Goal: Task Accomplishment & Management: Use online tool/utility

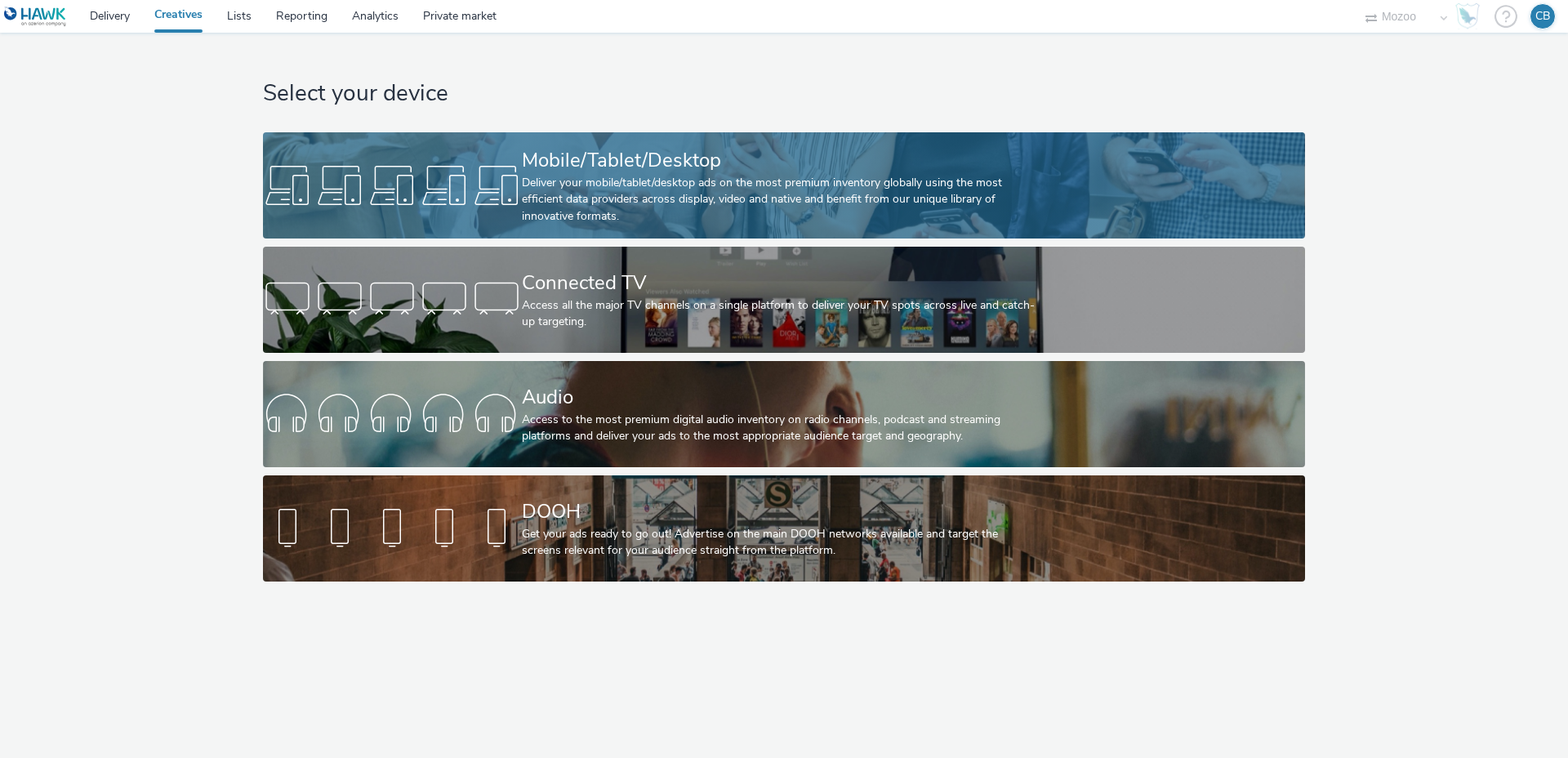
click at [642, 163] on div "Mobile/Tablet/Desktop" at bounding box center [780, 160] width 517 height 29
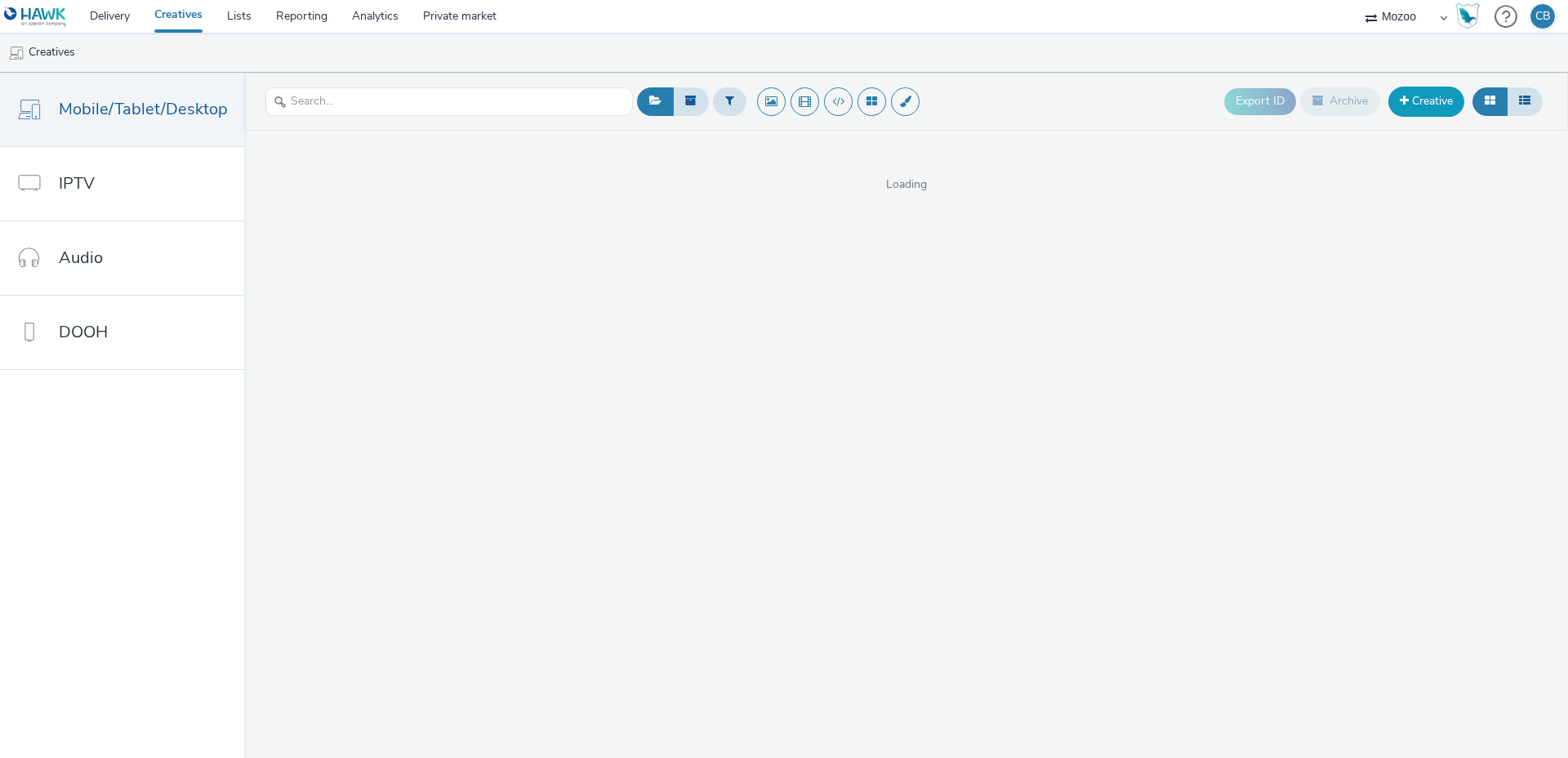
click at [1438, 97] on link "Creative" at bounding box center [1426, 101] width 76 height 29
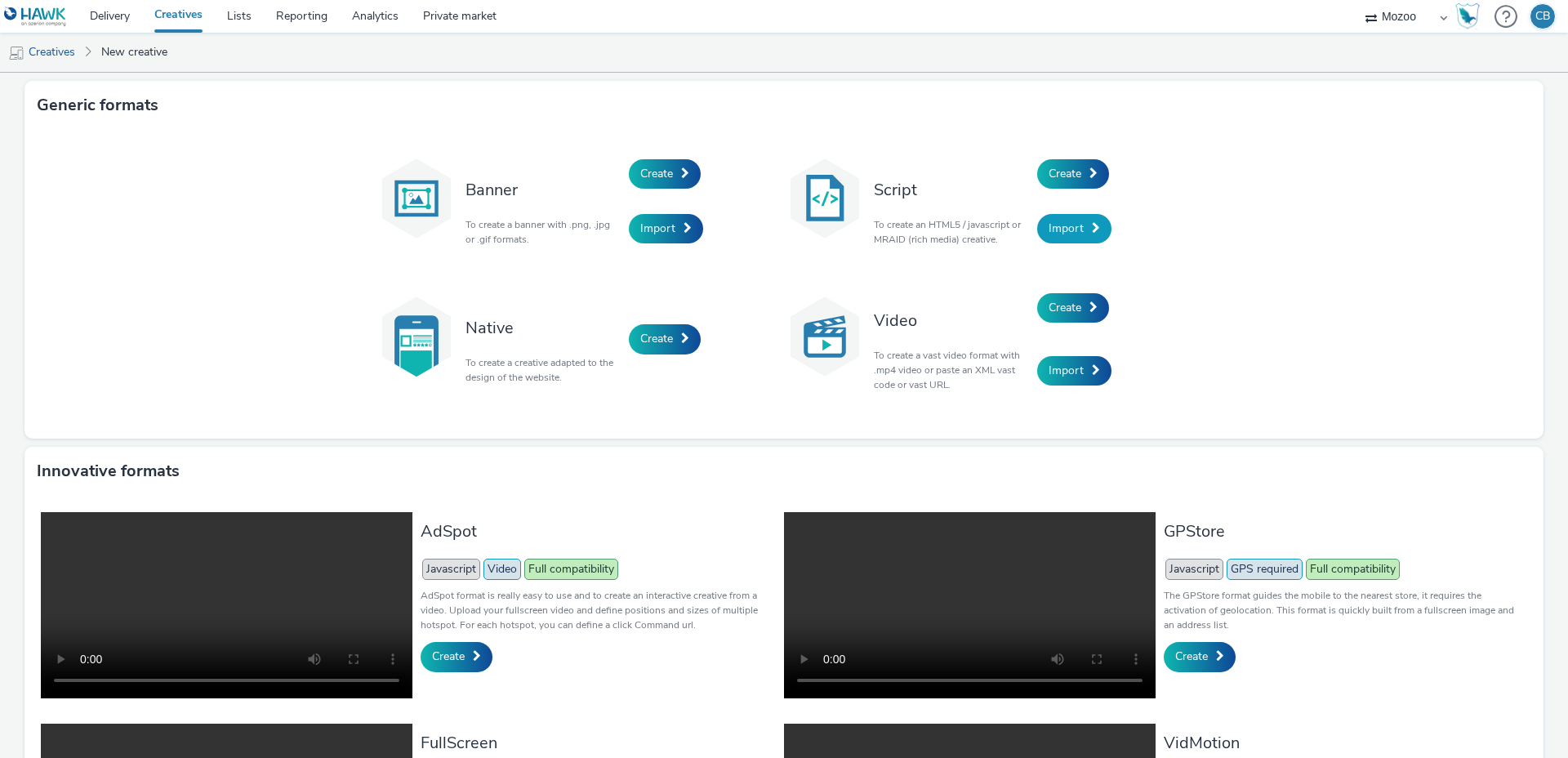
click at [1058, 228] on span "Import" at bounding box center [1066, 228] width 35 height 16
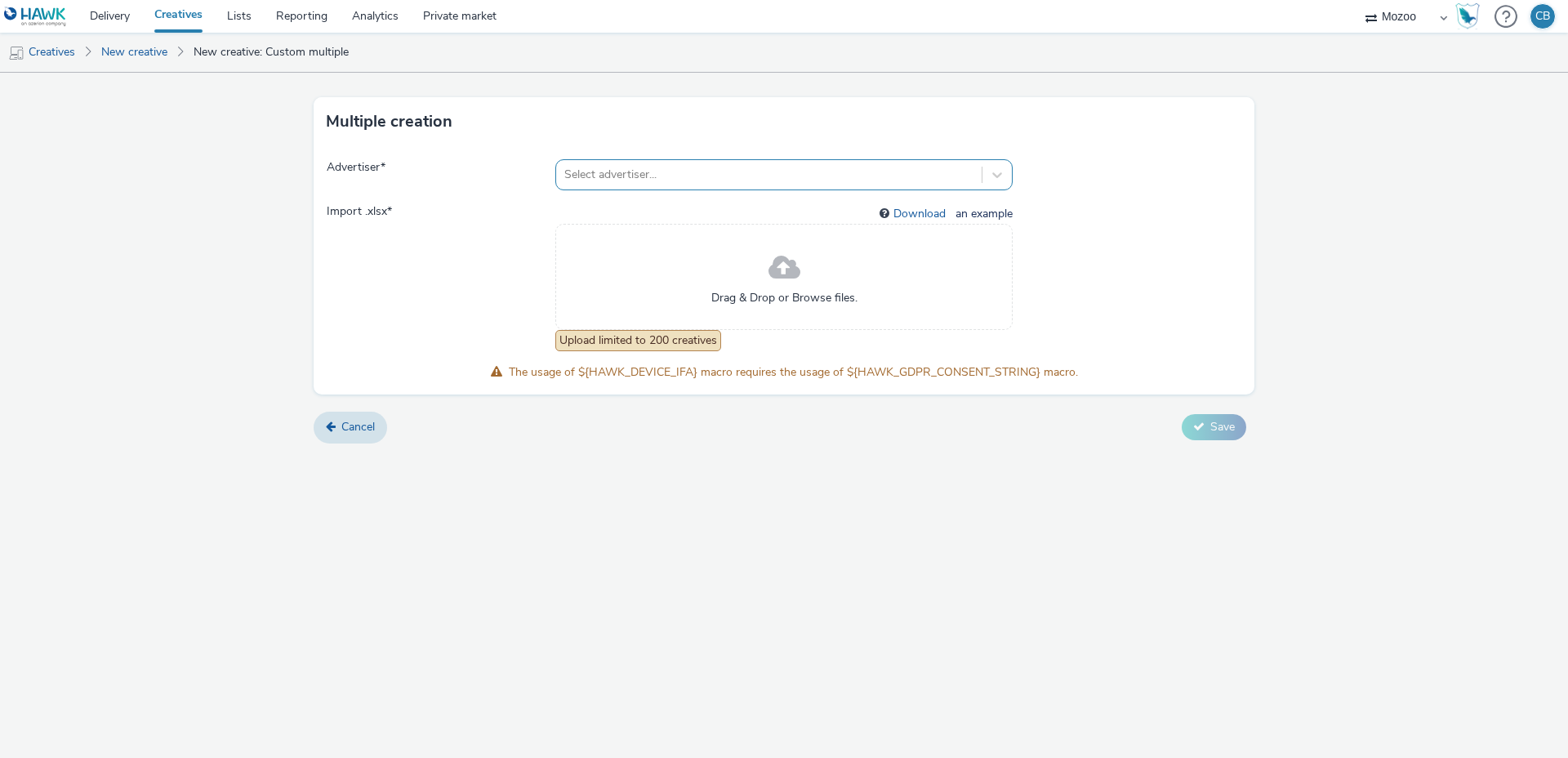
click at [642, 176] on div at bounding box center [769, 175] width 409 height 19
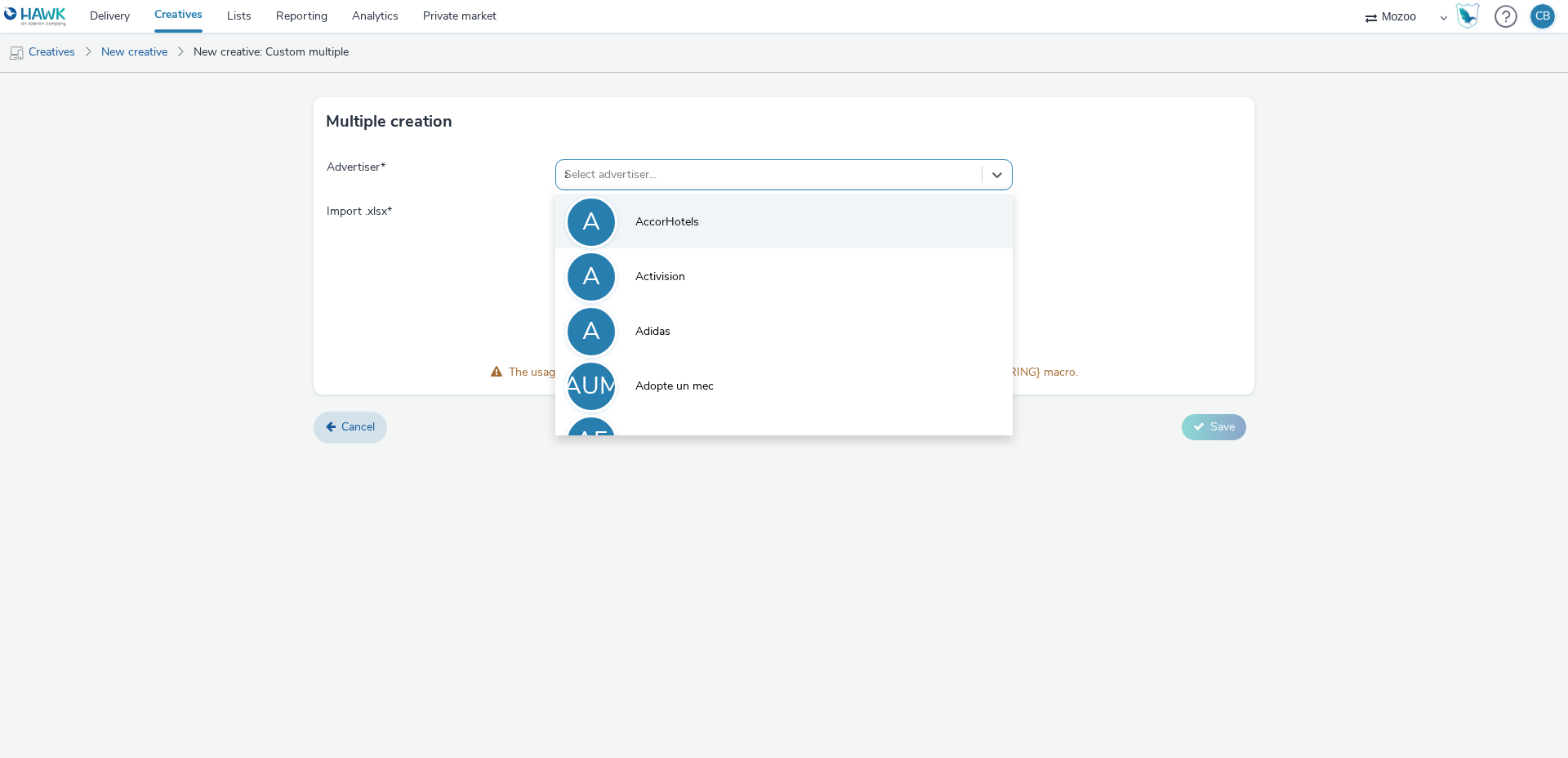
type input "ama"
click at [661, 221] on span "Amazon" at bounding box center [656, 222] width 42 height 17
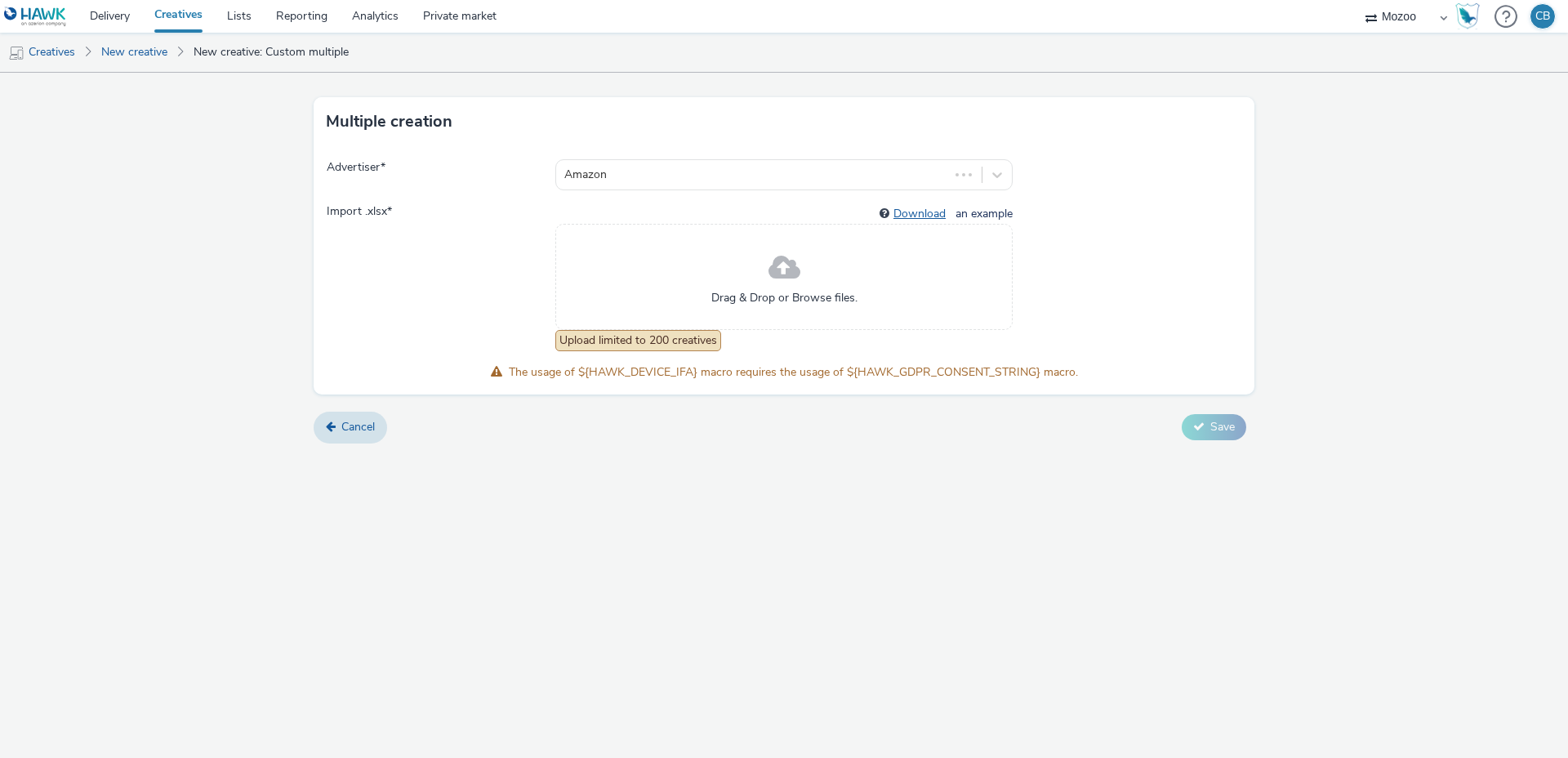
click at [927, 213] on link "Download" at bounding box center [922, 213] width 59 height 16
click at [921, 214] on link "Download" at bounding box center [922, 213] width 59 height 16
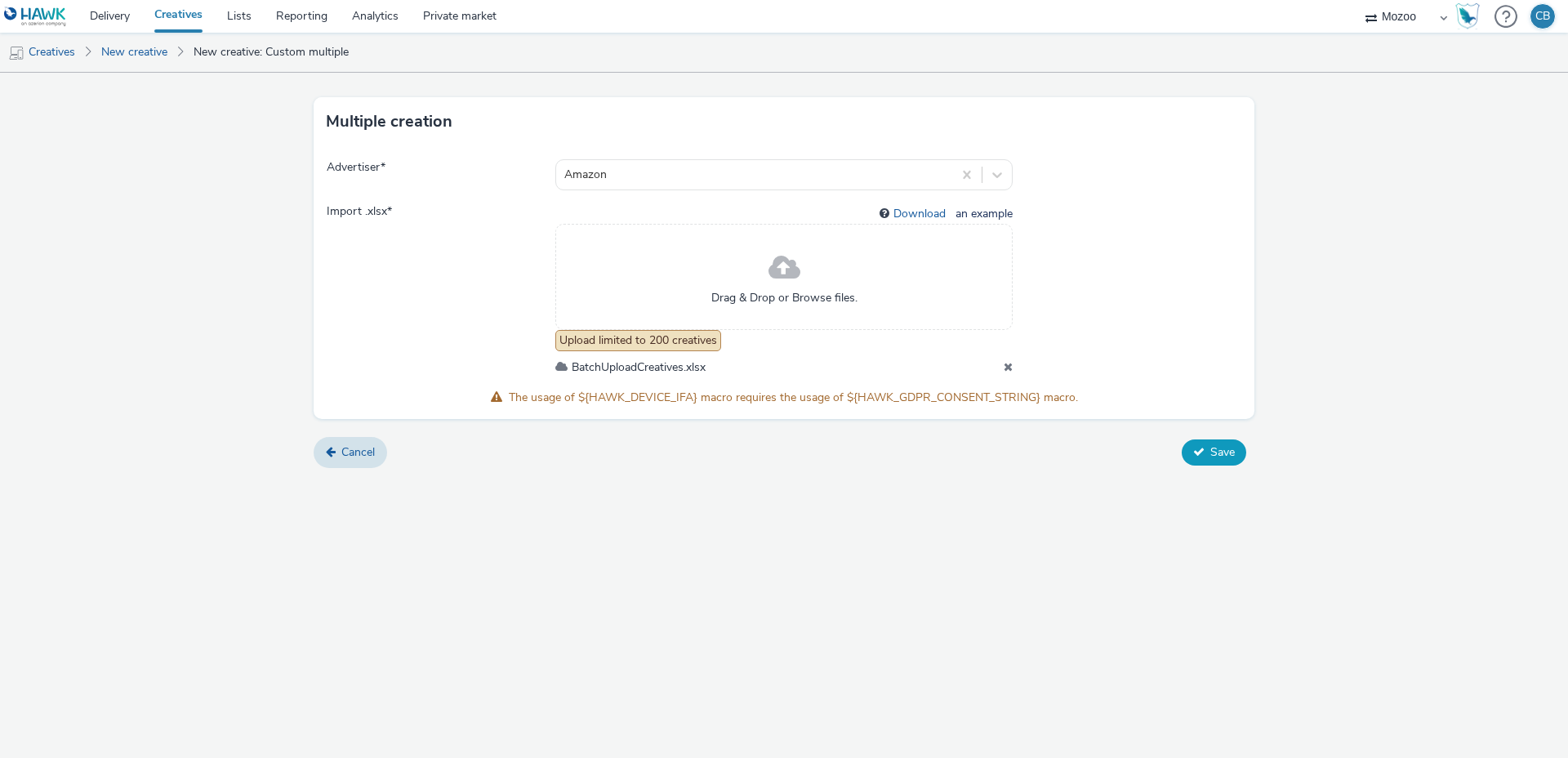
click at [1214, 451] on span "Save" at bounding box center [1223, 452] width 25 height 16
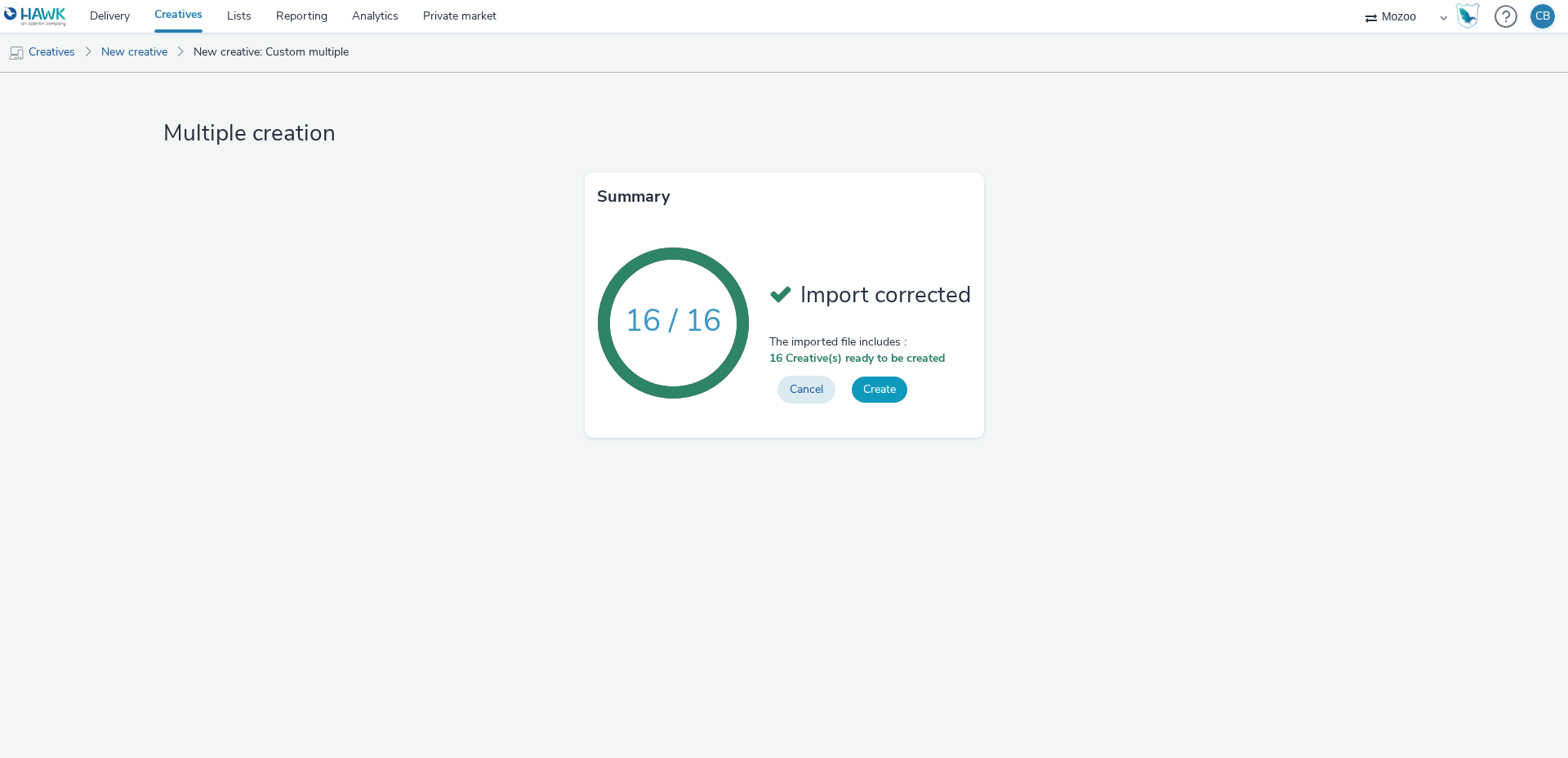
click at [869, 386] on button "Create" at bounding box center [879, 390] width 55 height 26
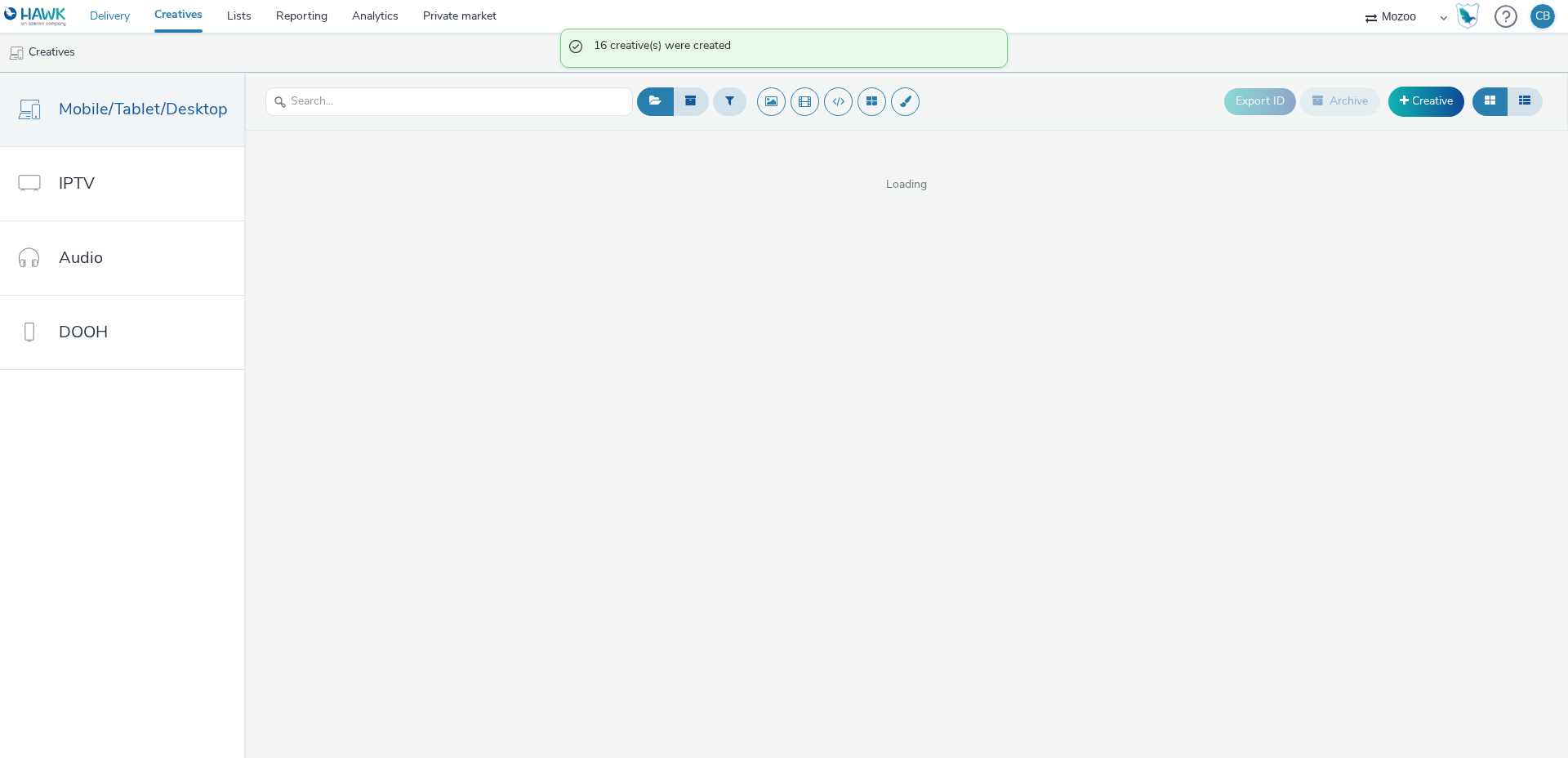
click at [116, 25] on link "Delivery" at bounding box center [109, 16] width 64 height 32
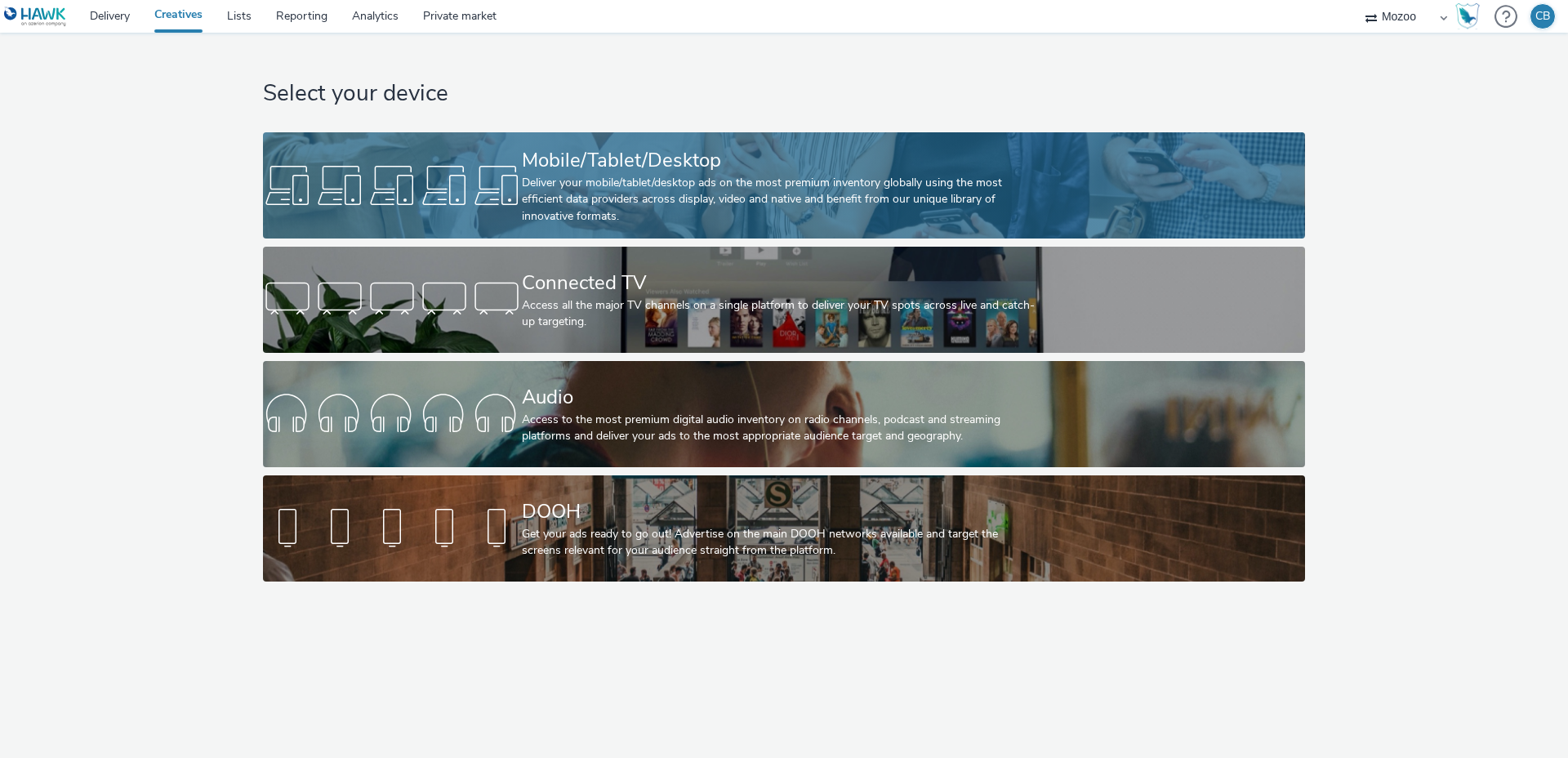
click at [670, 159] on div "Mobile/Tablet/Desktop" at bounding box center [780, 160] width 517 height 29
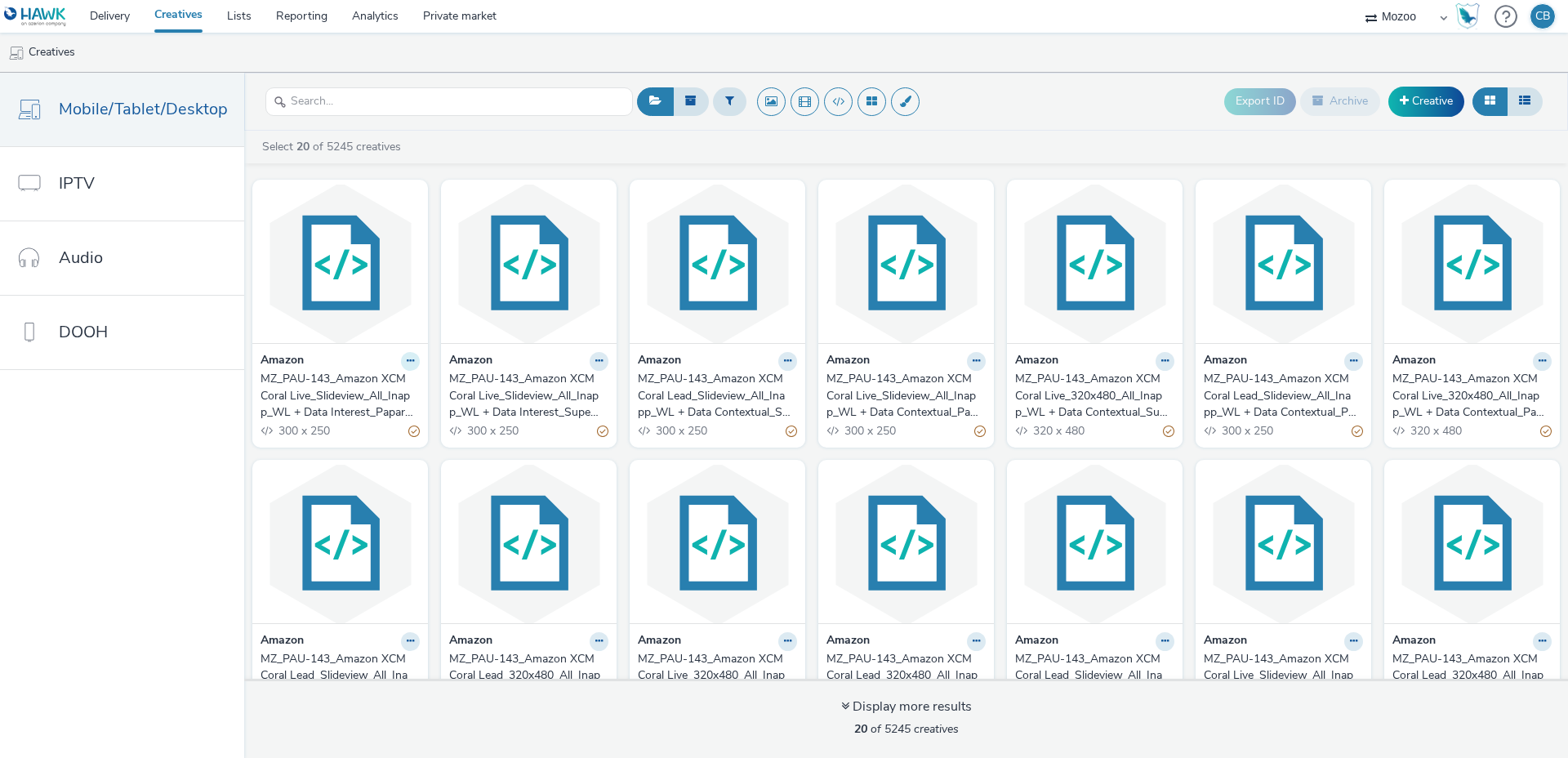
click at [407, 361] on icon at bounding box center [410, 360] width 7 height 10
click at [394, 383] on link "Edit" at bounding box center [358, 389] width 122 height 32
click at [354, 312] on img at bounding box center [340, 263] width 168 height 159
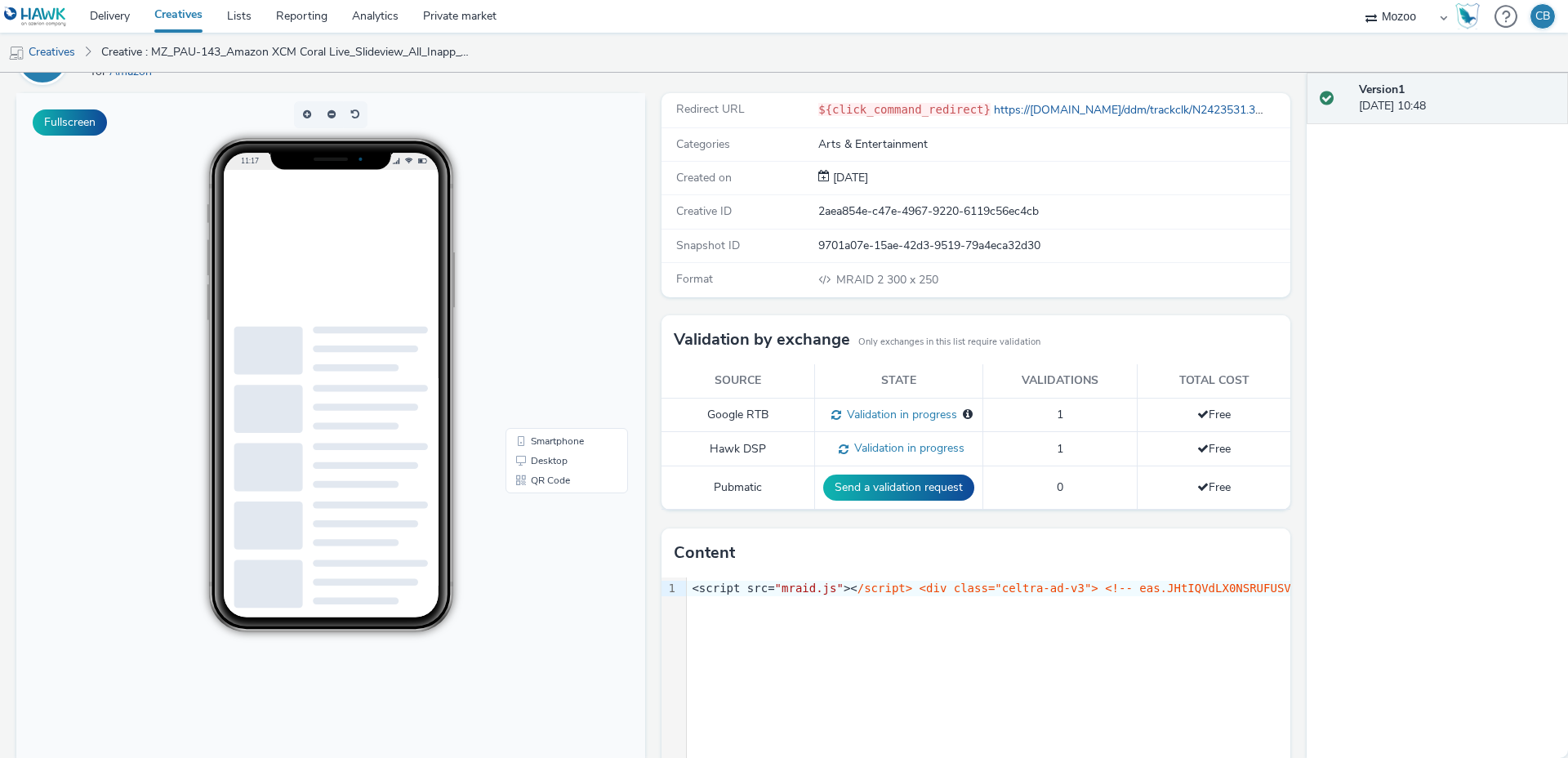
scroll to position [183, 0]
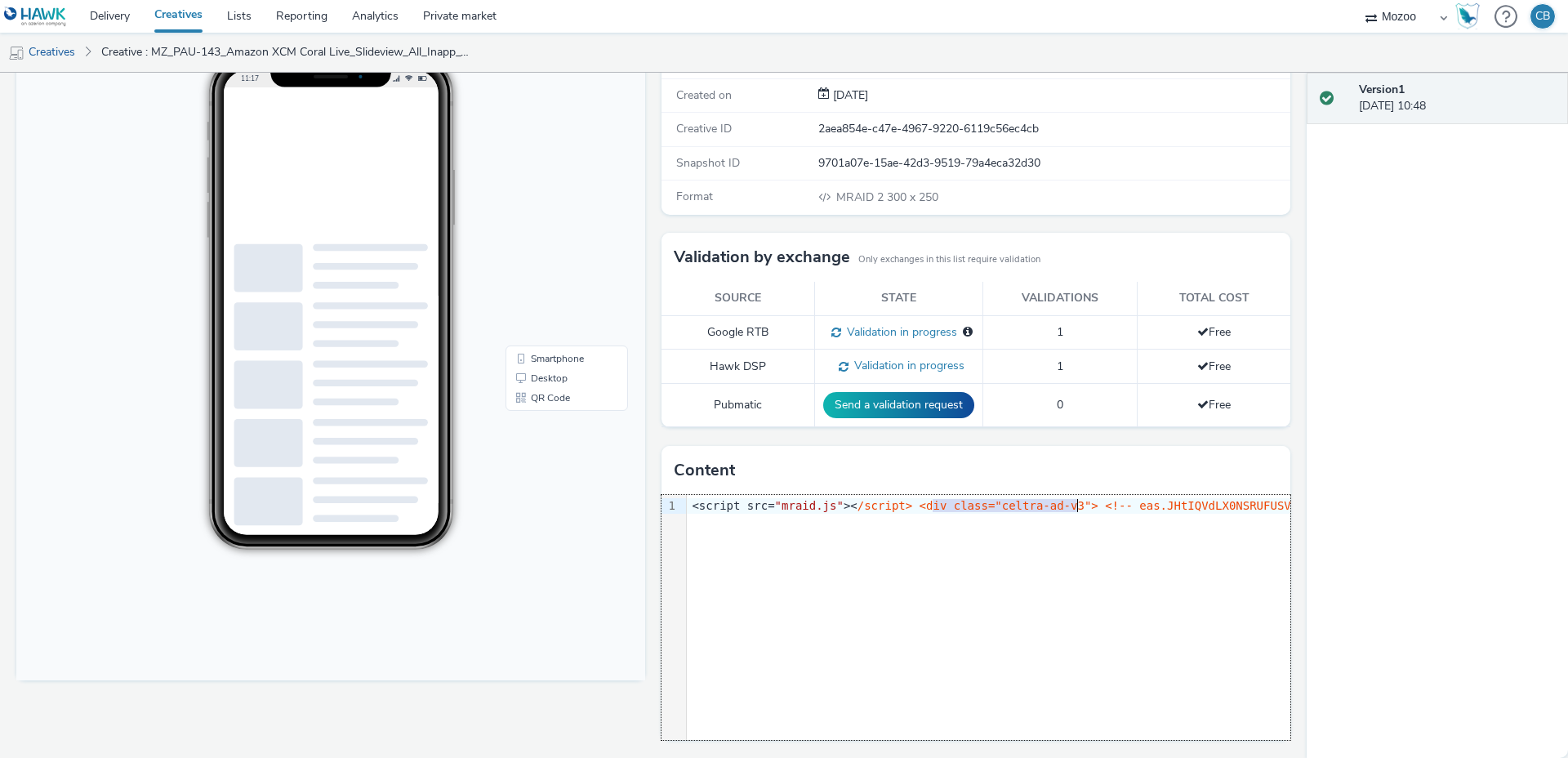
drag, startPoint x: 934, startPoint y: 504, endPoint x: 1079, endPoint y: 504, distance: 145.0
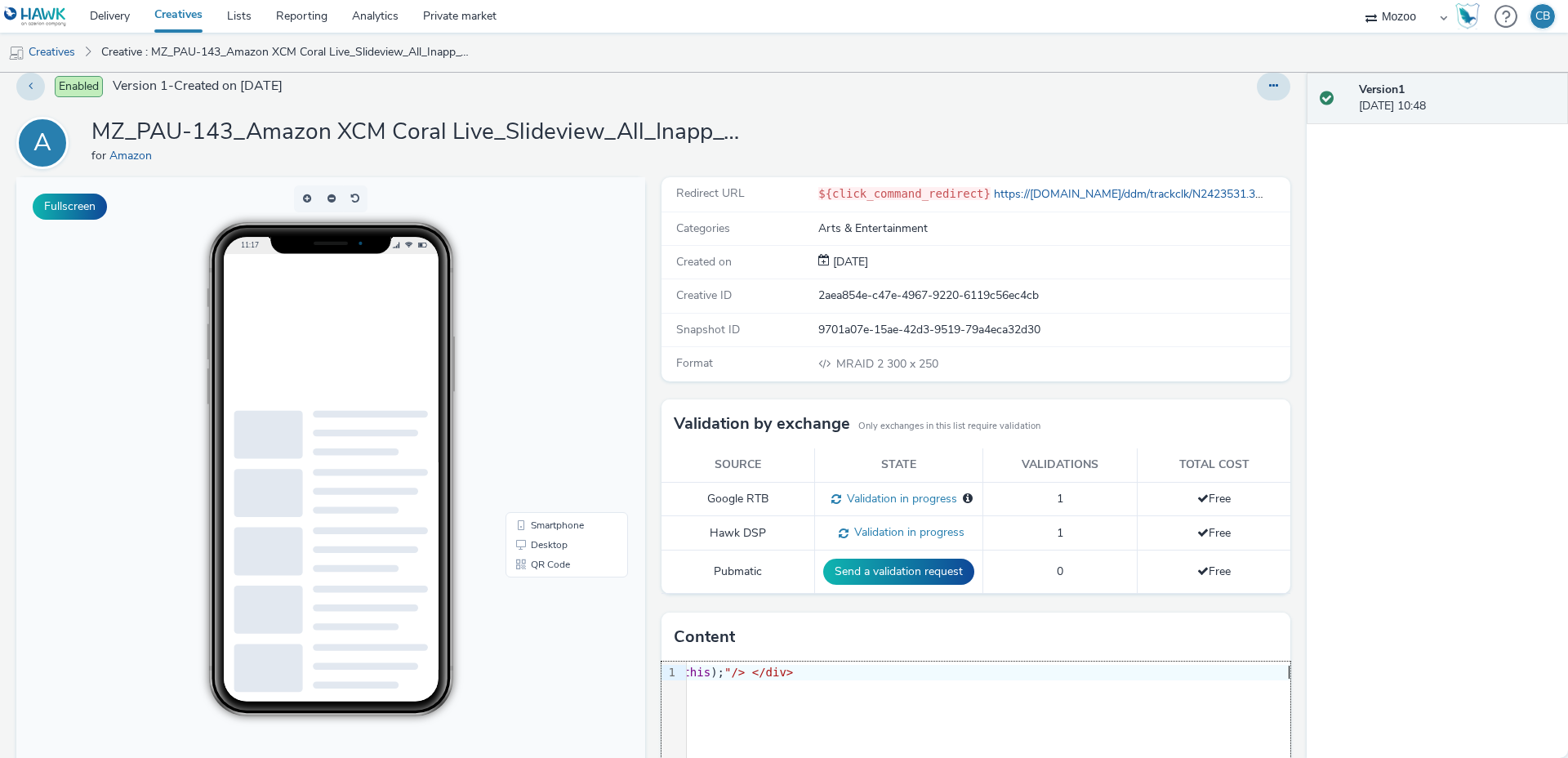
scroll to position [0, 0]
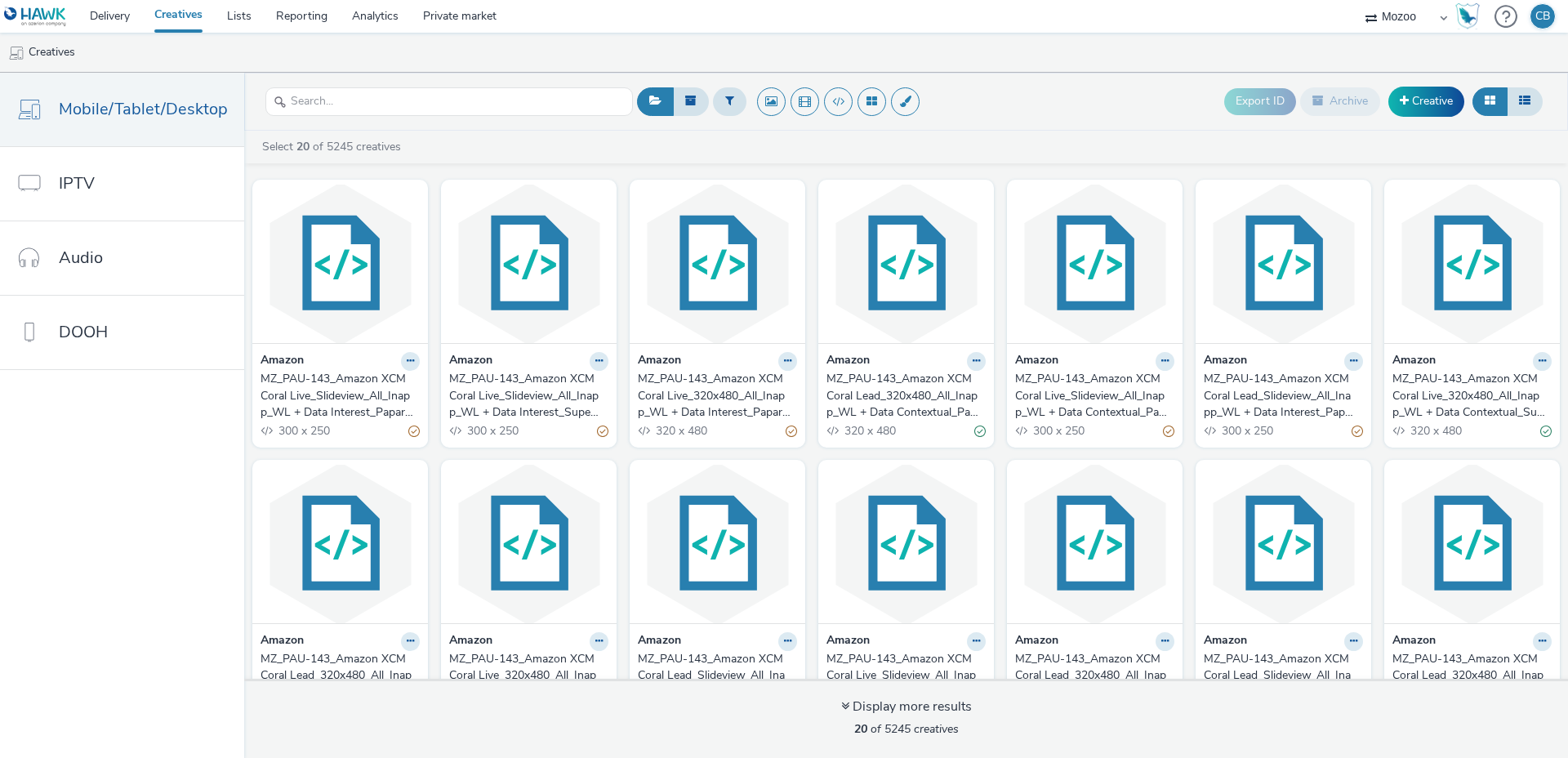
click at [351, 389] on div "MZ_PAU-143_Amazon XCM Coral Live_Slideview_All_Inapp_WL + Data Interest_Paparaz…" at bounding box center [337, 395] width 153 height 50
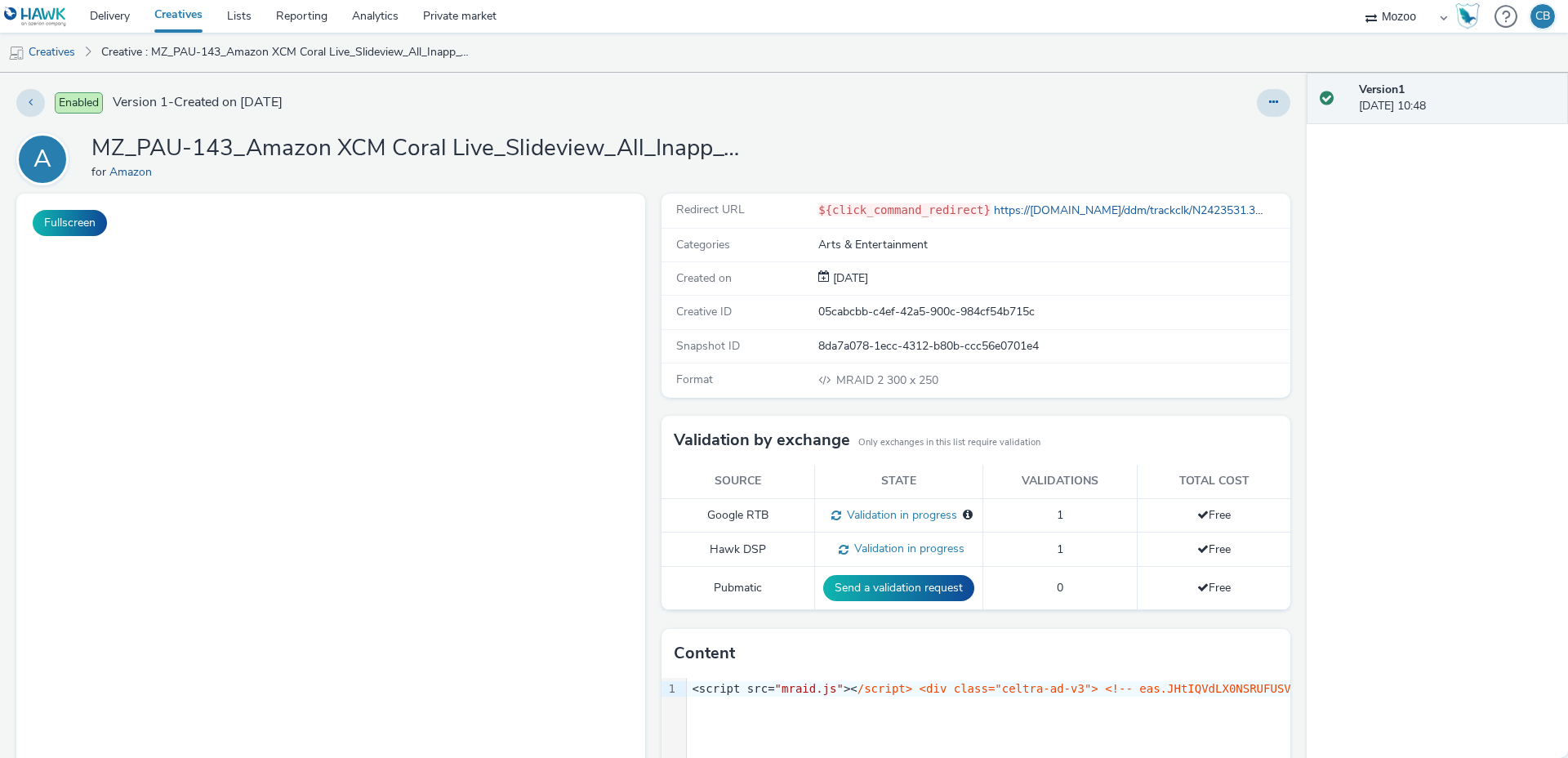
click at [480, 147] on h1 "MZ_PAU-143_Amazon XCM Coral Live_Slideview_All_Inapp_WL + Data Interest_Paparaz…" at bounding box center [418, 148] width 654 height 31
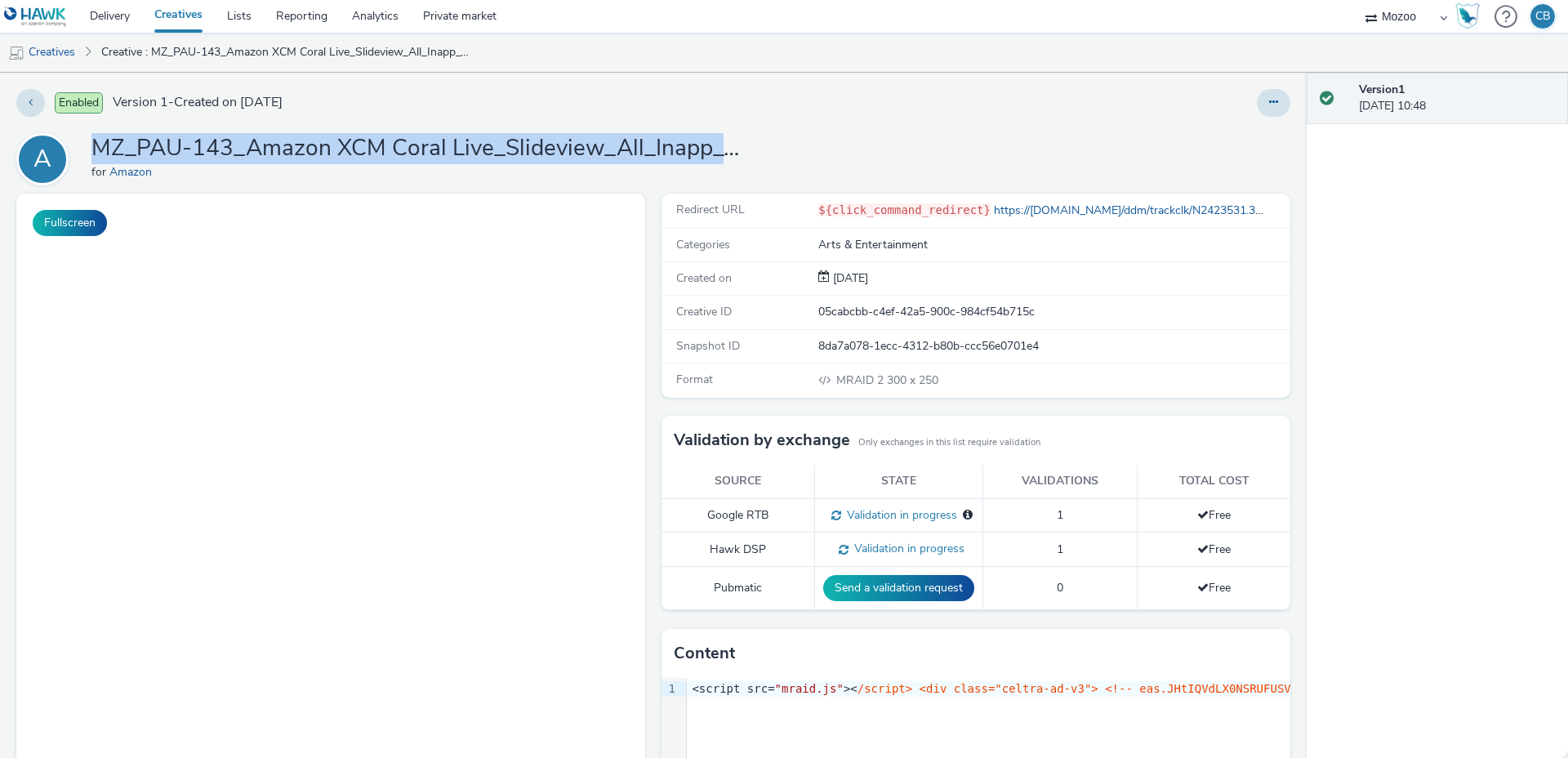
click at [480, 147] on h1 "MZ_PAU-143_Amazon XCM Coral Live_Slideview_All_Inapp_WL + Data Interest_Paparaz…" at bounding box center [418, 148] width 654 height 31
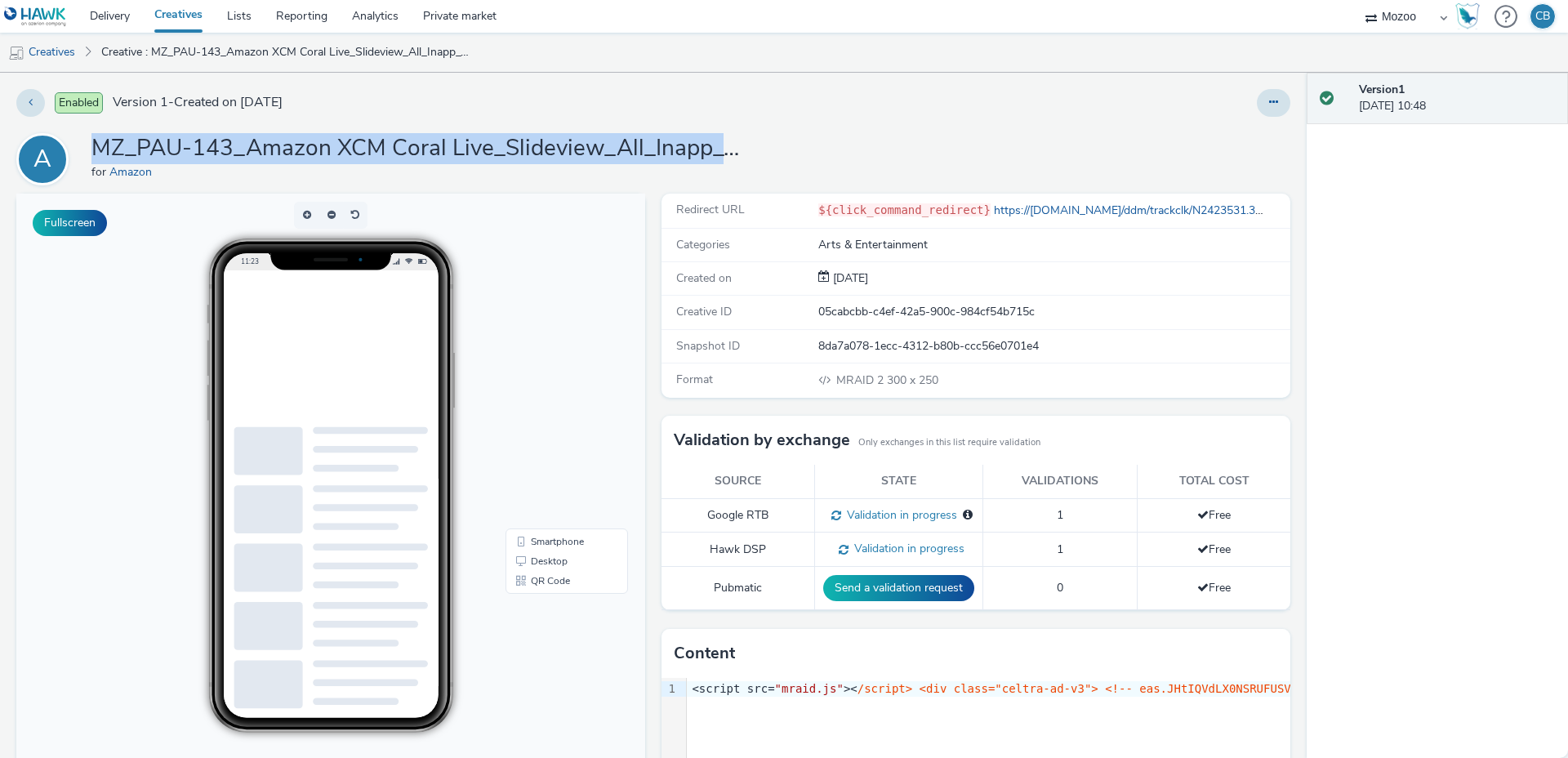
copy h1 "MZ_PAU-143_Amazon XCM Coral Live_Slideview_All_Inapp_WL + Data Interest_Paparaz…"
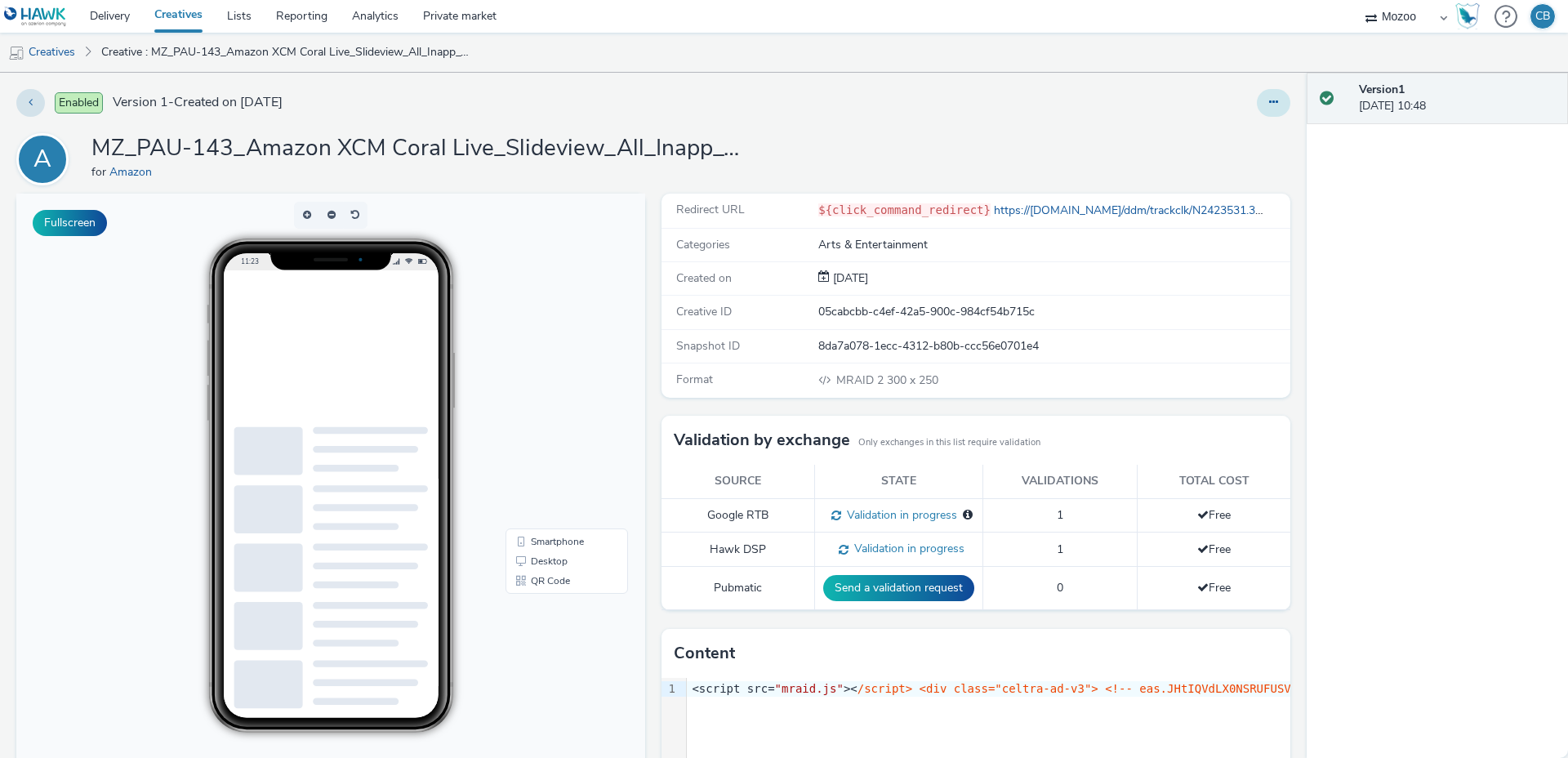
click at [1268, 101] on button at bounding box center [1274, 103] width 33 height 28
click at [1225, 124] on link "Edit" at bounding box center [1228, 135] width 122 height 32
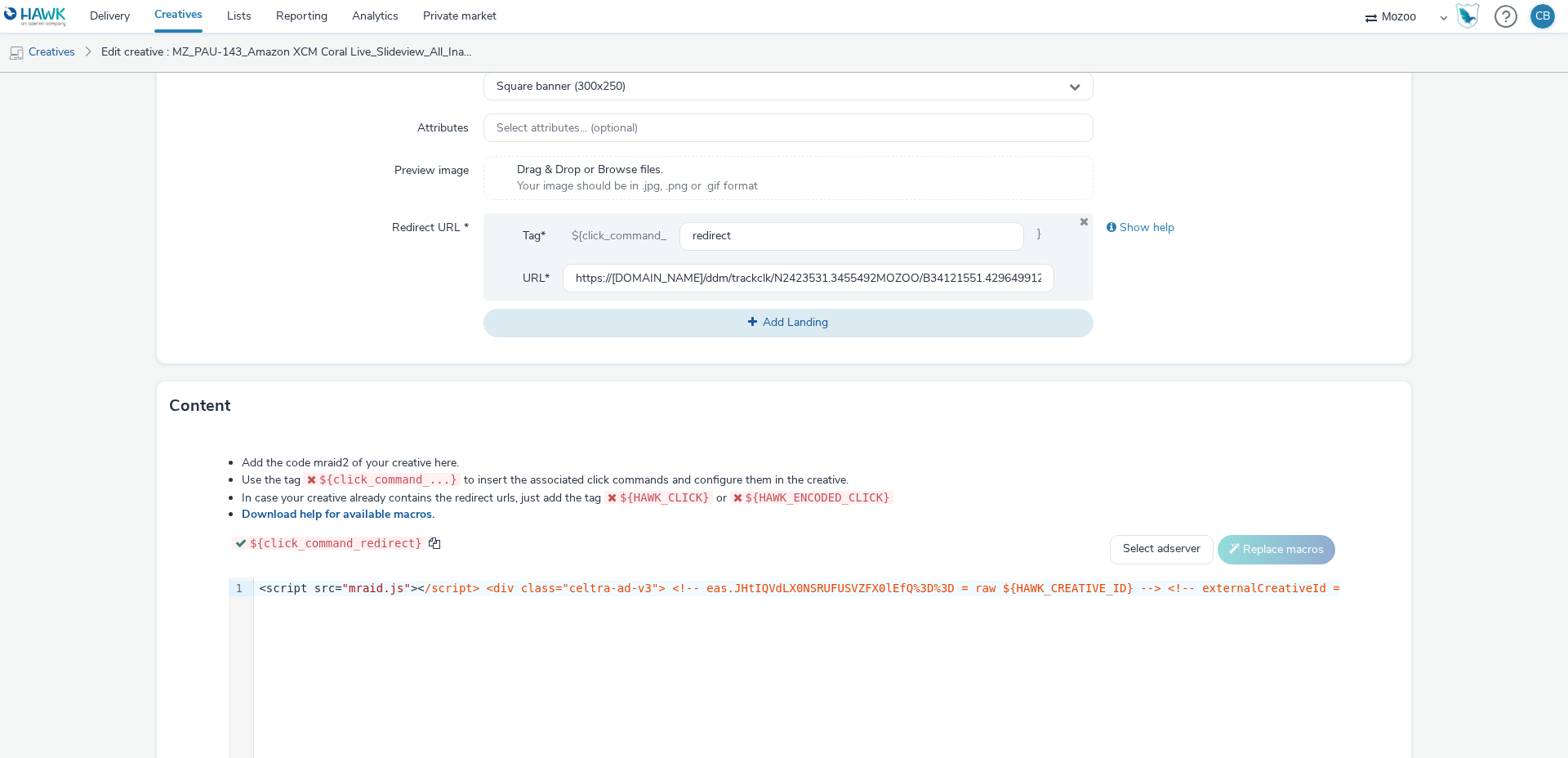
scroll to position [671, 0]
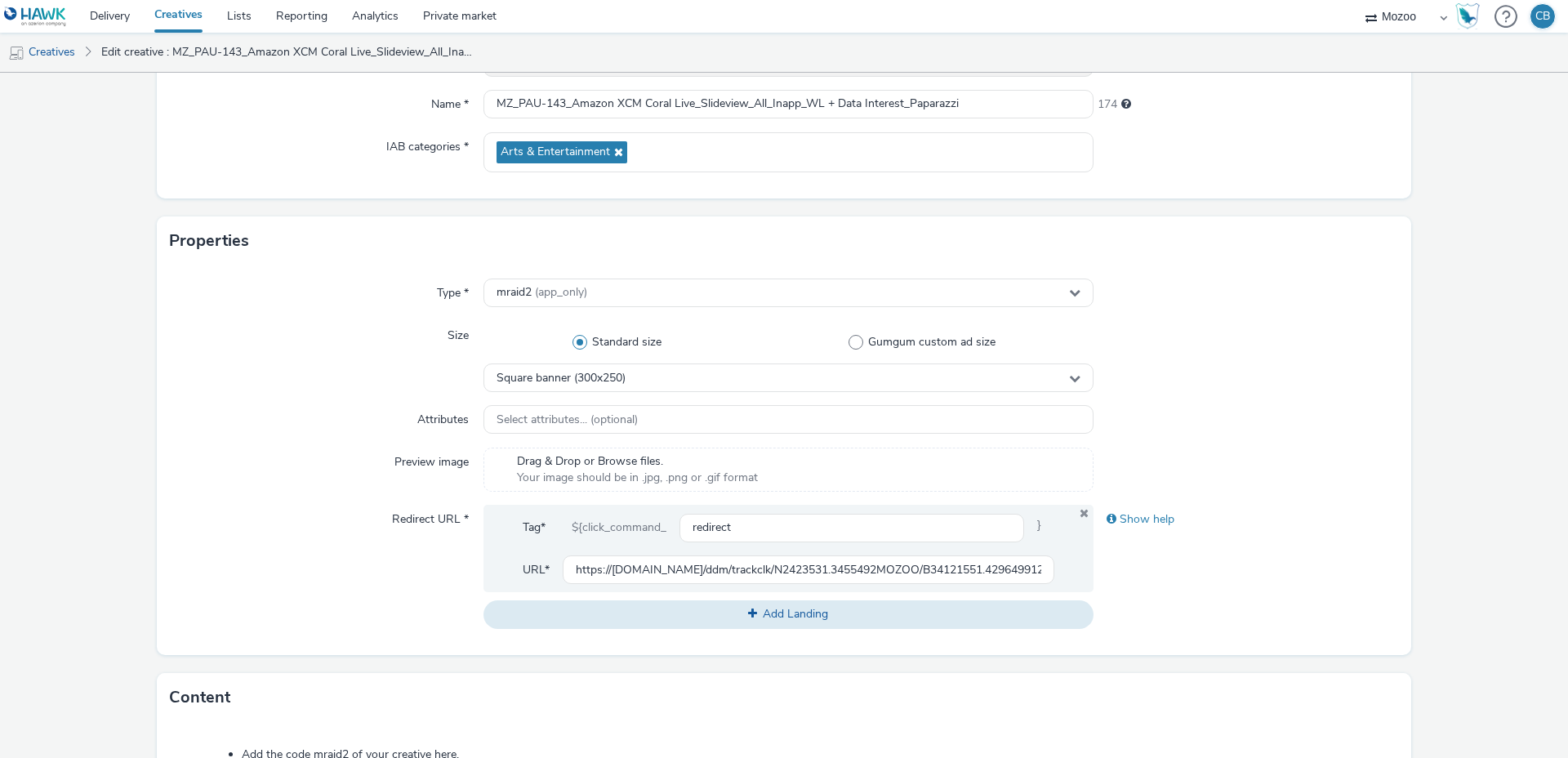
scroll to position [0, 0]
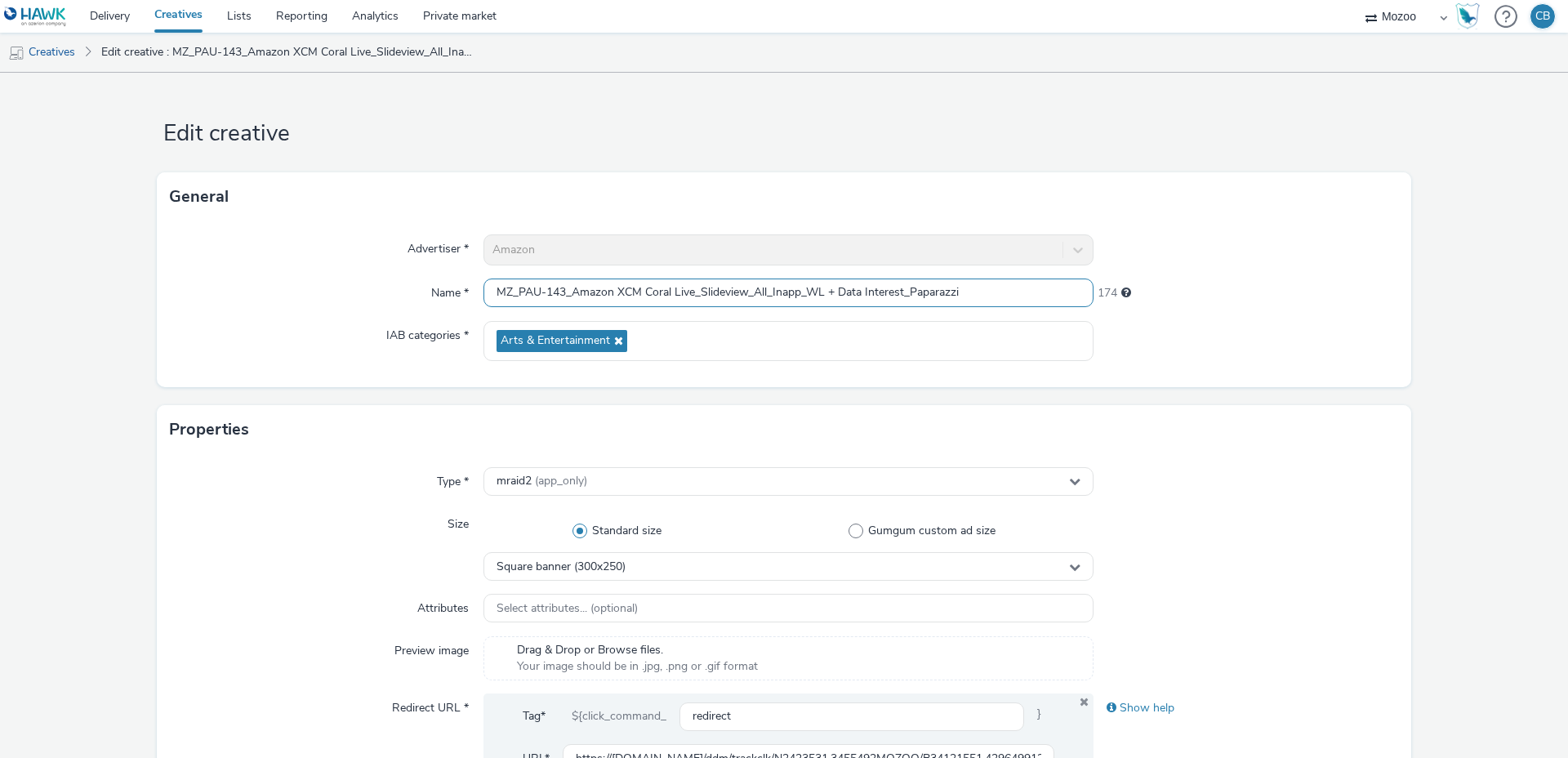
click at [603, 287] on input "MZ_PAU-143_Amazon XCM Coral Live_Slideview_All_Inapp_WL + Data Interest_Paparaz…" at bounding box center [788, 292] width 610 height 29
click at [972, 178] on div "General" at bounding box center [784, 197] width 1254 height 49
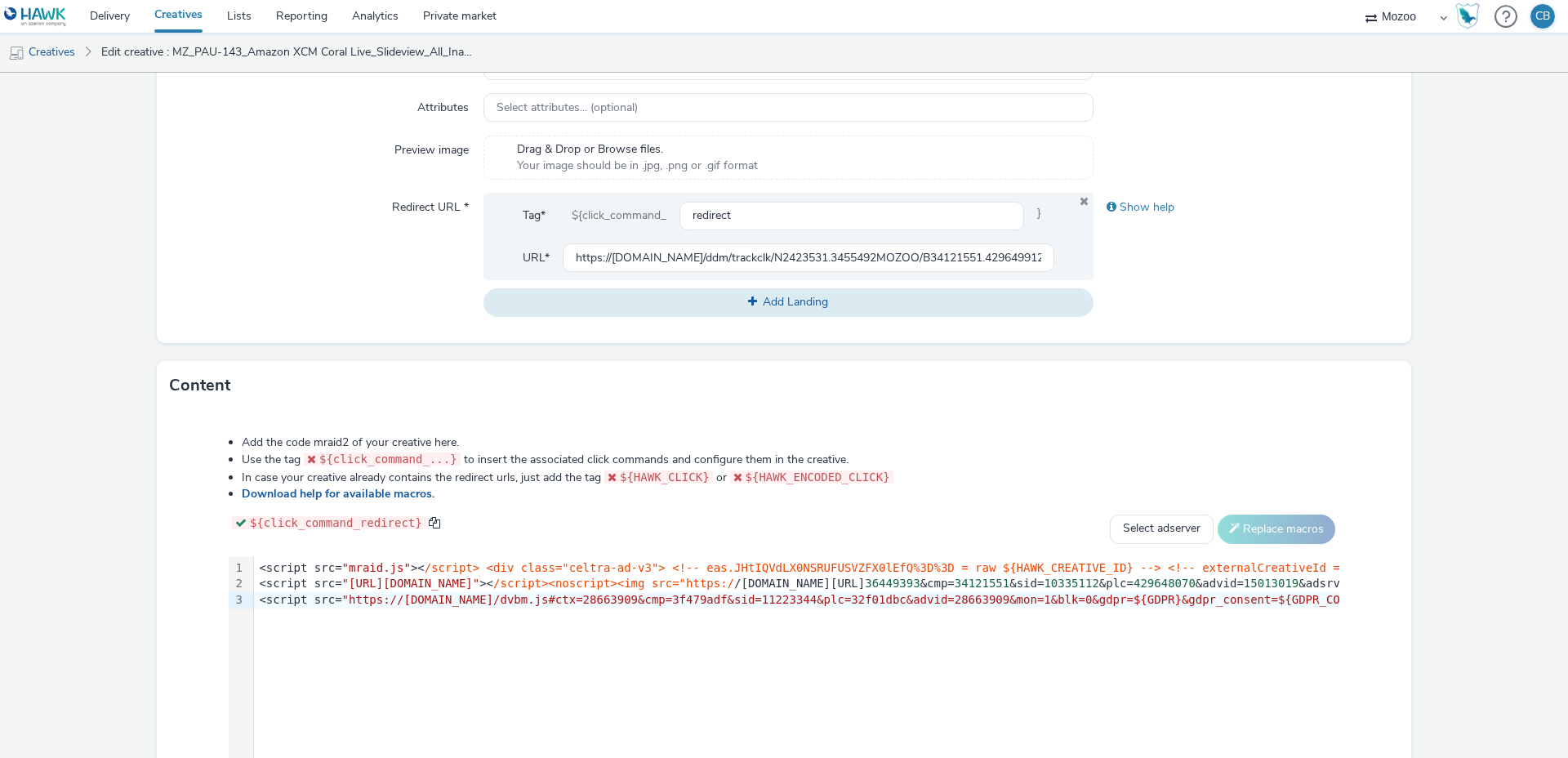
scroll to position [671, 0]
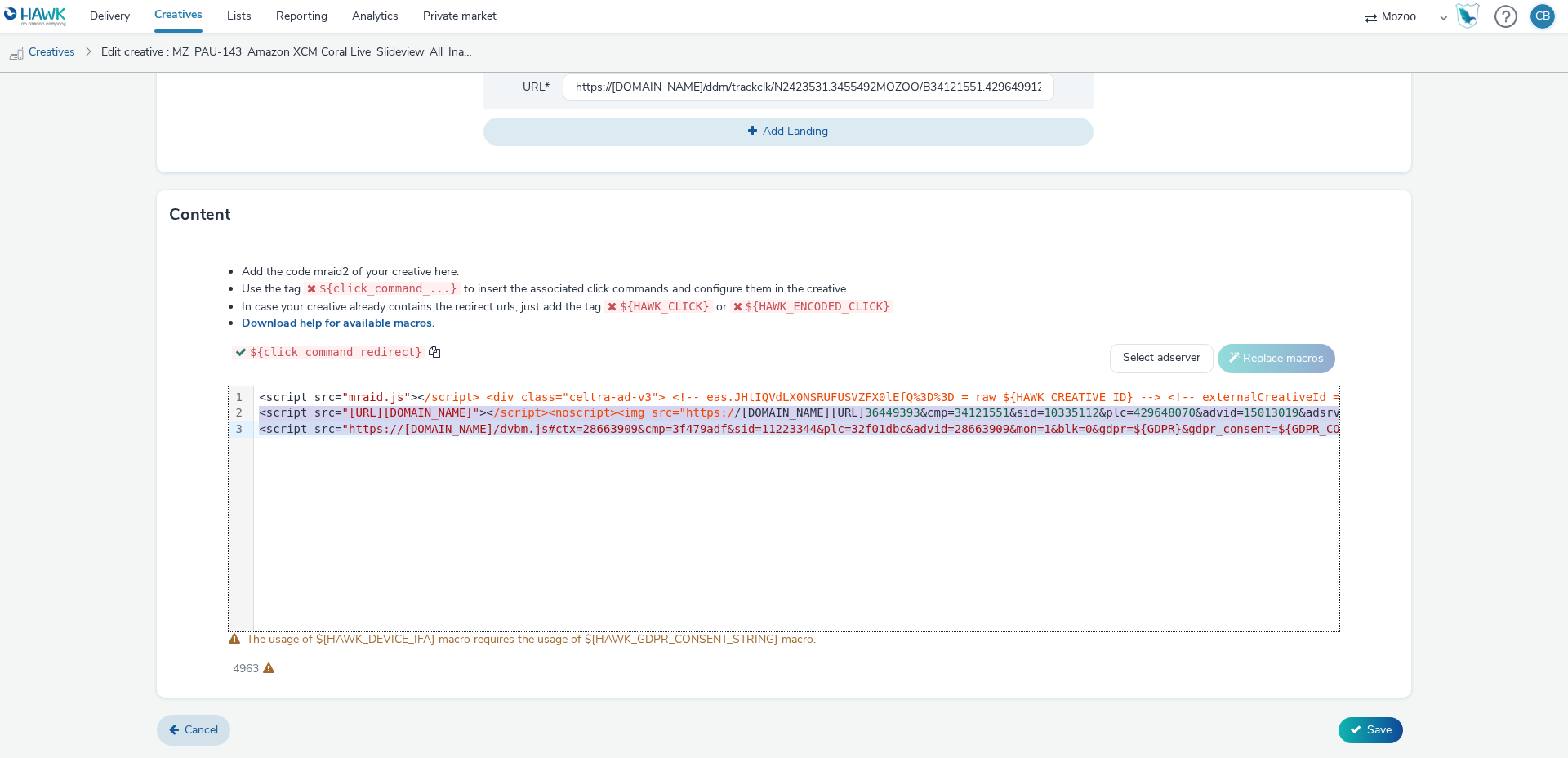
drag, startPoint x: 259, startPoint y: 413, endPoint x: 605, endPoint y: 649, distance: 418.8
click at [605, 649] on div "Add the code mraid2 of your creative here. Use the tag ${click_command_...} to …" at bounding box center [784, 461] width 1228 height 419
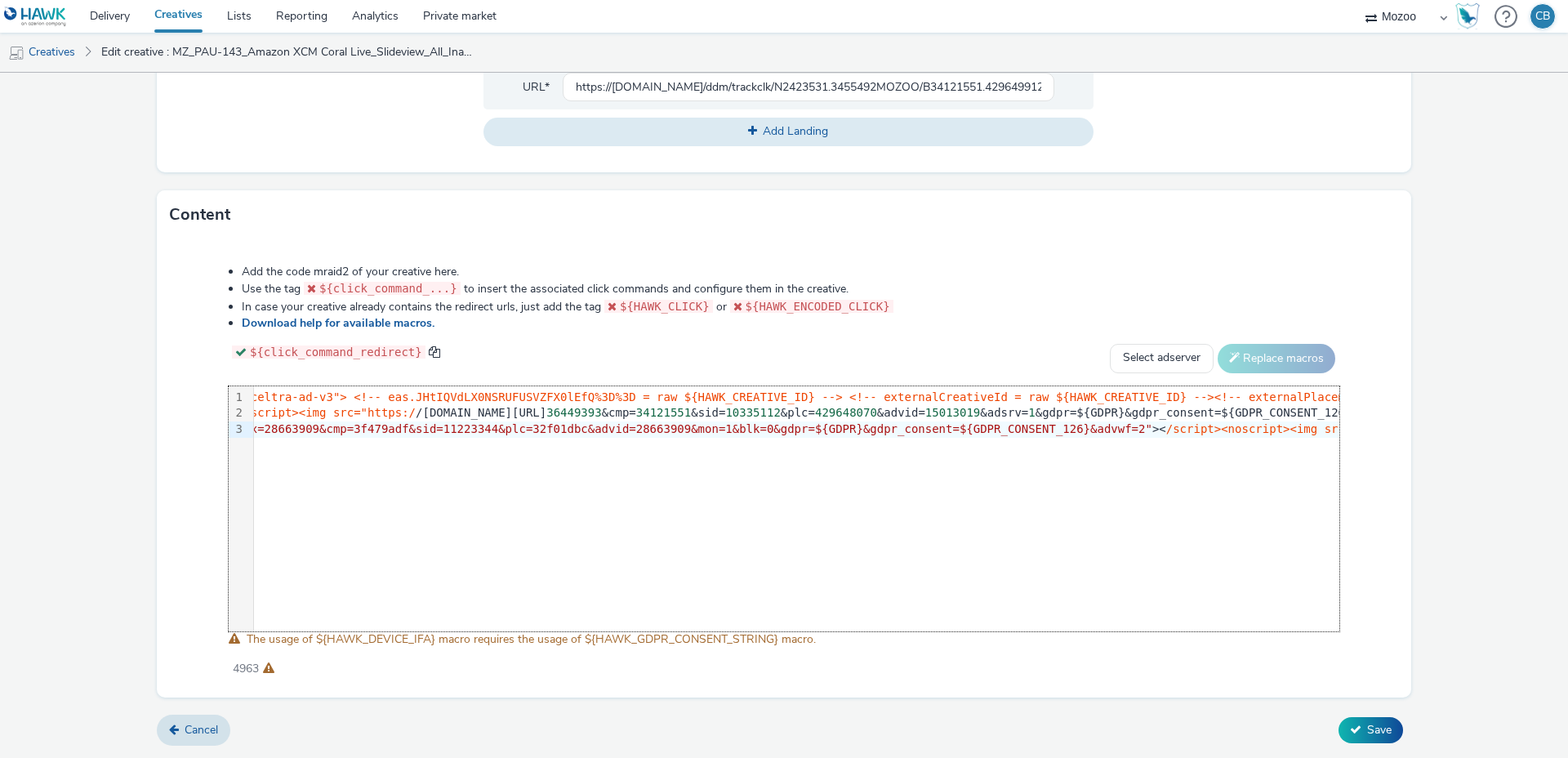
scroll to position [0, 0]
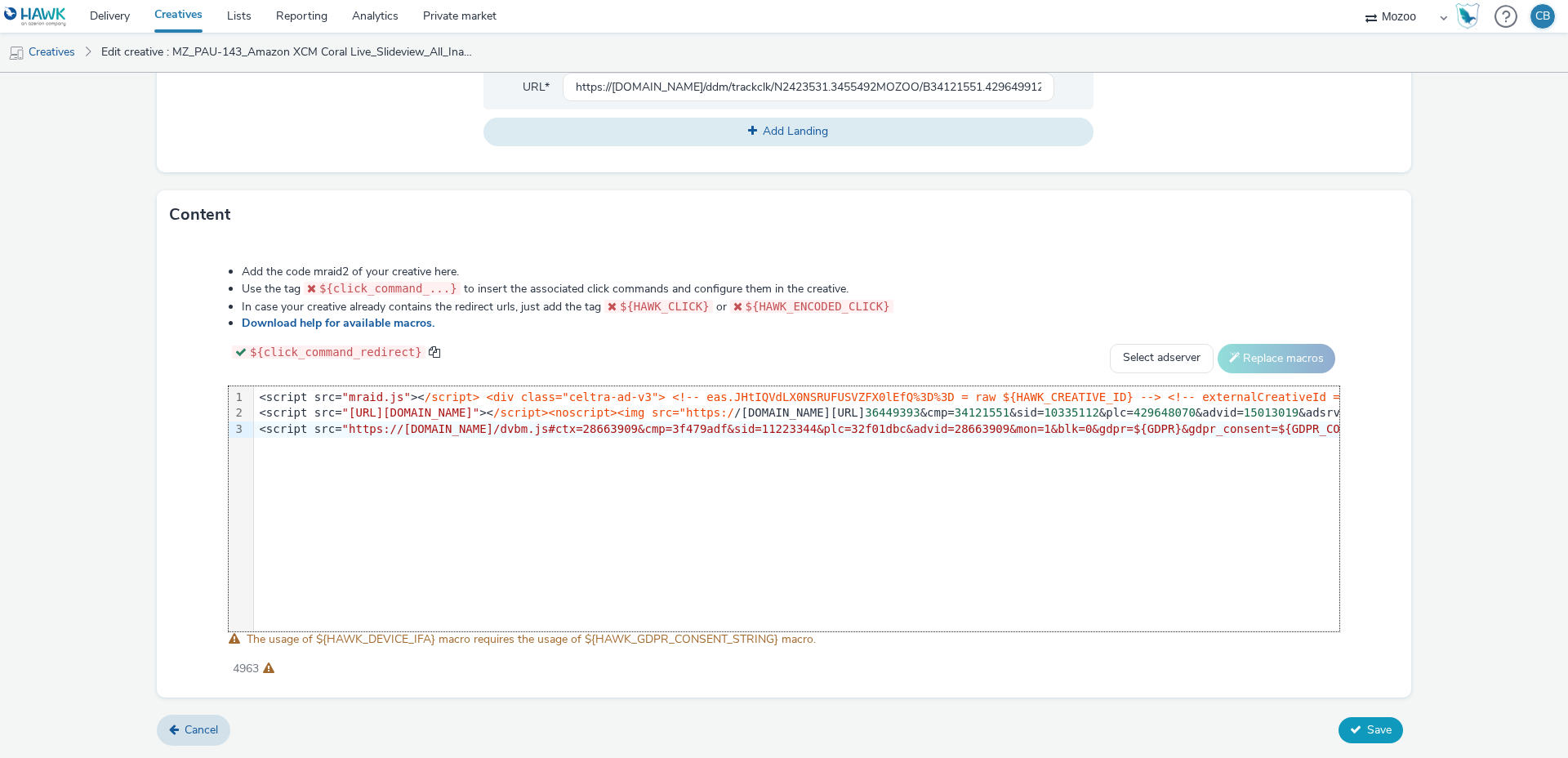
click at [1371, 725] on span "Save" at bounding box center [1379, 730] width 25 height 16
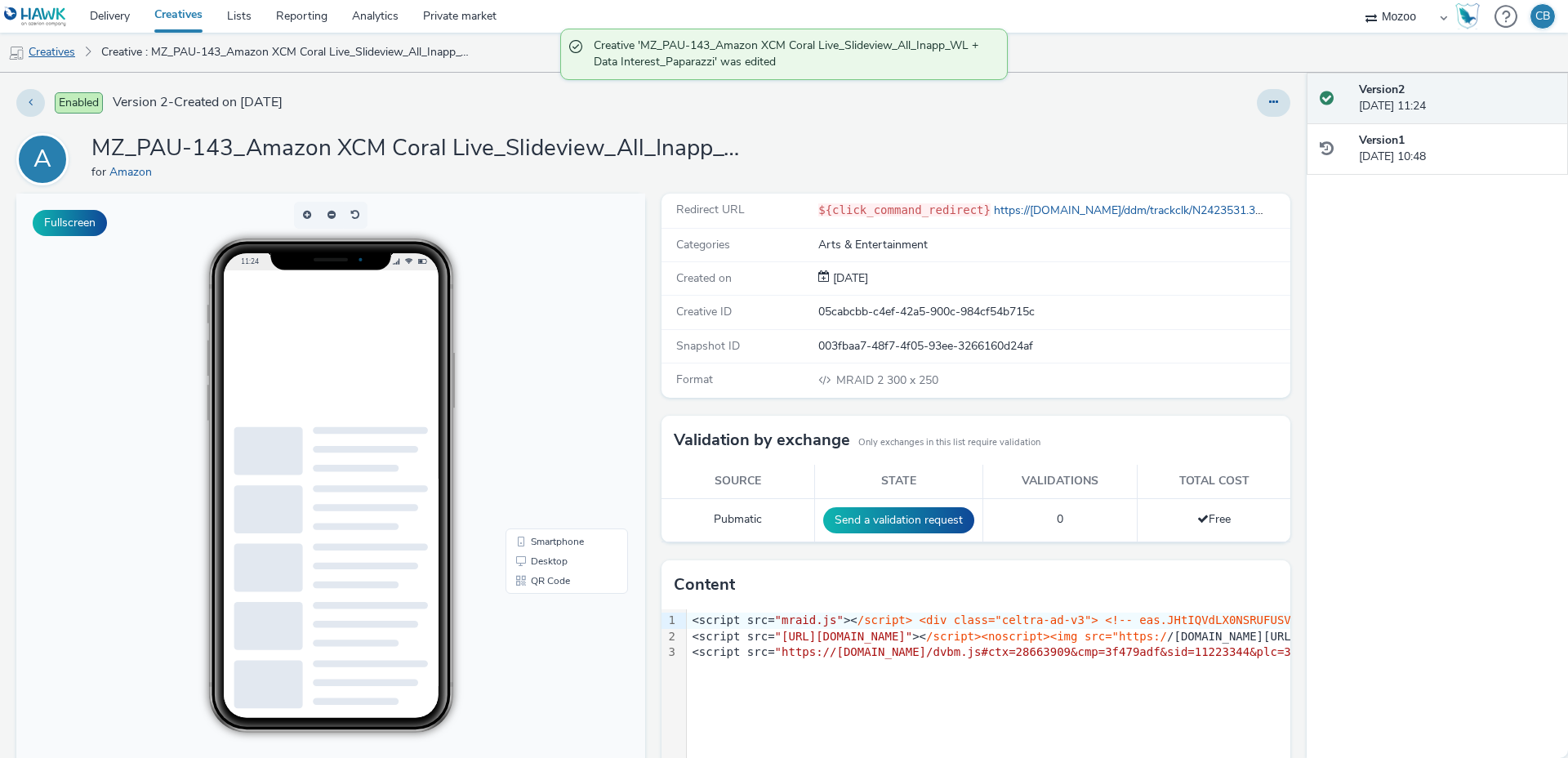
click at [60, 55] on link "Creatives" at bounding box center [41, 52] width 83 height 40
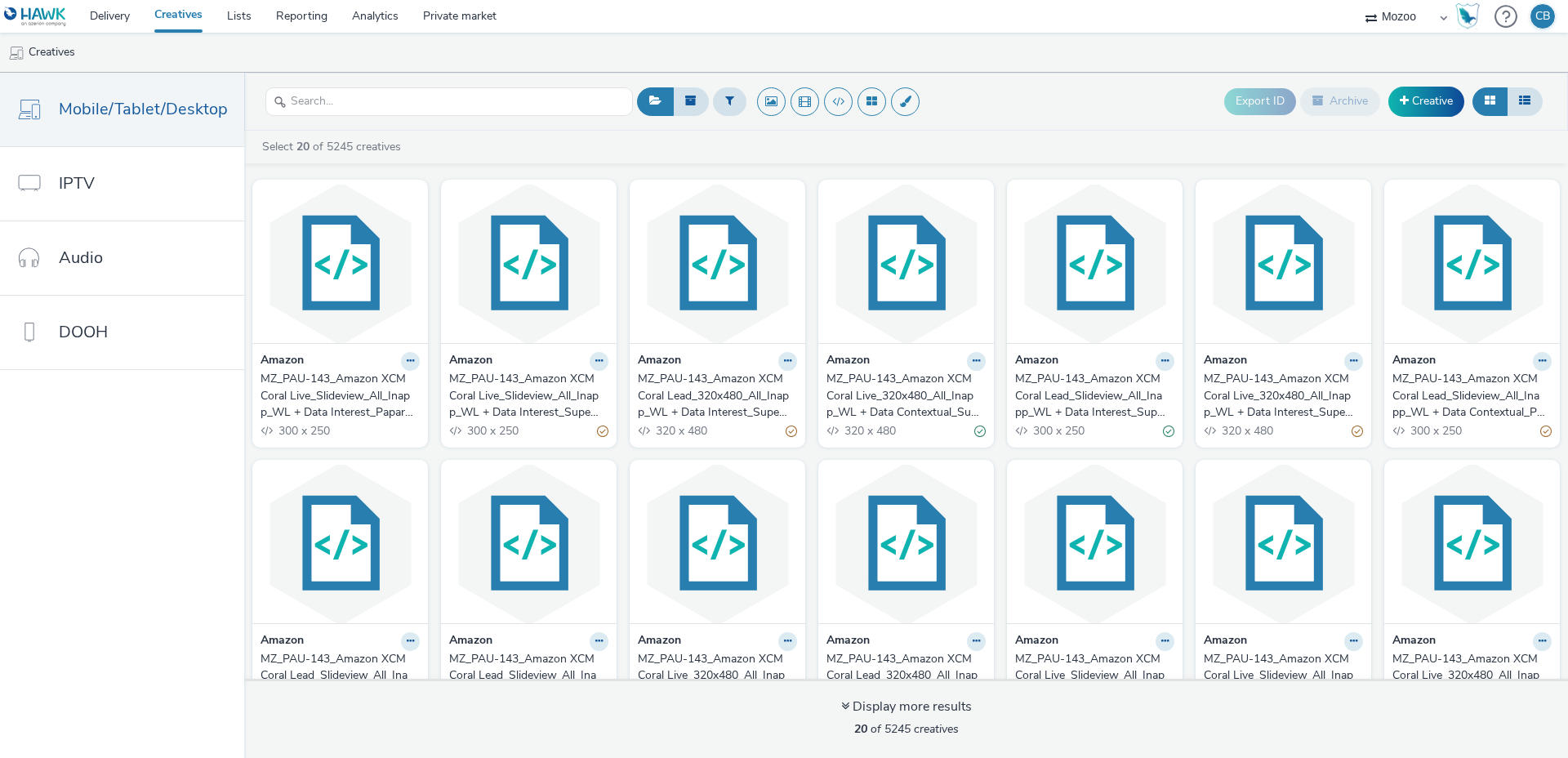
click at [477, 388] on div "MZ_PAU-143_Amazon XCM Coral Live_Slideview_All_Inapp_WL + Data Interest_Superfa…" at bounding box center [525, 395] width 153 height 50
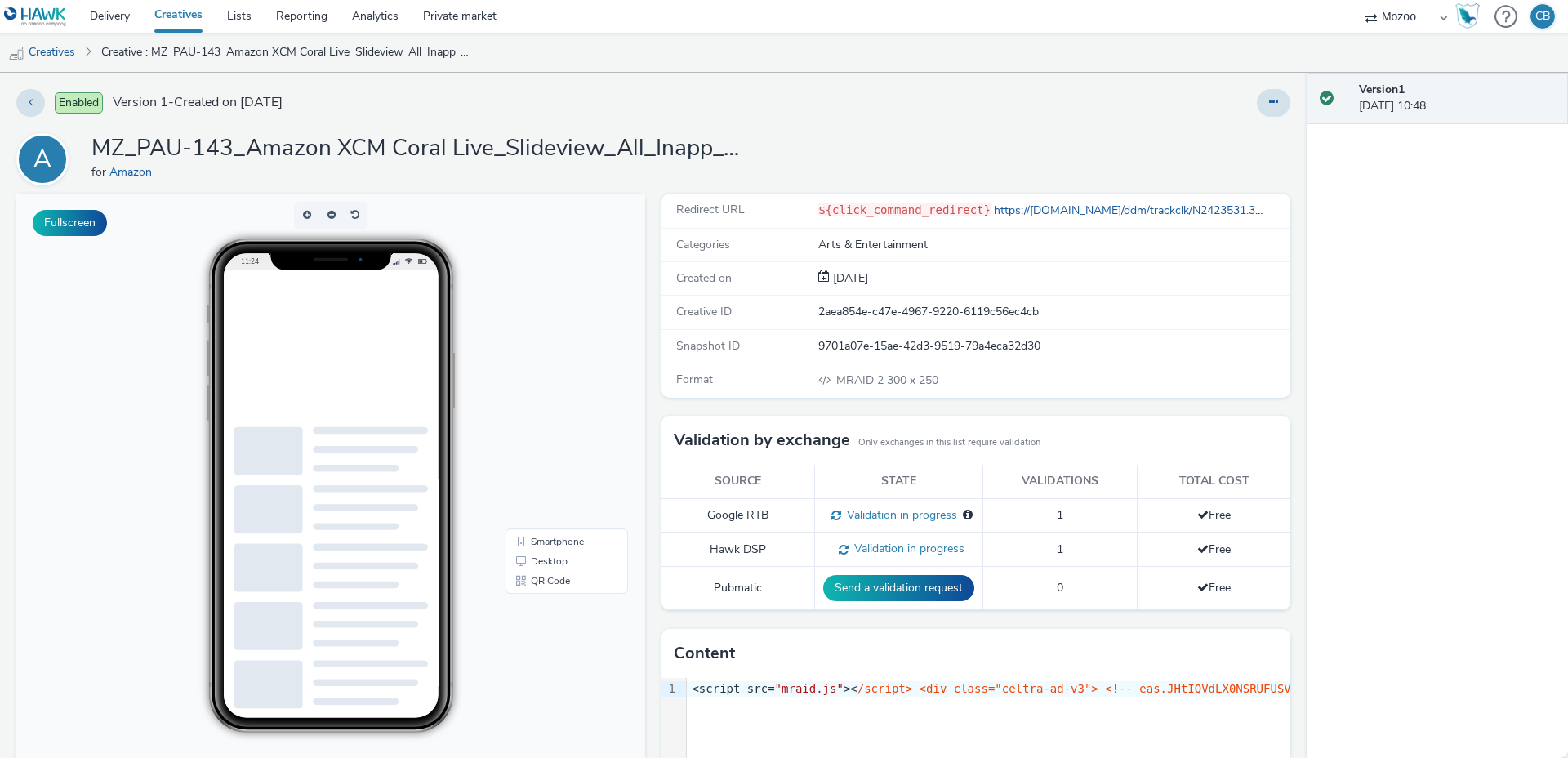
click at [320, 145] on h1 "MZ_PAU-143_Amazon XCM Coral Live_Slideview_All_Inapp_WL + Data Interest_Superfa…" at bounding box center [418, 148] width 654 height 31
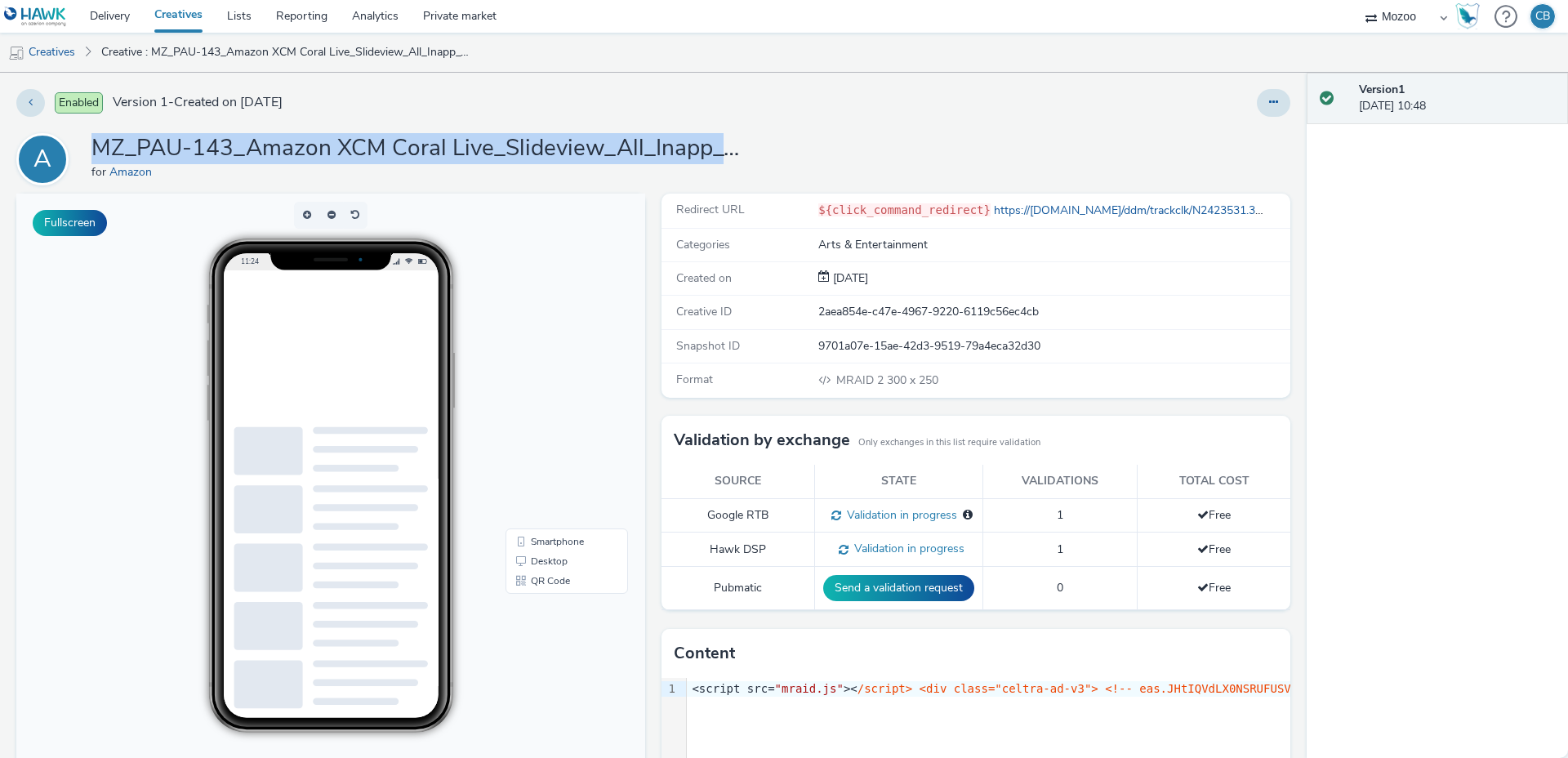
click at [319, 145] on h1 "MZ_PAU-143_Amazon XCM Coral Live_Slideview_All_Inapp_WL + Data Interest_Superfa…" at bounding box center [418, 148] width 654 height 31
copy h1 "MZ_PAU-143_Amazon XCM Coral Live_Slideview_All_Inapp_WL + Data Interest_Superfa…"
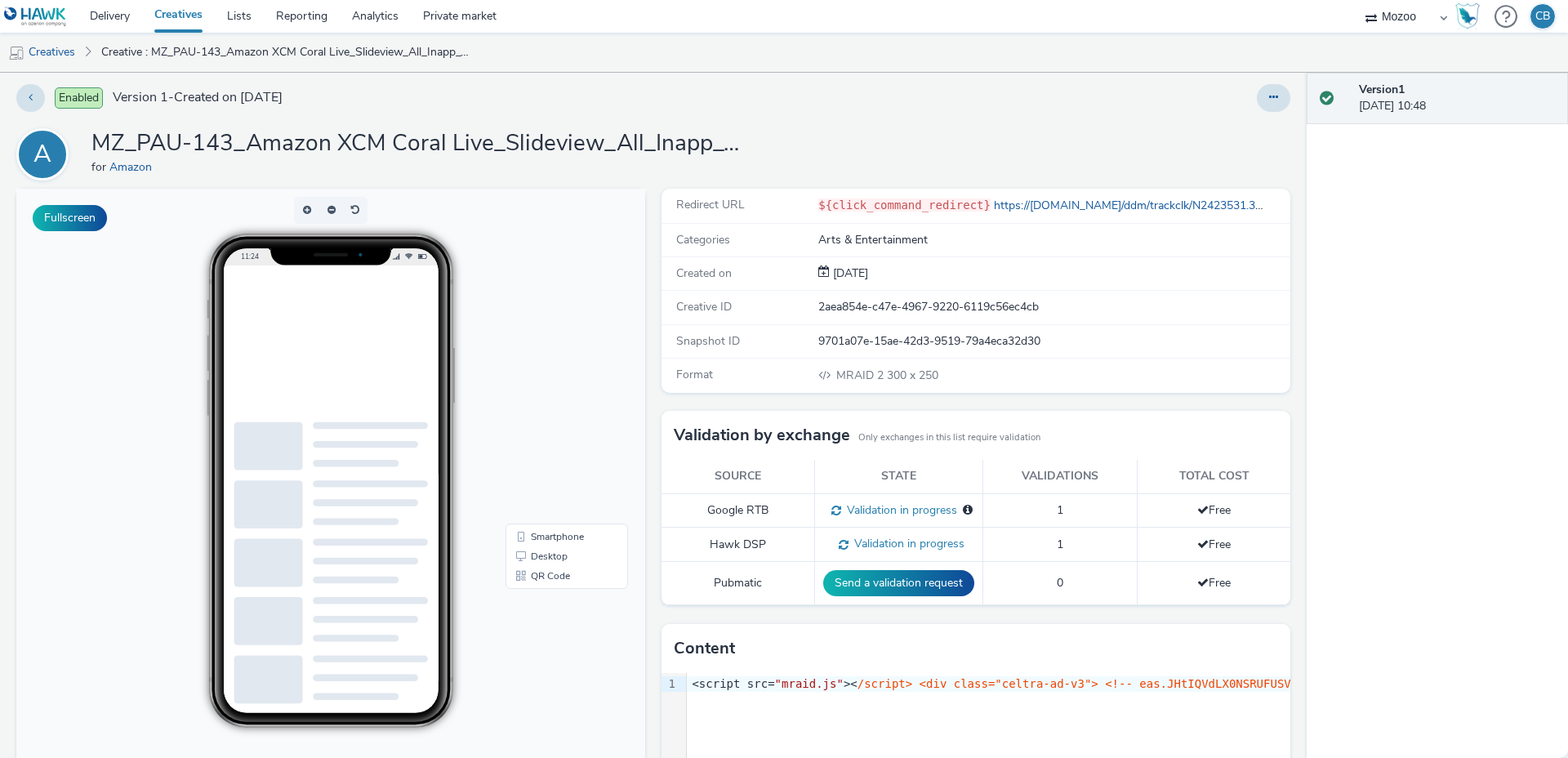
scroll to position [4, 0]
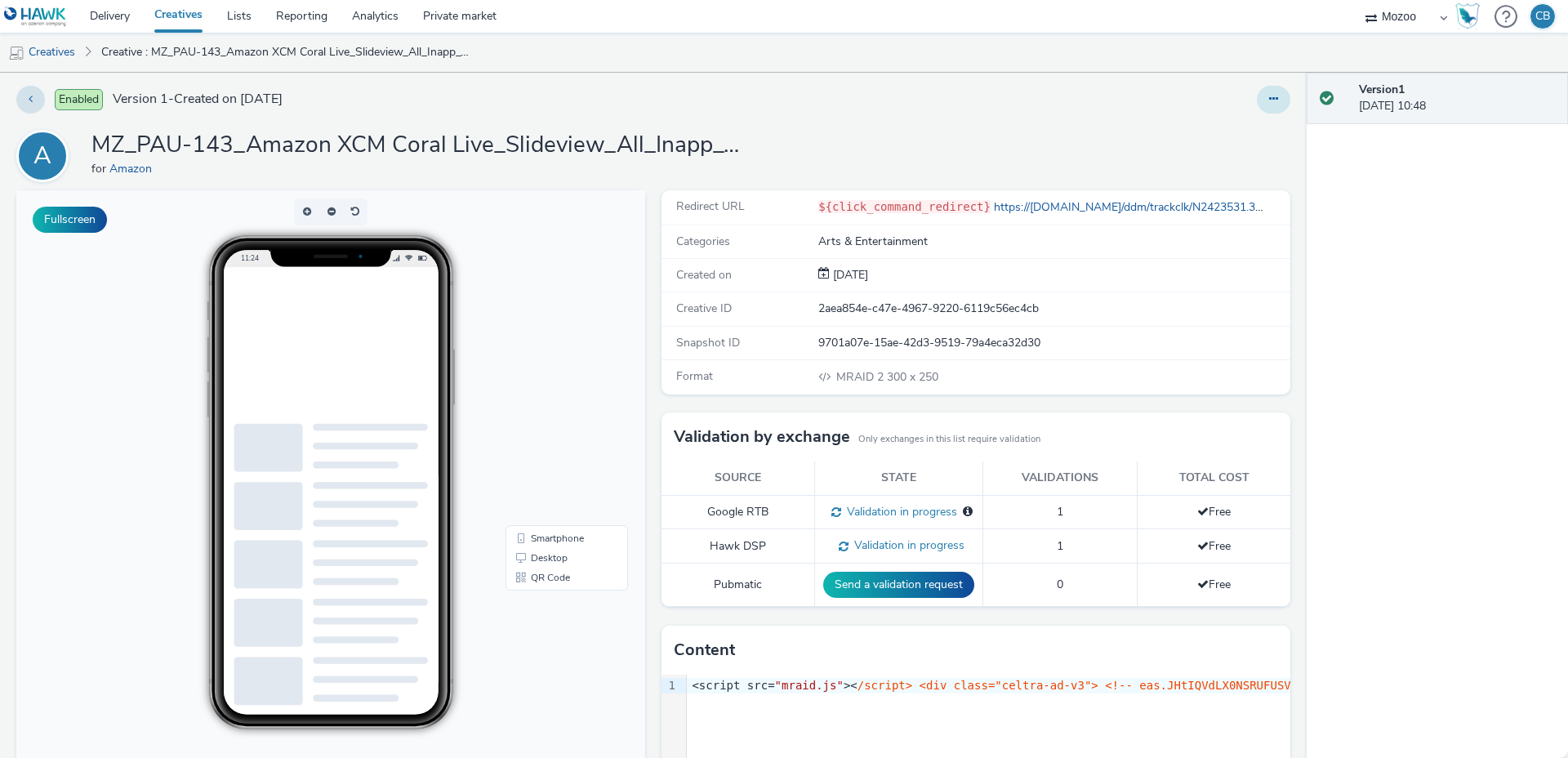
click at [1268, 99] on button at bounding box center [1274, 100] width 33 height 28
click at [1227, 131] on link "Edit" at bounding box center [1228, 132] width 122 height 32
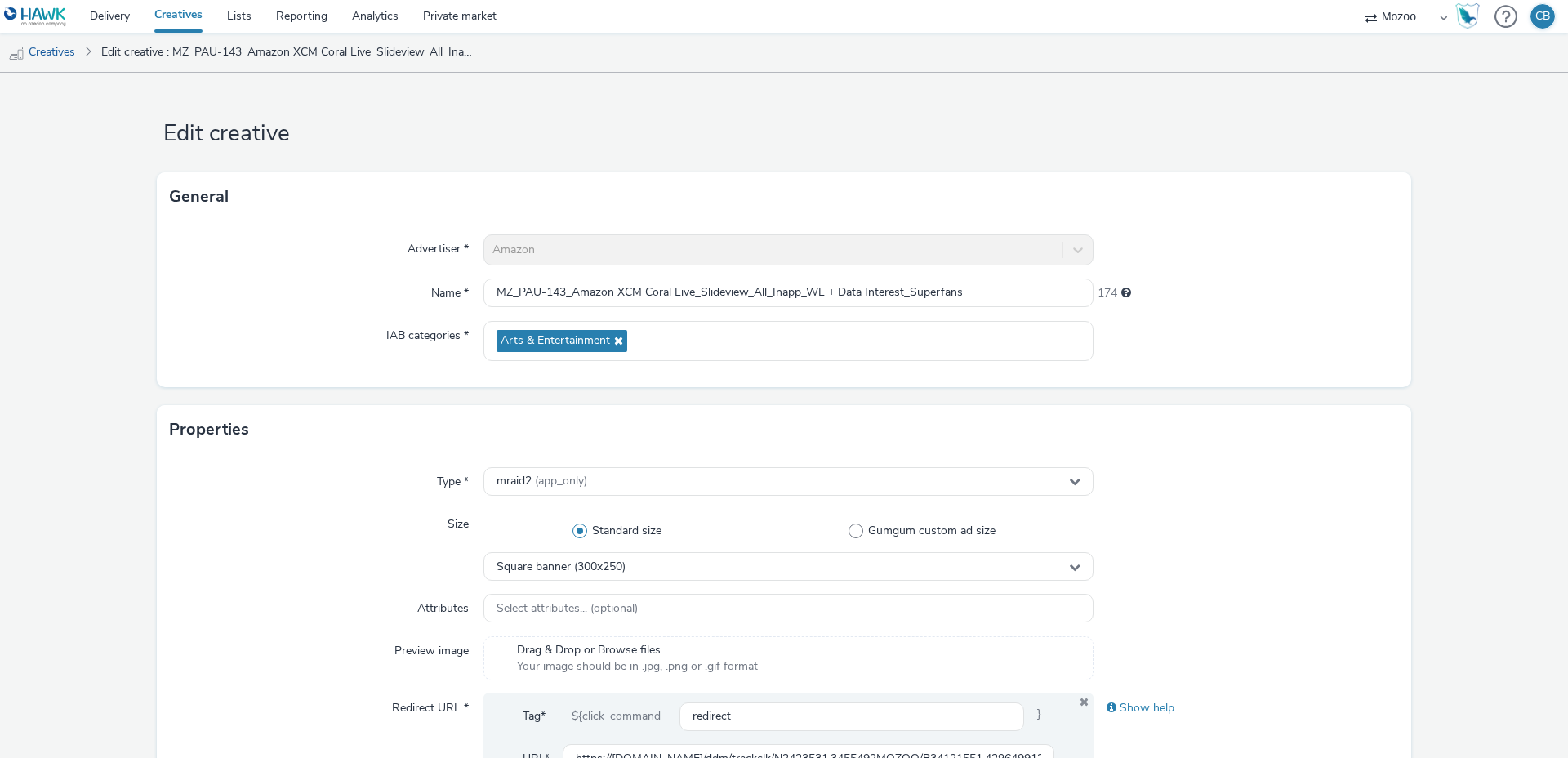
scroll to position [671, 0]
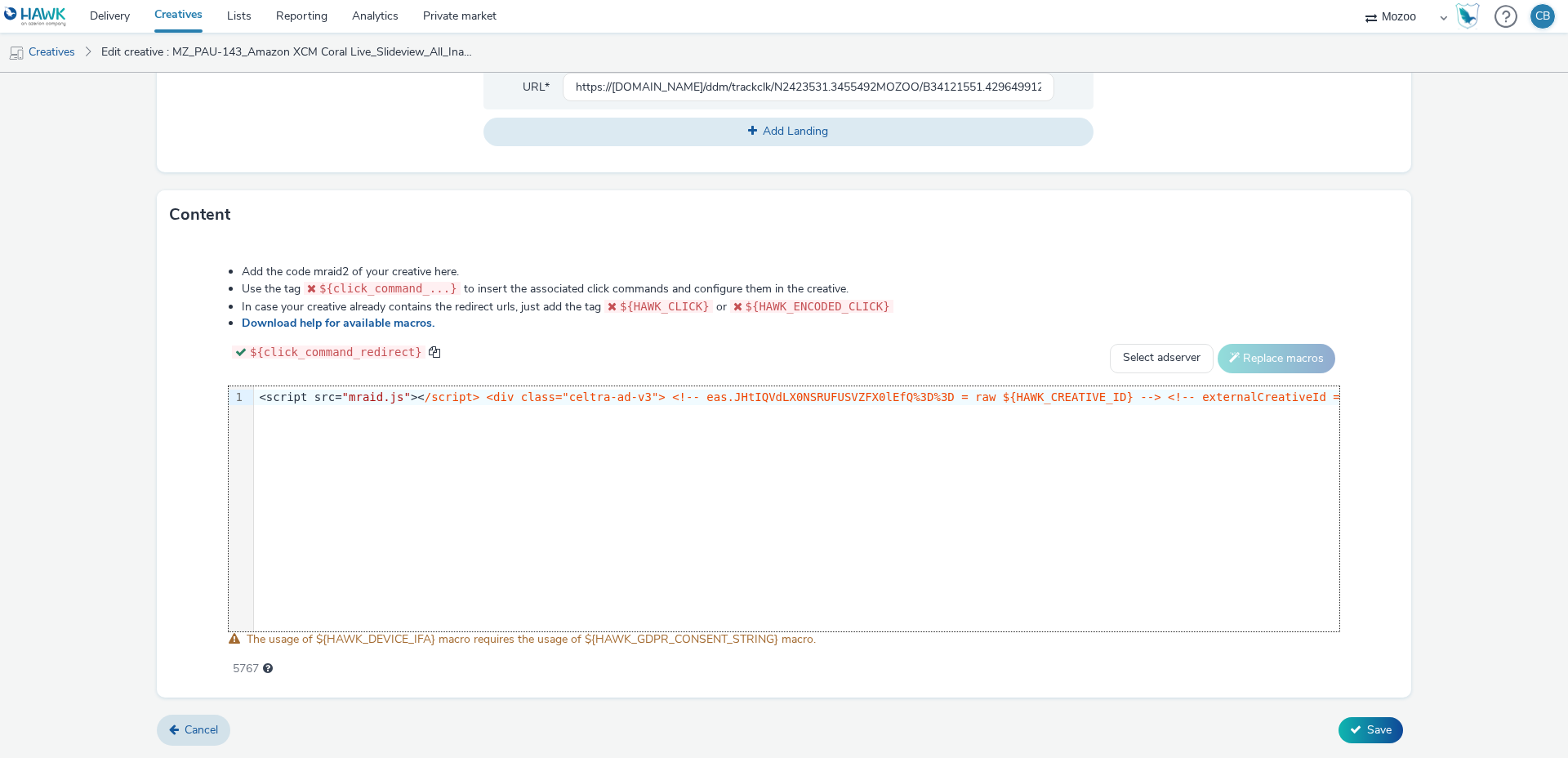
click at [456, 416] on div "9 1 › <script src= "mraid.js" >< /script> <div class="celtra-ad-v3"> <!-- eas.J…" at bounding box center [784, 509] width 1110 height 245
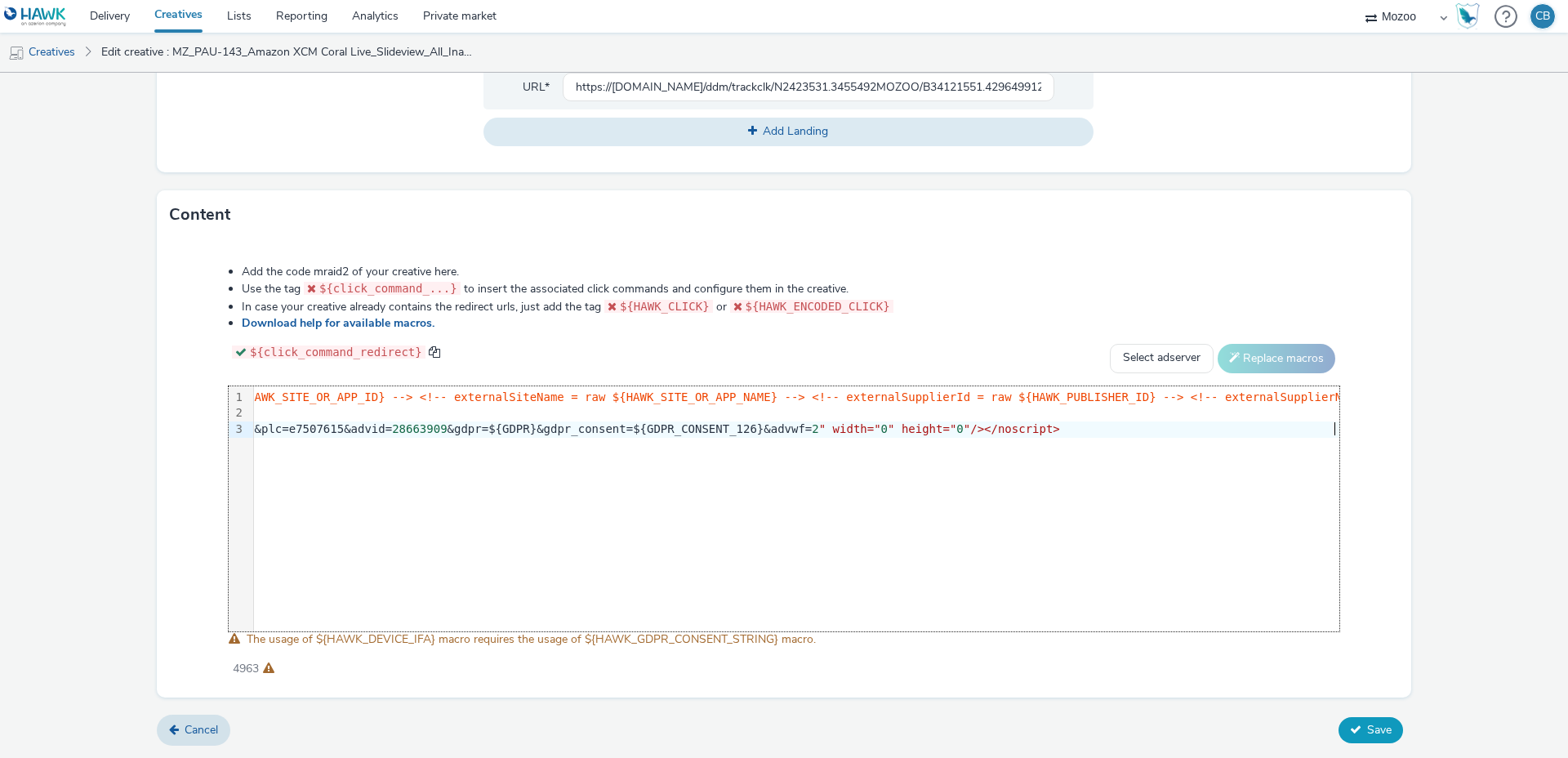
click at [1379, 731] on span "Save" at bounding box center [1379, 730] width 25 height 16
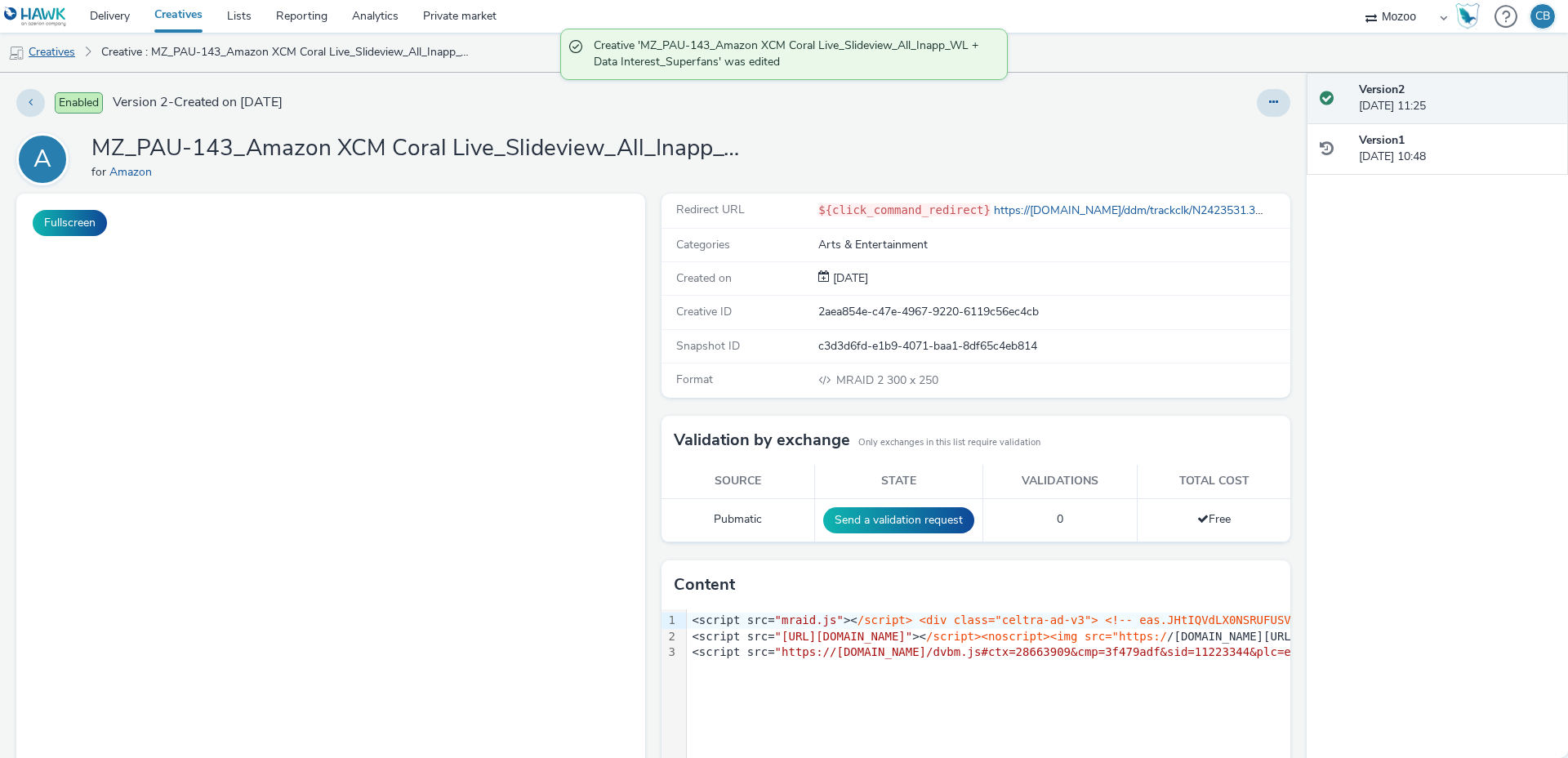
click at [60, 48] on link "Creatives" at bounding box center [41, 52] width 83 height 40
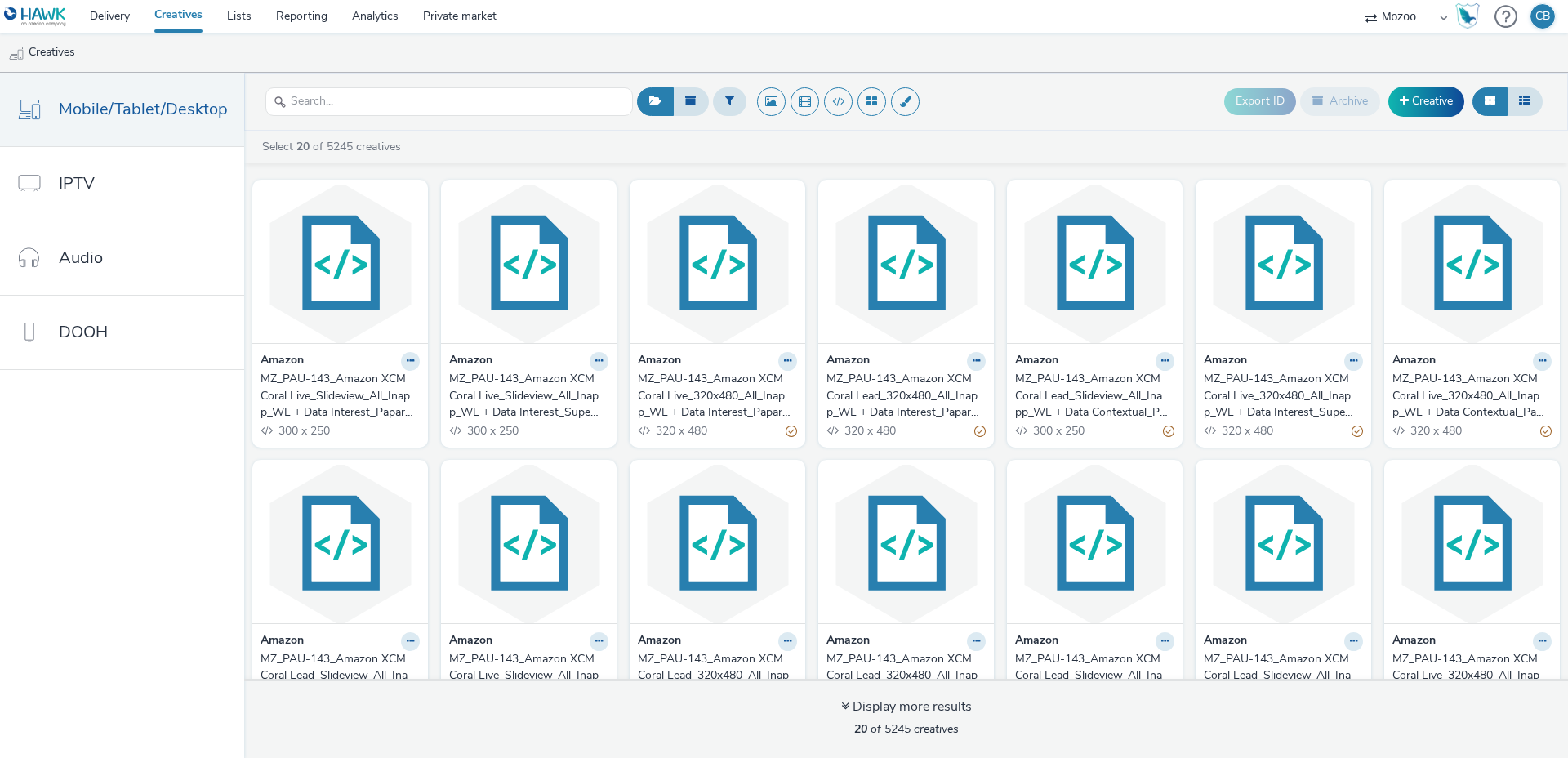
click at [693, 379] on div "MZ_PAU-143_Amazon XCM Coral Live_320x480_All_Inapp_WL + Data Interest_Paparazzi" at bounding box center [714, 395] width 153 height 50
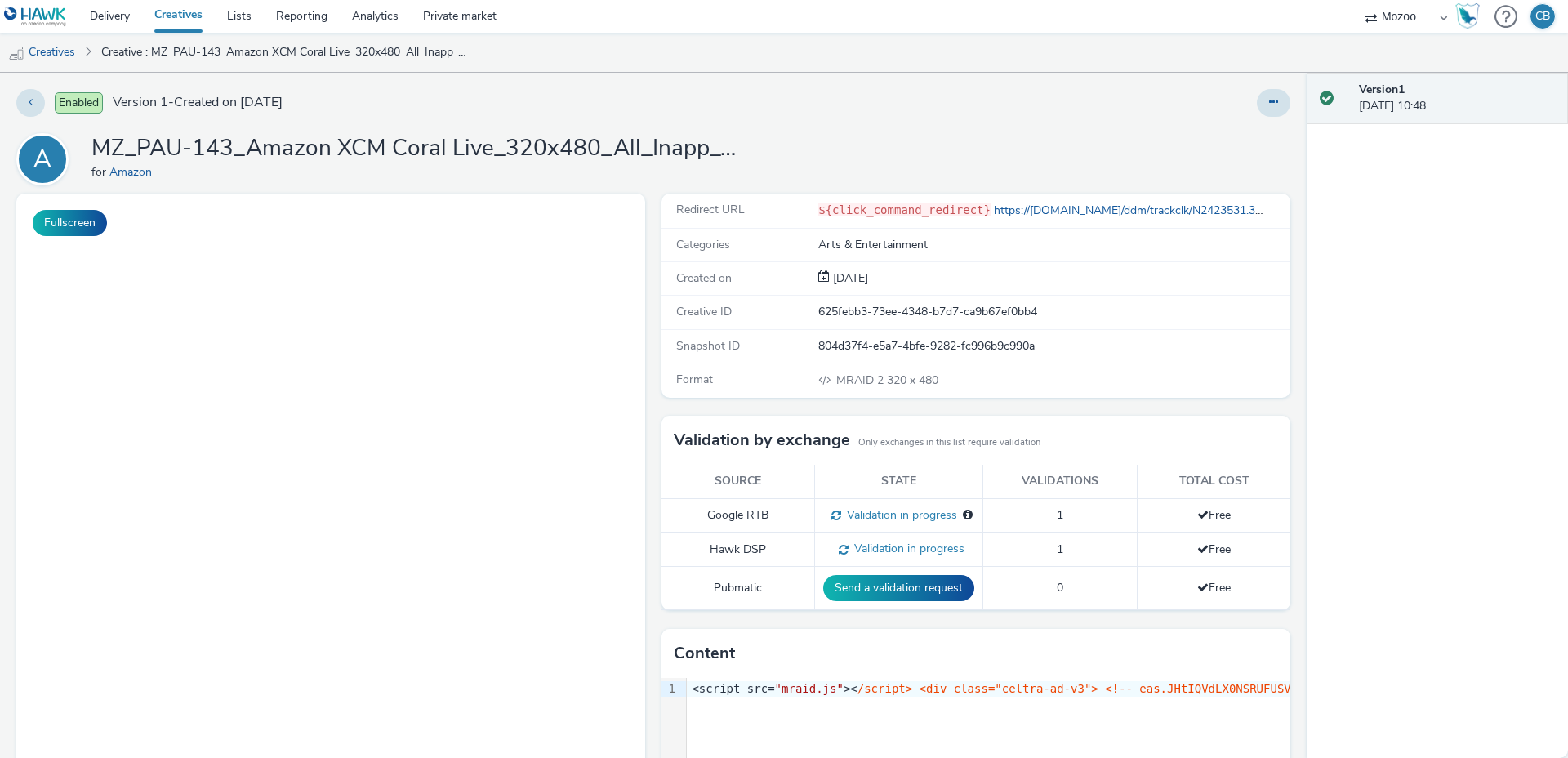
click at [425, 142] on h1 "MZ_PAU-143_Amazon XCM Coral Live_320x480_All_Inapp_WL + Data Interest_Paparazzi" at bounding box center [418, 148] width 654 height 31
click at [423, 142] on h1 "MZ_PAU-143_Amazon XCM Coral Live_320x480_All_Inapp_WL + Data Interest_Paparazzi" at bounding box center [418, 148] width 654 height 31
click at [408, 147] on h1 "MZ_PAU-143_Amazon XCM Coral Live_320x480_All_Inapp_WL + Data Interest_Paparazzi" at bounding box center [418, 148] width 654 height 31
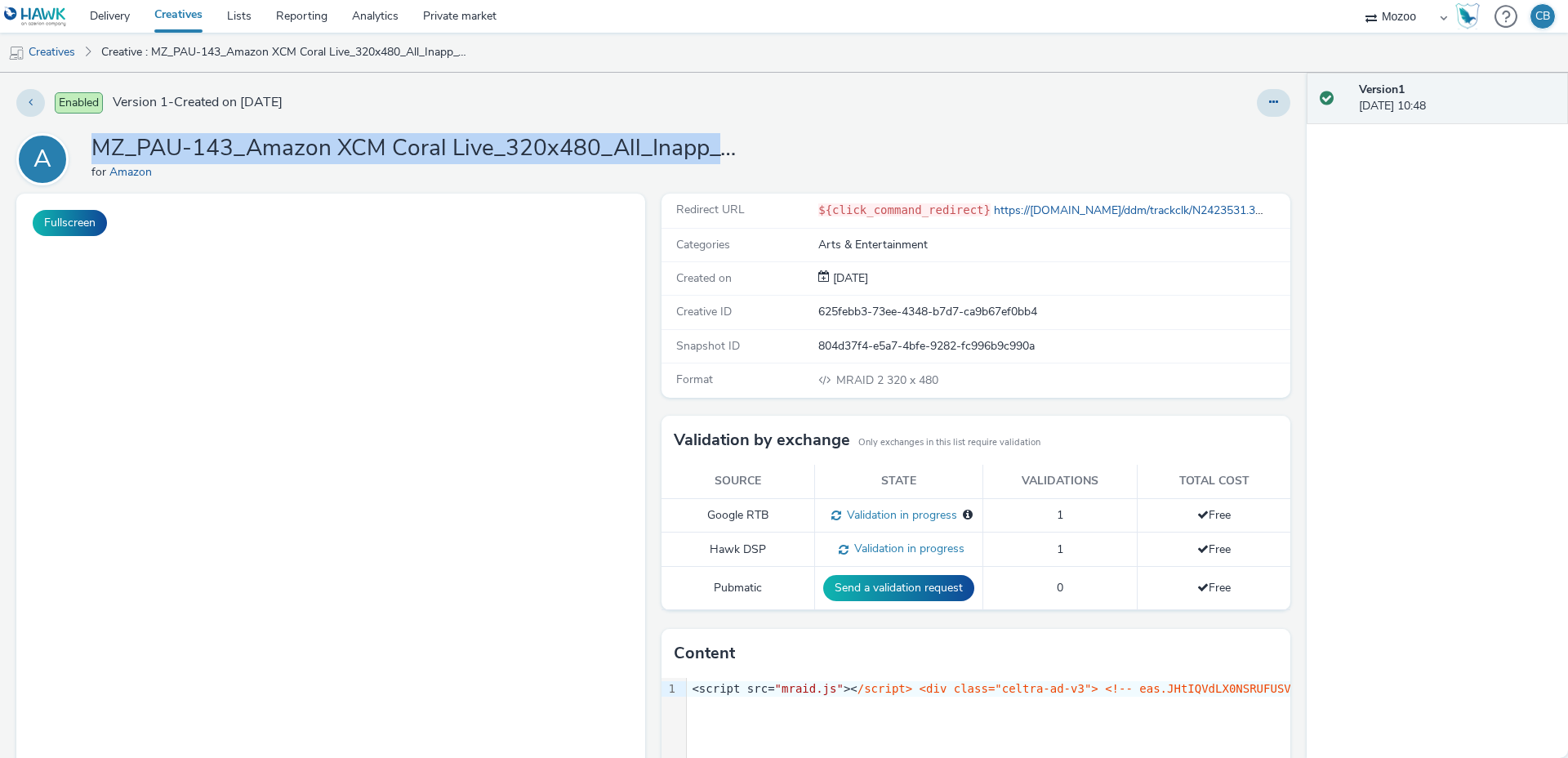
click at [408, 147] on h1 "MZ_PAU-143_Amazon XCM Coral Live_320x480_All_Inapp_WL + Data Interest_Paparazzi" at bounding box center [418, 148] width 654 height 31
copy h1 "MZ_PAU-143_Amazon XCM Coral Live_320x480_All_Inapp_WL + Data Interest_Paparazzi"
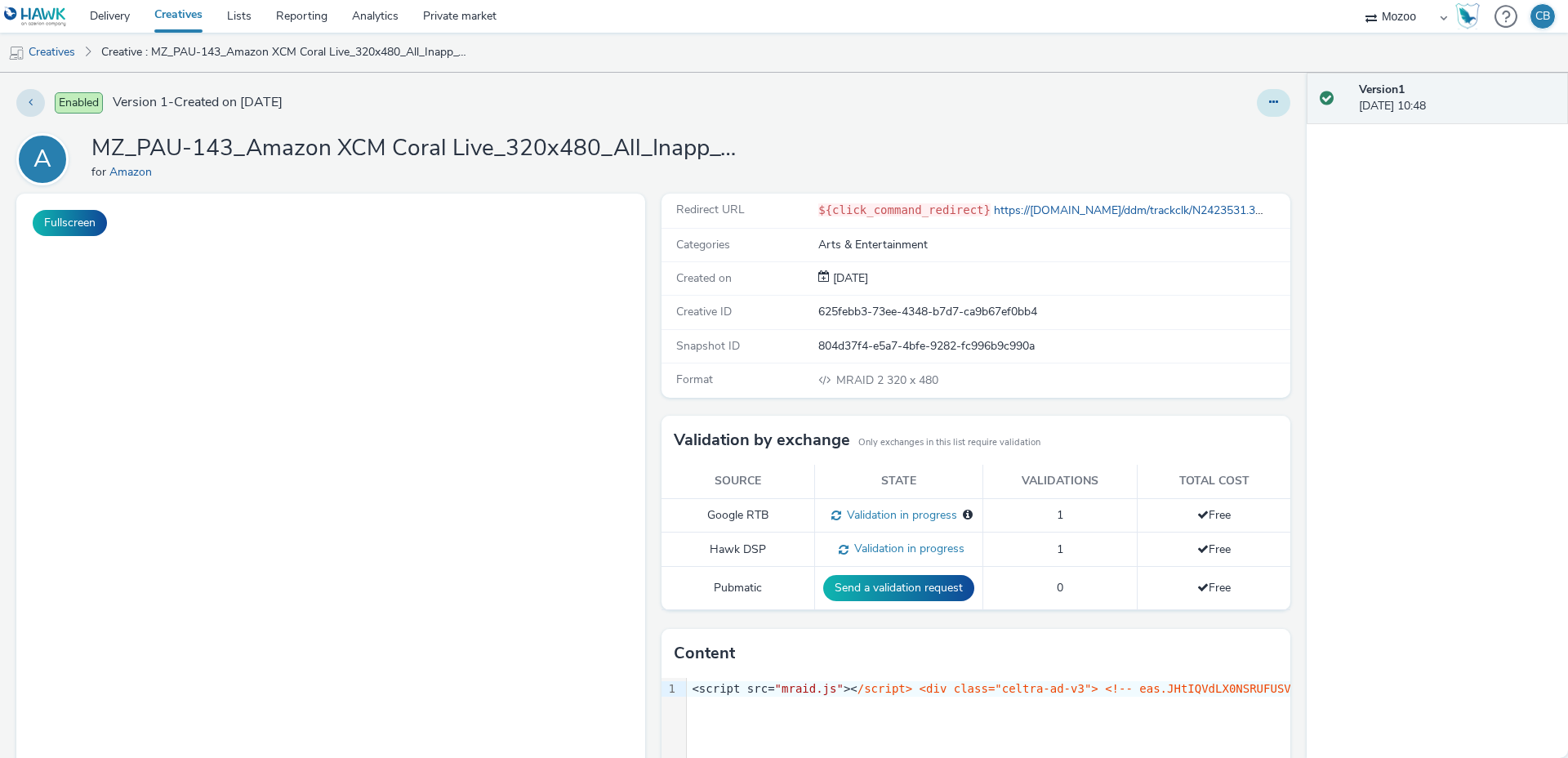
click at [1277, 98] on icon at bounding box center [1274, 102] width 9 height 11
click at [1221, 133] on link "Edit" at bounding box center [1228, 135] width 122 height 32
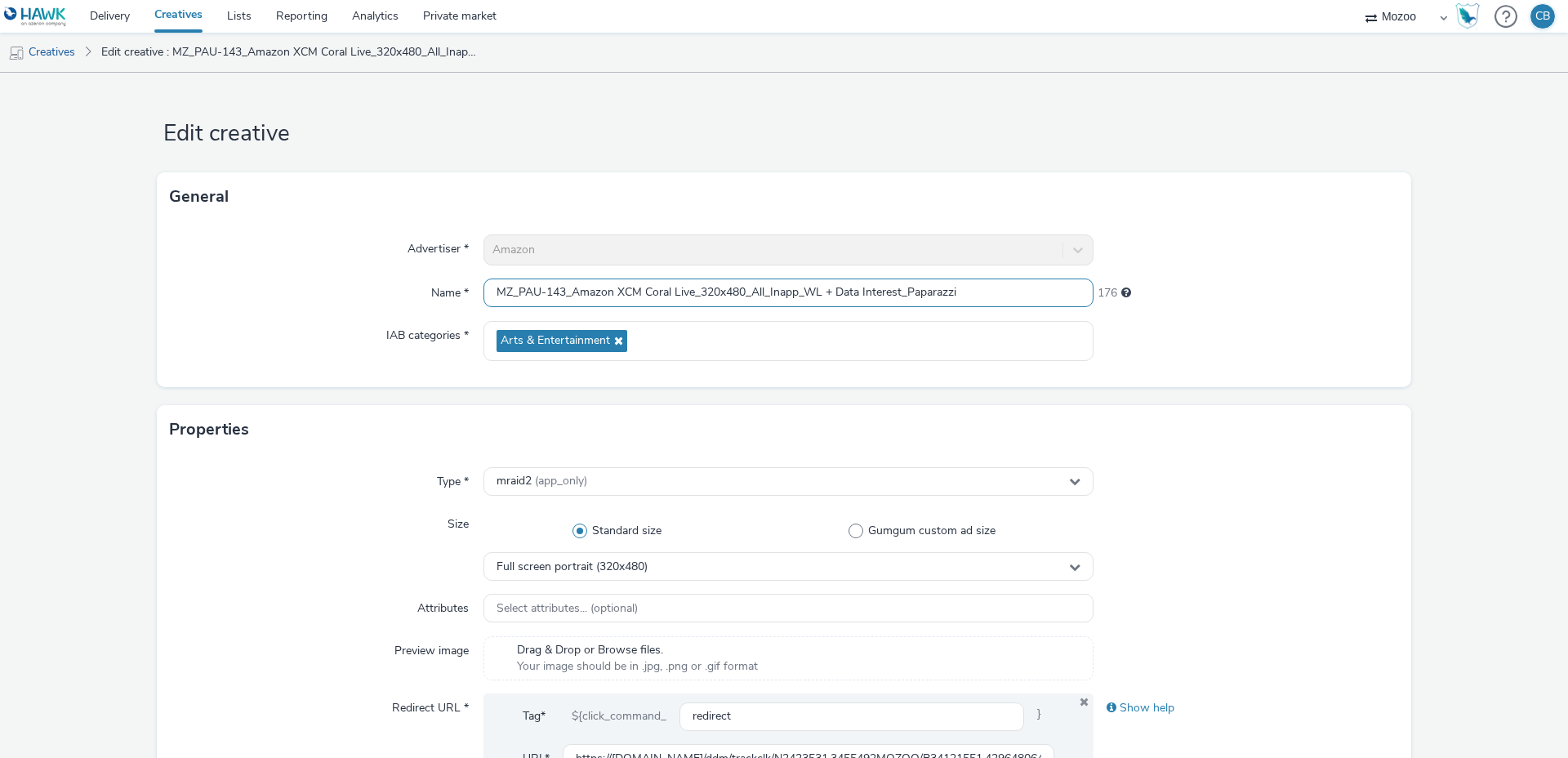
click at [636, 290] on input "MZ_PAU-143_Amazon XCM Coral Live_320x480_All_Inapp_WL + Data Interest_Paparazzi" at bounding box center [788, 292] width 610 height 29
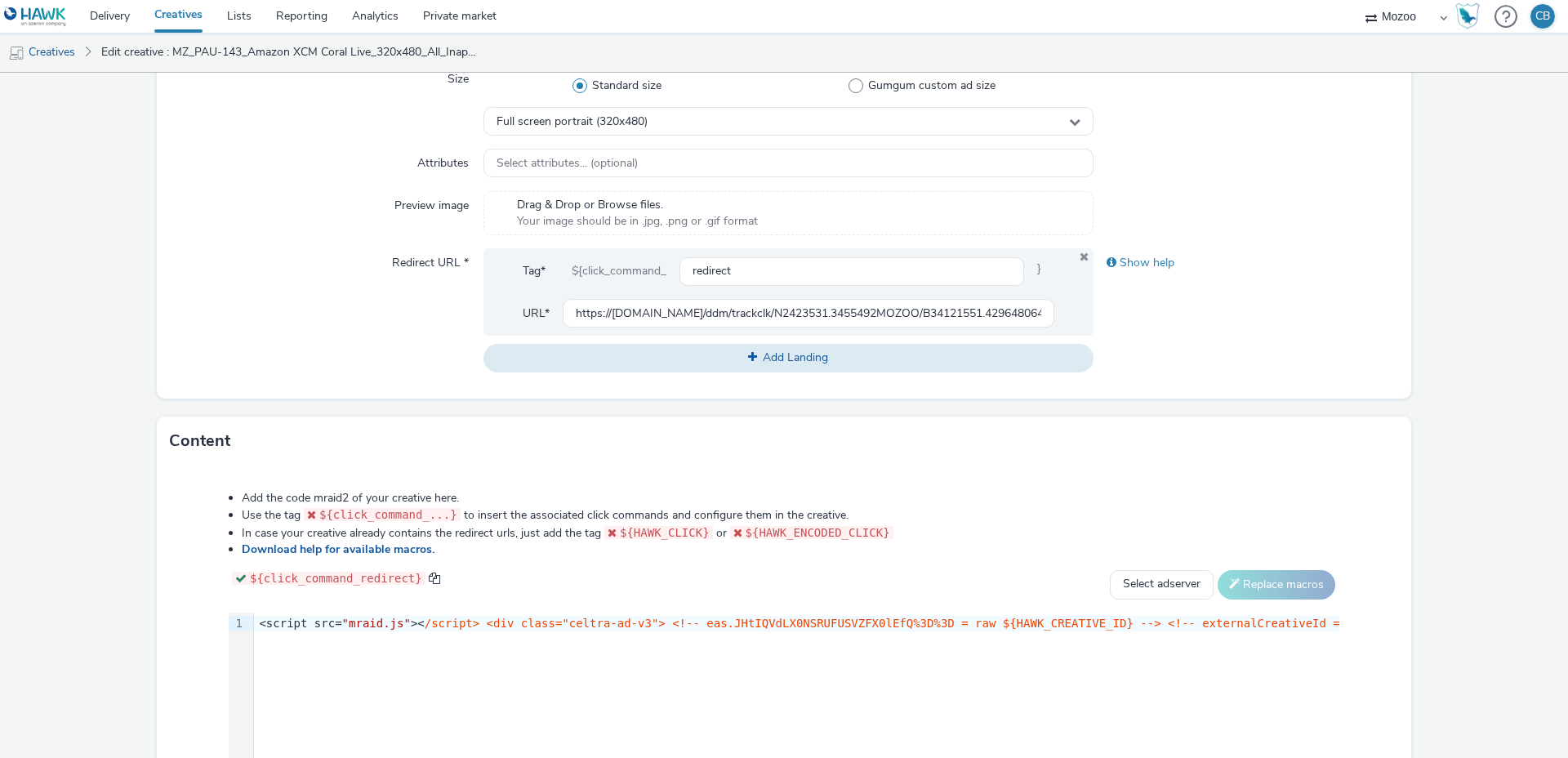
scroll to position [671, 0]
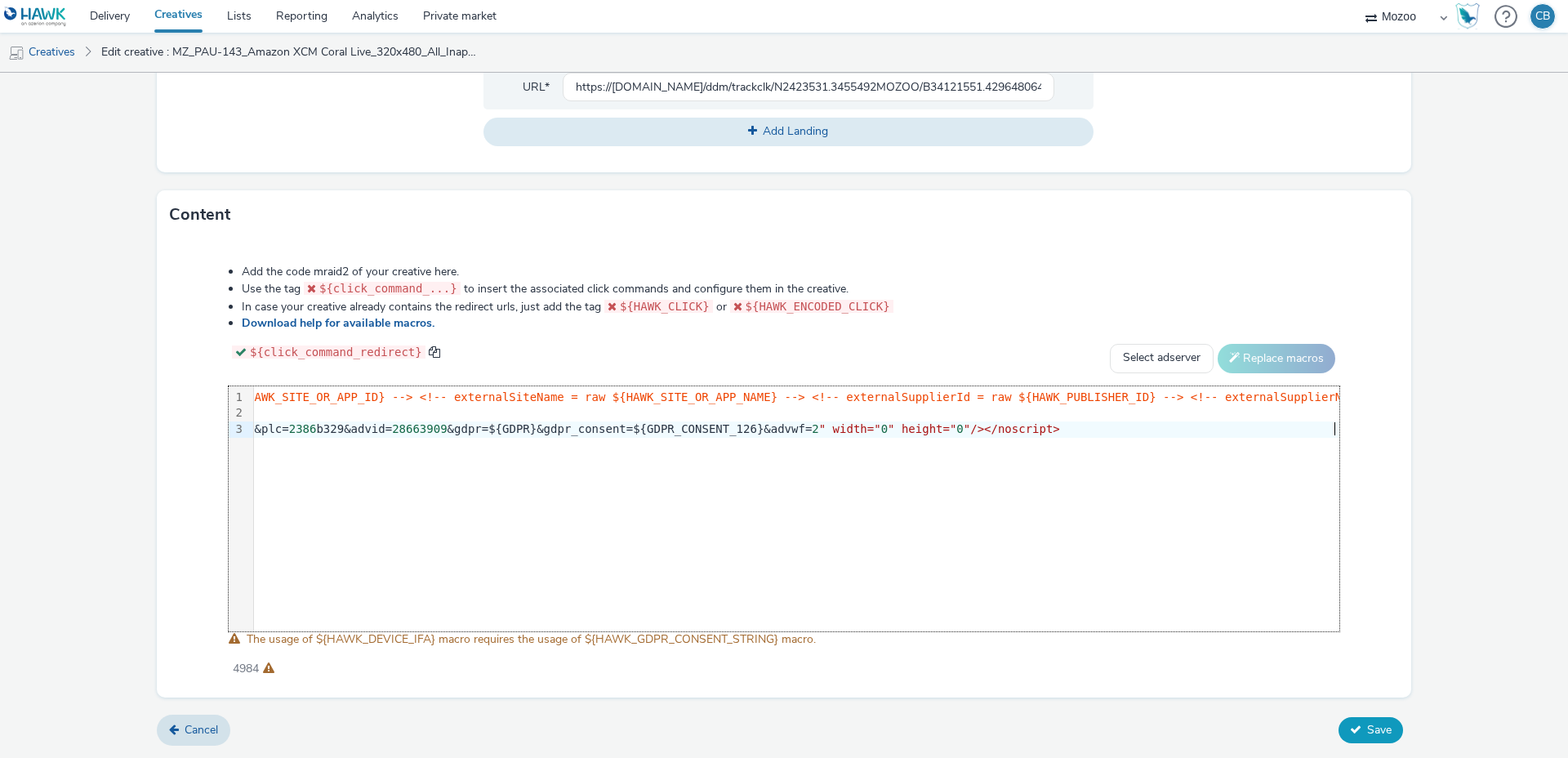
click at [1362, 726] on button "Save" at bounding box center [1370, 730] width 64 height 26
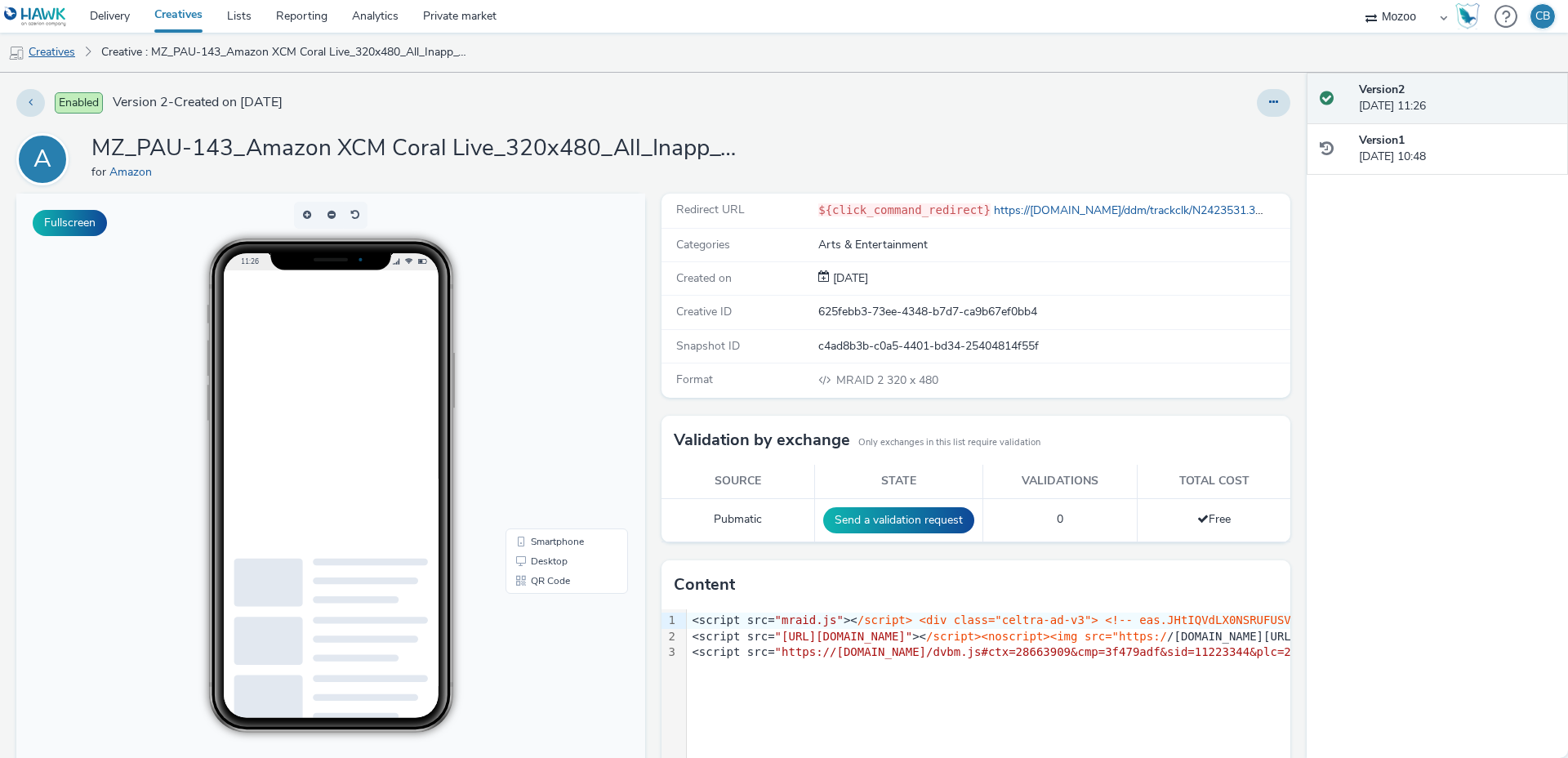
click at [51, 54] on link "Creatives" at bounding box center [41, 52] width 83 height 40
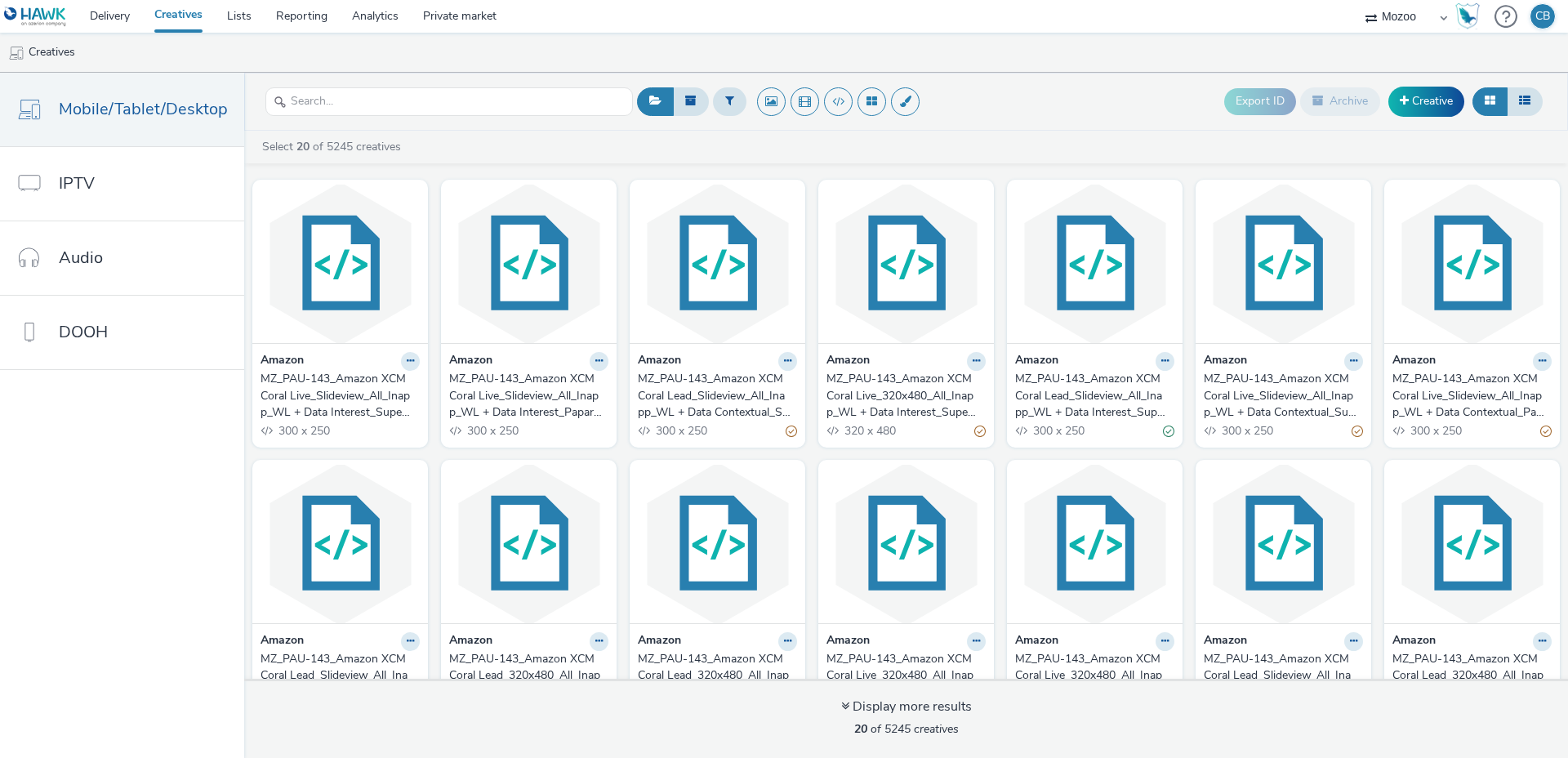
click at [909, 400] on div "MZ_PAU-143_Amazon XCM Coral Live_320x480_All_Inapp_WL + Data Interest_Superfans" at bounding box center [903, 395] width 153 height 50
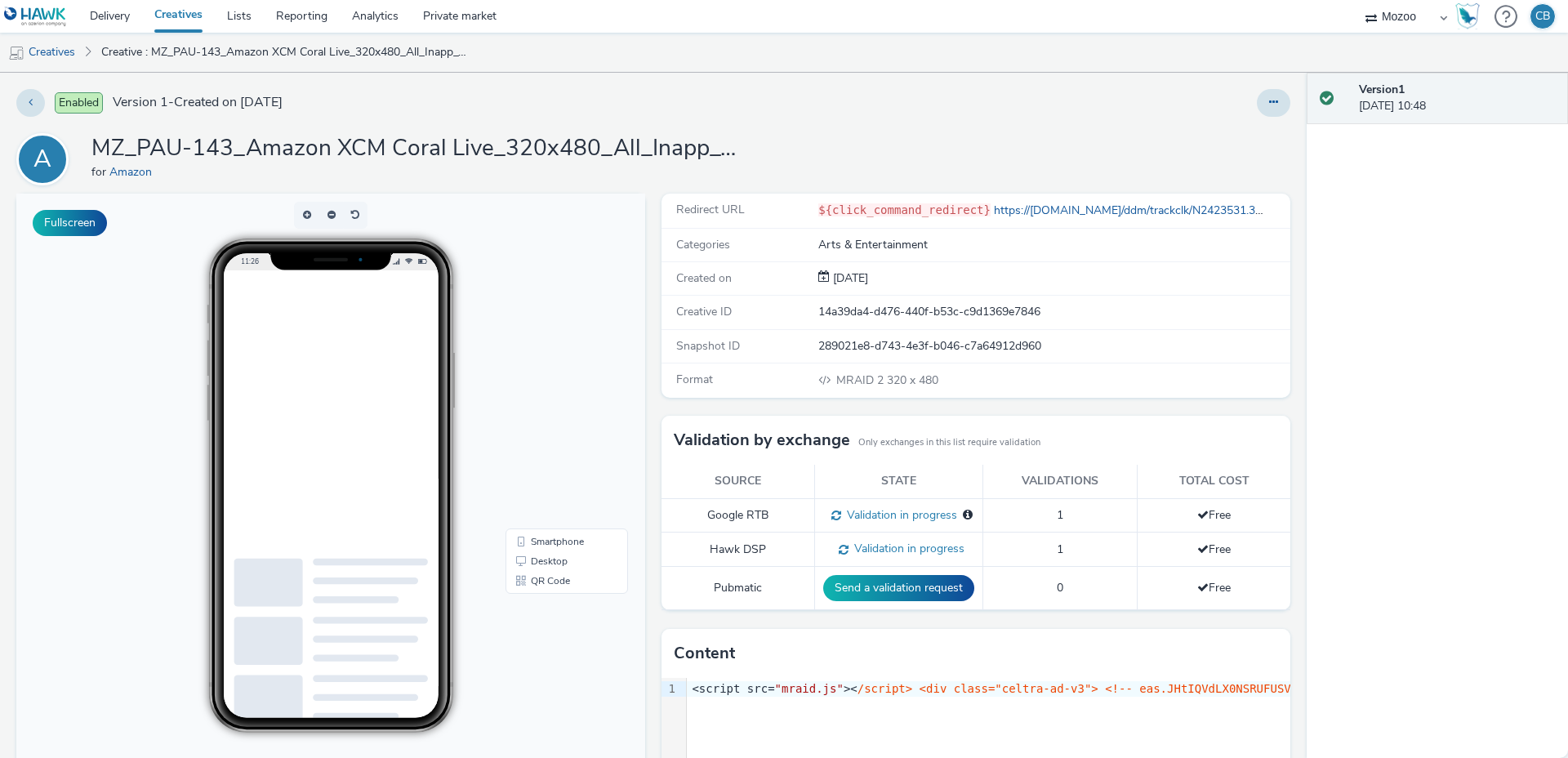
click at [554, 149] on h1 "MZ_PAU-143_Amazon XCM Coral Live_320x480_All_Inapp_WL + Data Interest_Superfans" at bounding box center [418, 148] width 654 height 31
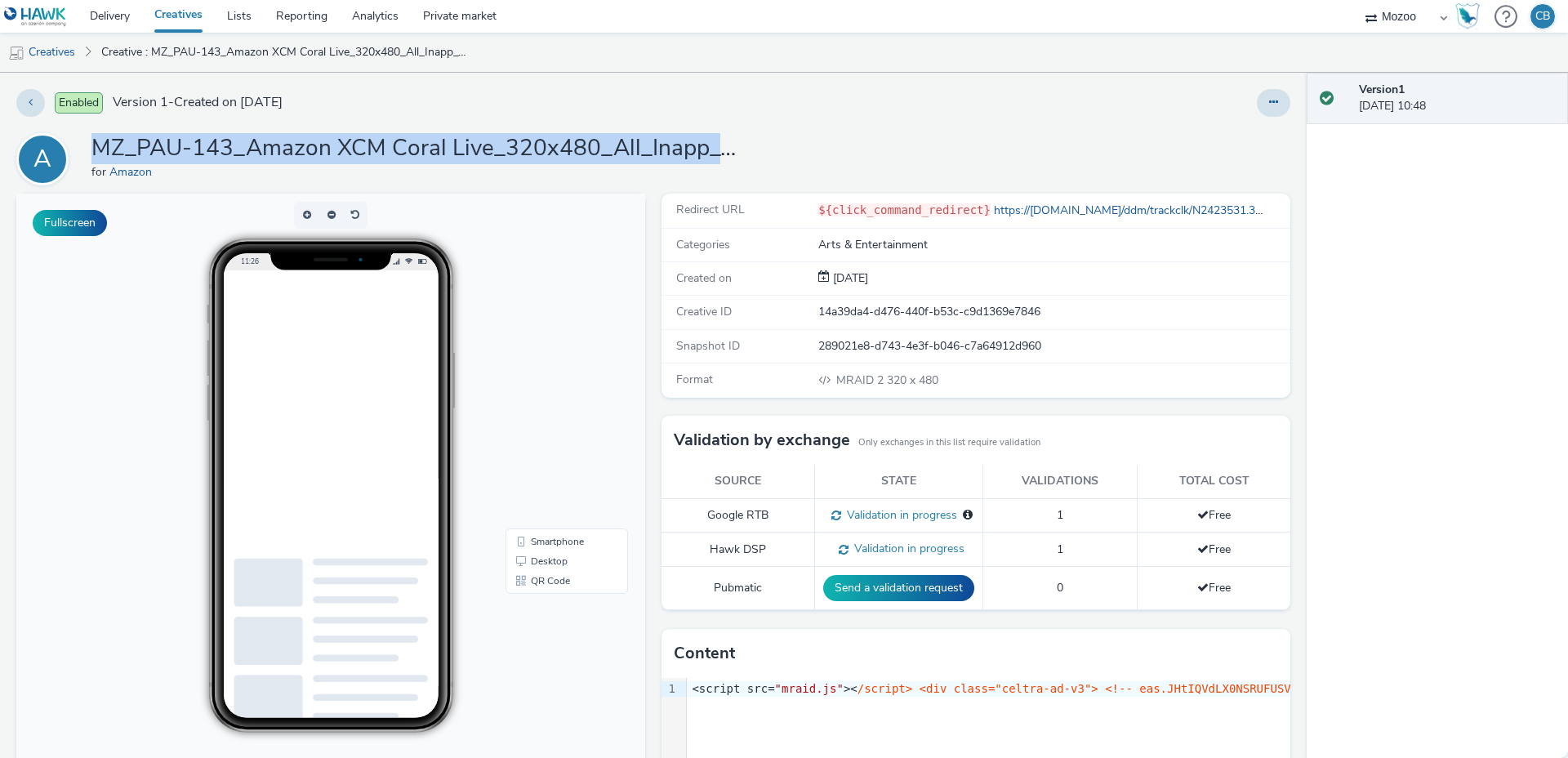
click at [554, 149] on h1 "MZ_PAU-143_Amazon XCM Coral Live_320x480_All_Inapp_WL + Data Interest_Superfans" at bounding box center [418, 148] width 654 height 31
copy h1 "MZ_PAU-143_Amazon XCM Coral Live_320x480_All_Inapp_WL + Data Interest_Superfans"
click at [1275, 97] on icon at bounding box center [1274, 102] width 9 height 11
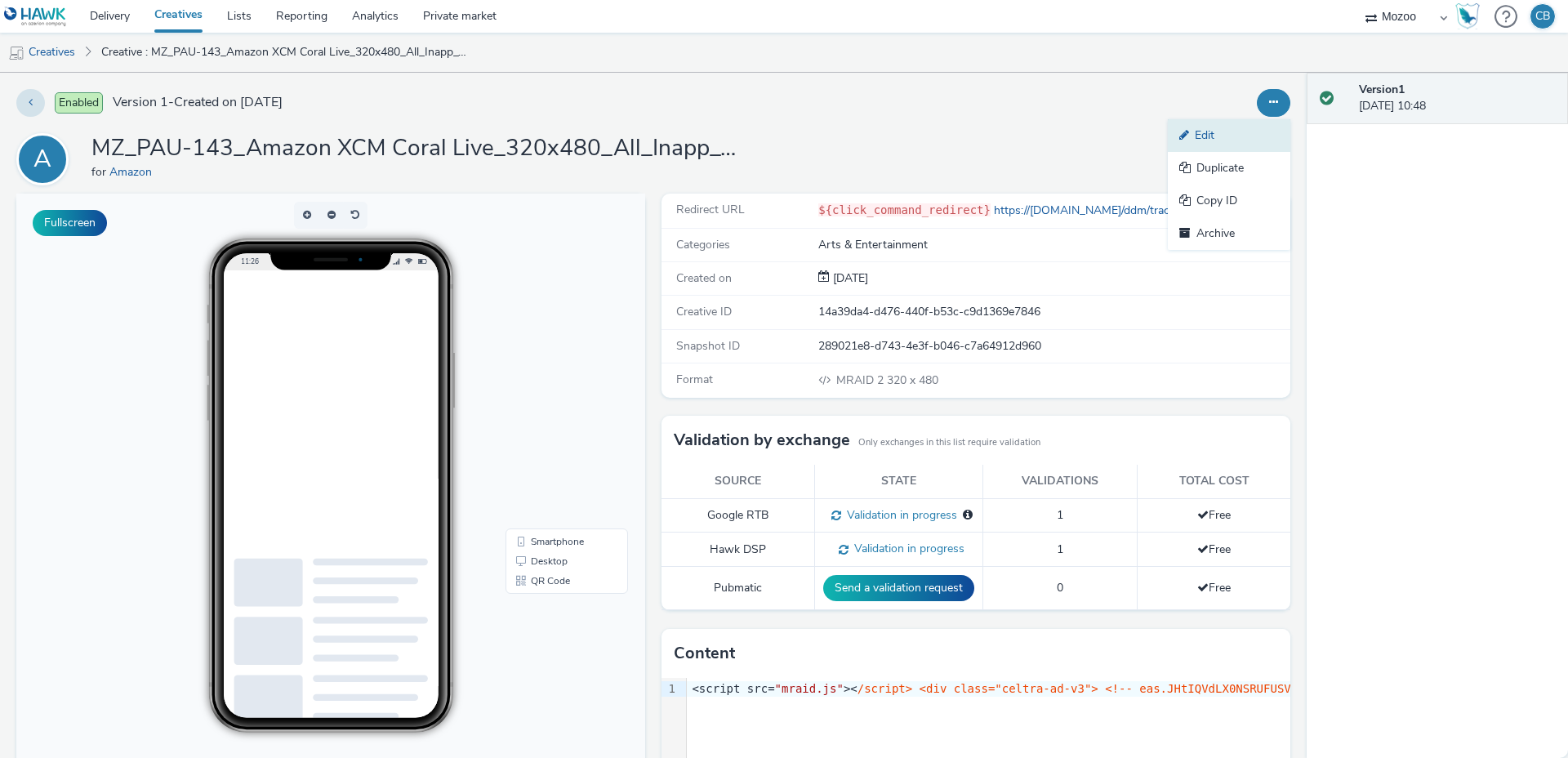
click at [1235, 134] on link "Edit" at bounding box center [1228, 135] width 122 height 32
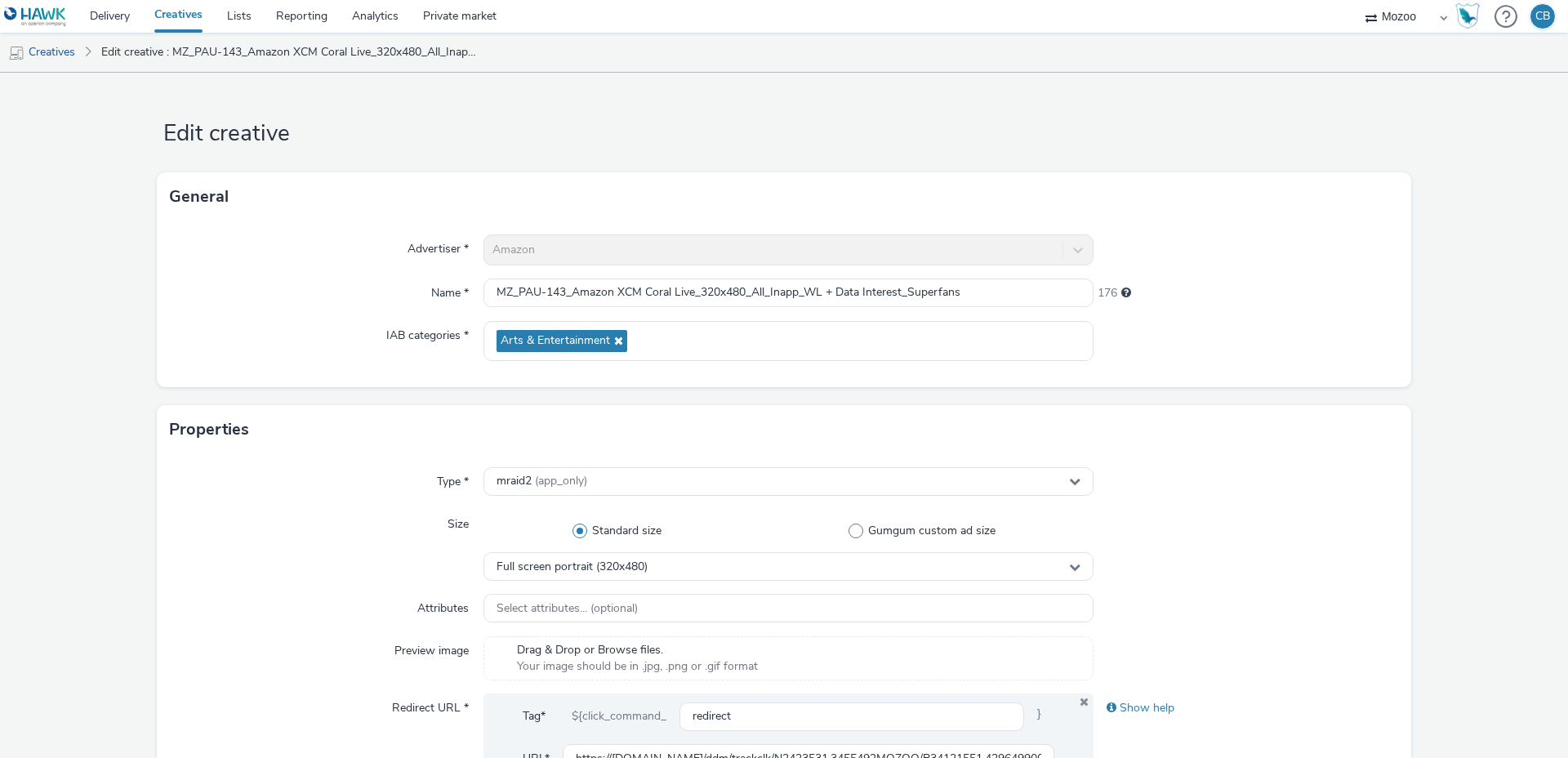
scroll to position [671, 0]
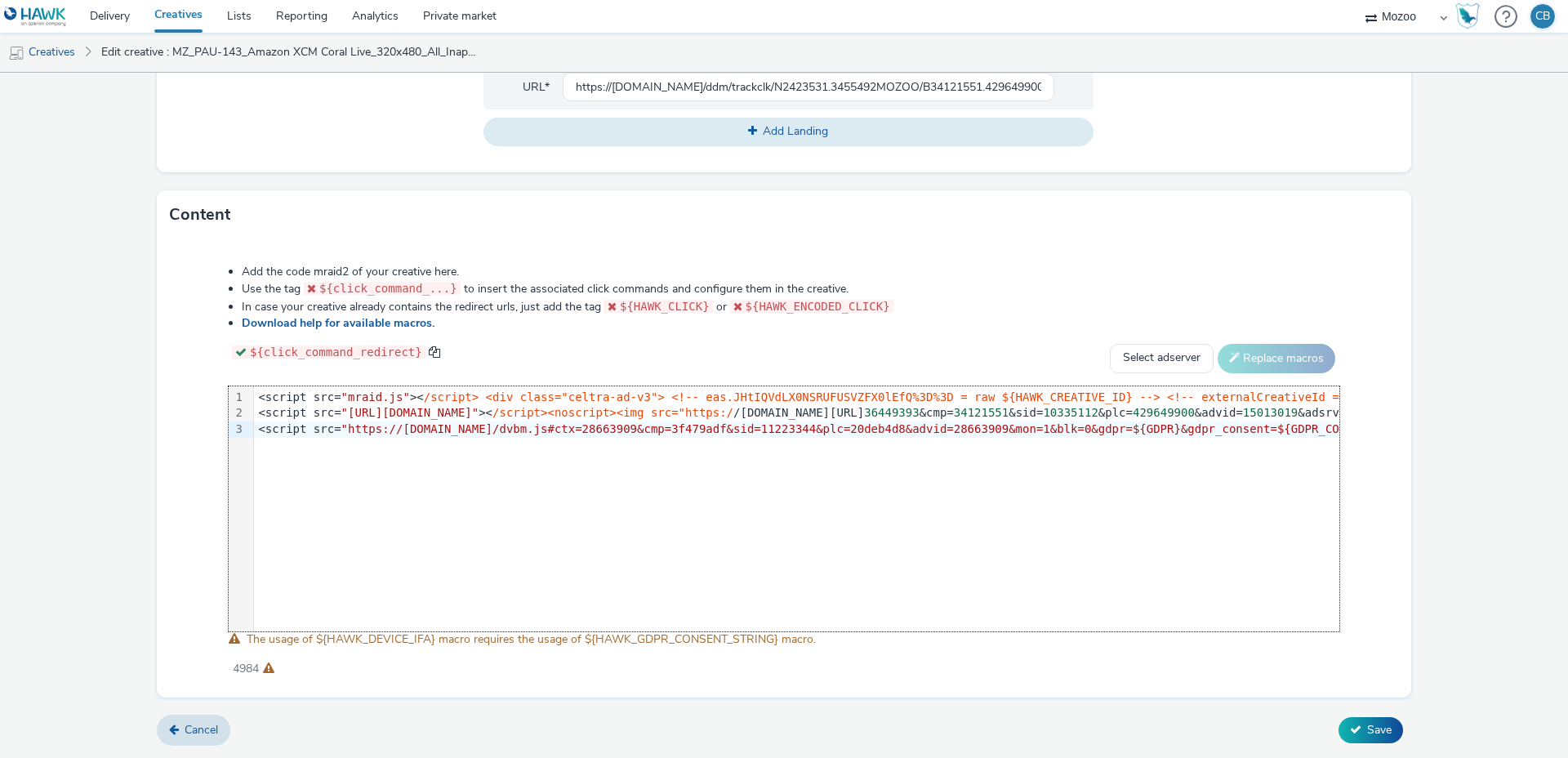
scroll to position [0, 1836]
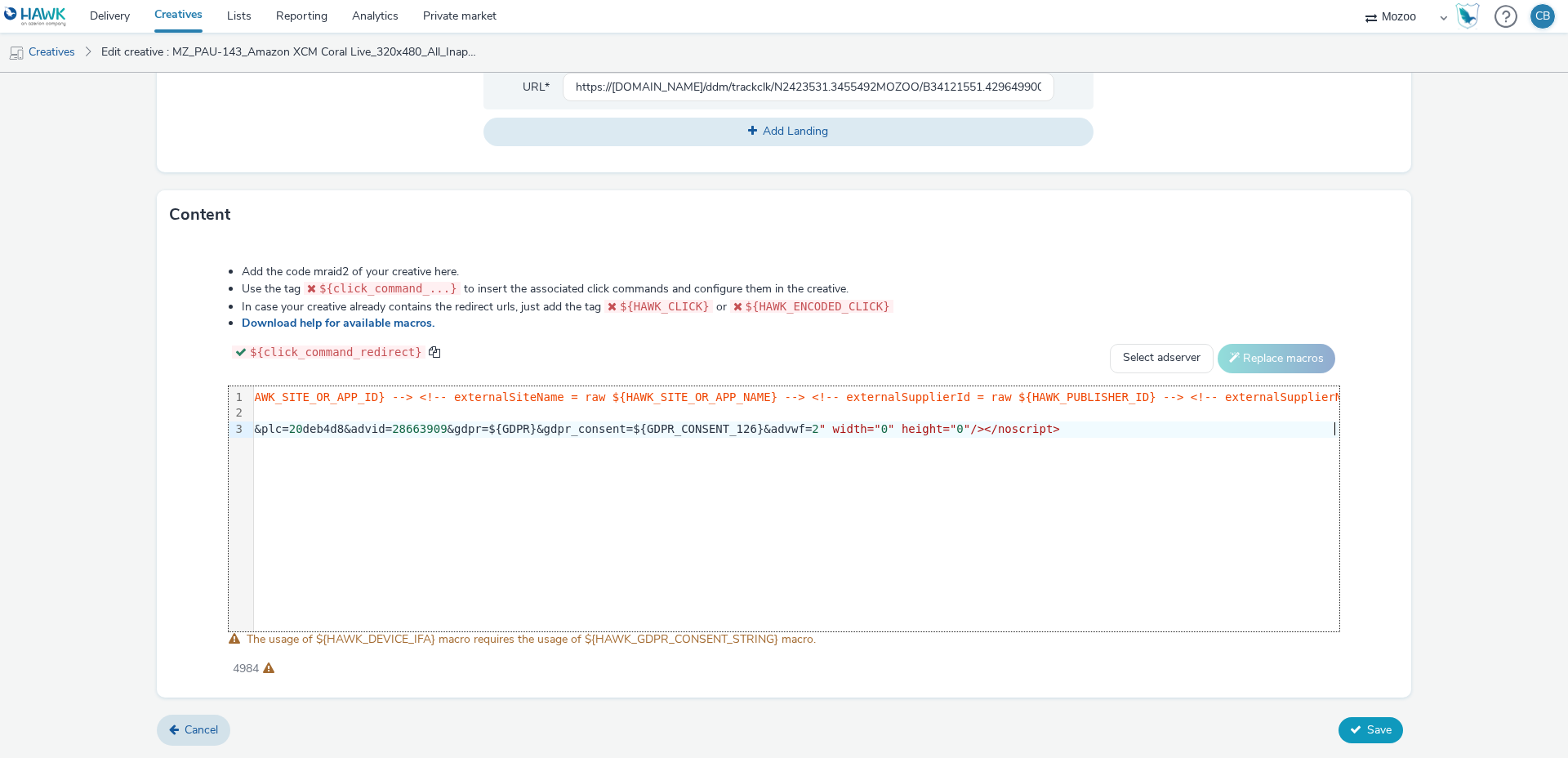
click at [1341, 733] on button "Save" at bounding box center [1370, 730] width 64 height 26
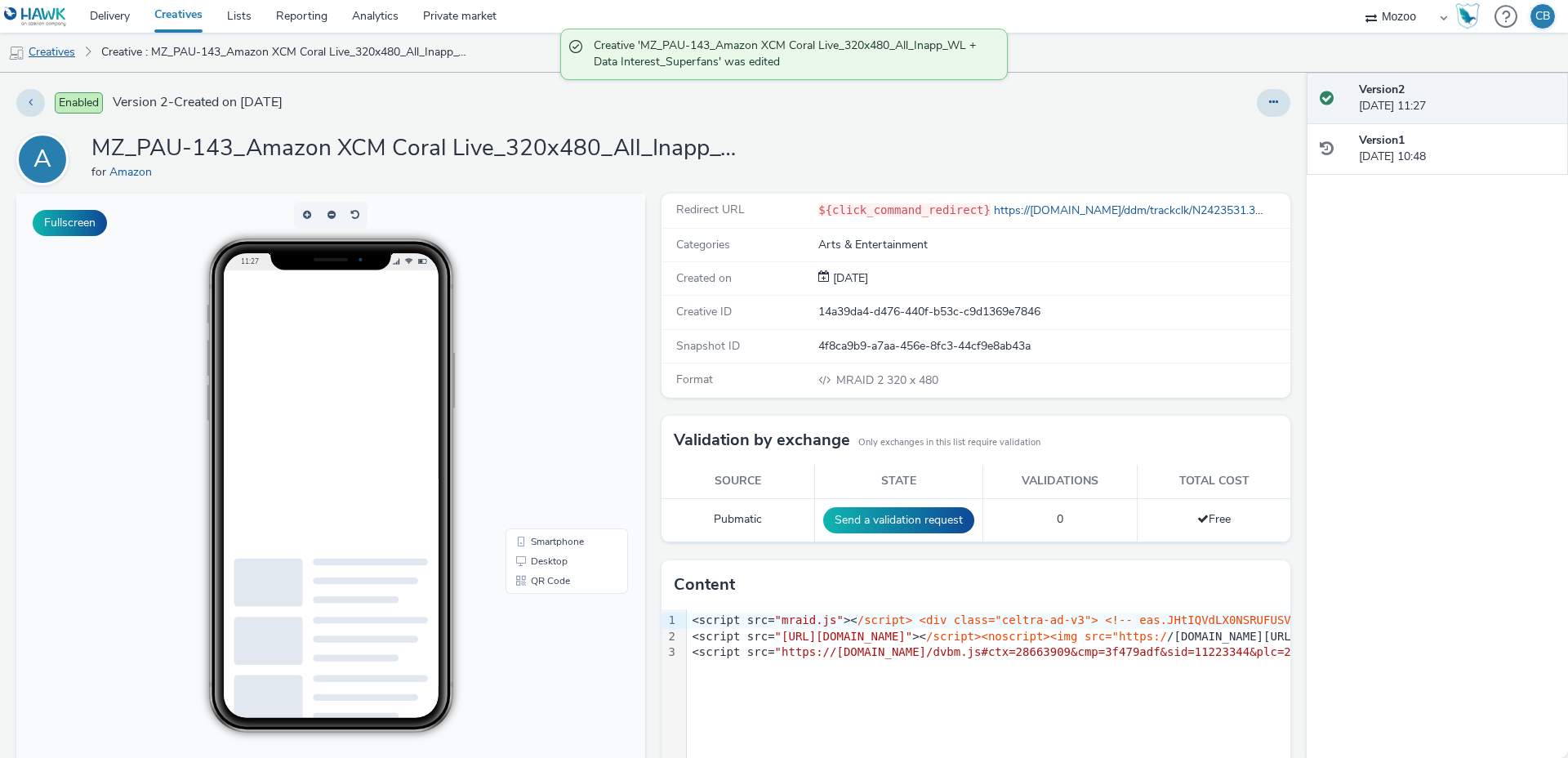
click at [62, 52] on link "Creatives" at bounding box center [41, 52] width 83 height 40
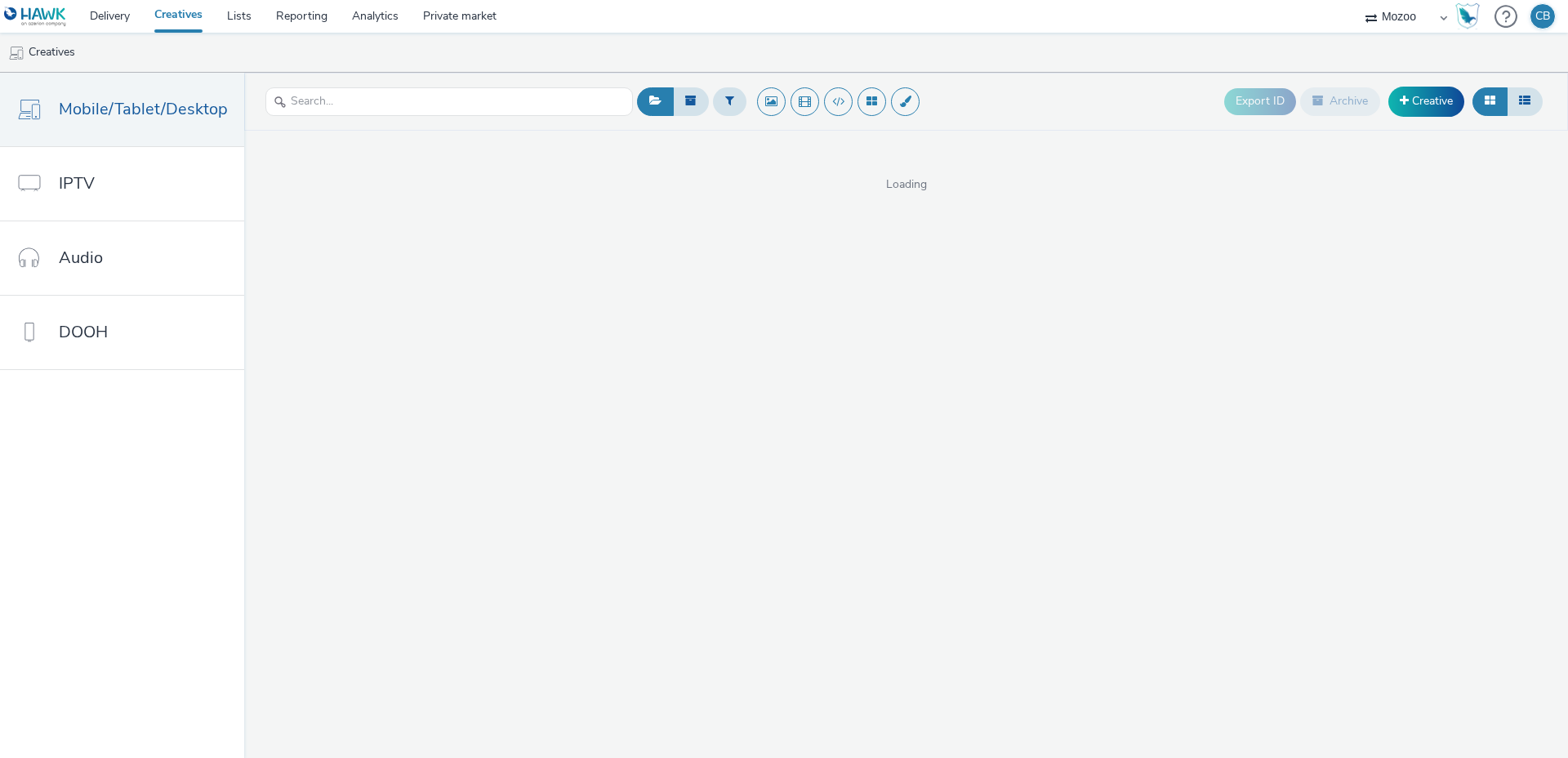
click at [1444, 20] on div "Mozoo" at bounding box center [1406, 16] width 98 height 32
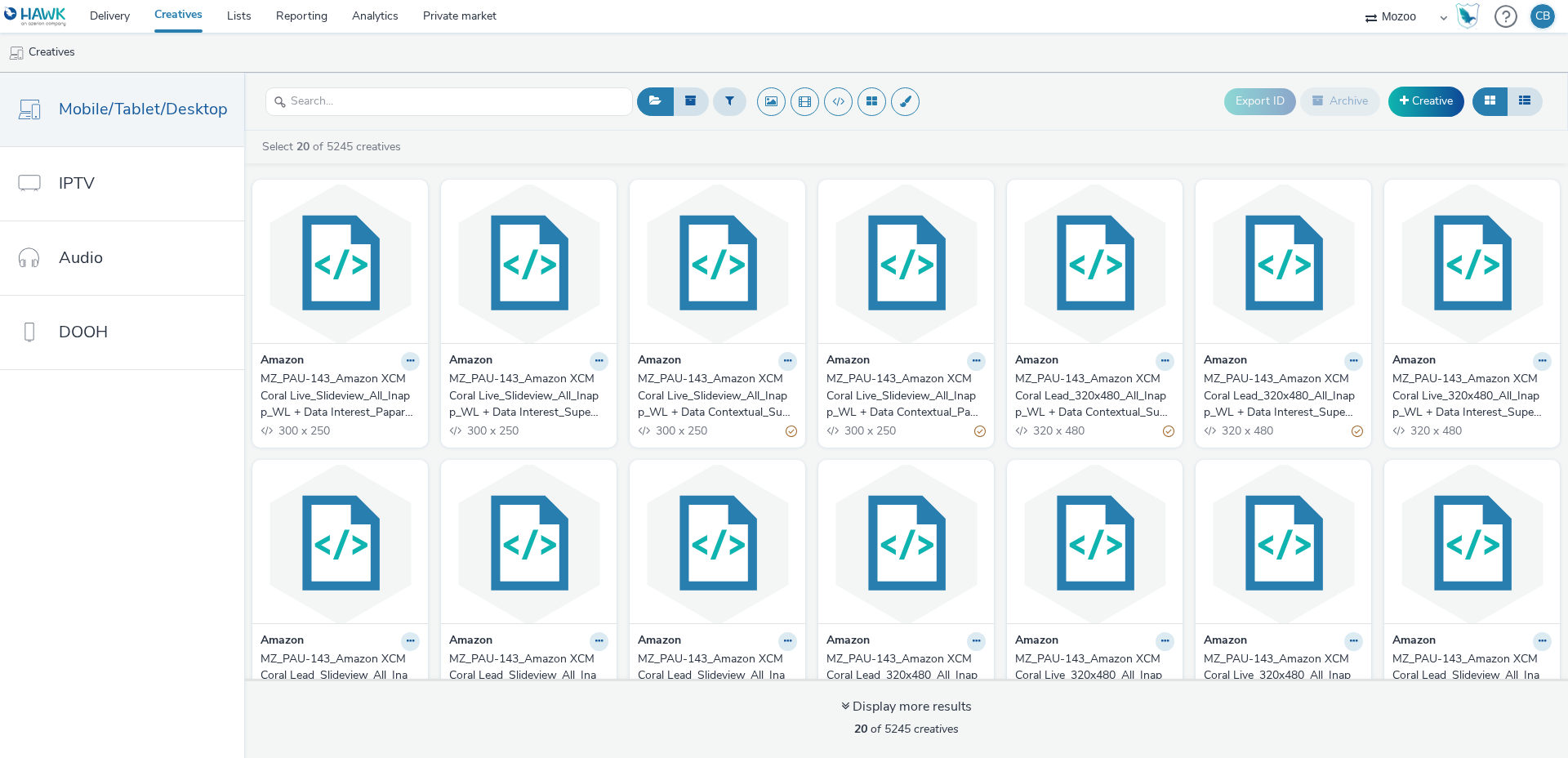
click at [1058, 389] on div "MZ_PAU-143_Amazon XCM Coral Lead_320x480_All_Inapp_WL + Data Contextual_Superfa…" at bounding box center [1091, 395] width 153 height 50
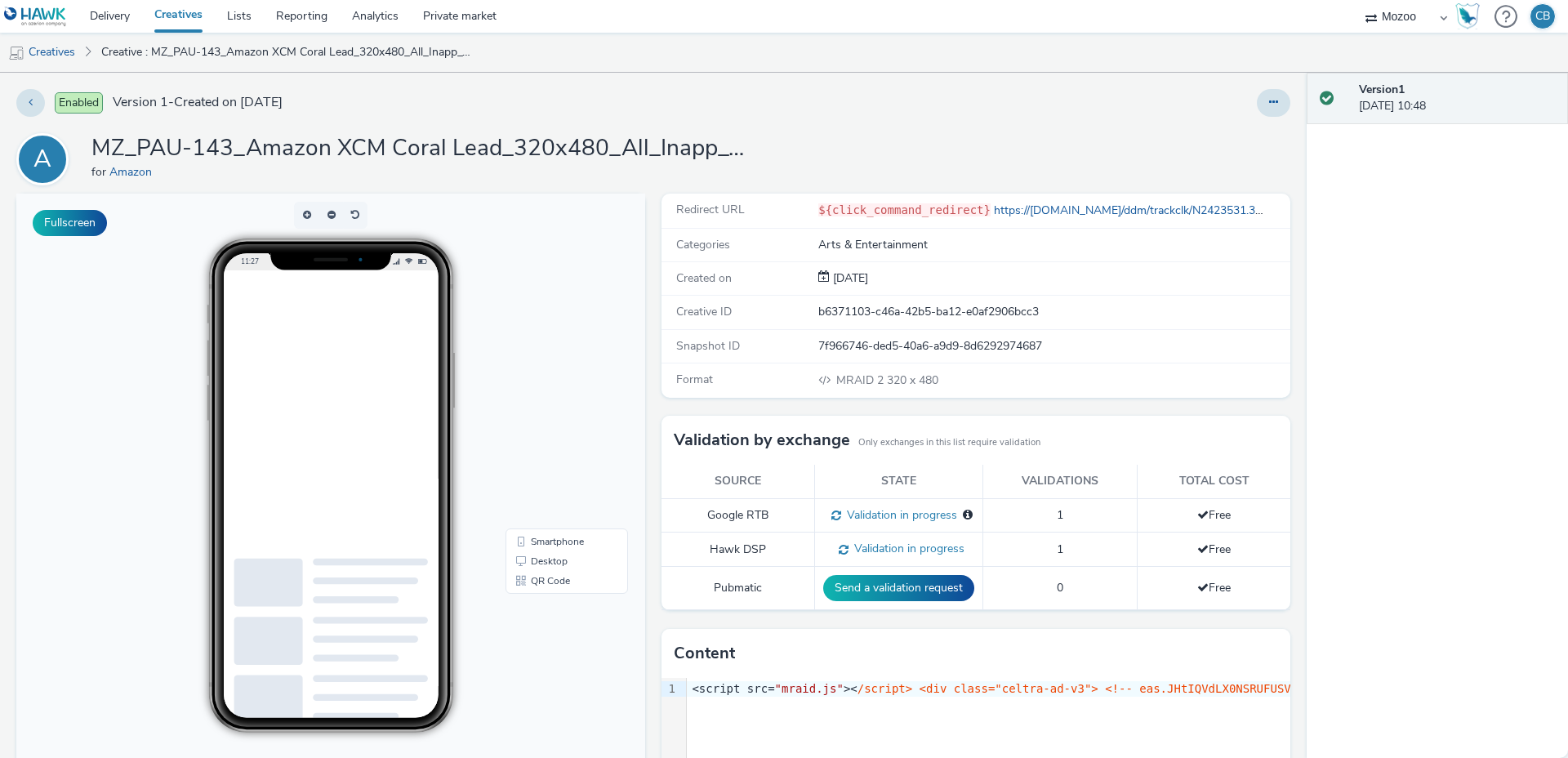
click at [618, 141] on h1 "MZ_PAU-143_Amazon XCM Coral Lead_320x480_All_Inapp_WL + Data Contextual_Superfa…" at bounding box center [418, 148] width 654 height 31
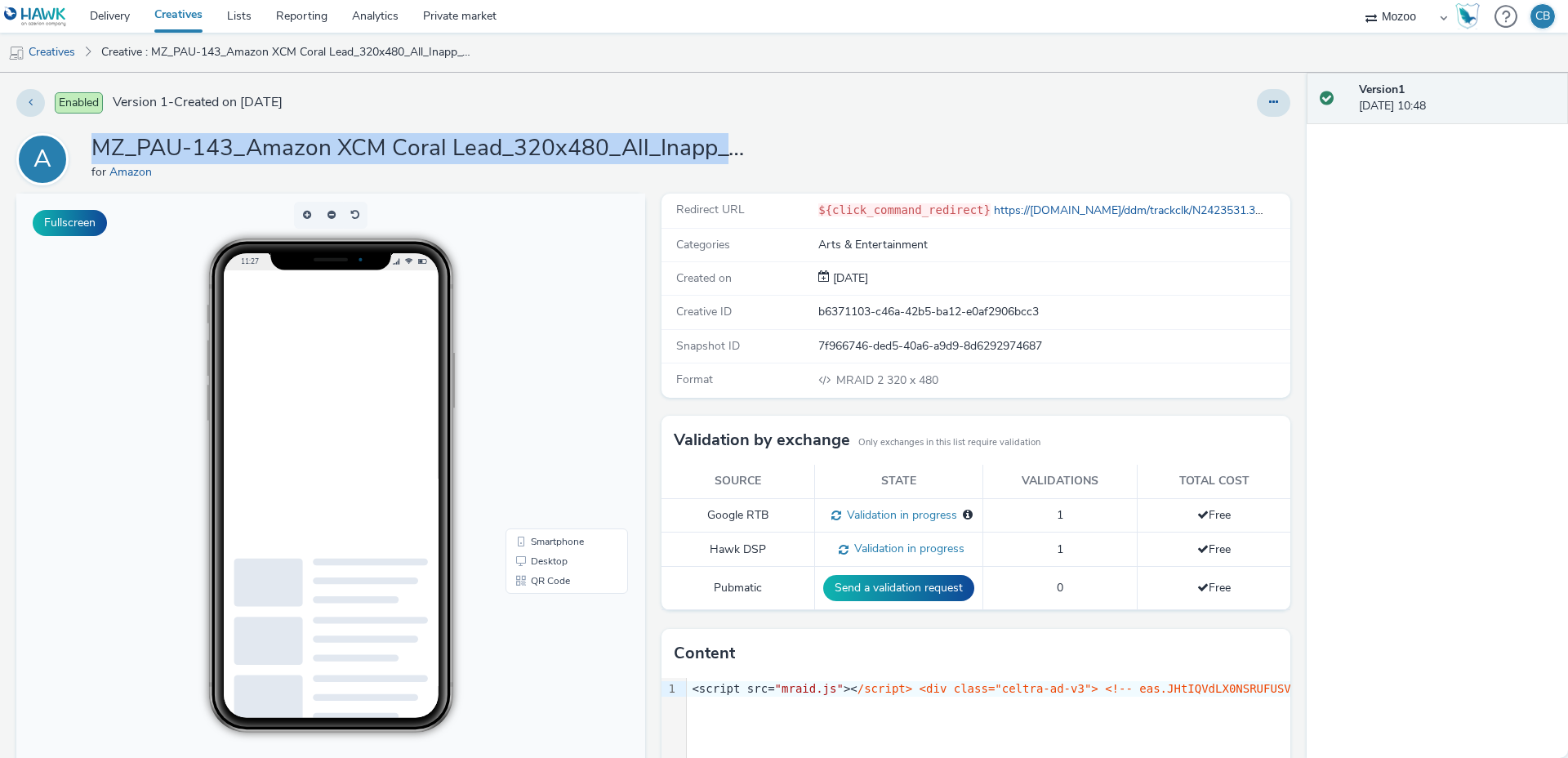
click at [618, 141] on h1 "MZ_PAU-143_Amazon XCM Coral Lead_320x480_All_Inapp_WL + Data Contextual_Superfa…" at bounding box center [418, 148] width 654 height 31
copy h1 "MZ_PAU-143_Amazon XCM Coral Lead_320x480_All_Inapp_WL + Data Contextual_Superfa…"
click at [1275, 107] on icon at bounding box center [1274, 102] width 9 height 11
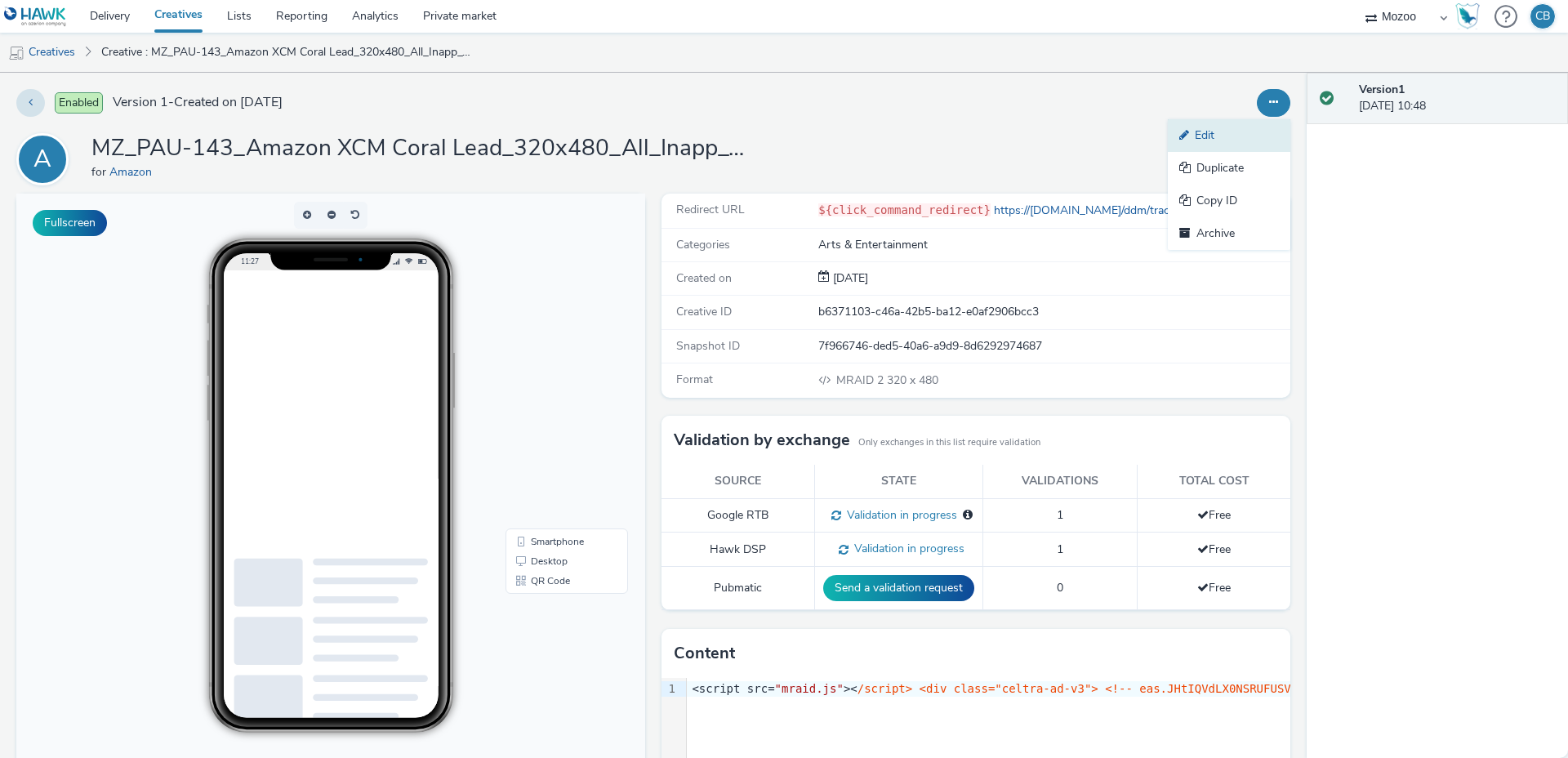
click at [1246, 128] on link "Edit" at bounding box center [1228, 135] width 122 height 32
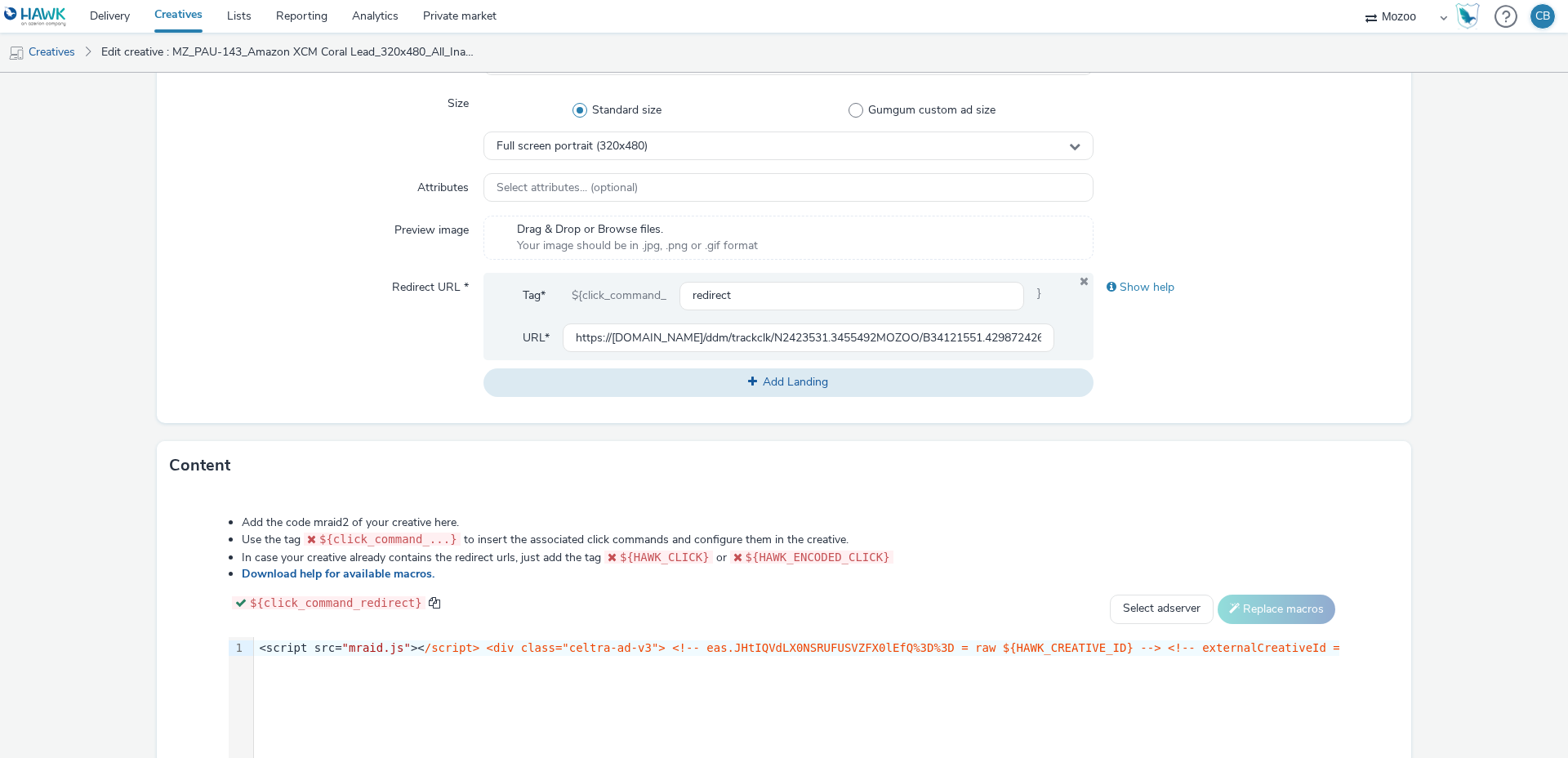
scroll to position [671, 0]
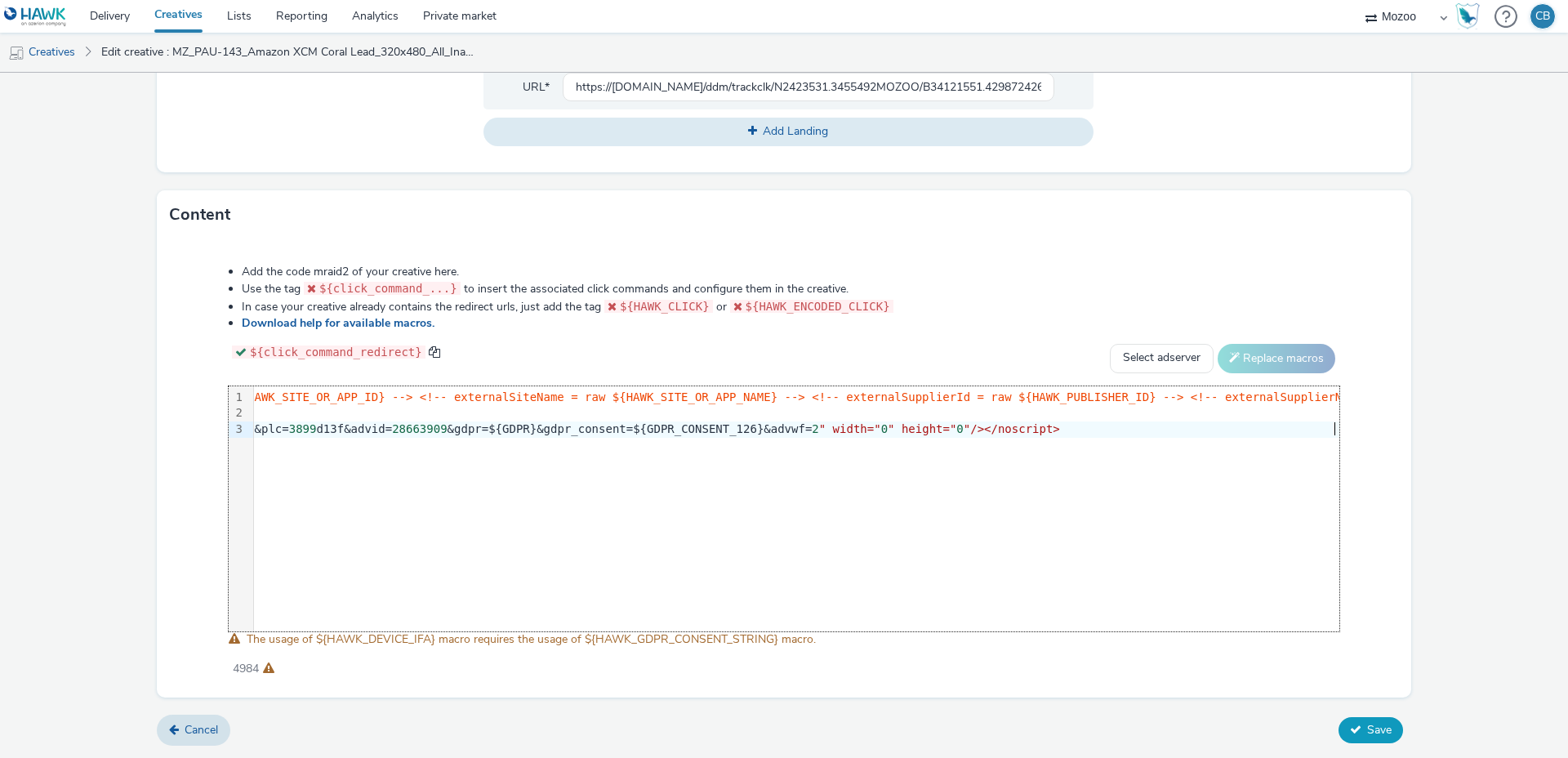
click at [1372, 729] on span "Save" at bounding box center [1379, 730] width 25 height 16
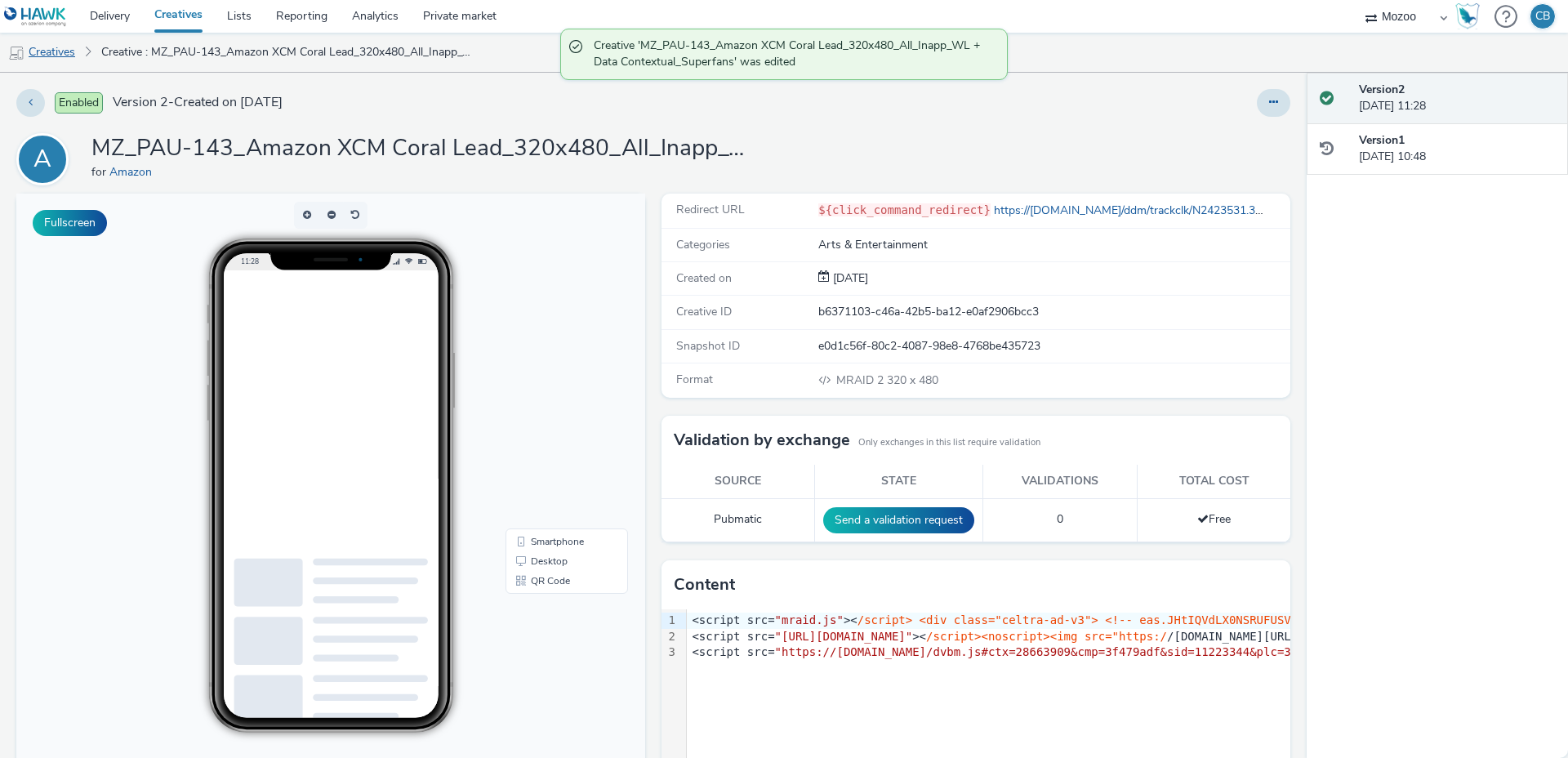
click at [57, 54] on link "Creatives" at bounding box center [41, 52] width 83 height 40
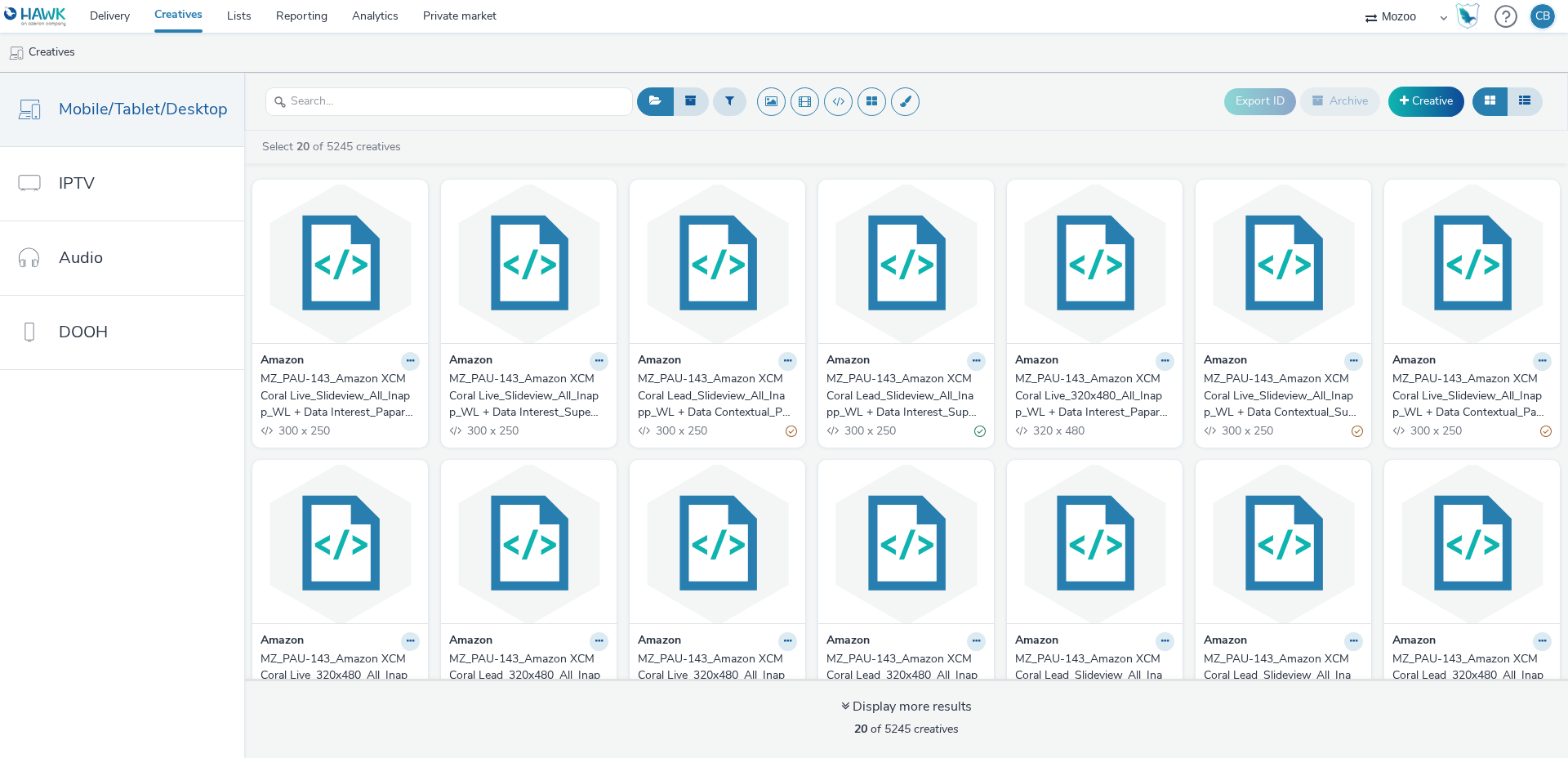
click at [1261, 390] on div "MZ_PAU-143_Amazon XCM Coral Live_Slideview_All_Inapp_WL + Data Contextual_Super…" at bounding box center [1280, 395] width 153 height 50
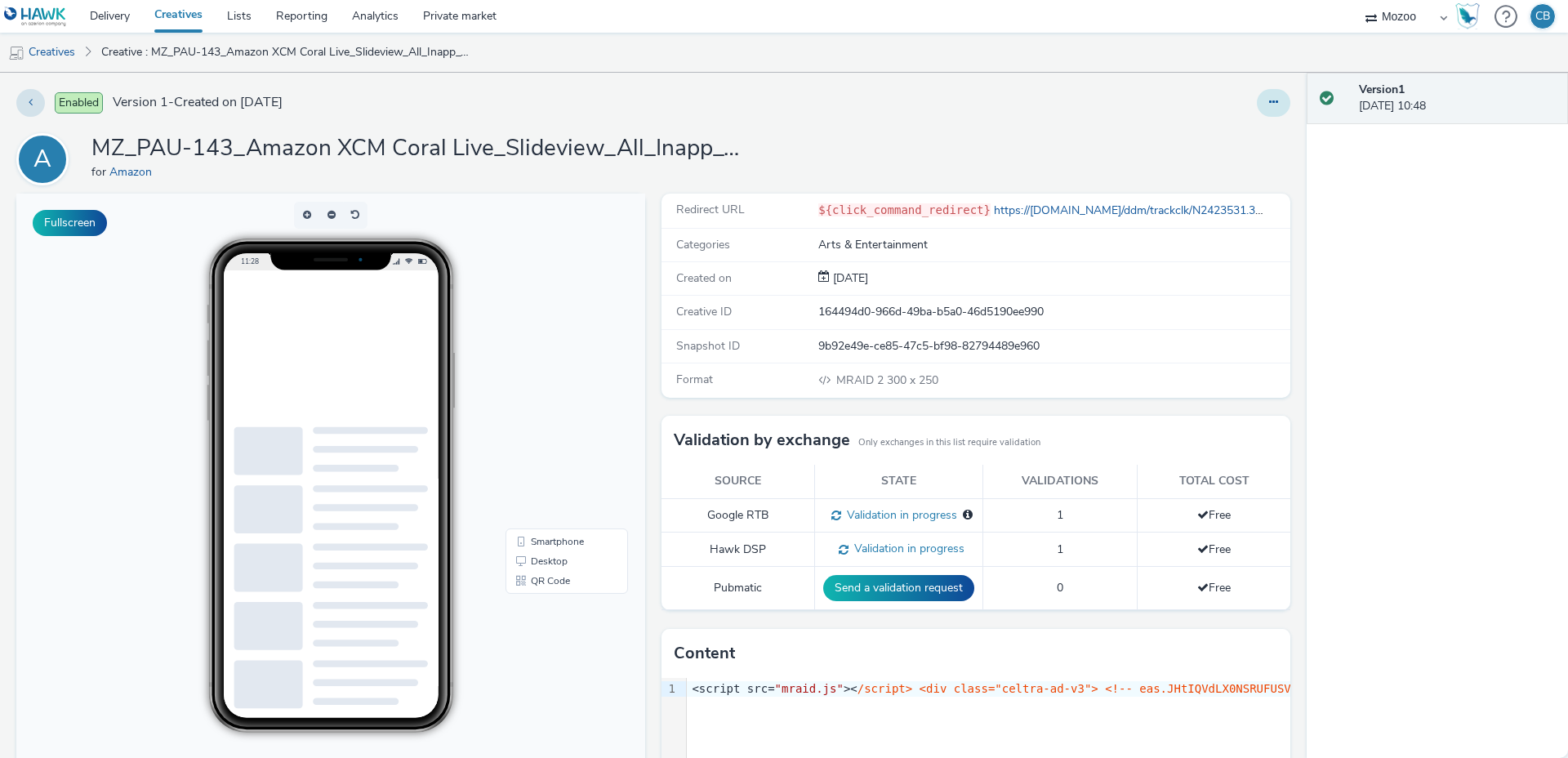
click at [1268, 95] on button at bounding box center [1274, 103] width 33 height 28
click at [1215, 129] on link "Edit" at bounding box center [1228, 135] width 122 height 32
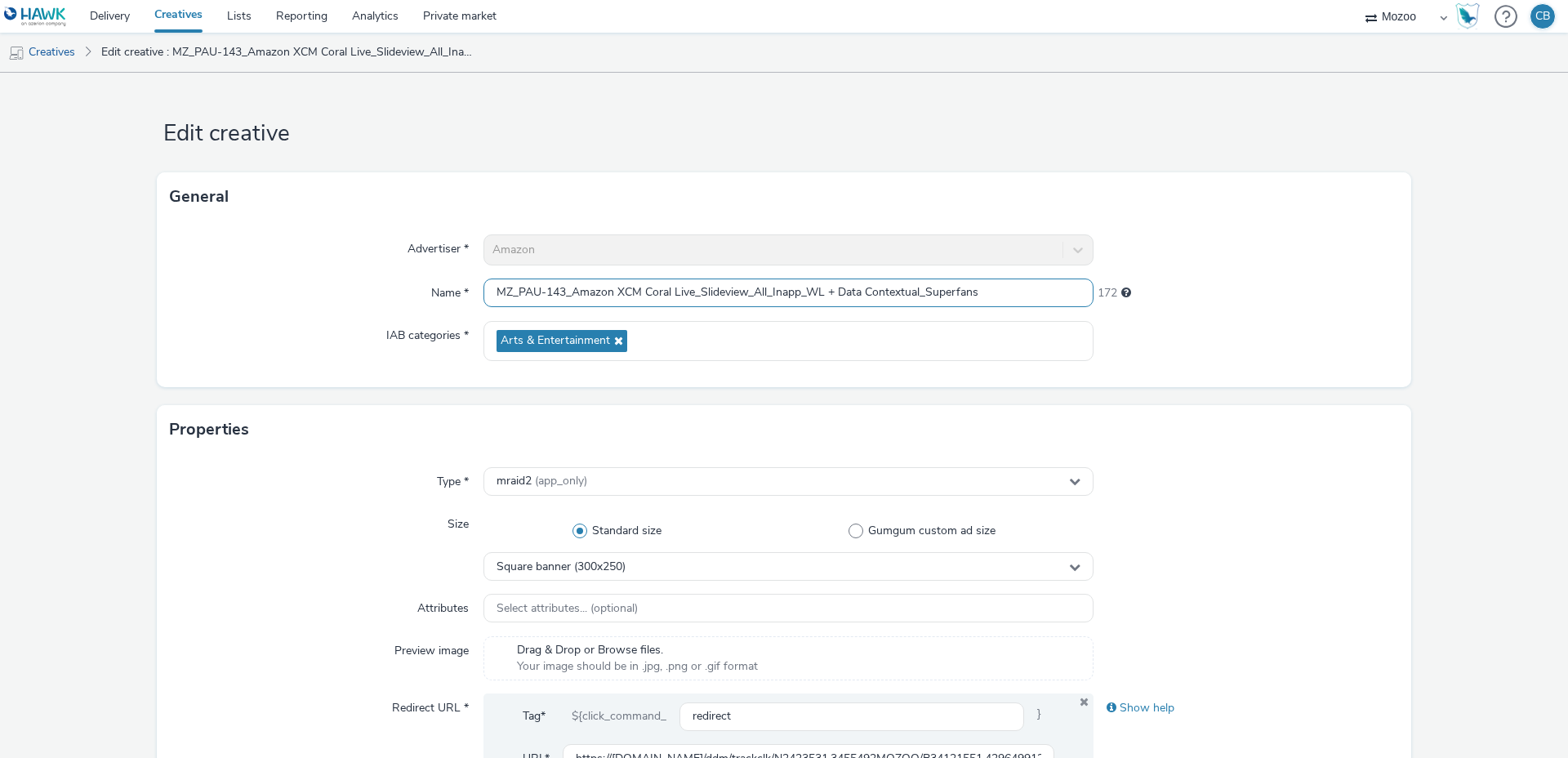
click at [668, 284] on input "MZ_PAU-143_Amazon XCM Coral Live_Slideview_All_Inapp_WL + Data Contextual_Super…" at bounding box center [788, 292] width 610 height 29
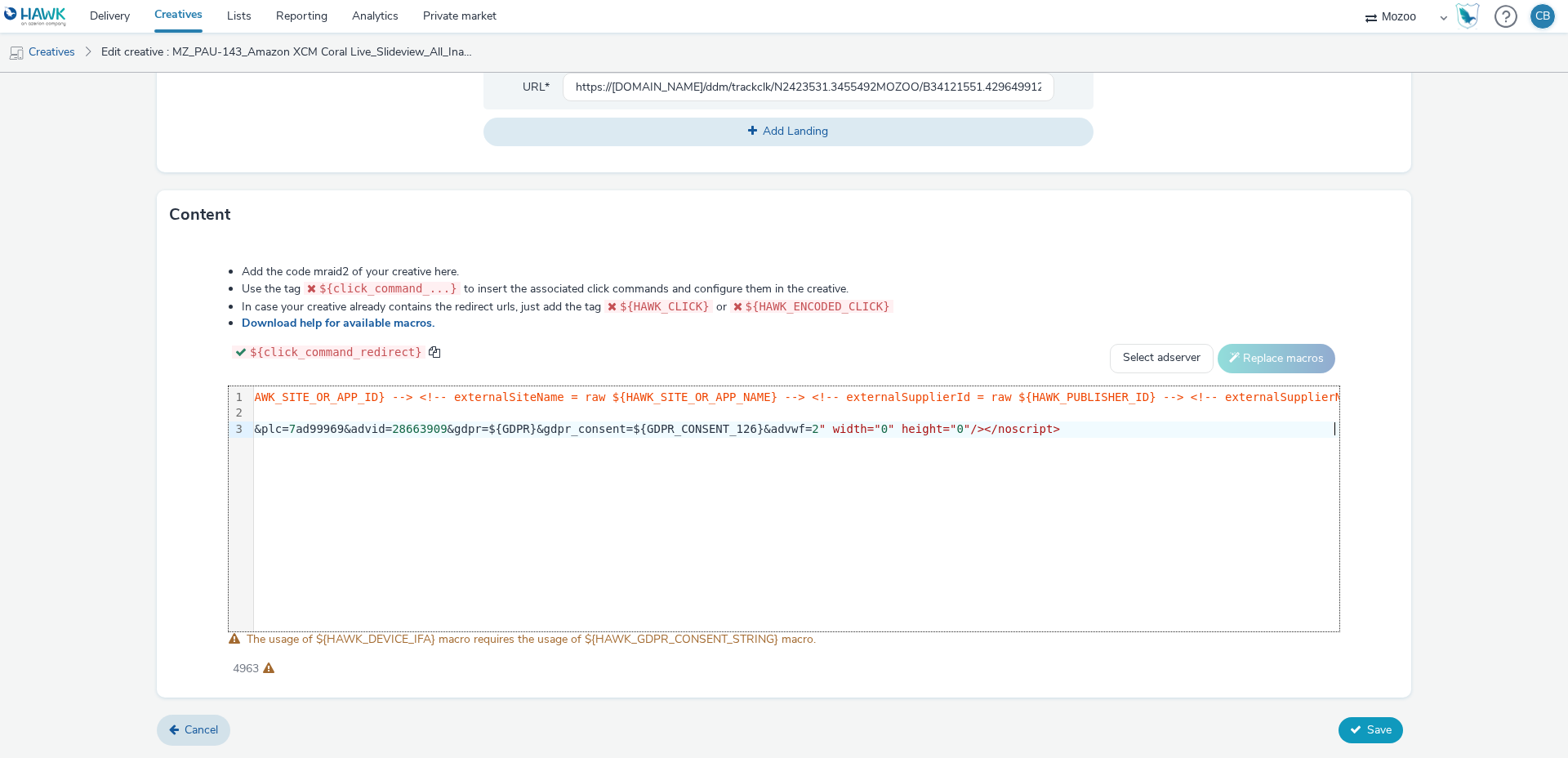
click at [1350, 725] on icon at bounding box center [1355, 729] width 11 height 11
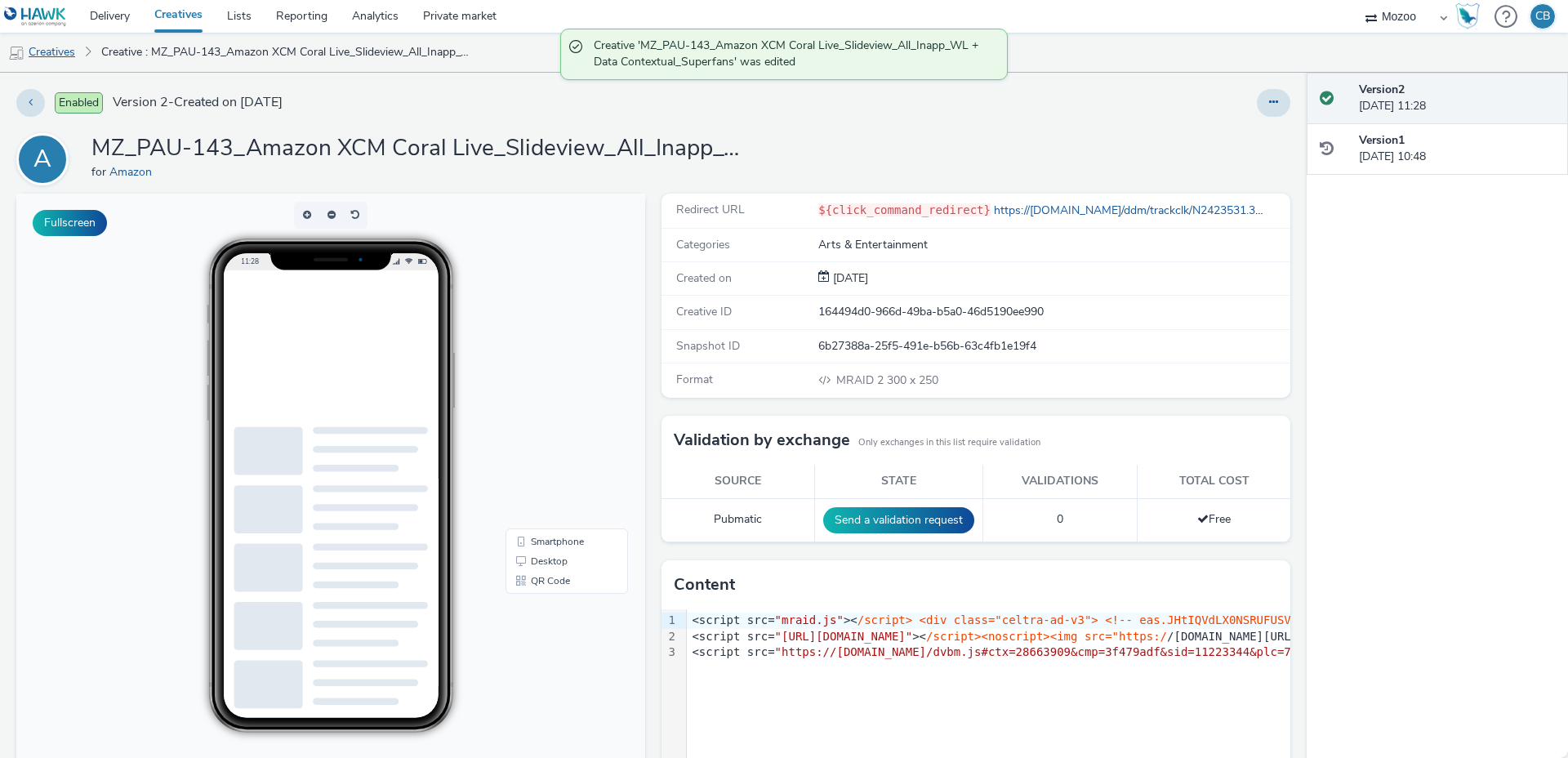
click at [66, 55] on link "Creatives" at bounding box center [41, 52] width 83 height 40
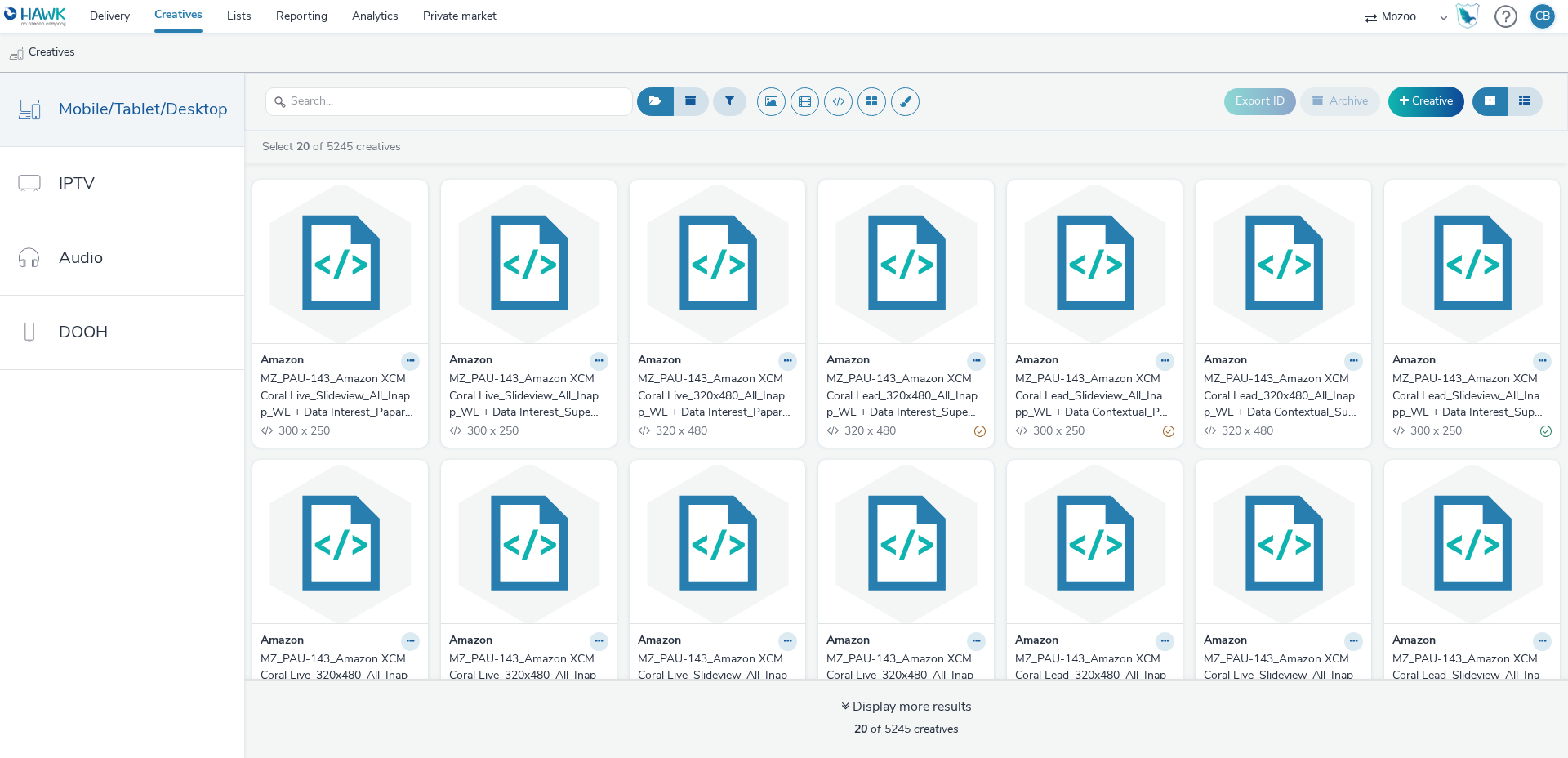
click at [1433, 391] on div "MZ_PAU-143_Amazon XCM Coral Lead_Slideview_All_Inapp_WL + Data Interest_Superfa…" at bounding box center [1469, 395] width 153 height 50
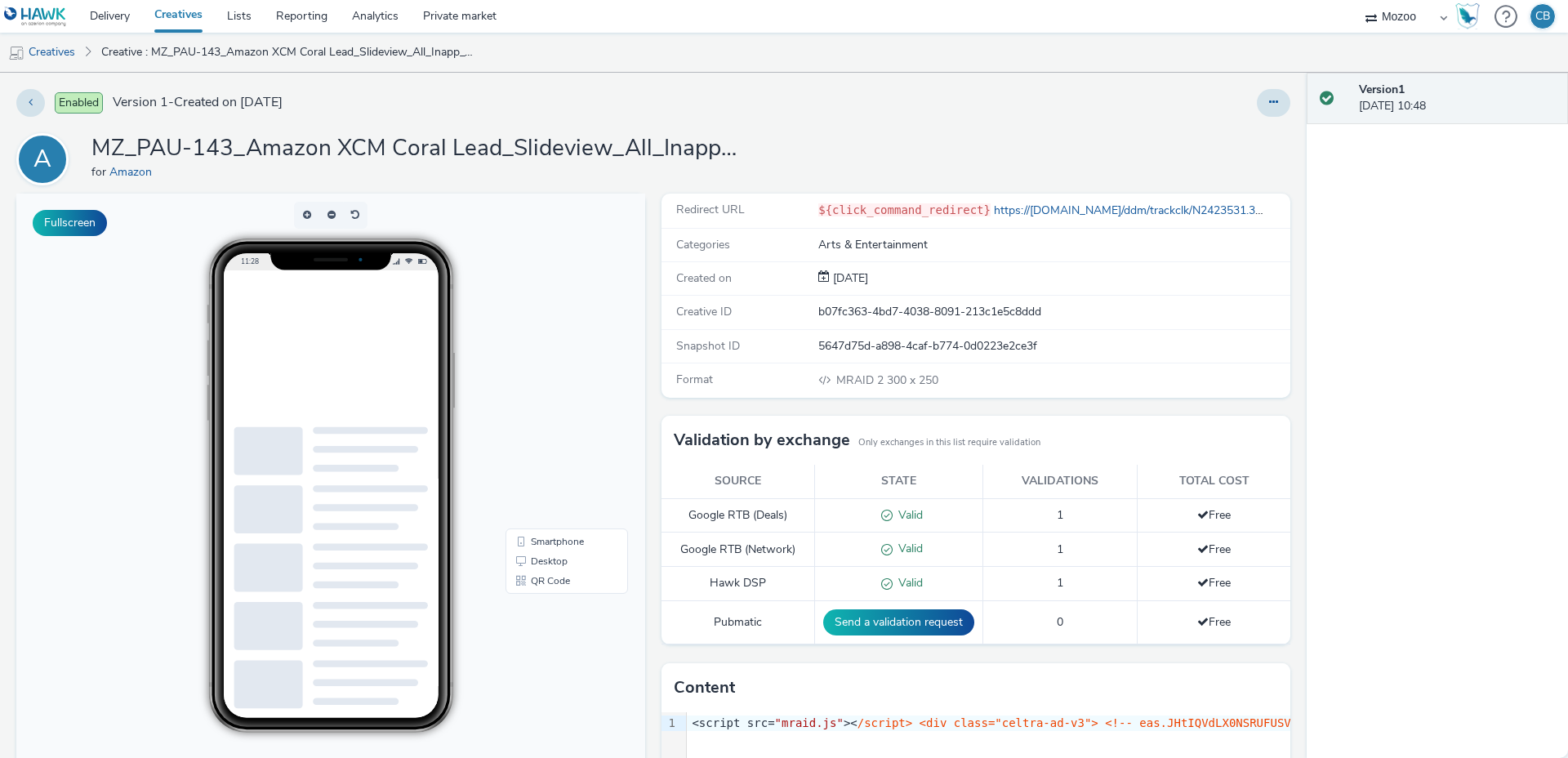
click at [528, 152] on h1 "MZ_PAU-143_Amazon XCM Coral Lead_Slideview_All_Inapp_WL + Data Interest_Superfa…" at bounding box center [418, 148] width 654 height 31
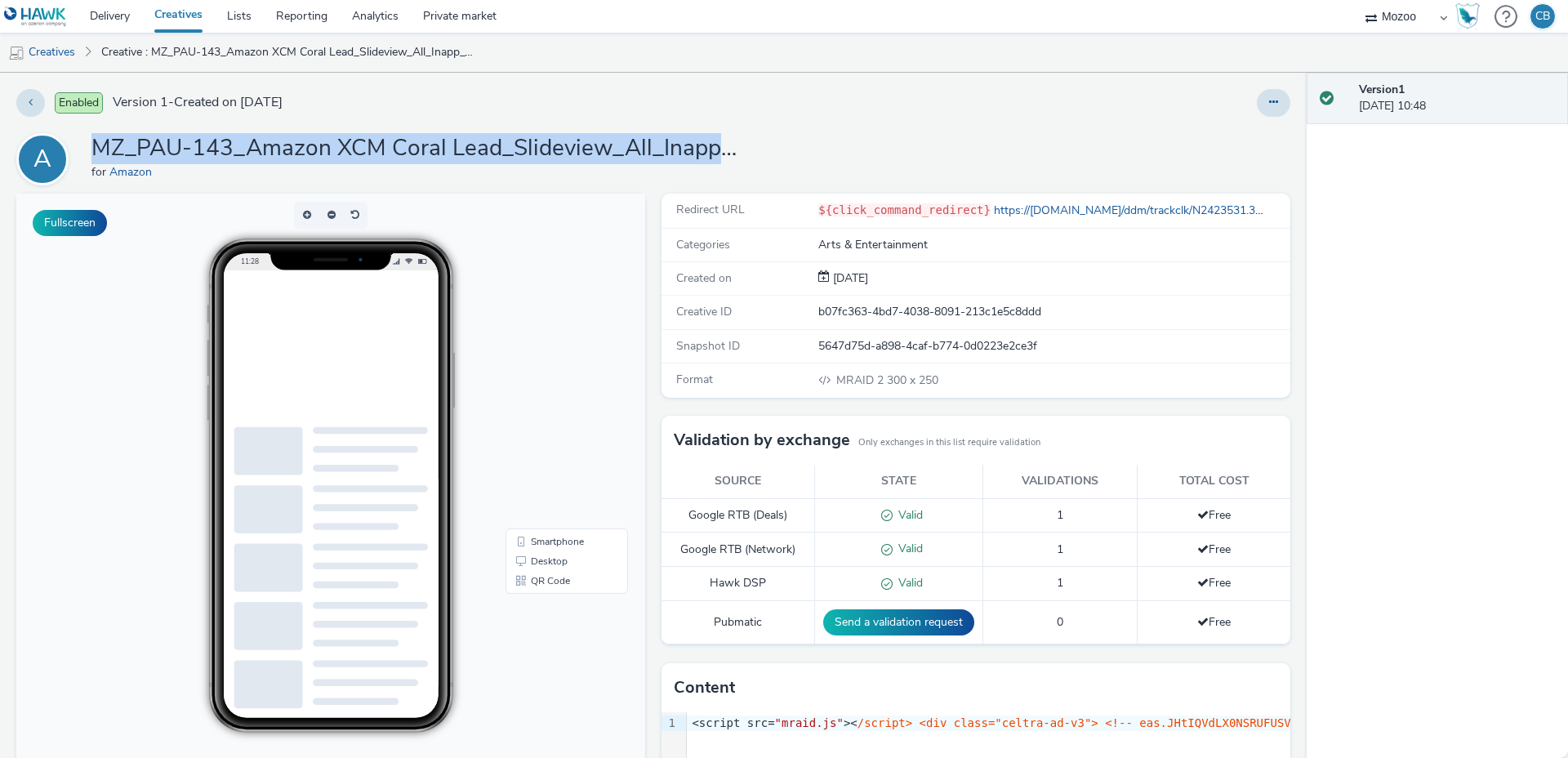
click at [528, 152] on h1 "MZ_PAU-143_Amazon XCM Coral Lead_Slideview_All_Inapp_WL + Data Interest_Superfa…" at bounding box center [418, 148] width 654 height 31
copy h1 "MZ_PAU-143_Amazon XCM Coral Lead_Slideview_All_Inapp_WL + Data Interest_Superfa…"
click at [1267, 105] on button at bounding box center [1274, 103] width 33 height 28
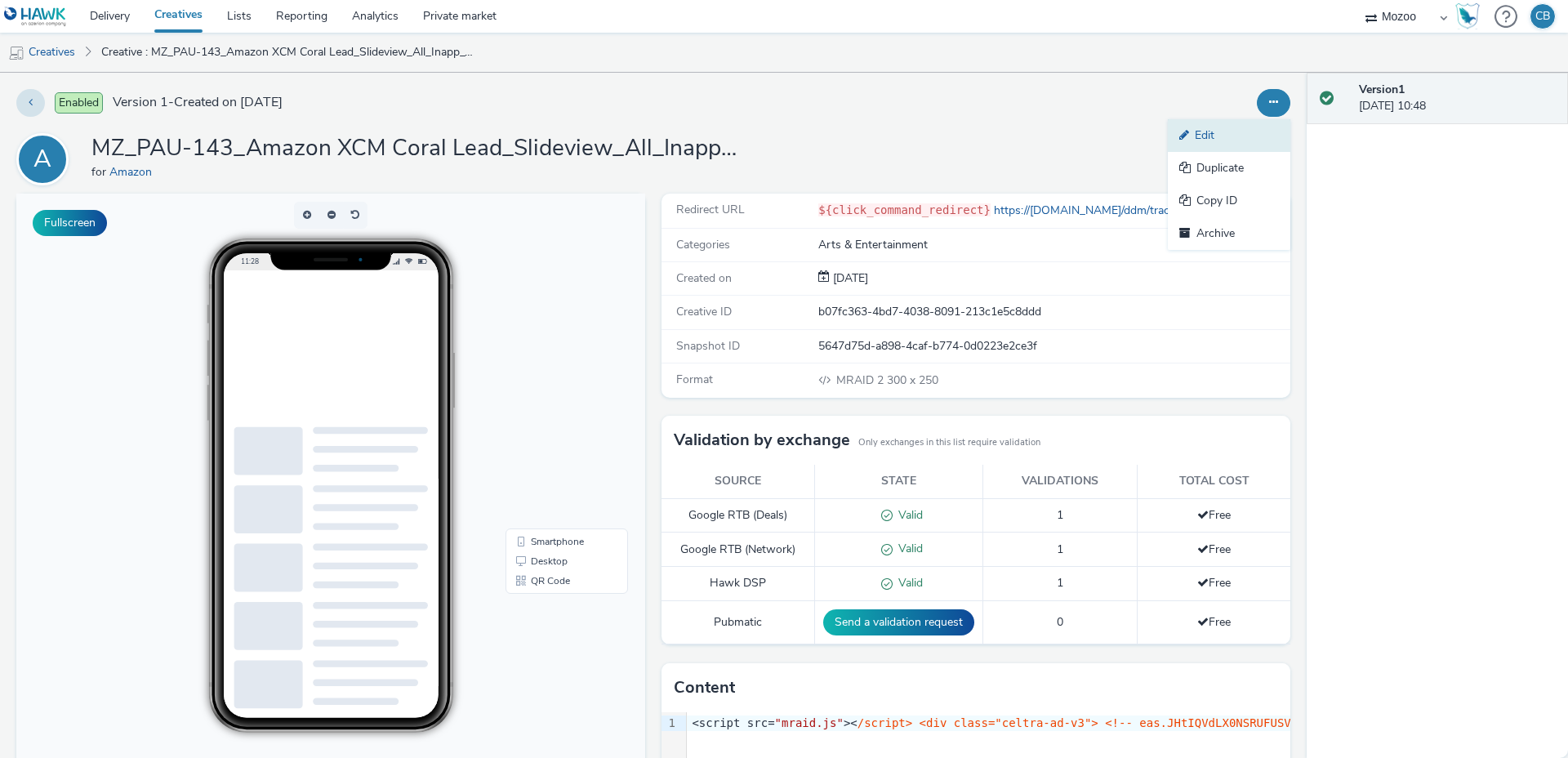
click at [1225, 119] on link "Edit" at bounding box center [1228, 135] width 122 height 32
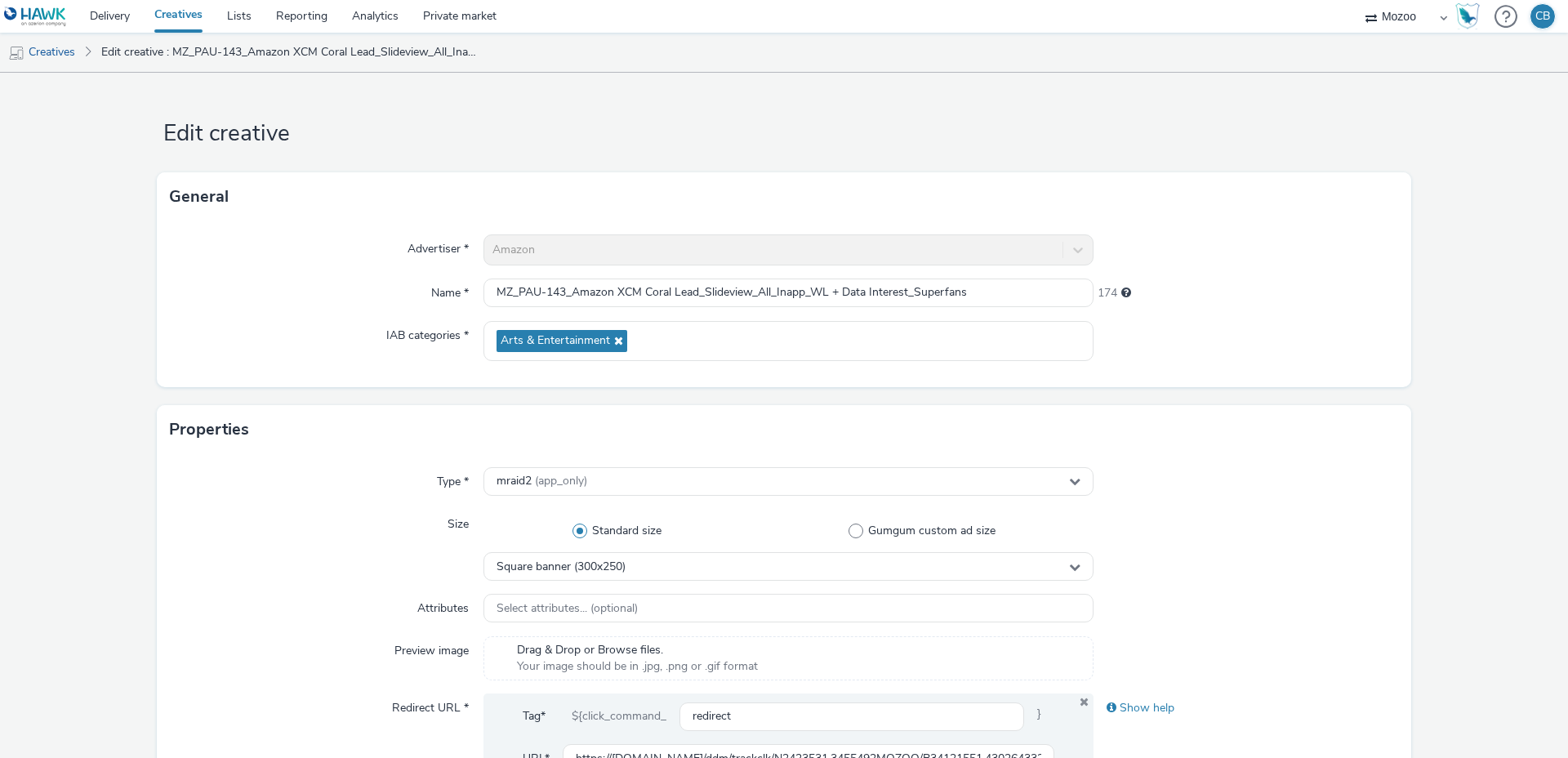
scroll to position [671, 0]
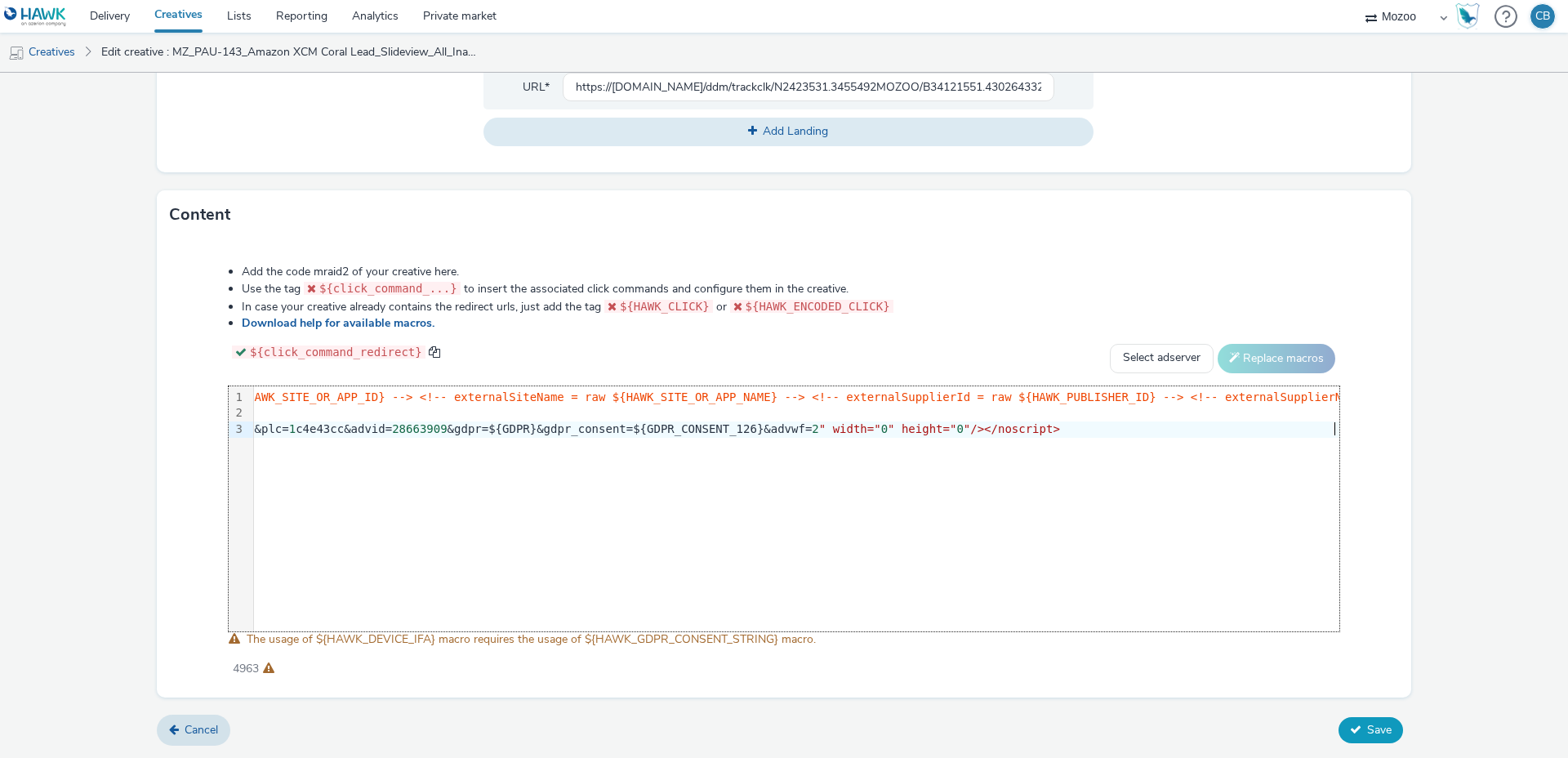
click at [1363, 725] on button "Save" at bounding box center [1370, 730] width 64 height 26
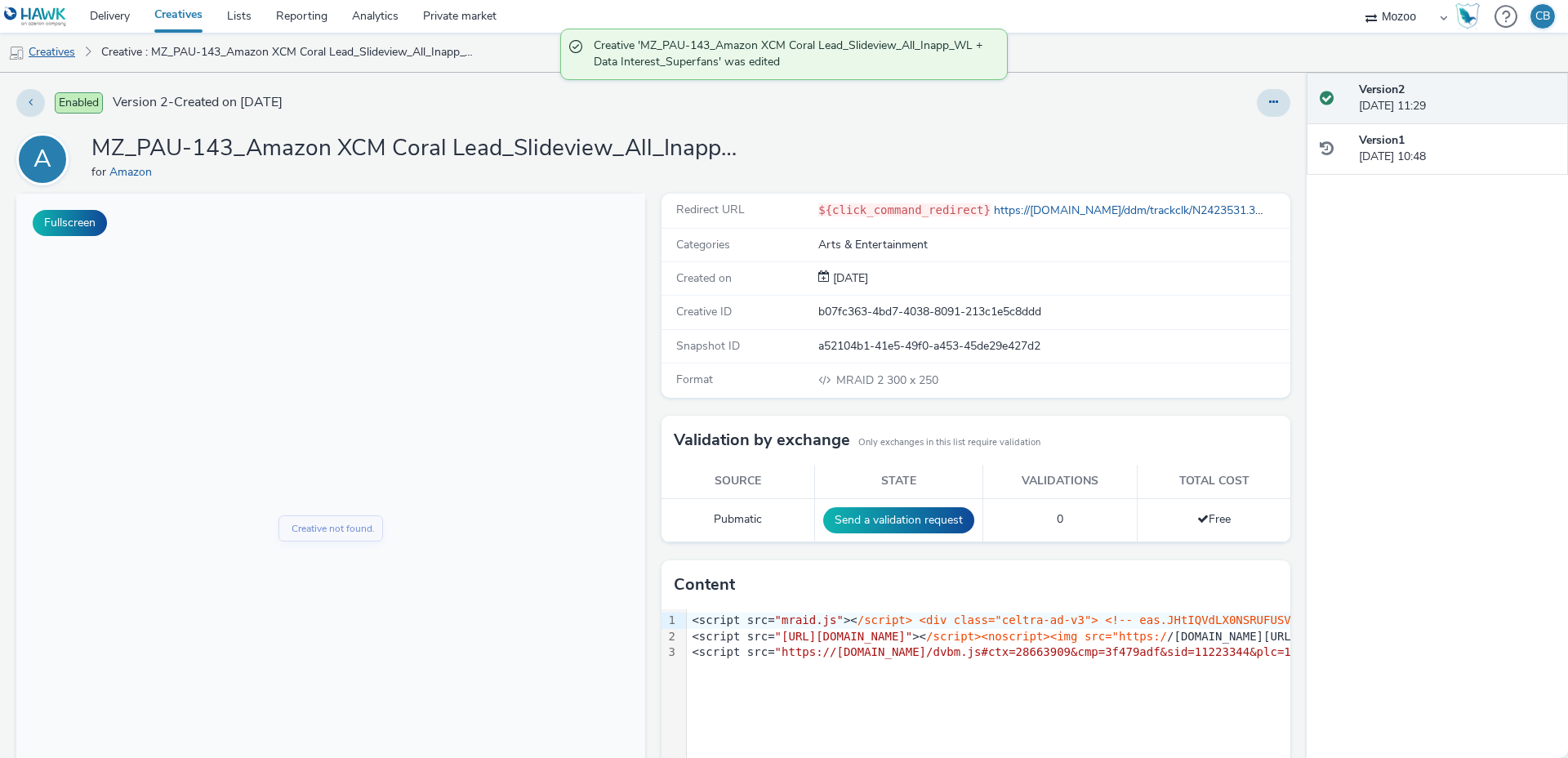
click at [43, 44] on link "Creatives" at bounding box center [41, 52] width 83 height 40
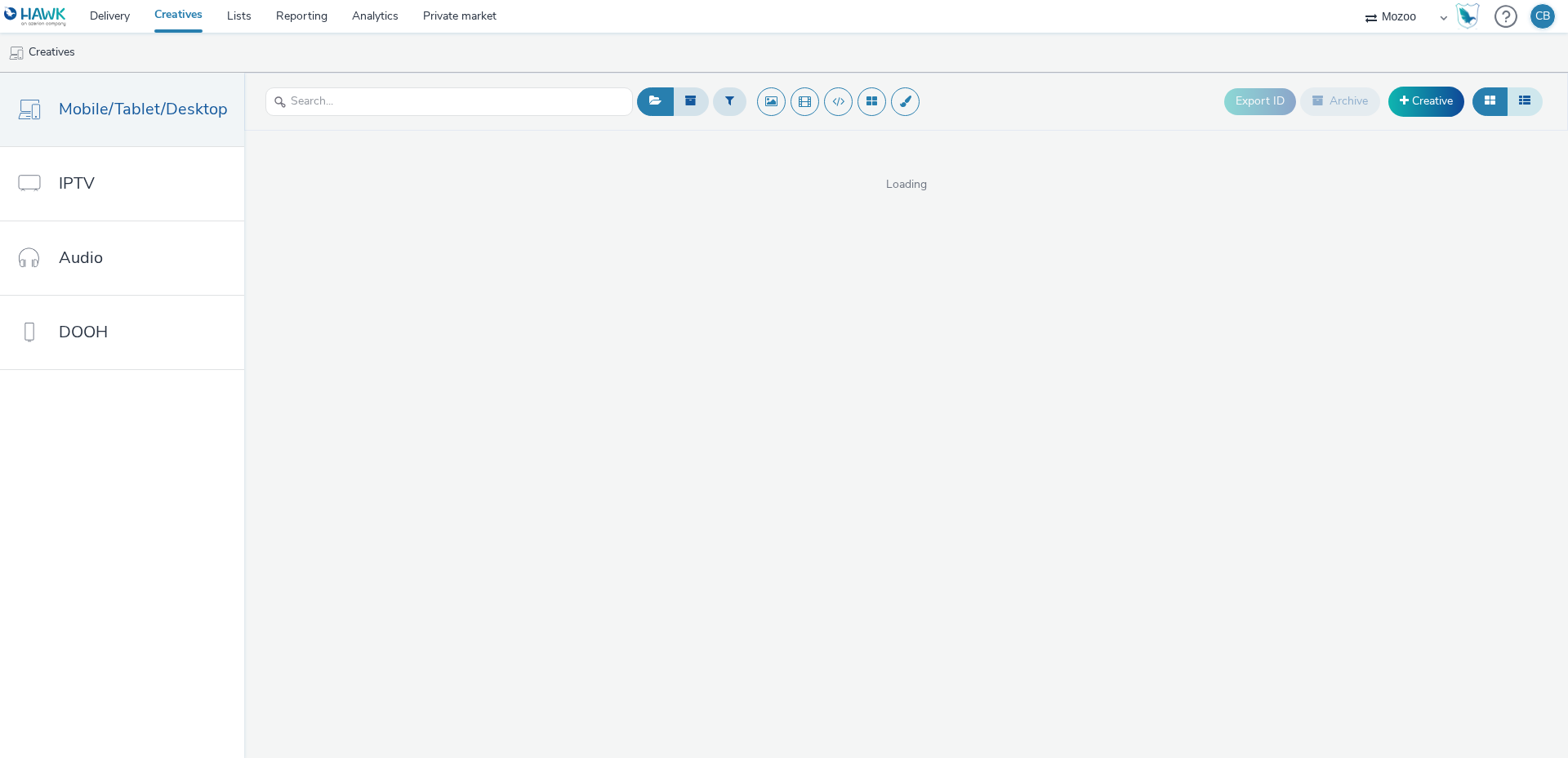
click at [1526, 95] on icon at bounding box center [1524, 100] width 11 height 11
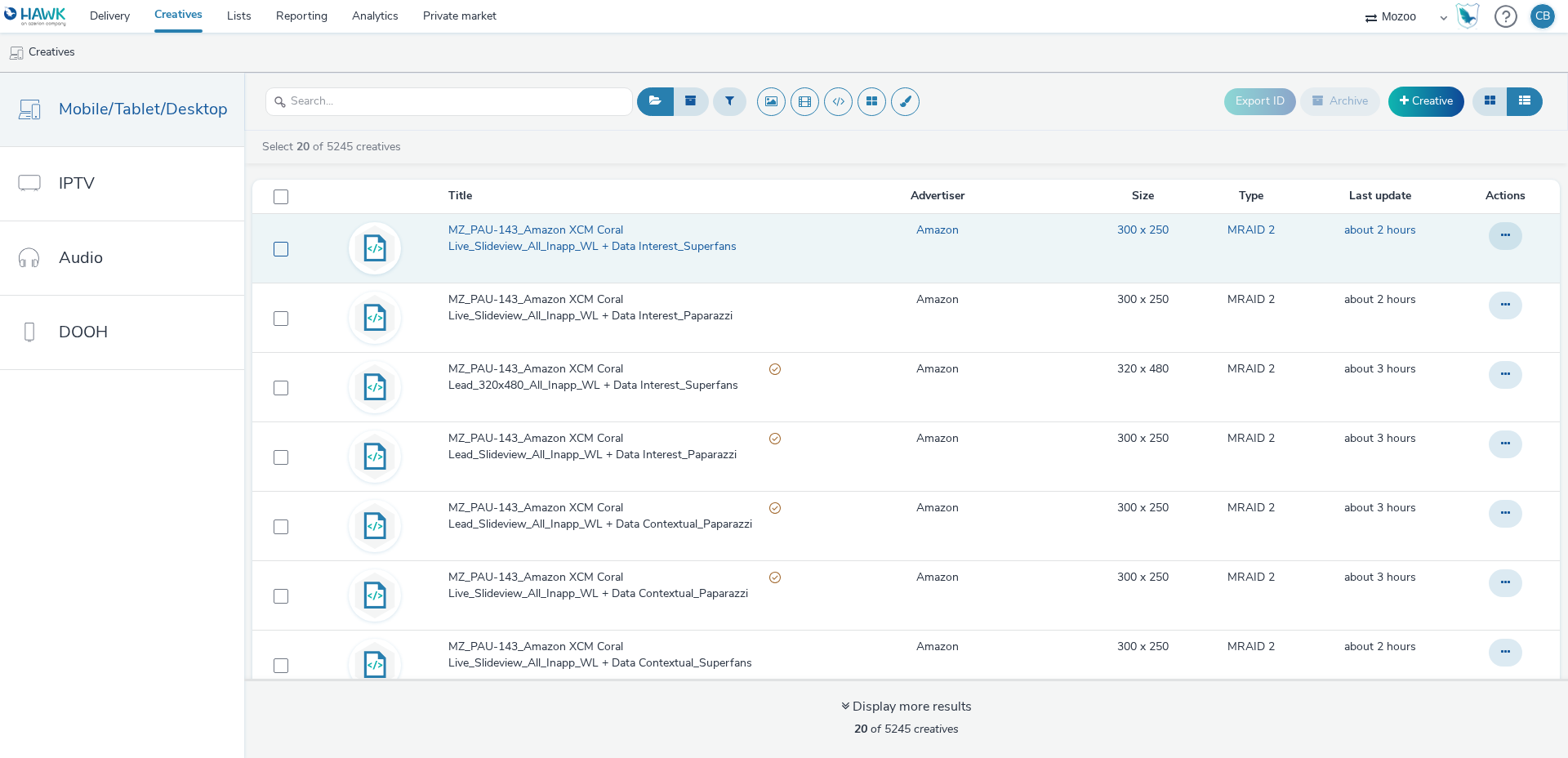
click at [273, 249] on span at bounding box center [280, 249] width 15 height 15
checkbox input "true"
click at [522, 233] on span "MZ_PAU-143_Amazon XCM Coral Live_Slideview_All_Inapp_WL + Data Interest_Superfa…" at bounding box center [614, 239] width 332 height 33
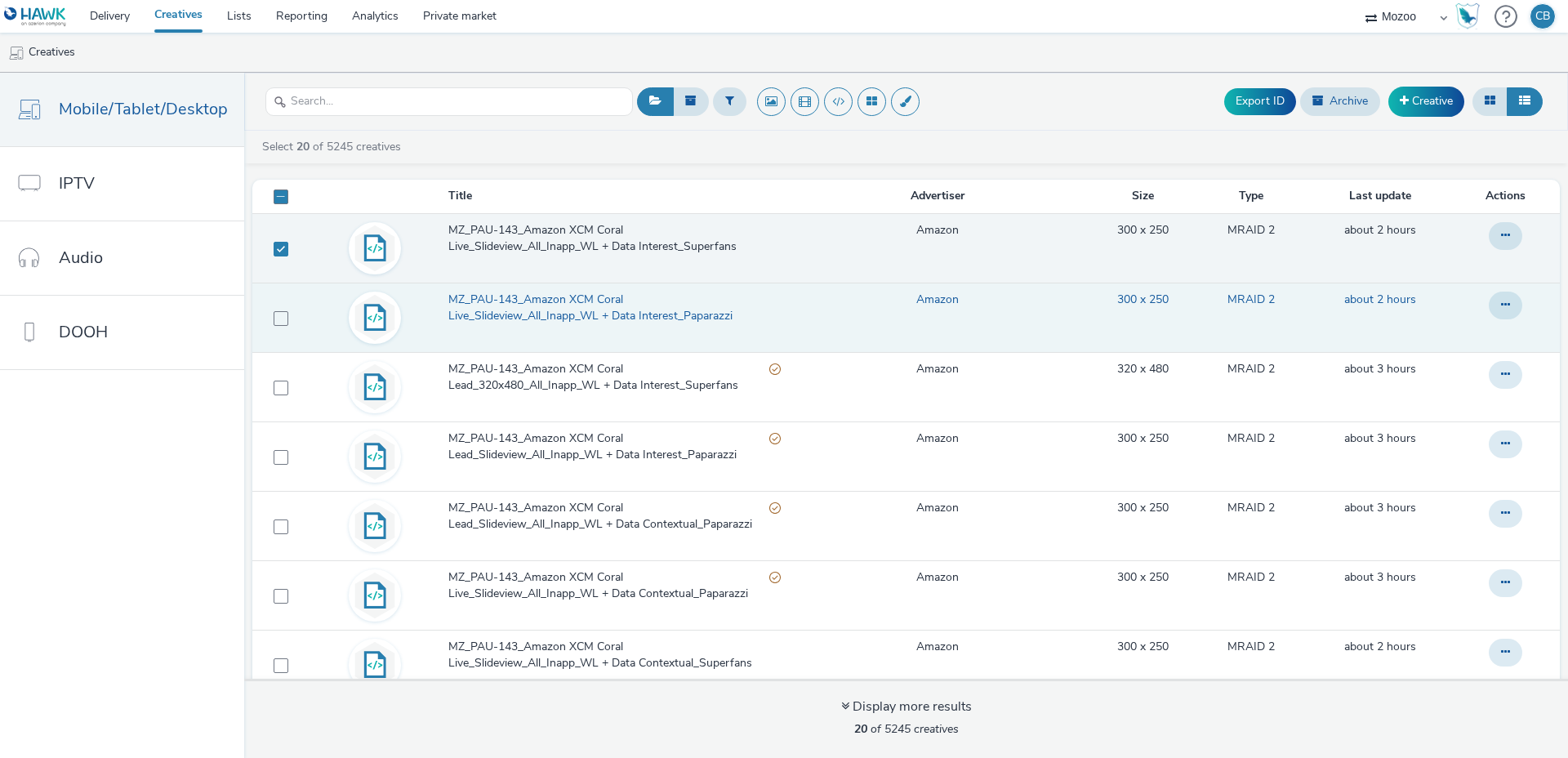
click at [507, 296] on span "MZ_PAU-143_Amazon XCM Coral Live_Slideview_All_Inapp_WL + Data Interest_Paparaz…" at bounding box center [614, 308] width 332 height 33
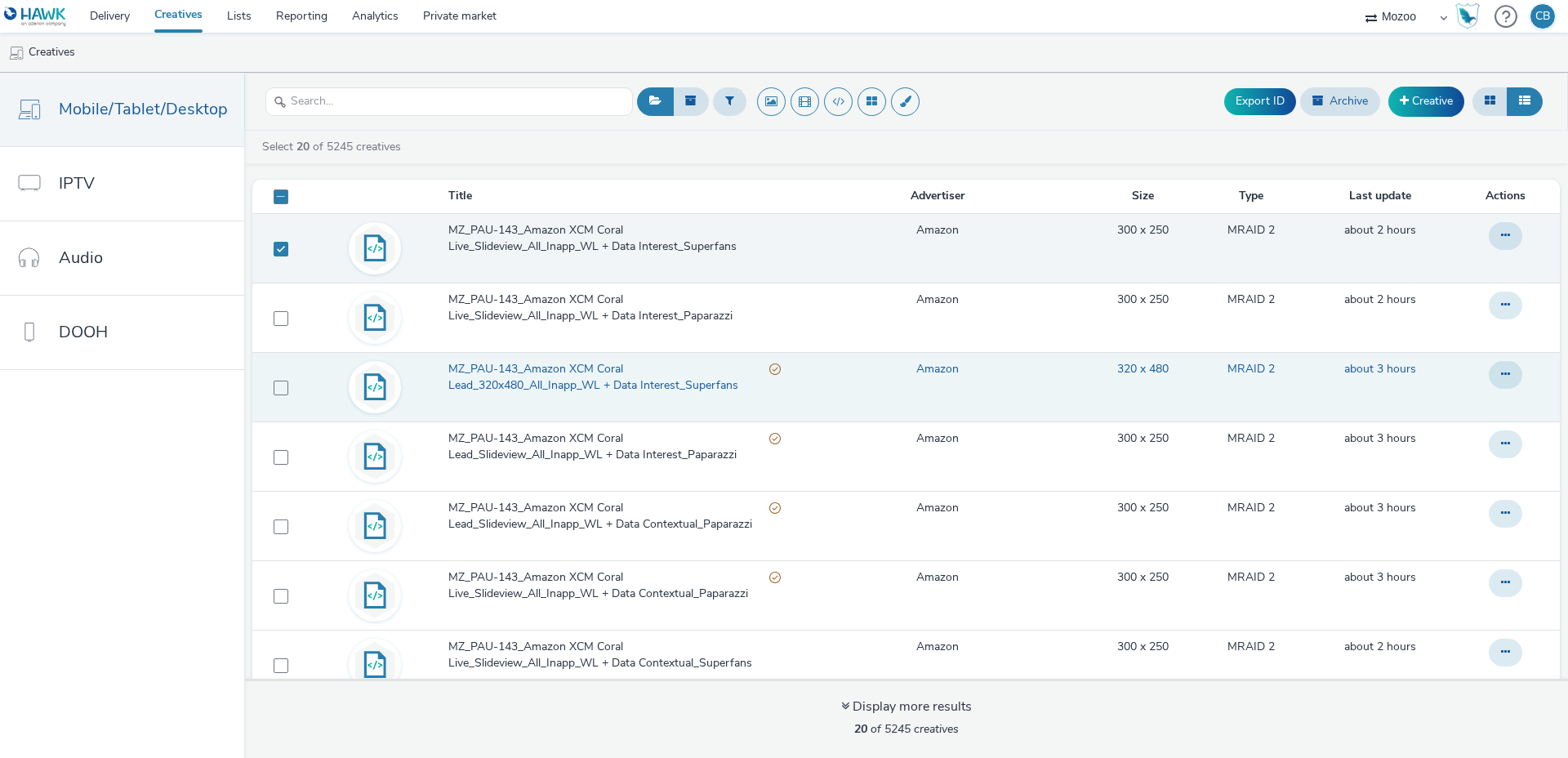
click at [502, 367] on span "MZ_PAU-143_Amazon XCM Coral Lead_320x480_All_Inapp_WL + Data Interest_Superfans" at bounding box center [608, 378] width 321 height 33
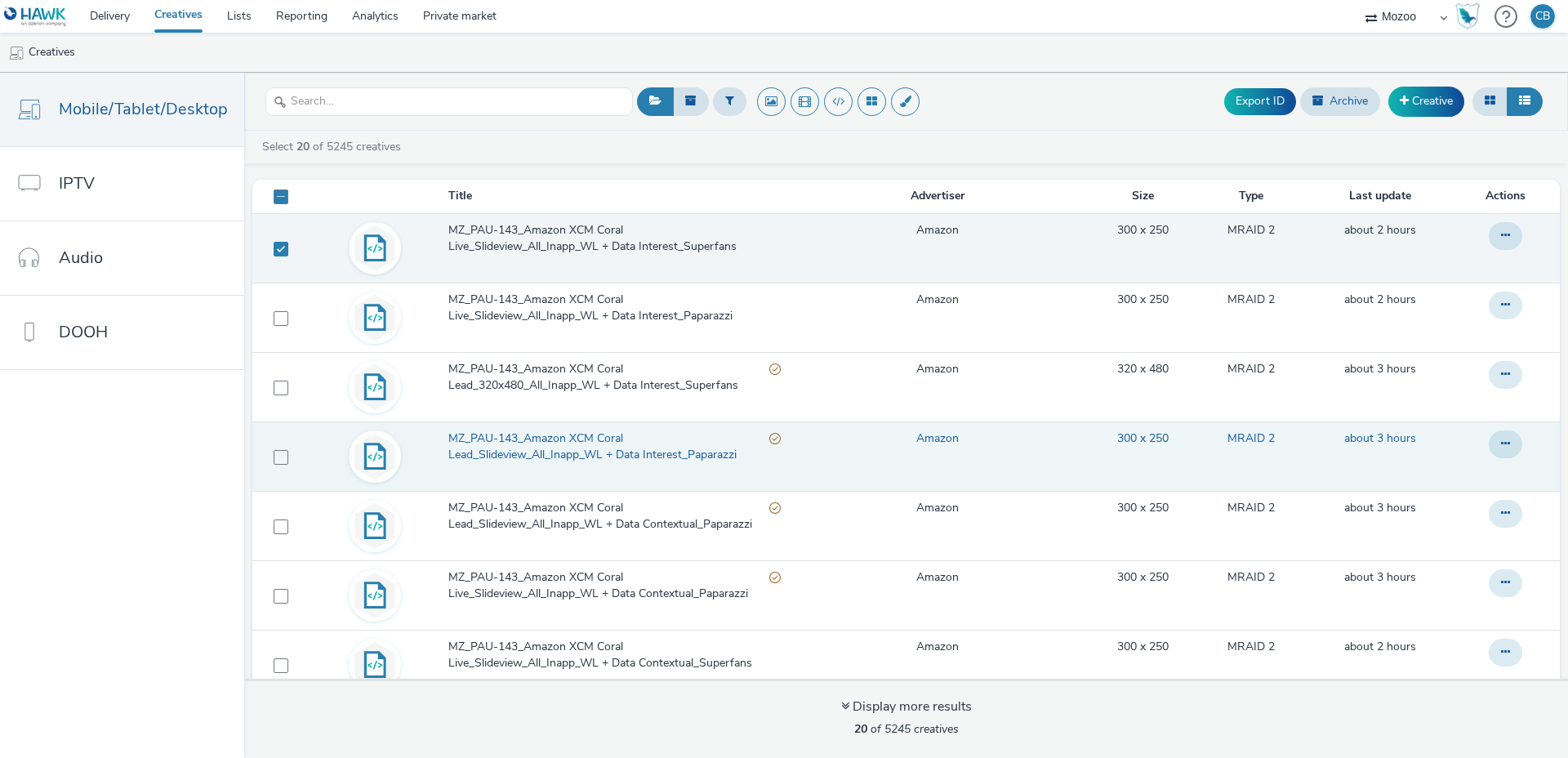
click at [501, 430] on span "MZ_PAU-143_Amazon XCM Coral Lead_Slideview_All_Inapp_WL + Data Interest_Paparaz…" at bounding box center [608, 447] width 321 height 33
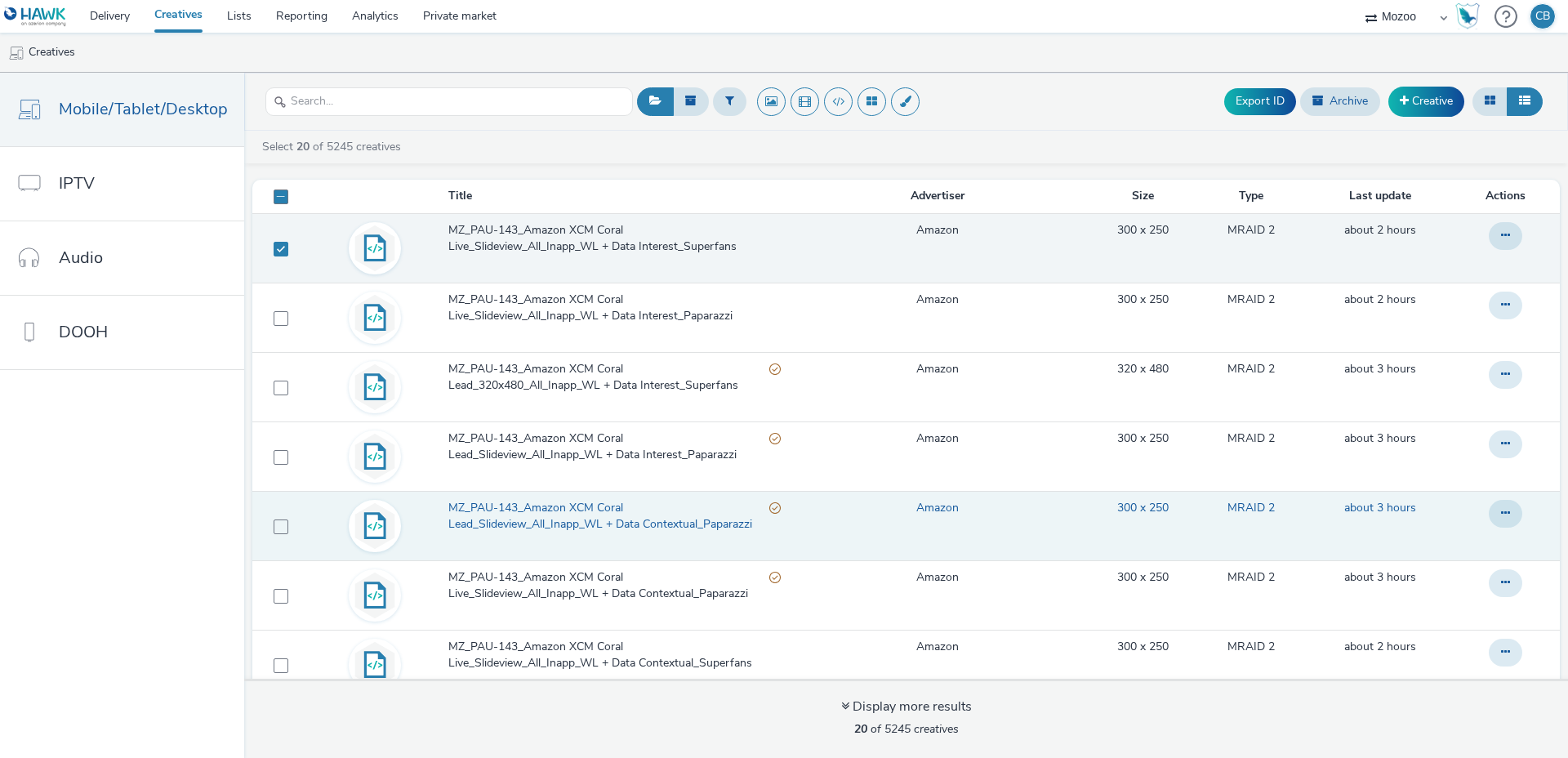
click at [505, 506] on span "MZ_PAU-143_Amazon XCM Coral Lead_Slideview_All_Inapp_WL + Data Contextual_Papar…" at bounding box center [608, 516] width 321 height 33
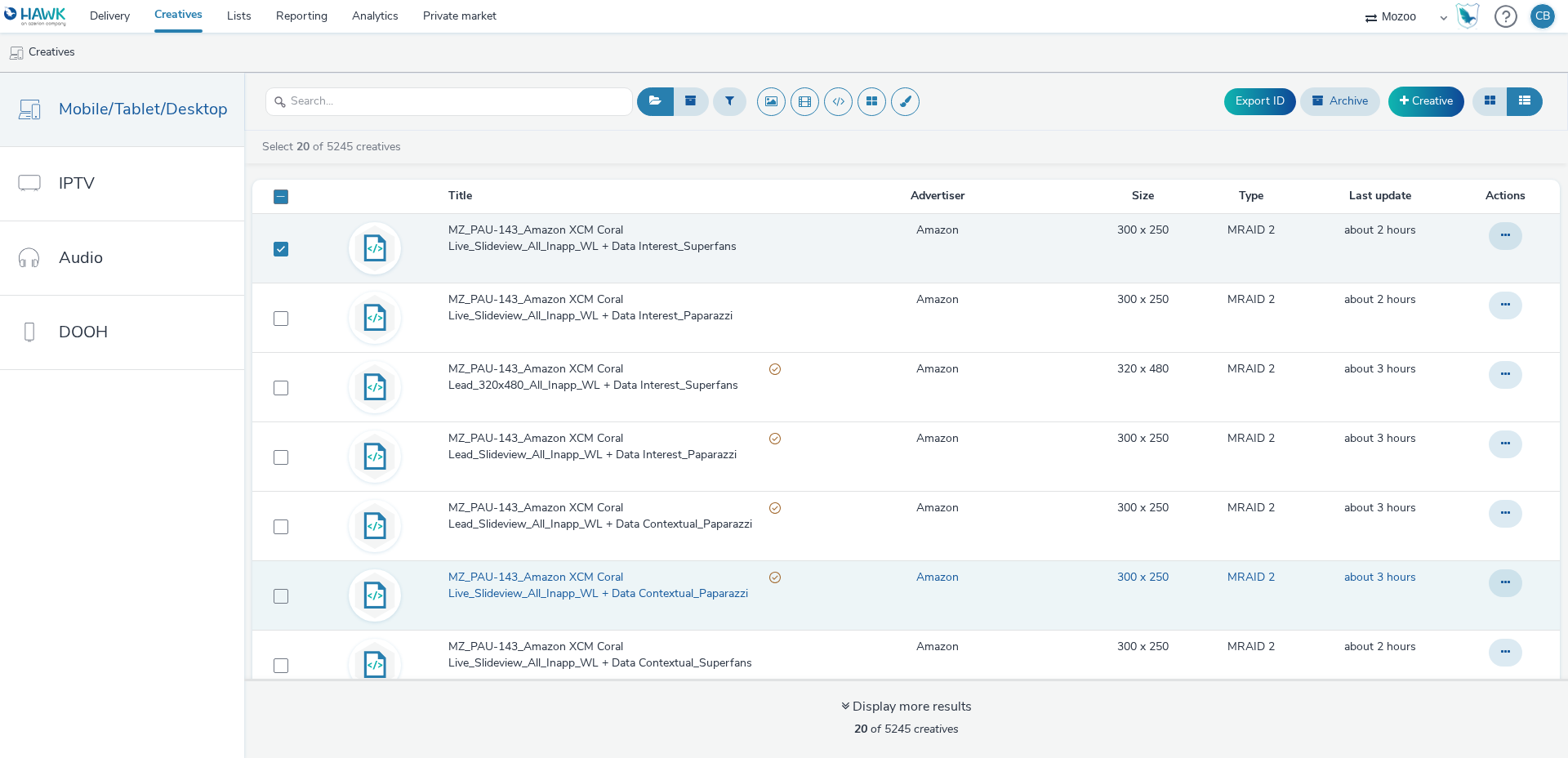
click at [509, 574] on span "MZ_PAU-143_Amazon XCM Coral Live_Slideview_All_Inapp_WL + Data Contextual_Papar…" at bounding box center [608, 586] width 321 height 33
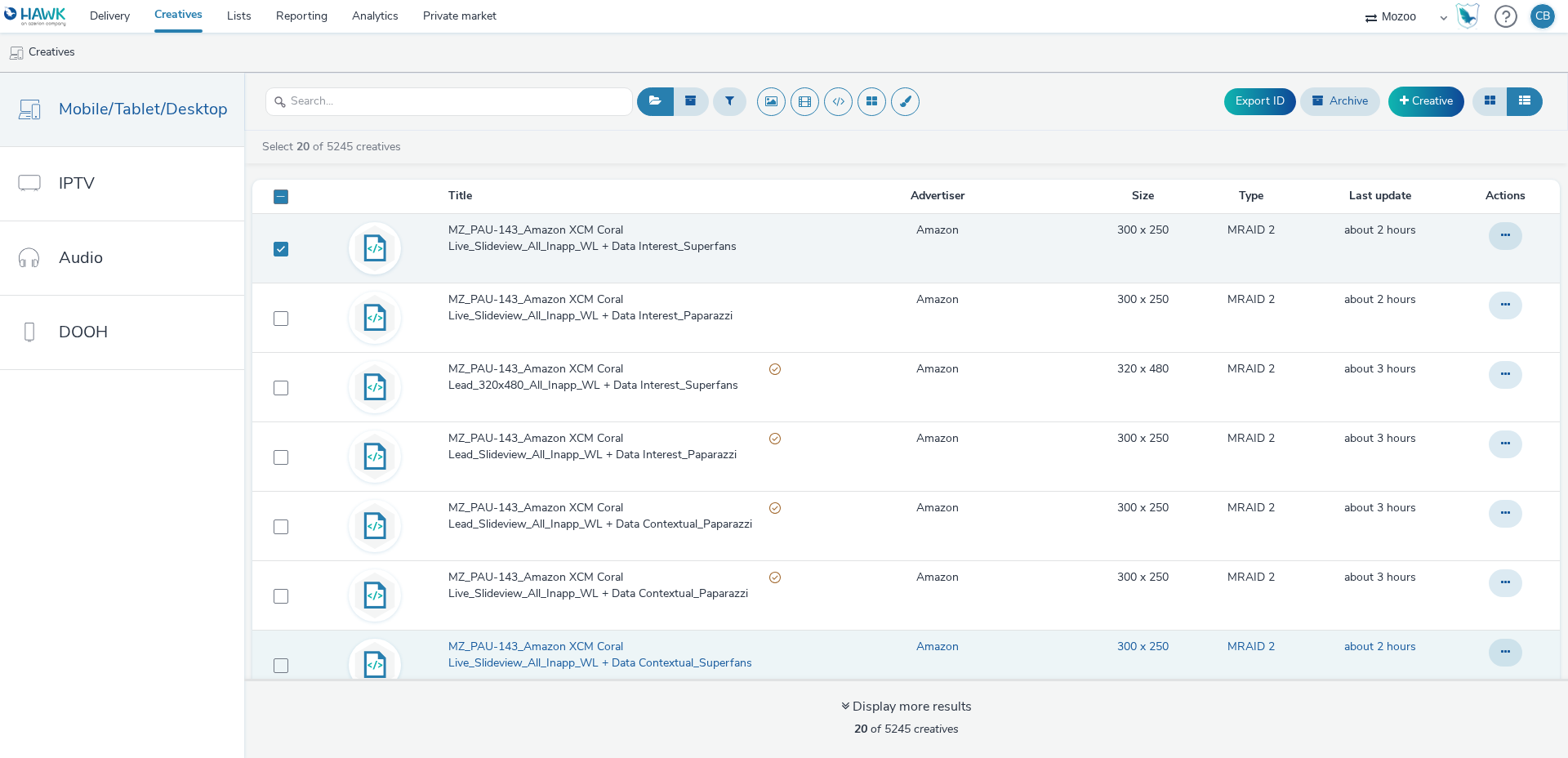
click at [509, 648] on span "MZ_PAU-143_Amazon XCM Coral Live_Slideview_All_Inapp_WL + Data Contextual_Super…" at bounding box center [614, 655] width 332 height 33
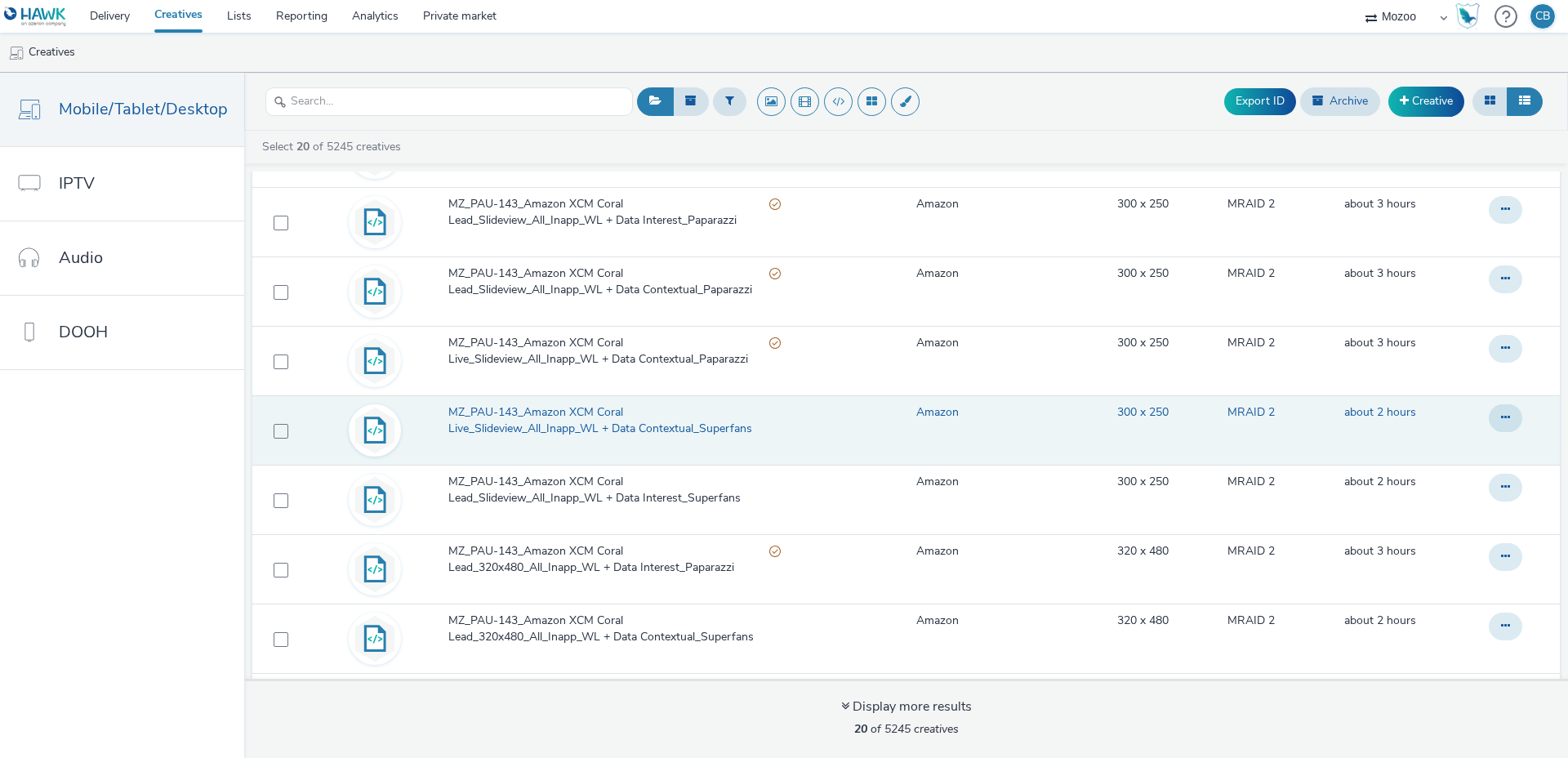
scroll to position [247, 0]
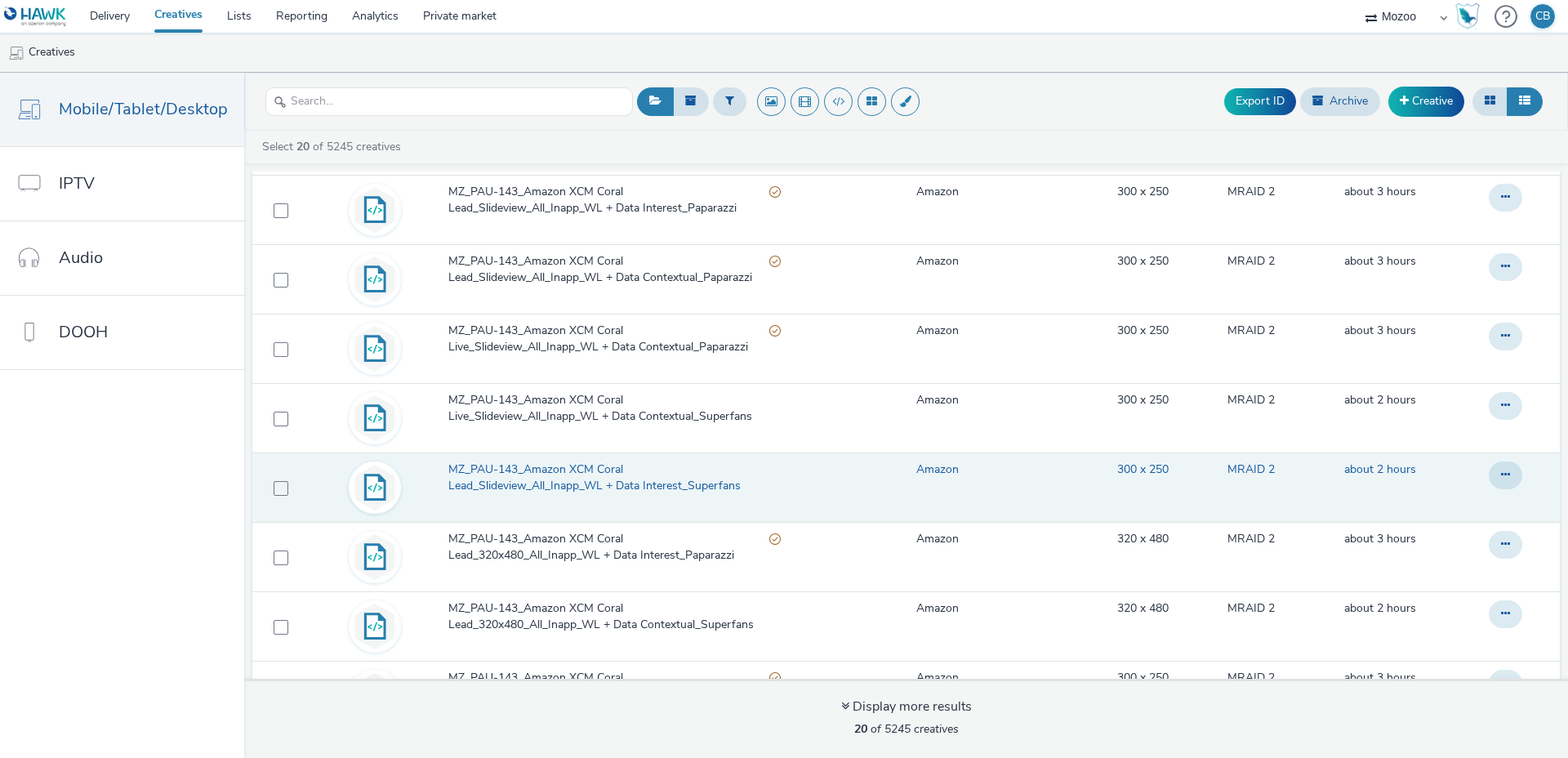
click at [515, 483] on span "MZ_PAU-143_Amazon XCM Coral Lead_Slideview_All_Inapp_WL + Data Interest_Superfa…" at bounding box center [614, 478] width 332 height 33
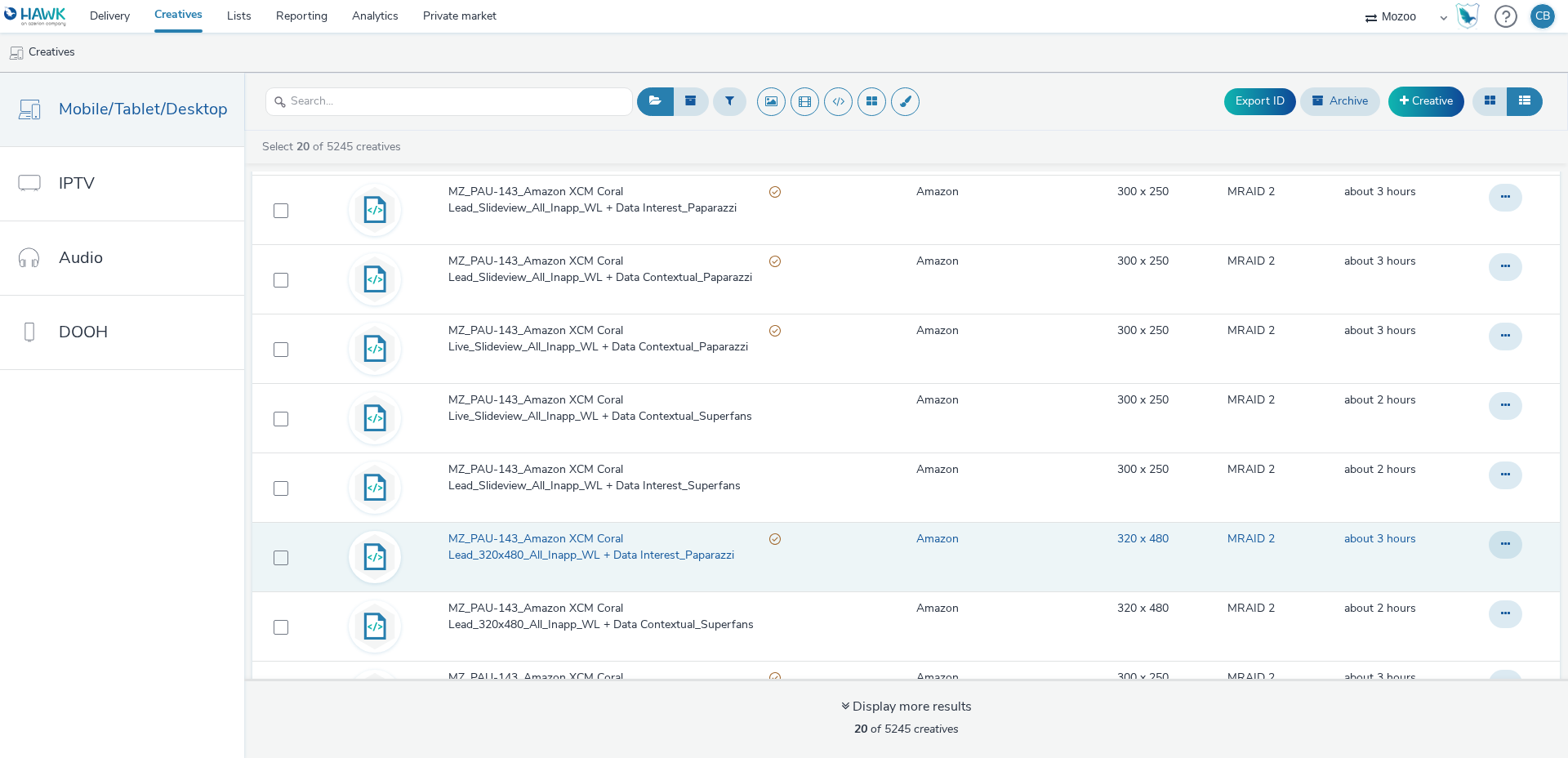
click at [509, 541] on span "MZ_PAU-143_Amazon XCM Coral Lead_320x480_All_Inapp_WL + Data Interest_Paparazzi" at bounding box center [608, 547] width 321 height 33
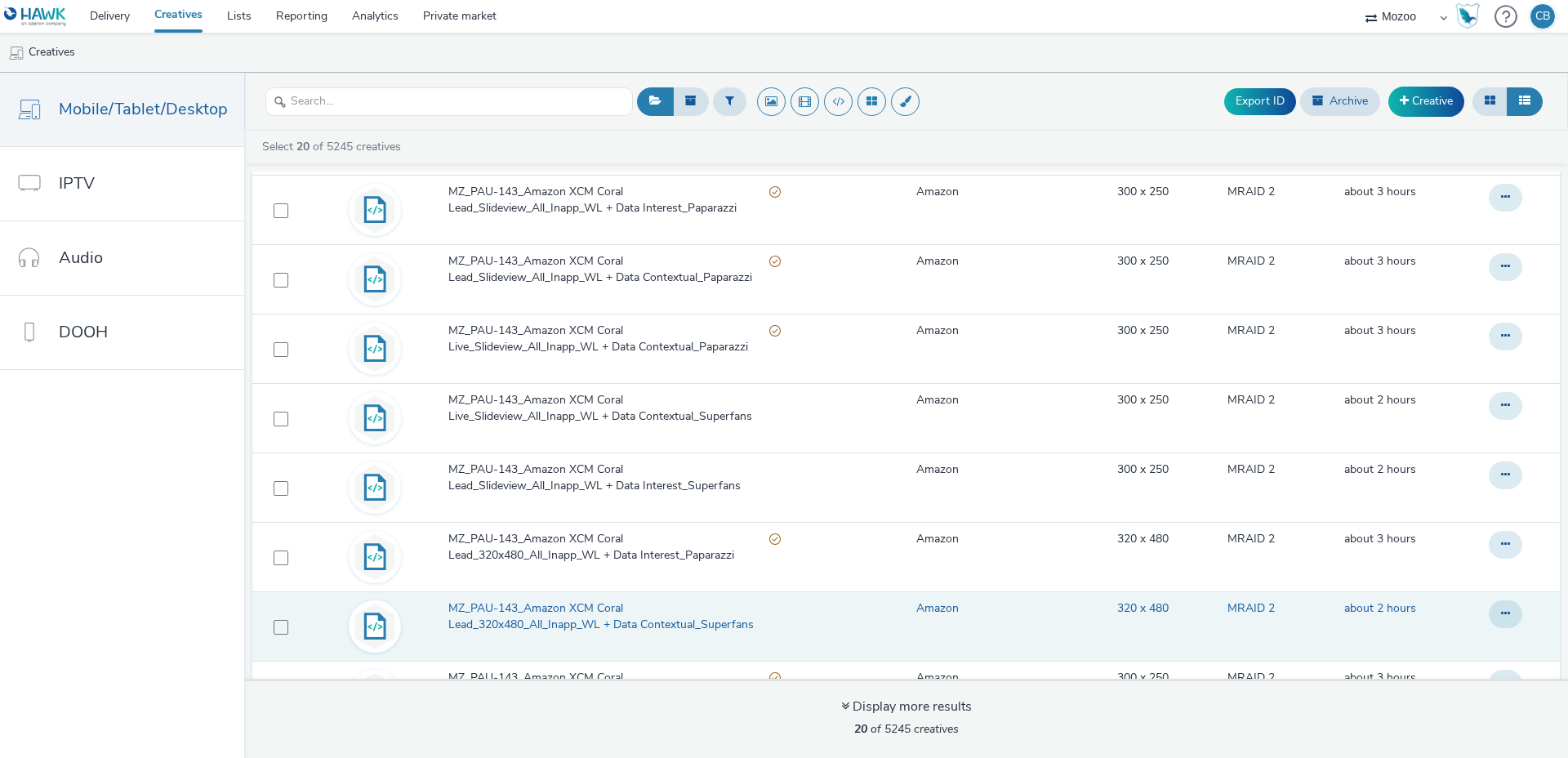
click at [495, 618] on span "MZ_PAU-143_Amazon XCM Coral Lead_320x480_All_Inapp_WL + Data Contextual_Superfa…" at bounding box center [614, 617] width 332 height 33
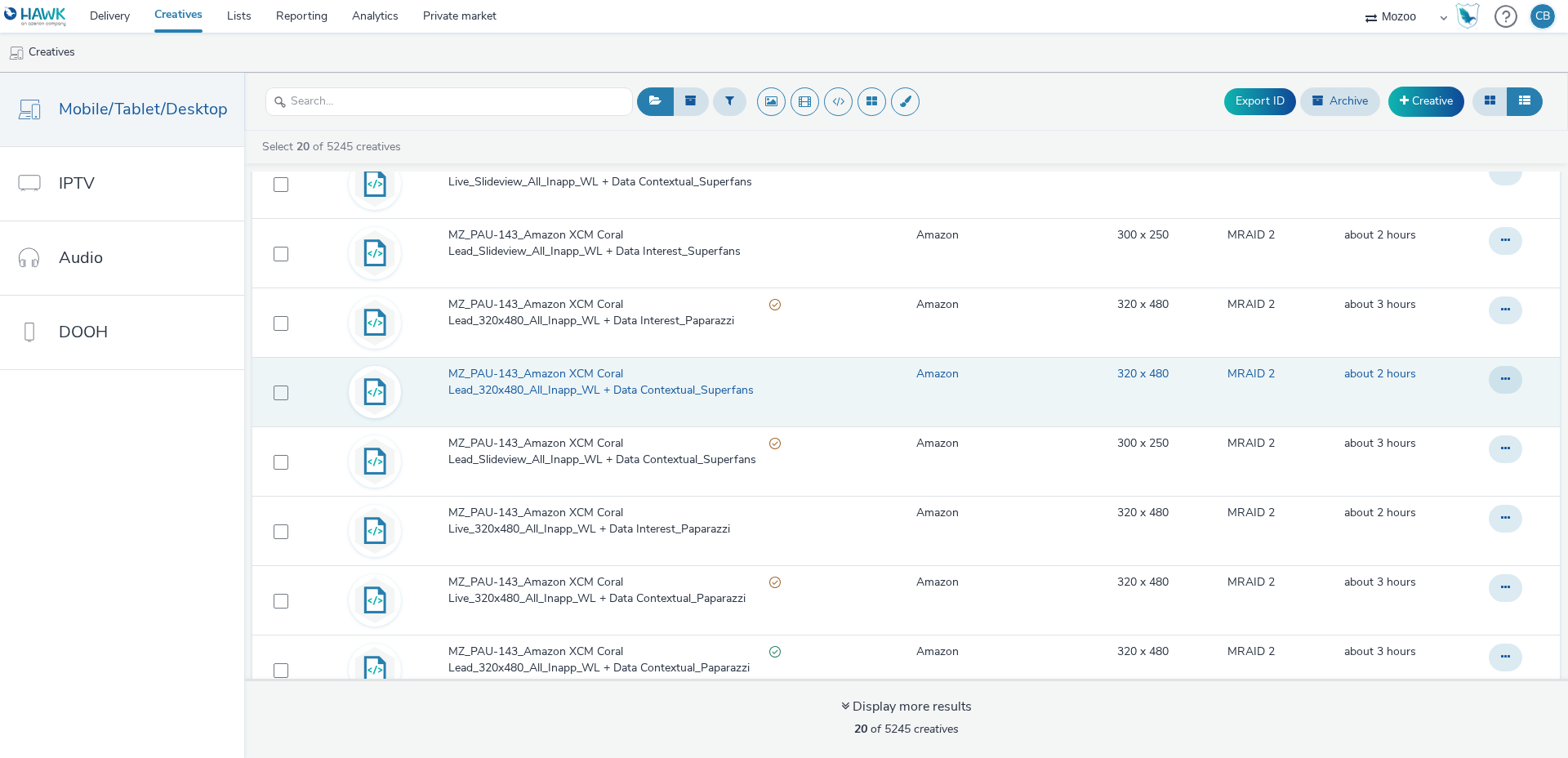
scroll to position [493, 0]
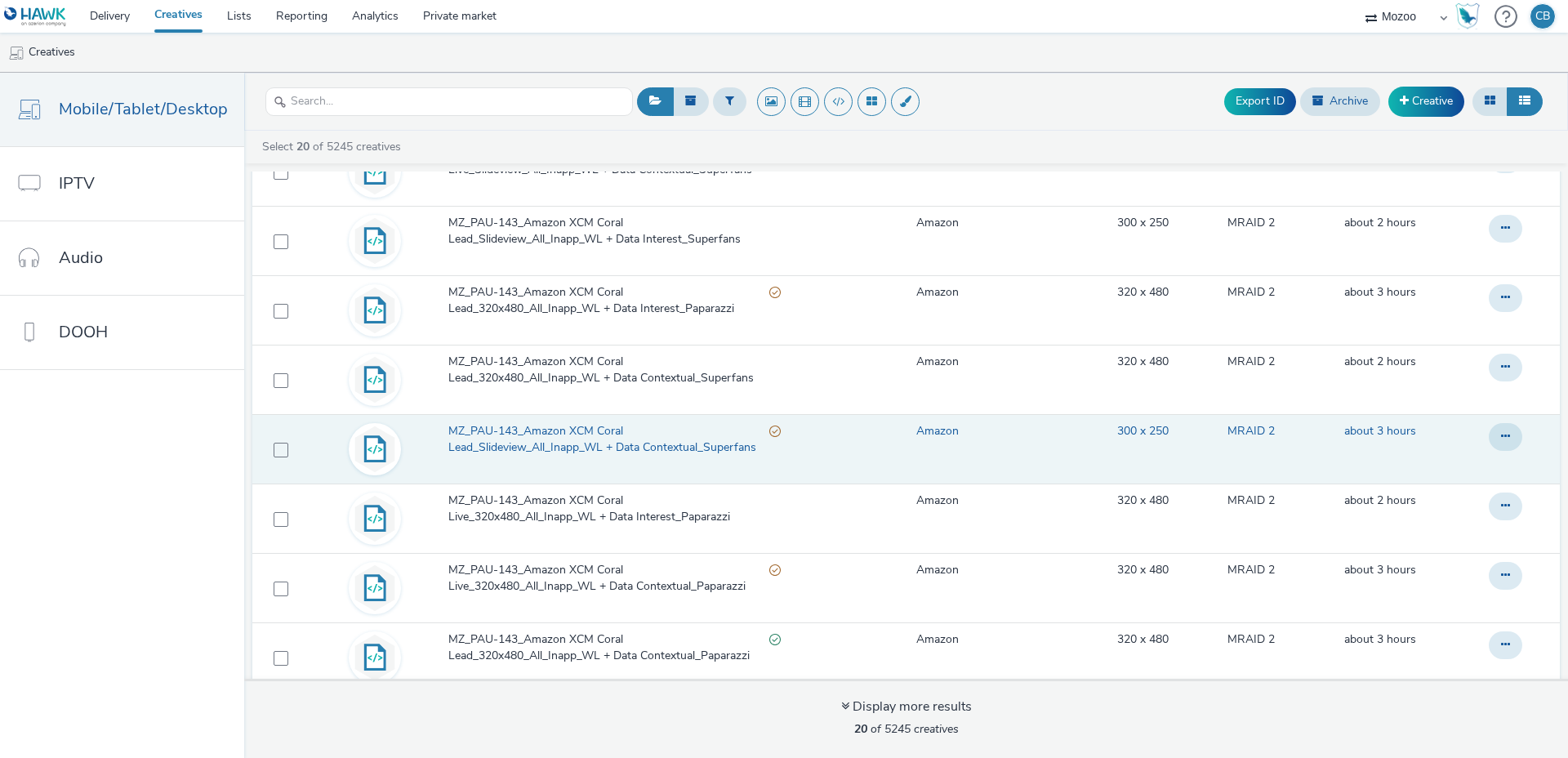
click at [515, 449] on span "MZ_PAU-143_Amazon XCM Coral Lead_Slideview_All_Inapp_WL + Data Contextual_Super…" at bounding box center [608, 440] width 321 height 33
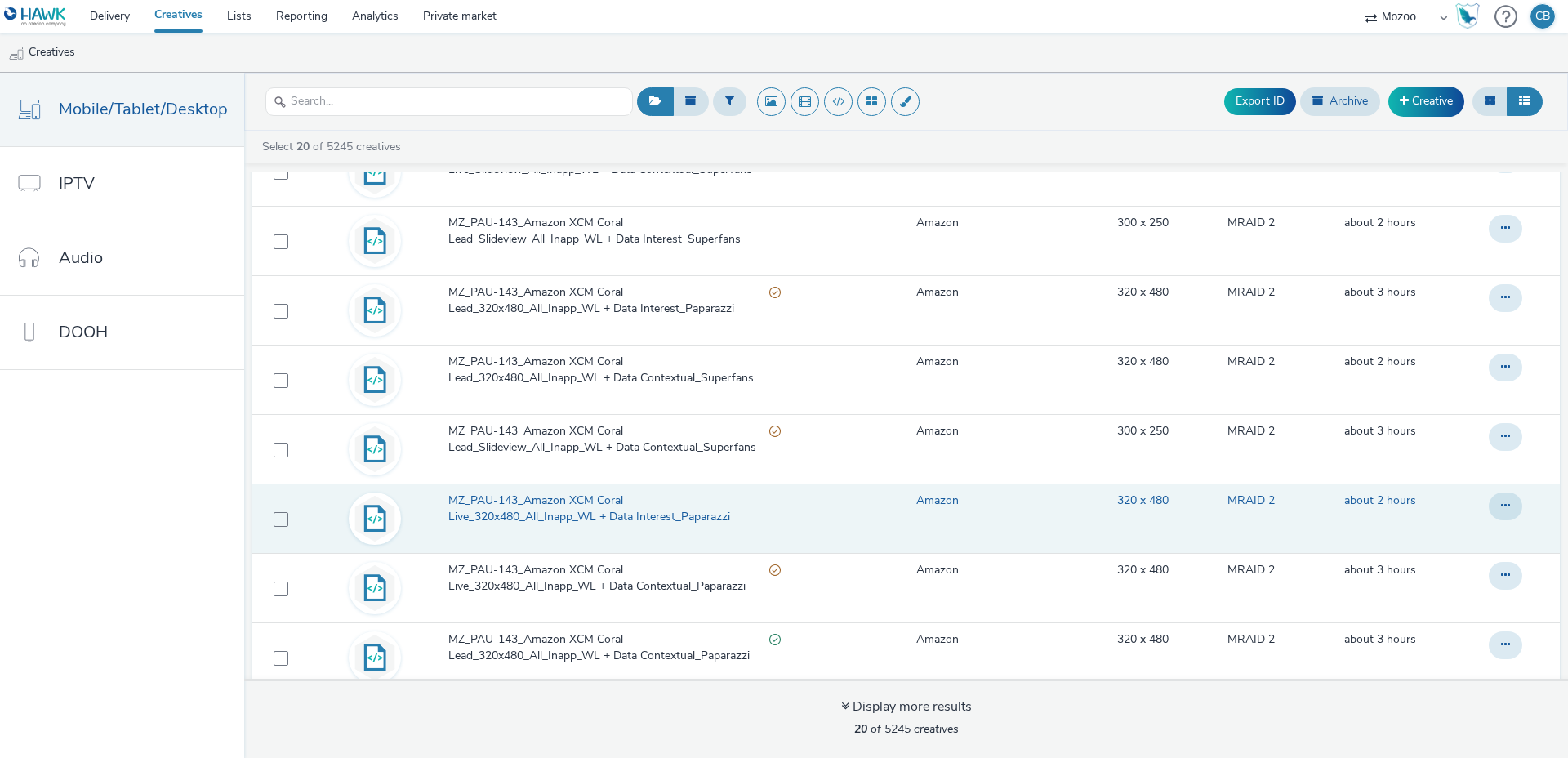
click at [504, 510] on span "MZ_PAU-143_Amazon XCM Coral Live_320x480_All_Inapp_WL + Data Interest_Paparazzi" at bounding box center [614, 509] width 332 height 33
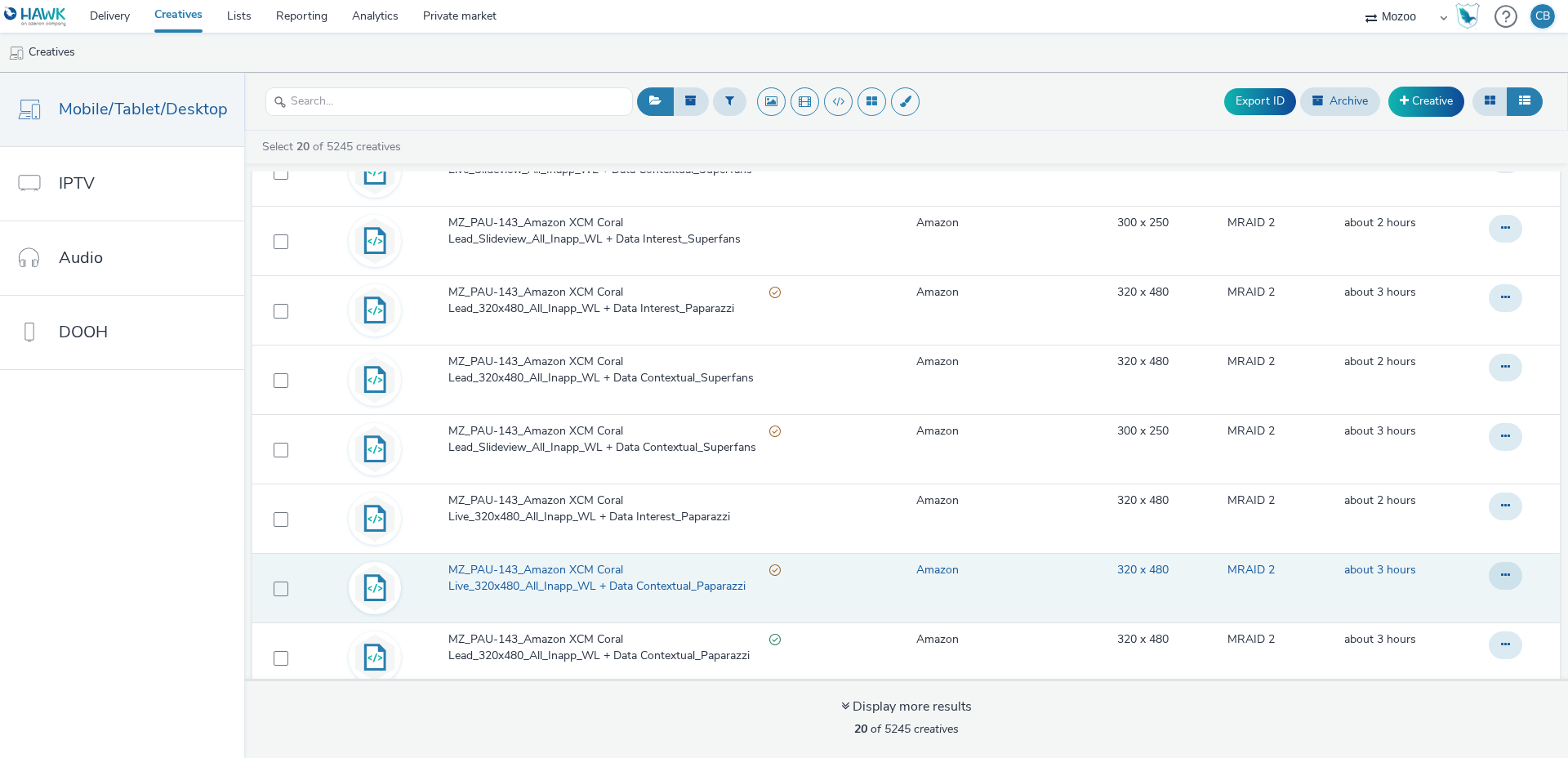
click at [497, 582] on span "MZ_PAU-143_Amazon XCM Coral Live_320x480_All_Inapp_WL + Data Contextual_Paparaz…" at bounding box center [608, 579] width 321 height 33
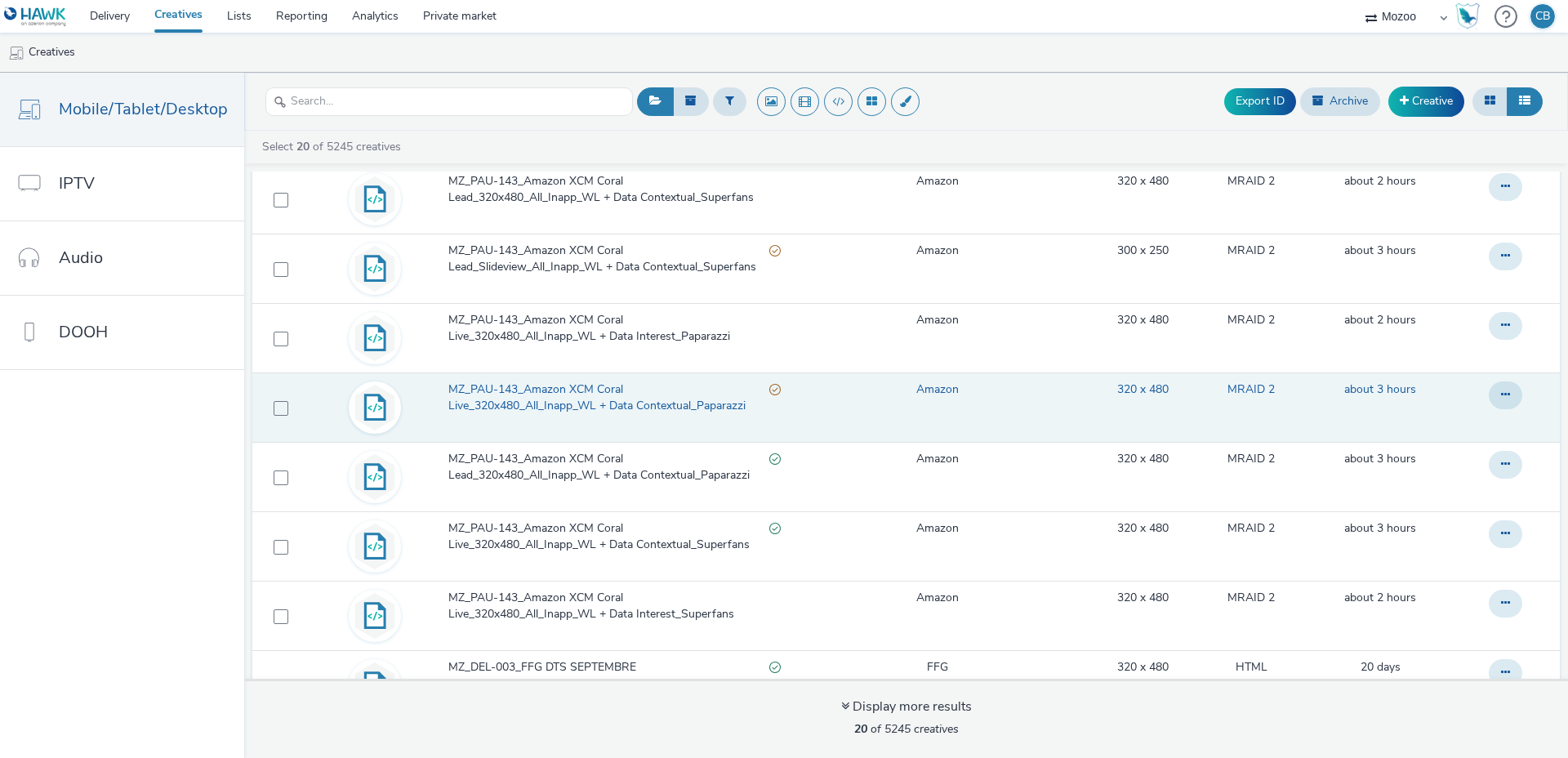
scroll to position [696, 0]
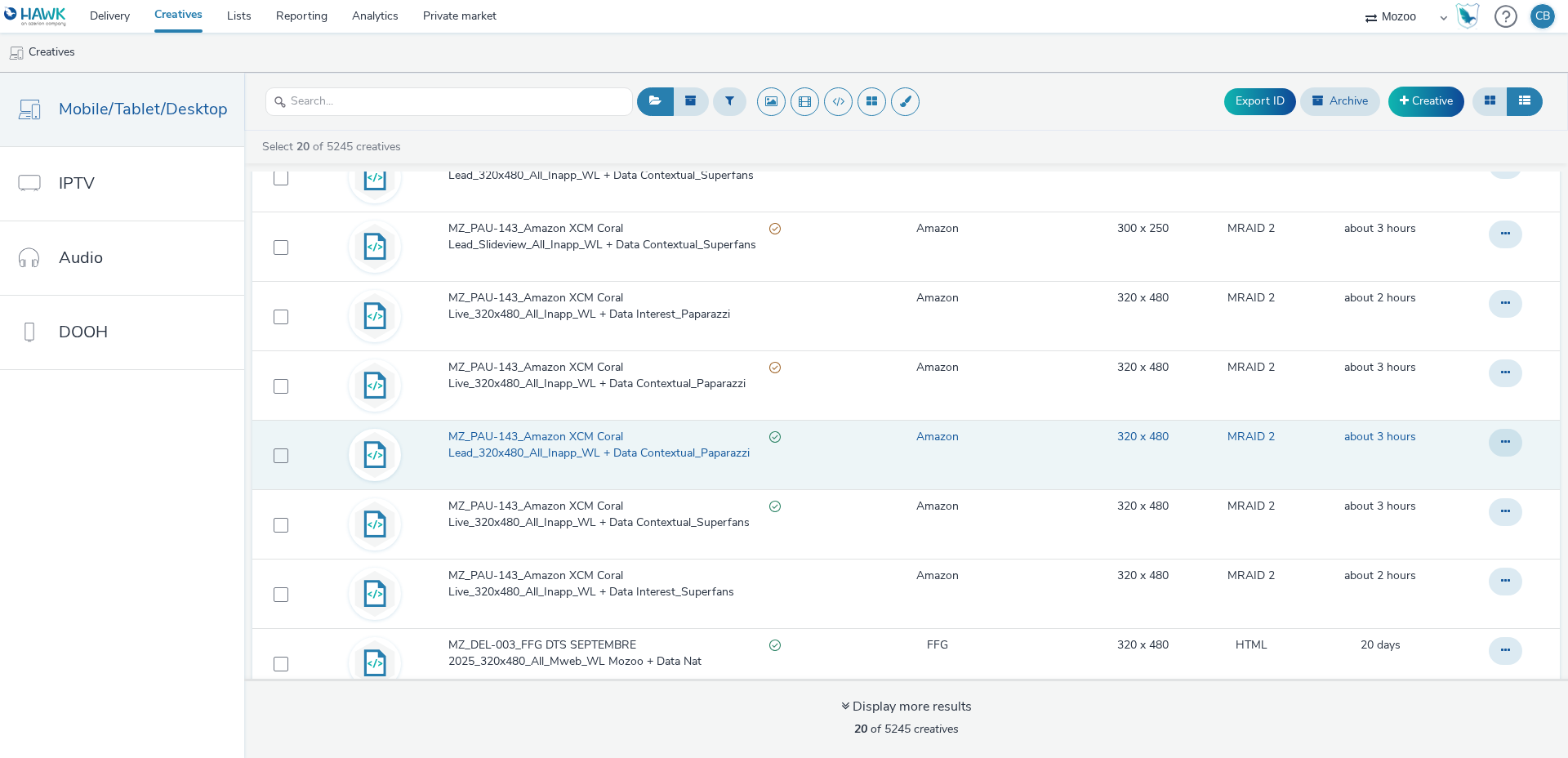
click at [511, 446] on span "MZ_PAU-143_Amazon XCM Coral Lead_320x480_All_Inapp_WL + Data Contextual_Paparaz…" at bounding box center [608, 445] width 321 height 33
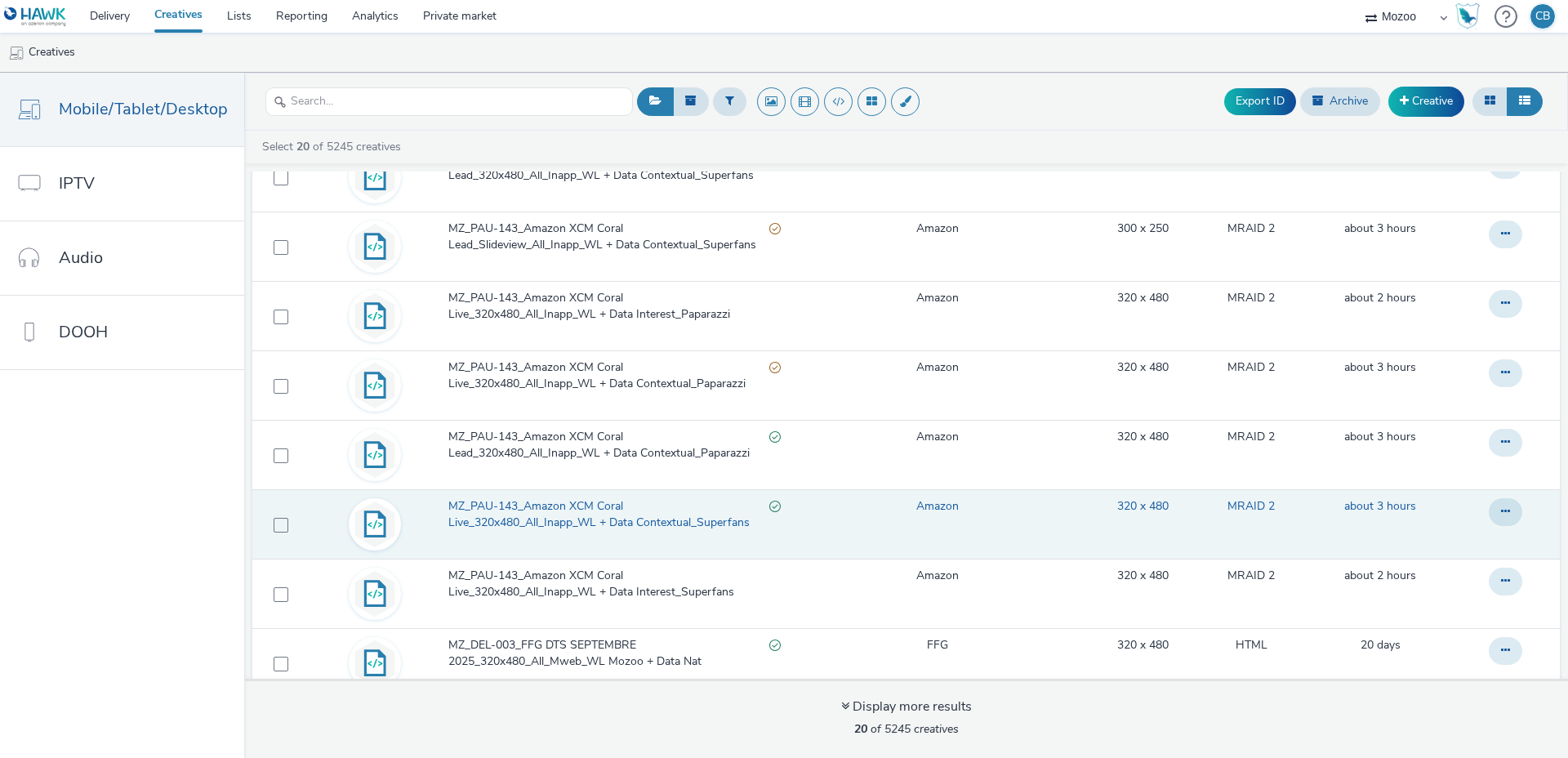
click at [505, 518] on span "MZ_PAU-143_Amazon XCM Coral Live_320x480_All_Inapp_WL + Data Contextual_Superfa…" at bounding box center [608, 515] width 321 height 33
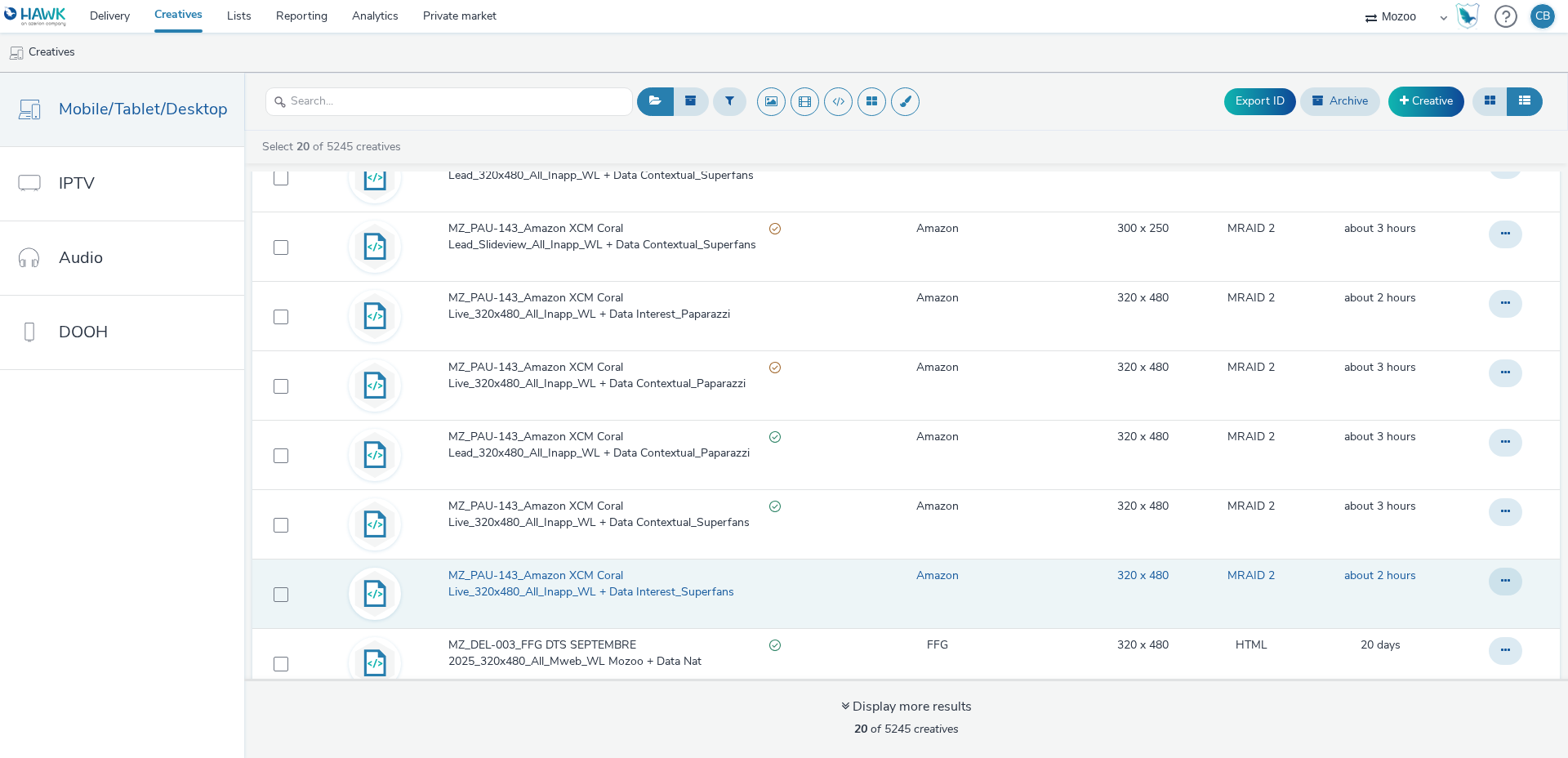
click at [507, 581] on span "MZ_PAU-143_Amazon XCM Coral Live_320x480_All_Inapp_WL + Data Interest_Superfans" at bounding box center [614, 584] width 332 height 33
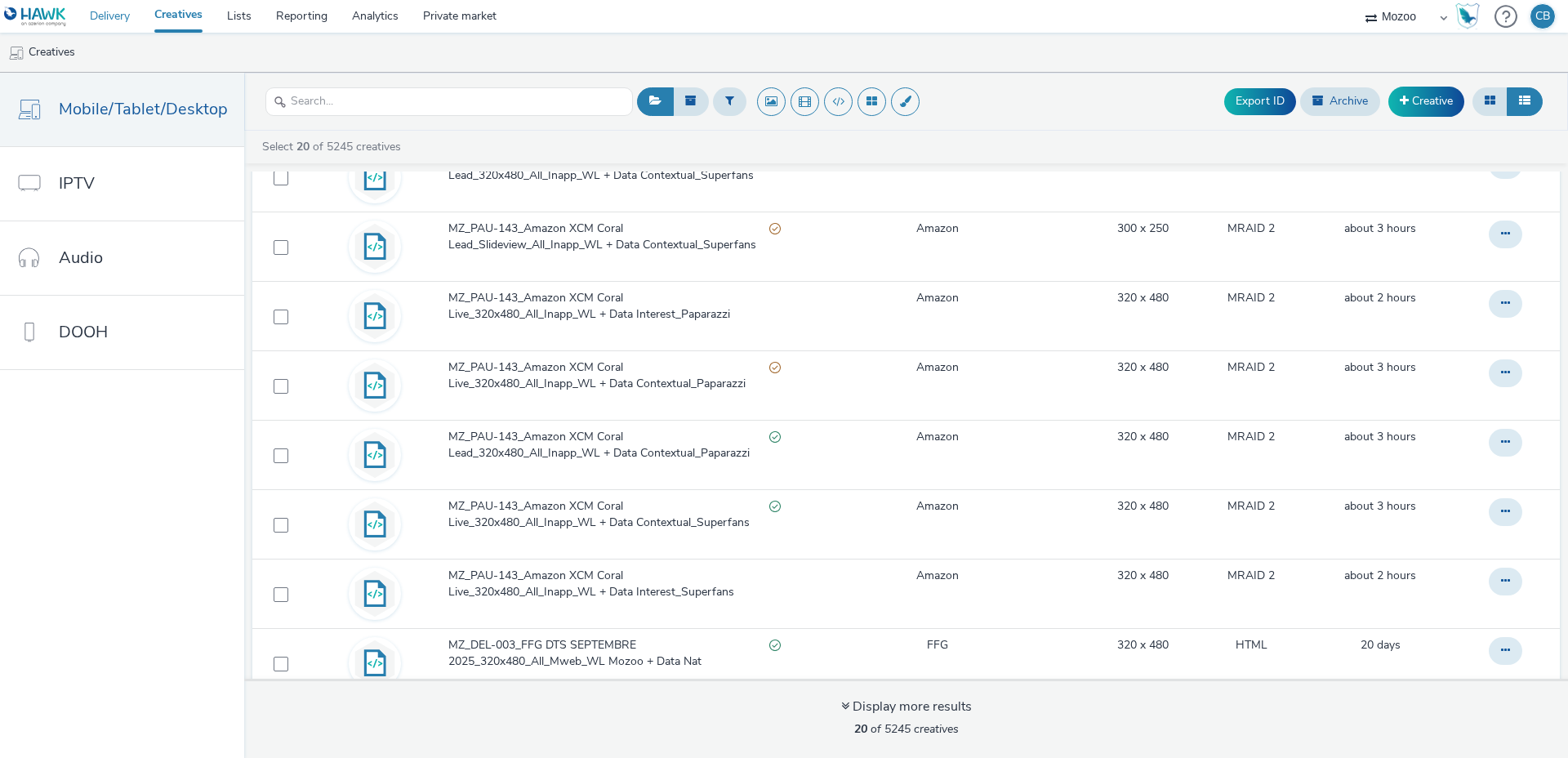
click at [105, 25] on link "Delivery" at bounding box center [109, 16] width 64 height 32
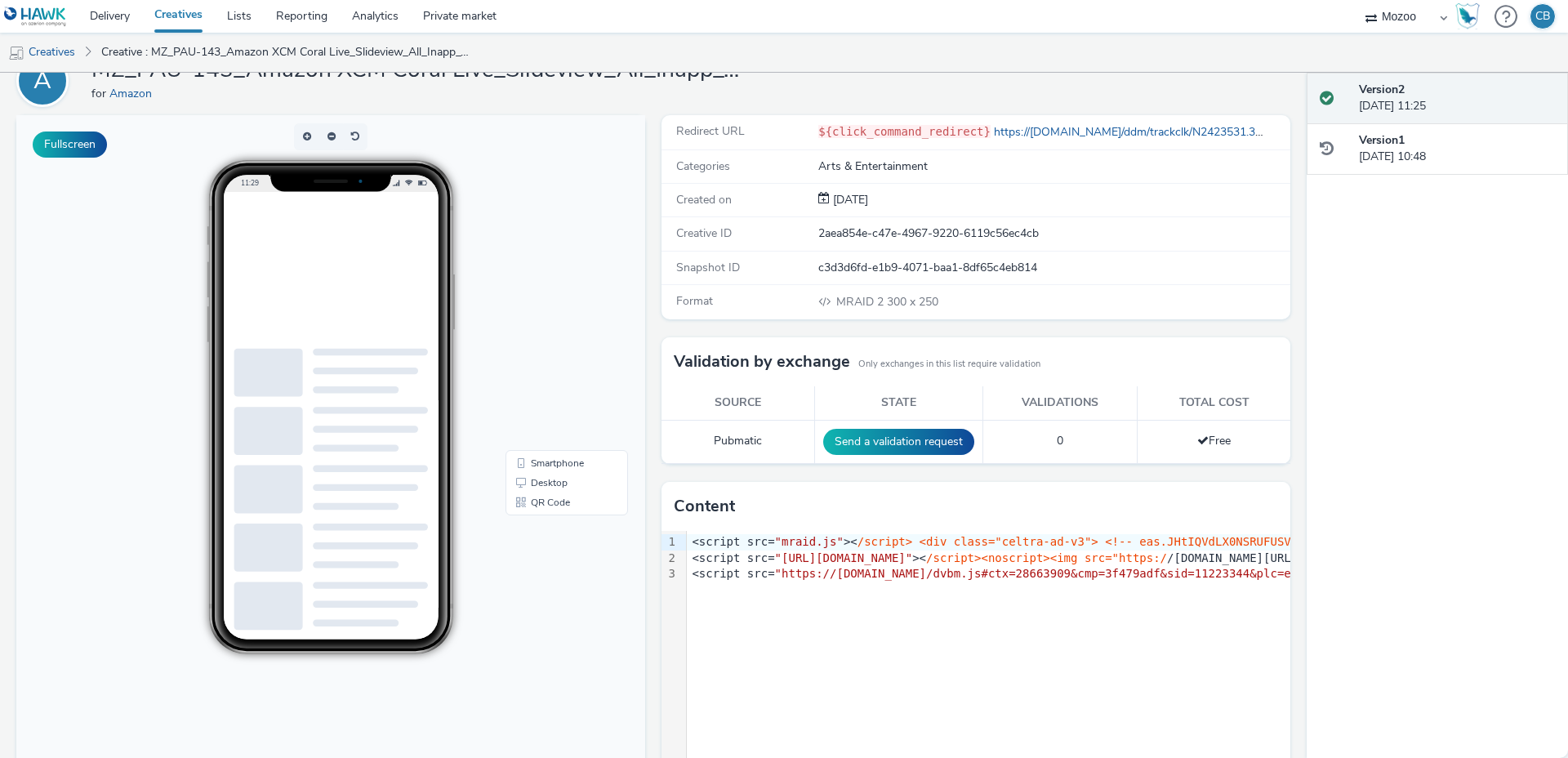
scroll to position [83, 0]
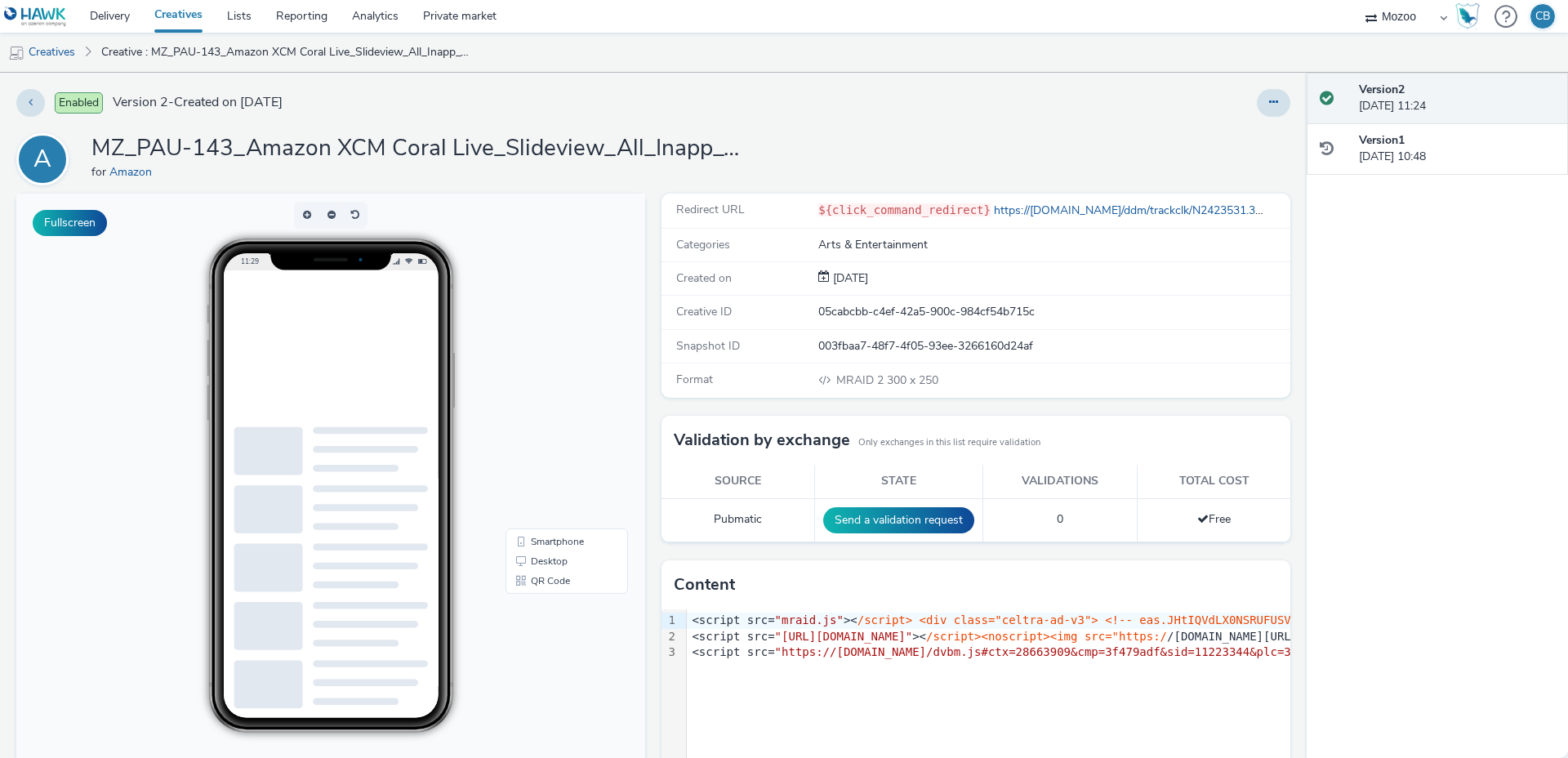
scroll to position [123, 0]
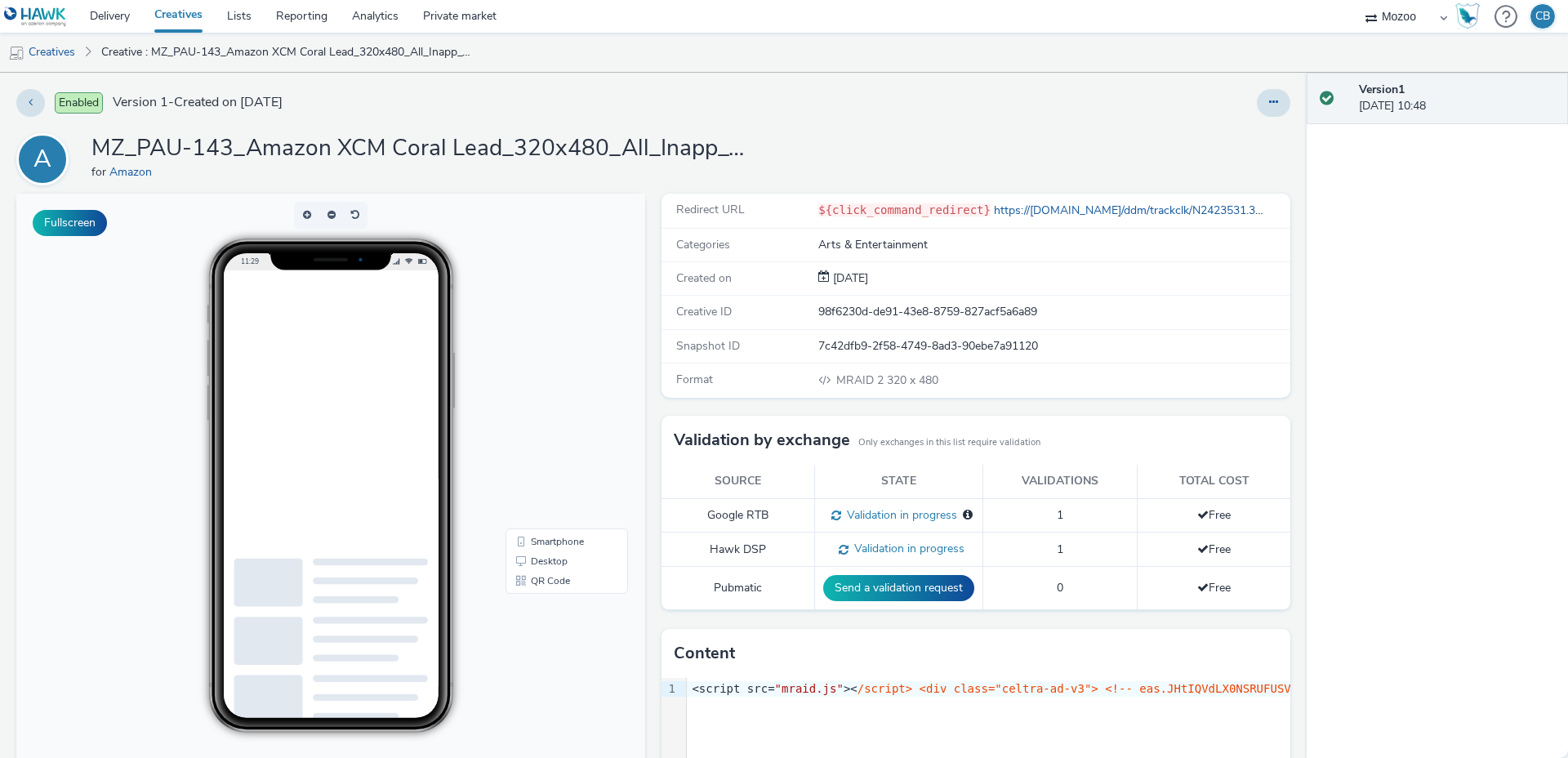
click at [479, 138] on h1 "MZ_PAU-143_Amazon XCM Coral Lead_320x480_All_Inapp_WL + Data Interest_Superfans" at bounding box center [418, 148] width 654 height 31
click at [479, 141] on h1 "MZ_PAU-143_Amazon XCM Coral Lead_320x480_All_Inapp_WL + Data Interest_Superfans" at bounding box center [418, 148] width 654 height 31
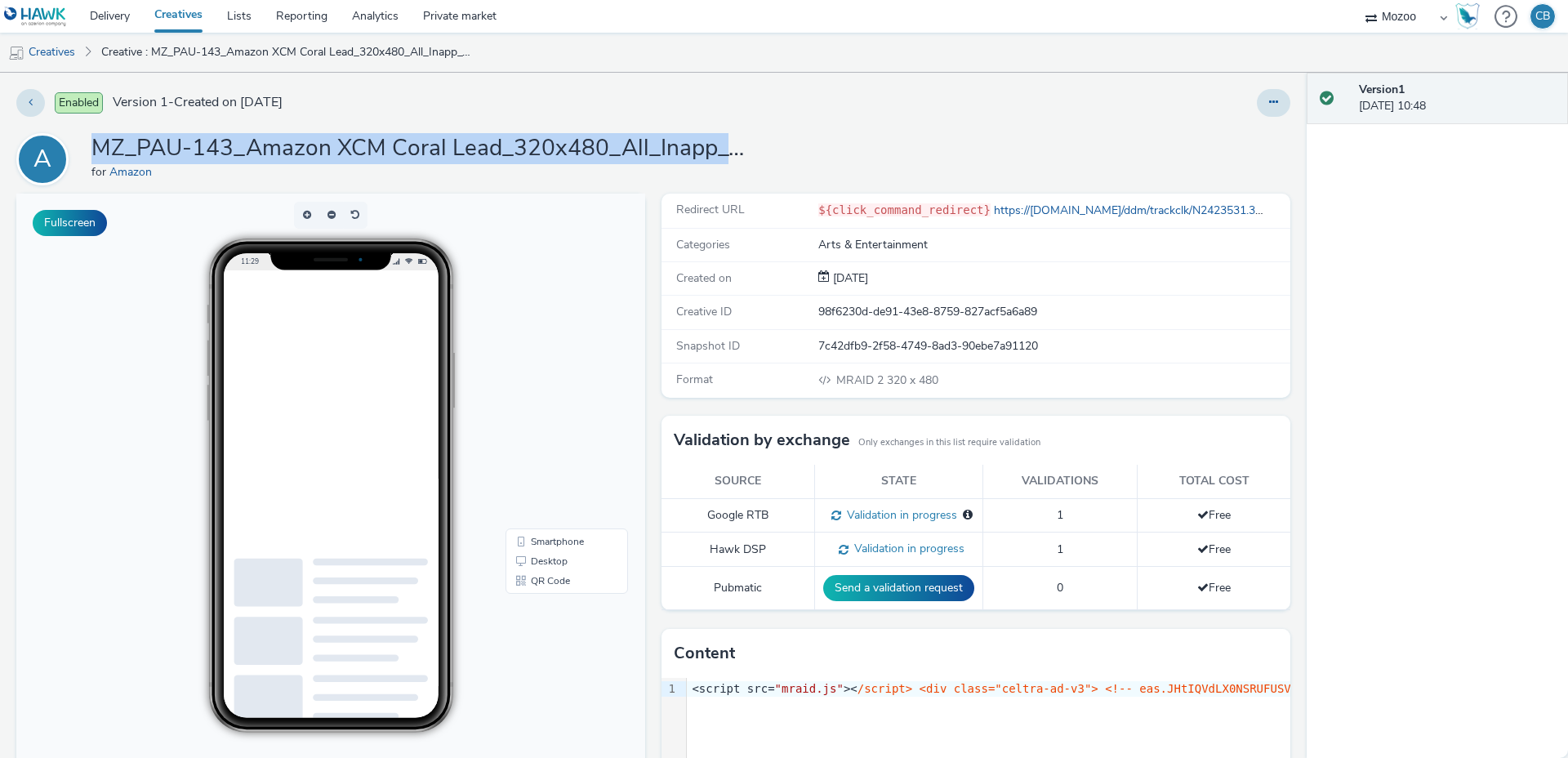
click at [479, 141] on h1 "MZ_PAU-143_Amazon XCM Coral Lead_320x480_All_Inapp_WL + Data Interest_Superfans" at bounding box center [418, 148] width 654 height 31
copy h1 "MZ_PAU-143_Amazon XCM Coral Lead_320x480_All_Inapp_WL + Data Interest_Superfans"
click at [1269, 102] on icon at bounding box center [1274, 102] width 9 height 11
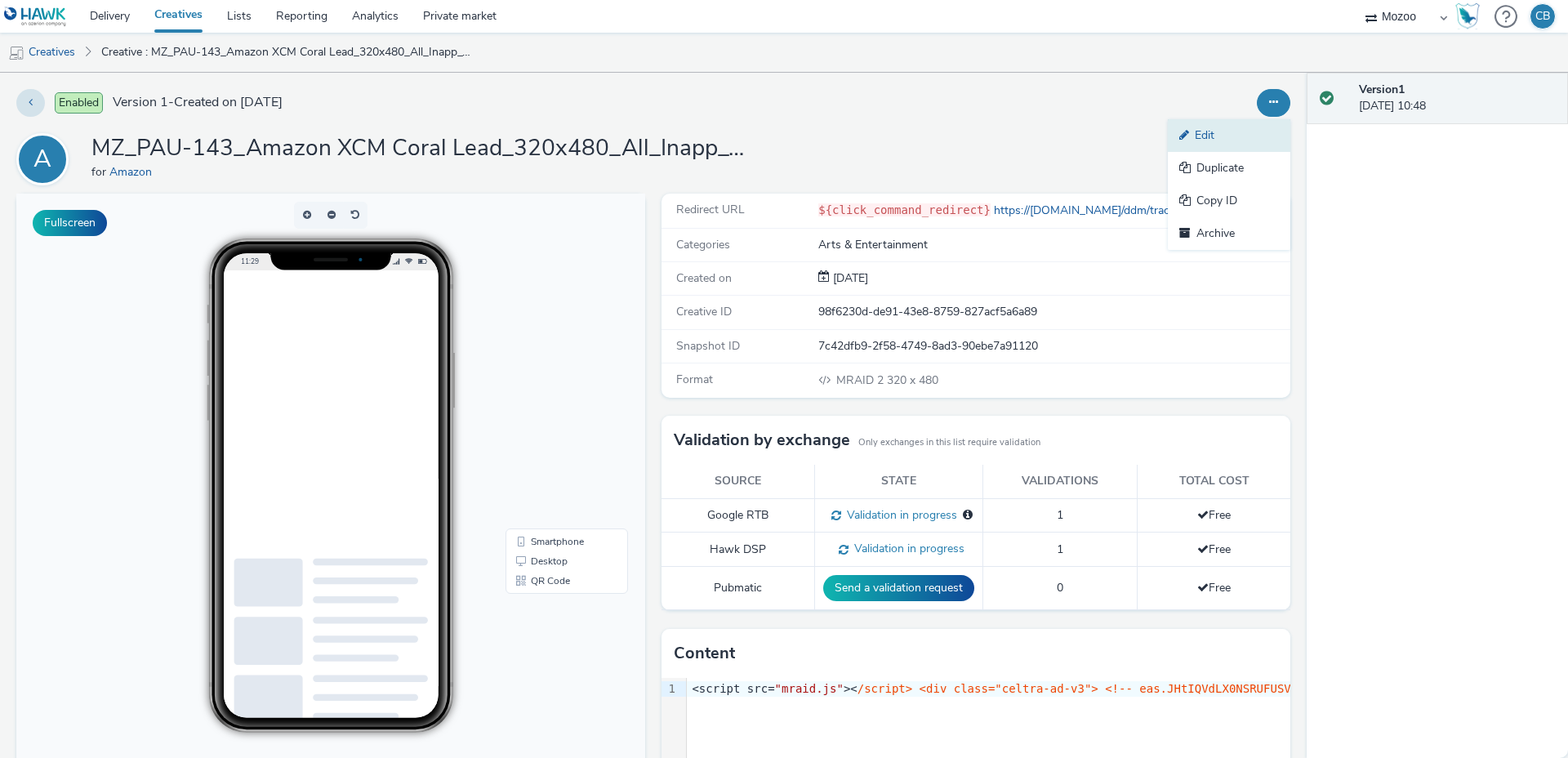
click at [1227, 128] on link "Edit" at bounding box center [1228, 135] width 122 height 32
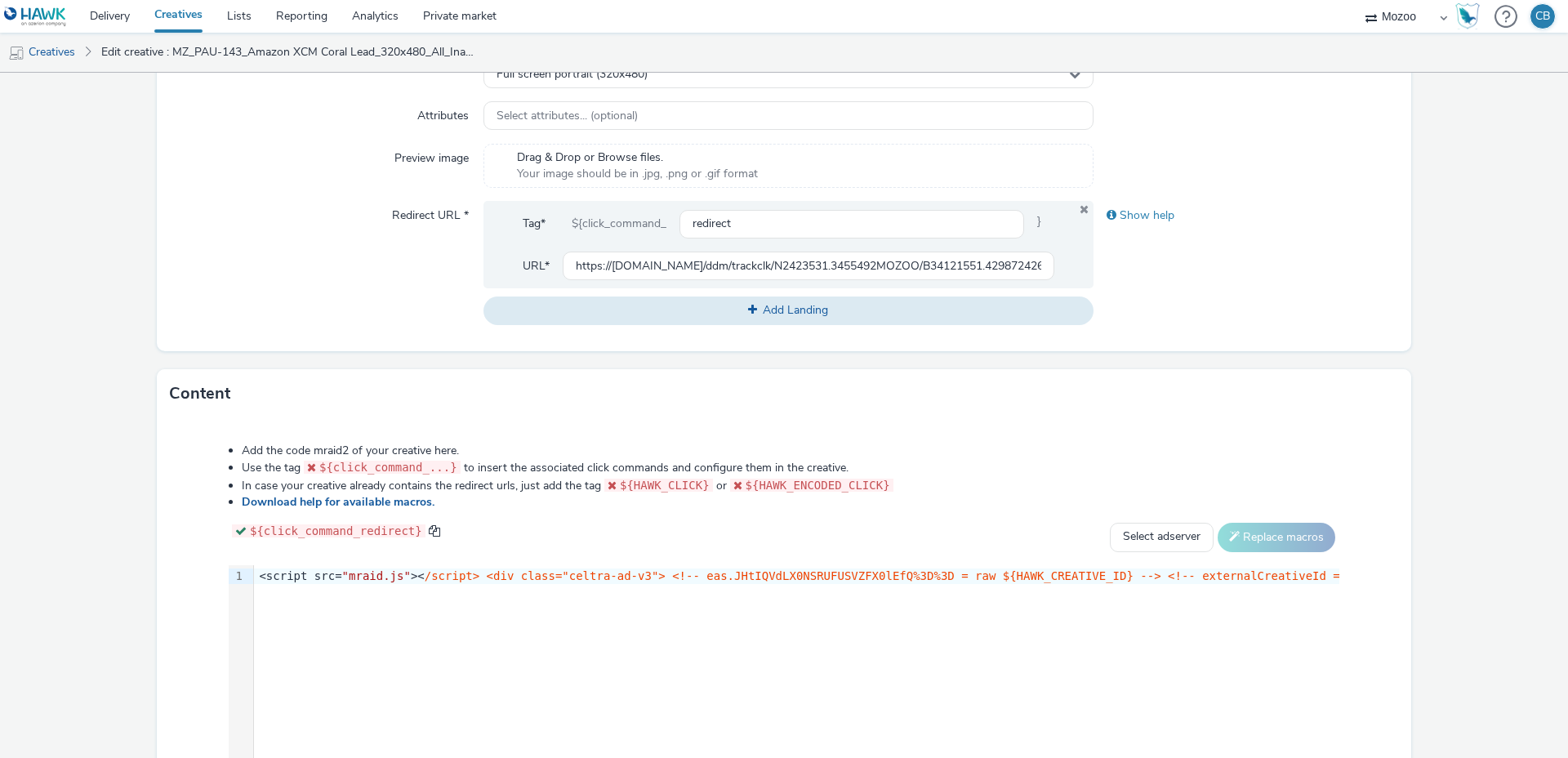
scroll to position [671, 0]
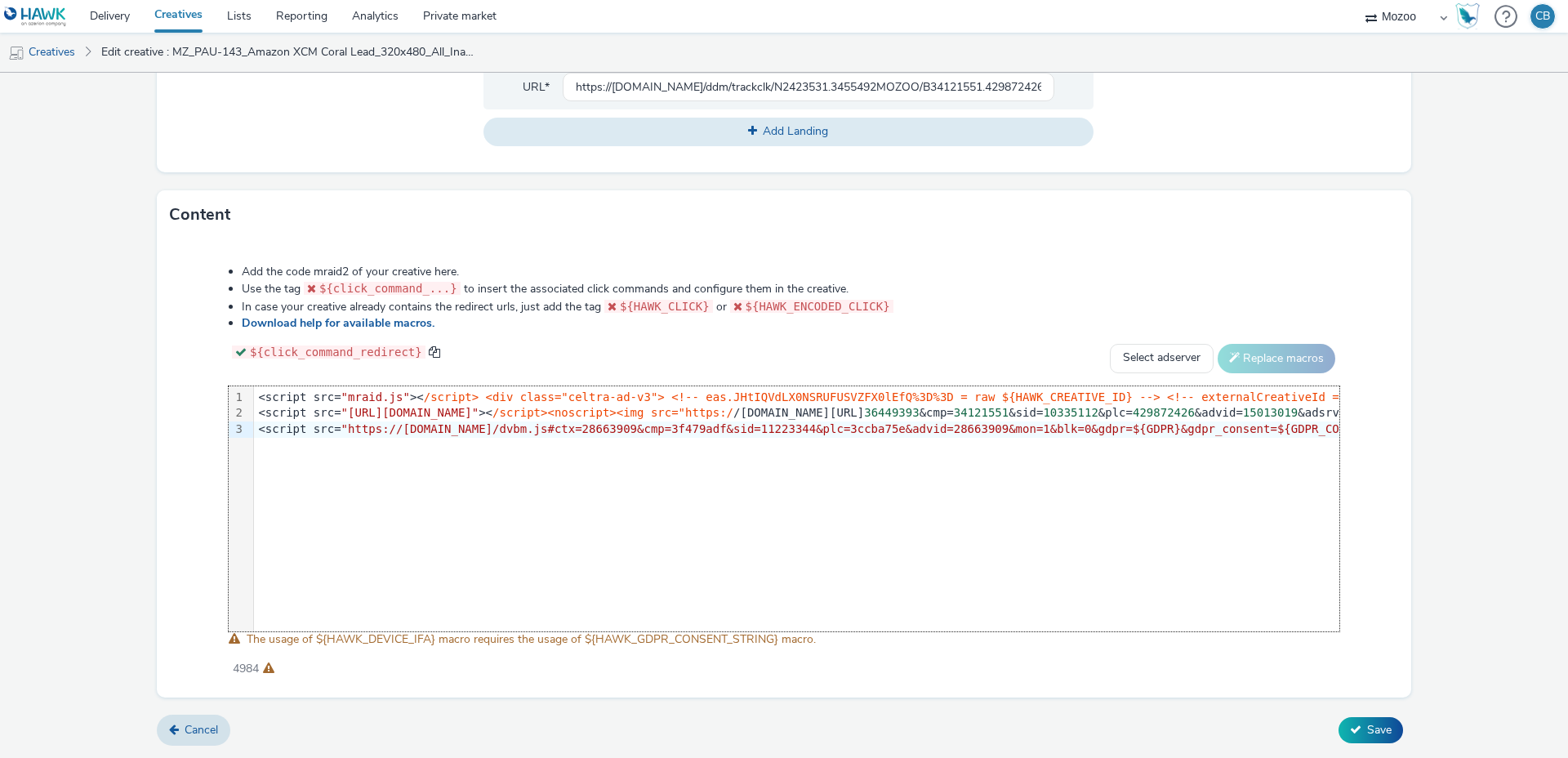
scroll to position [0, 1836]
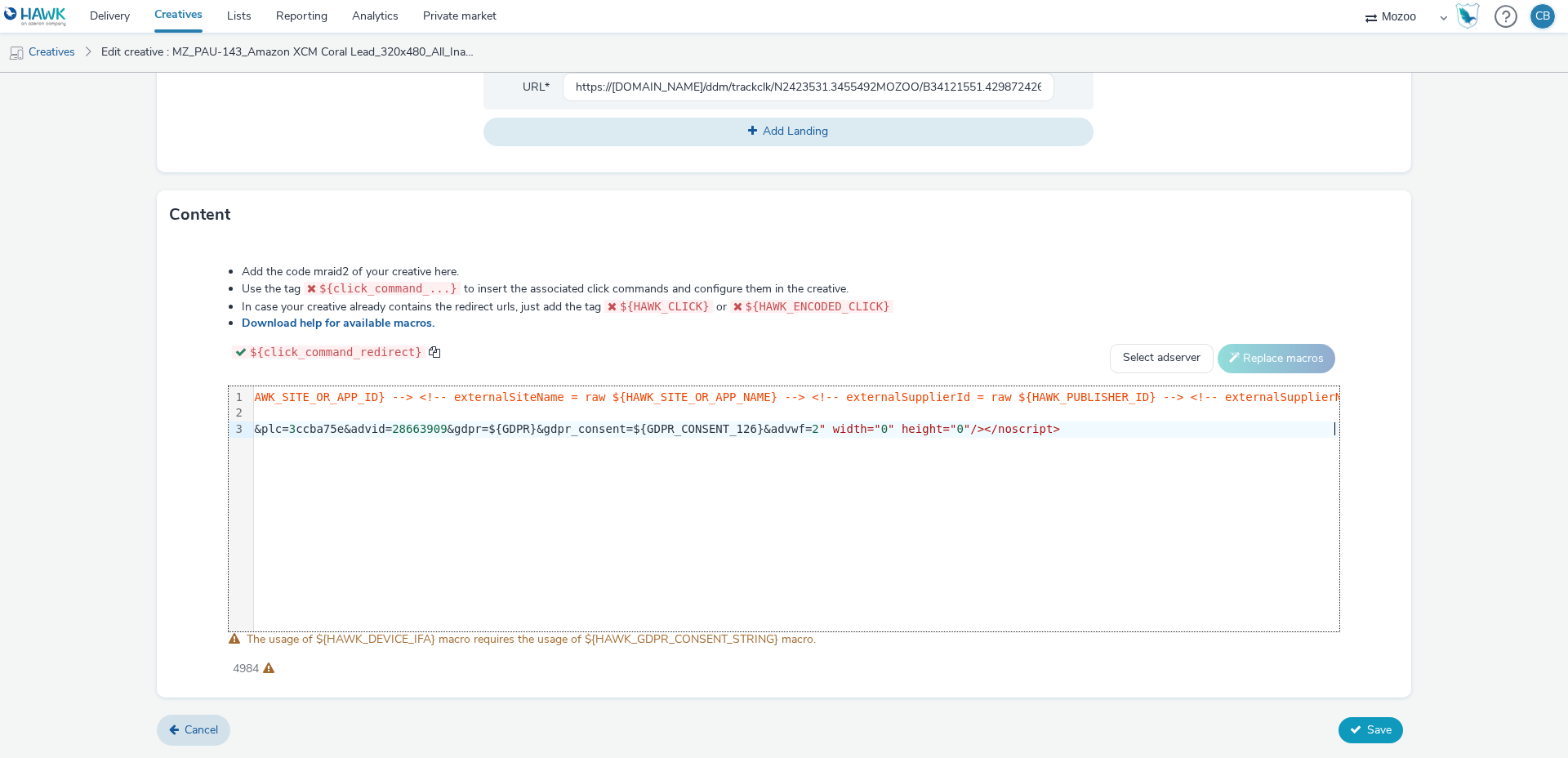
click at [1364, 723] on button "Save" at bounding box center [1370, 730] width 64 height 26
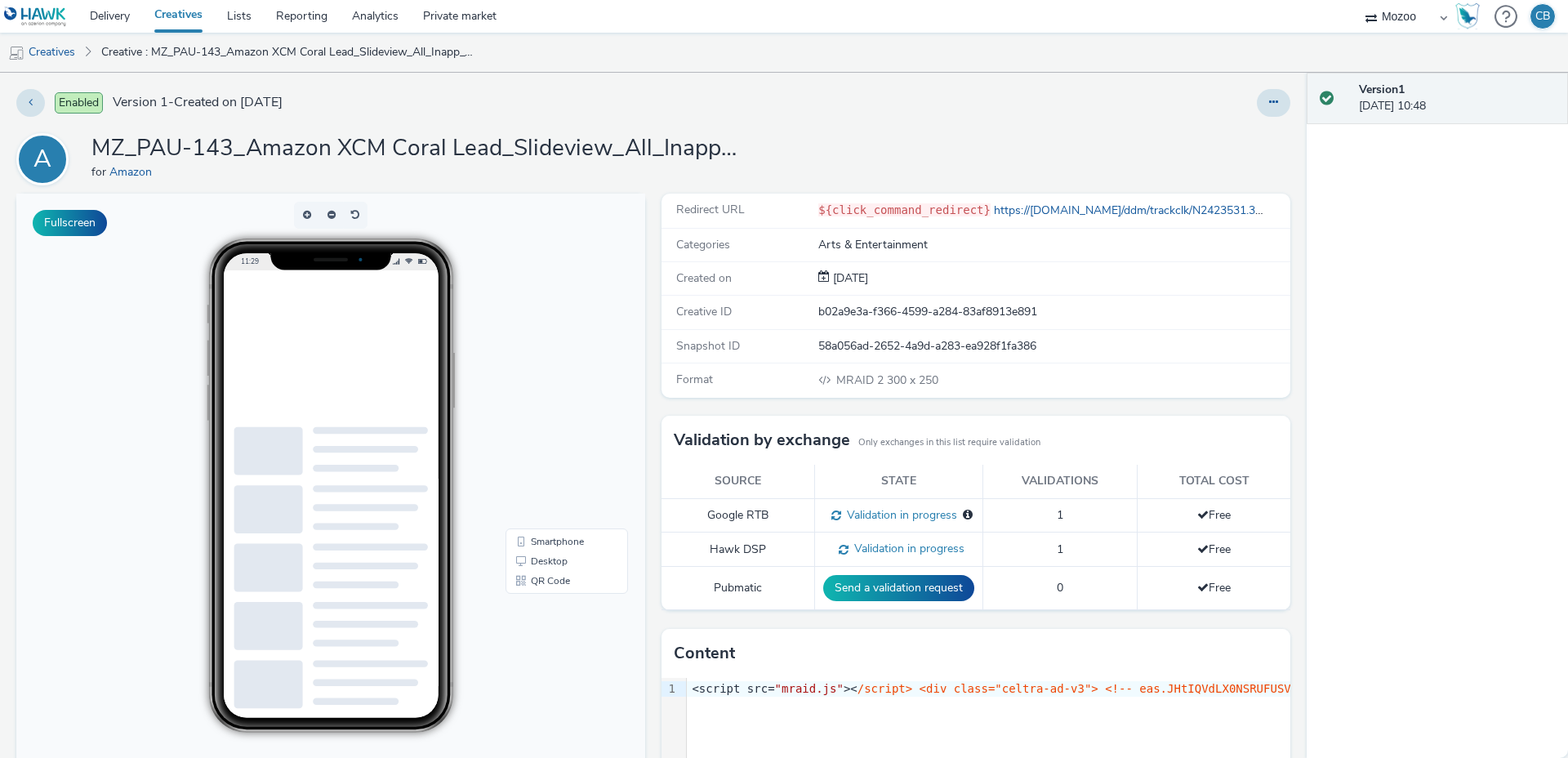
click at [581, 147] on h1 "MZ_PAU-143_Amazon XCM Coral Lead_Slideview_All_Inapp_WL + Data Interest_Paparaz…" at bounding box center [418, 148] width 654 height 31
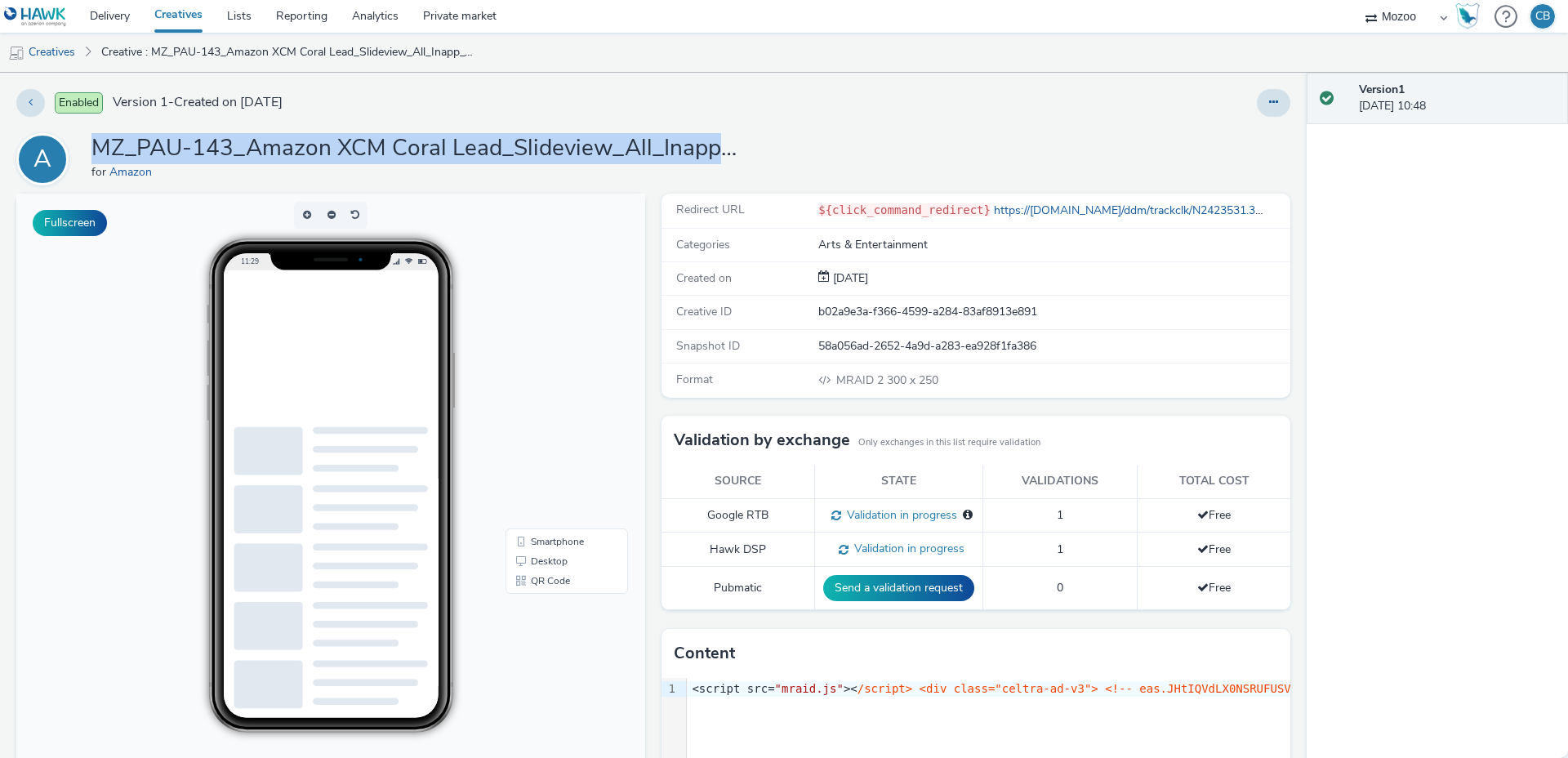
click at [581, 147] on h1 "MZ_PAU-143_Amazon XCM Coral Lead_Slideview_All_Inapp_WL + Data Interest_Paparaz…" at bounding box center [418, 148] width 654 height 31
copy h1 "MZ_PAU-143_Amazon XCM Coral Lead_Slideview_All_Inapp_WL + Data Interest_Paparaz…"
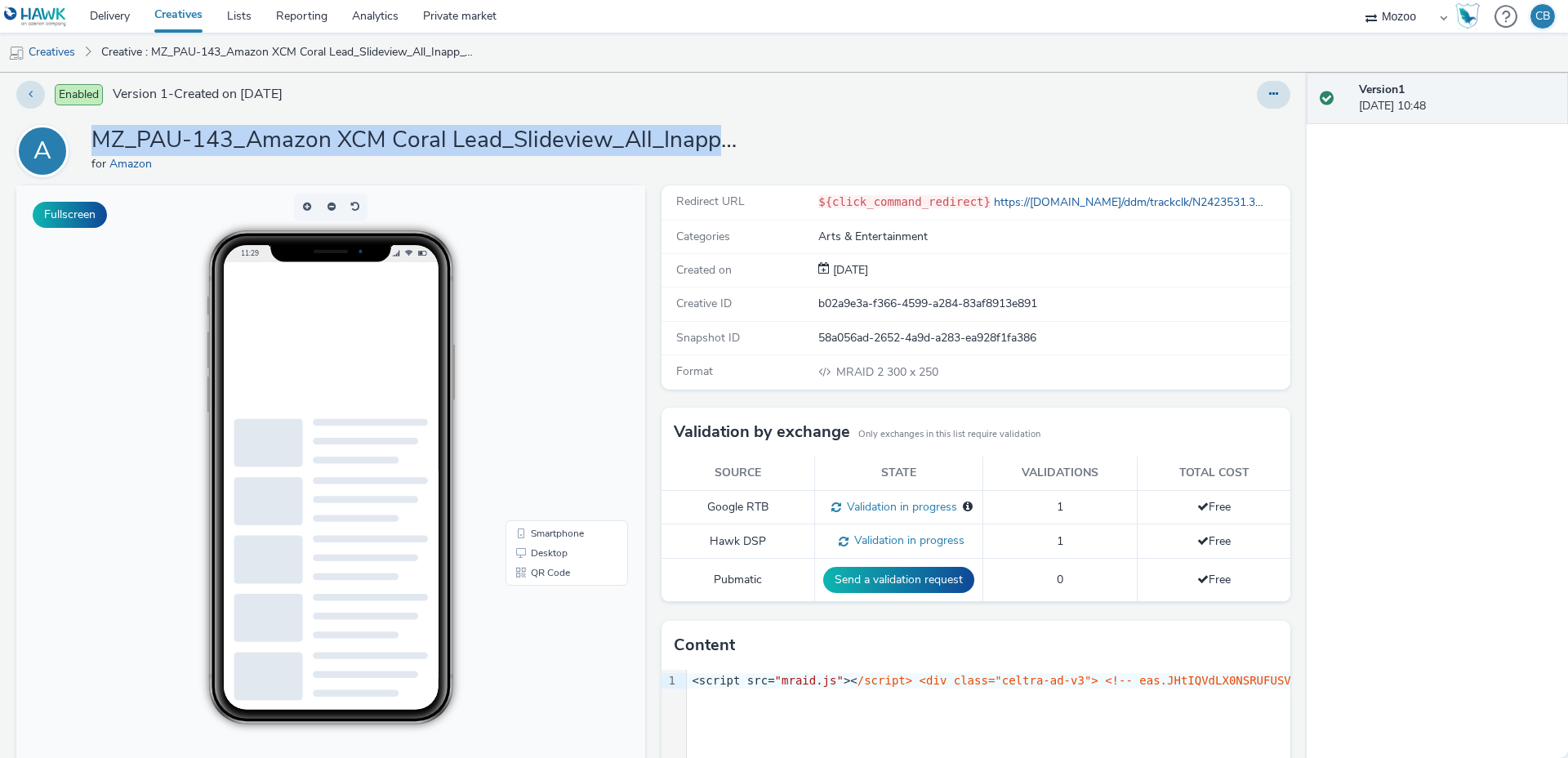
scroll to position [29, 0]
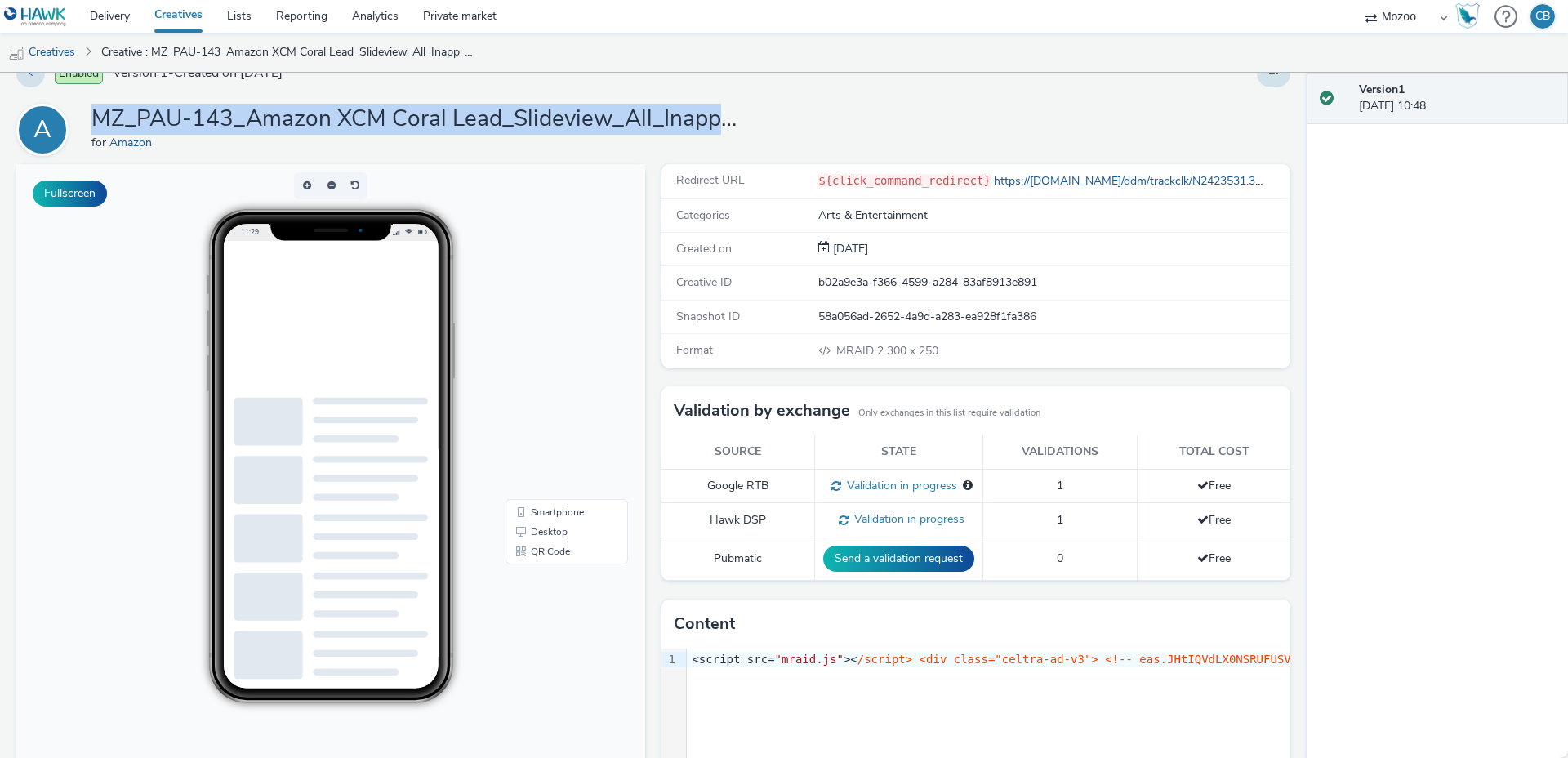
click at [1270, 71] on div "Delivery Creatives Lists Reporting Analytics Private market Mozoo CB Creatives …" at bounding box center [784, 379] width 1568 height 758
click at [1272, 81] on button at bounding box center [1274, 74] width 33 height 28
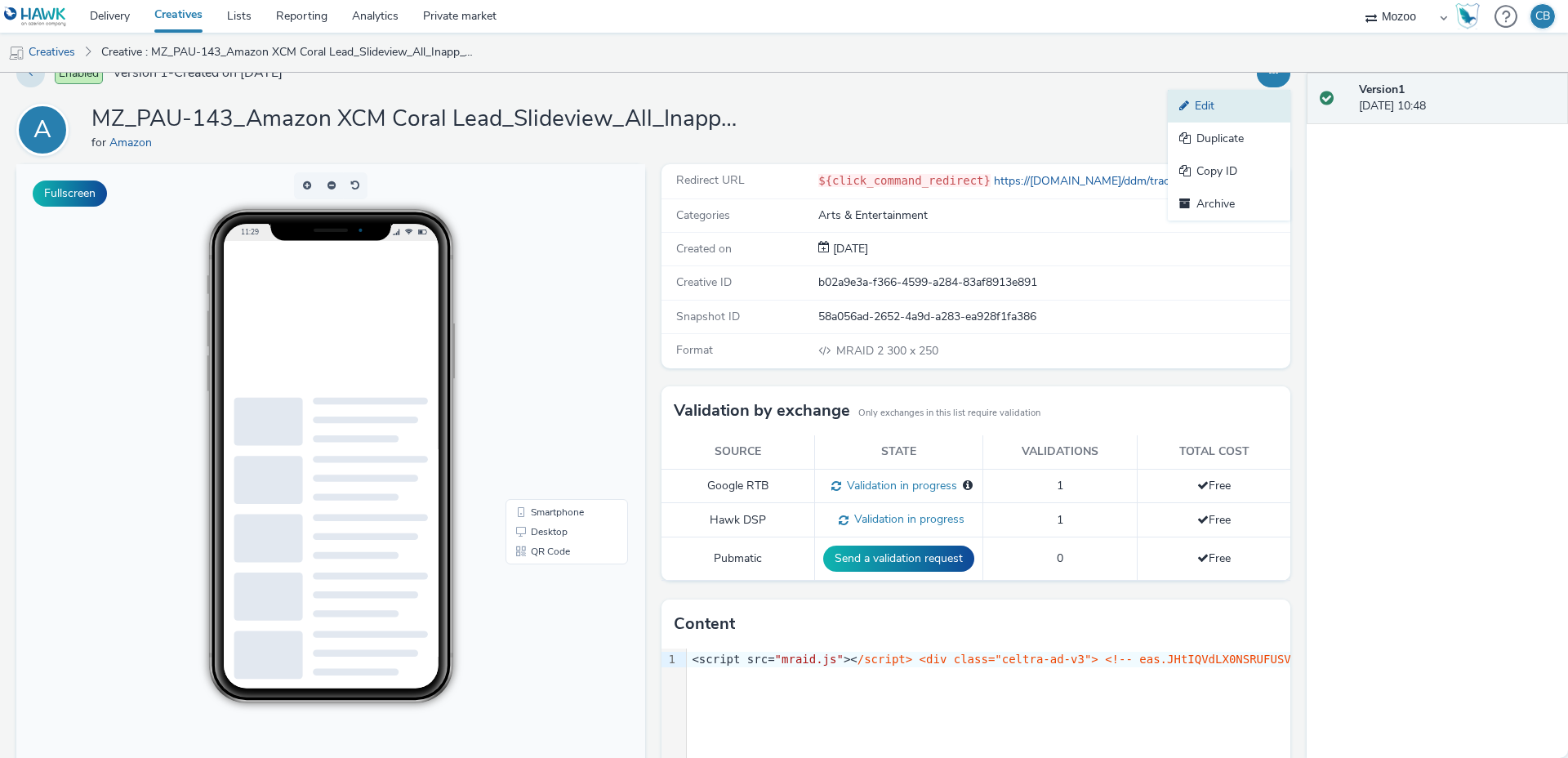
click at [1229, 104] on link "Edit" at bounding box center [1228, 105] width 122 height 32
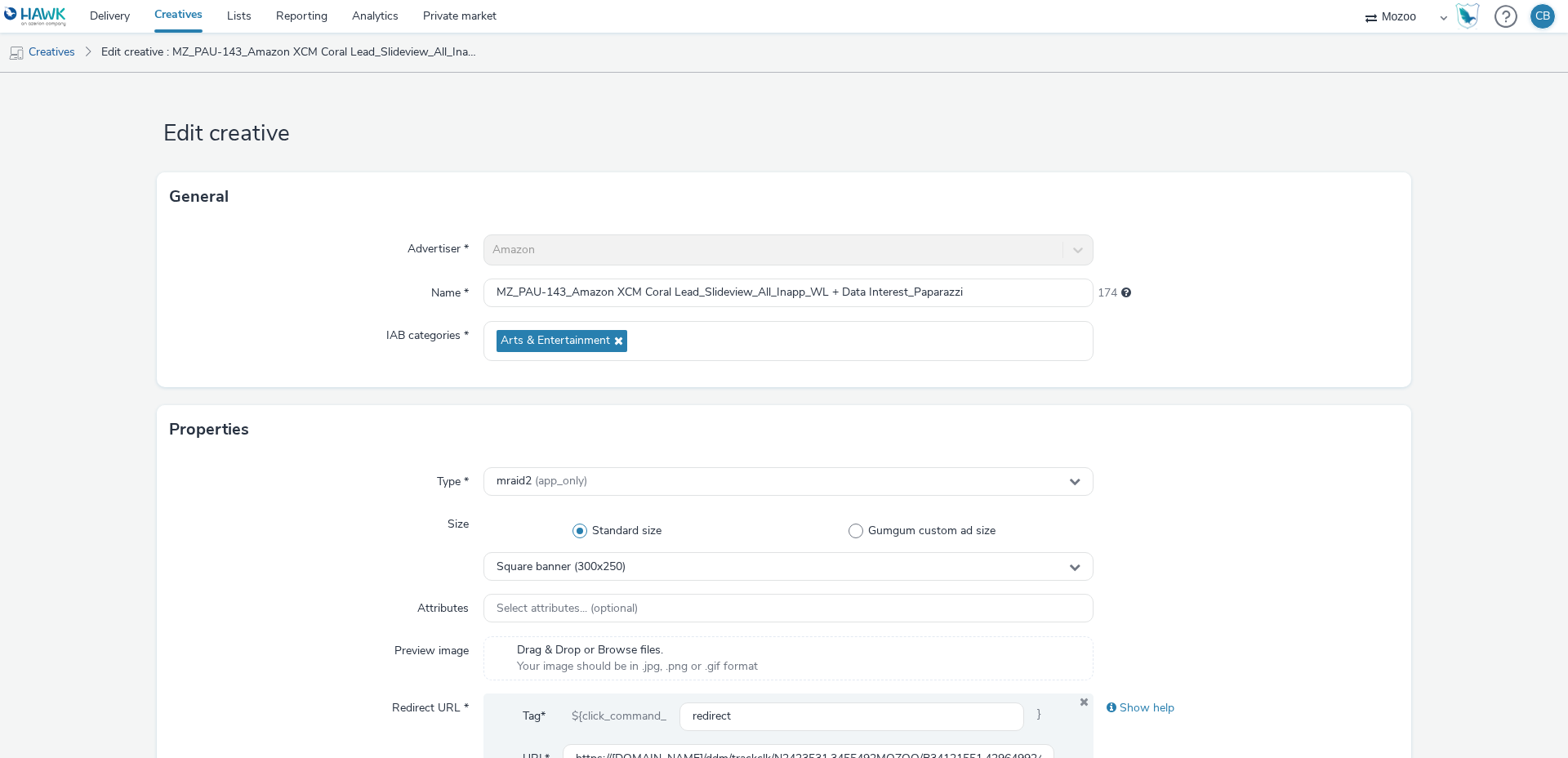
scroll to position [671, 0]
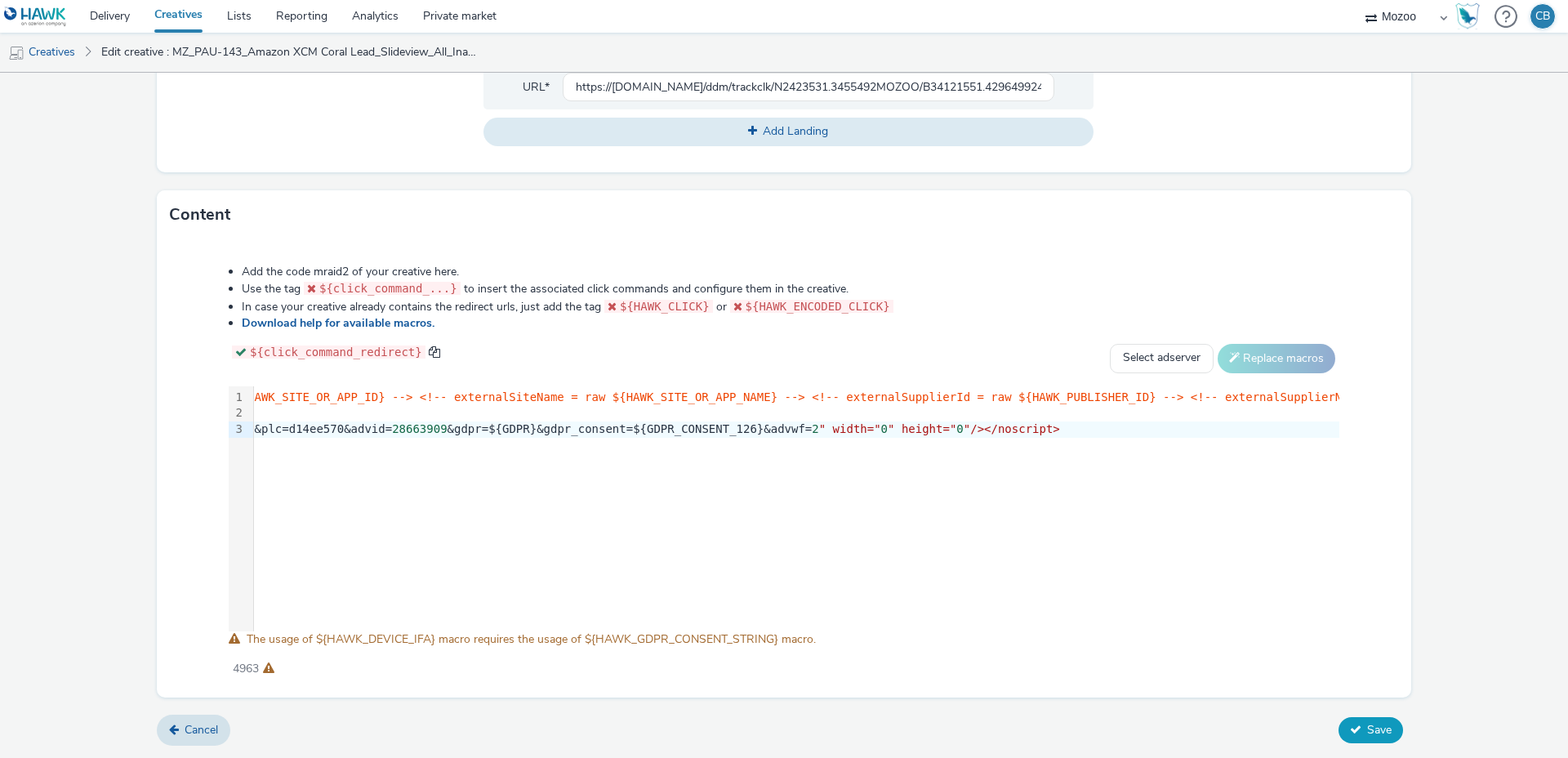
click at [1364, 737] on button "Save" at bounding box center [1370, 730] width 64 height 26
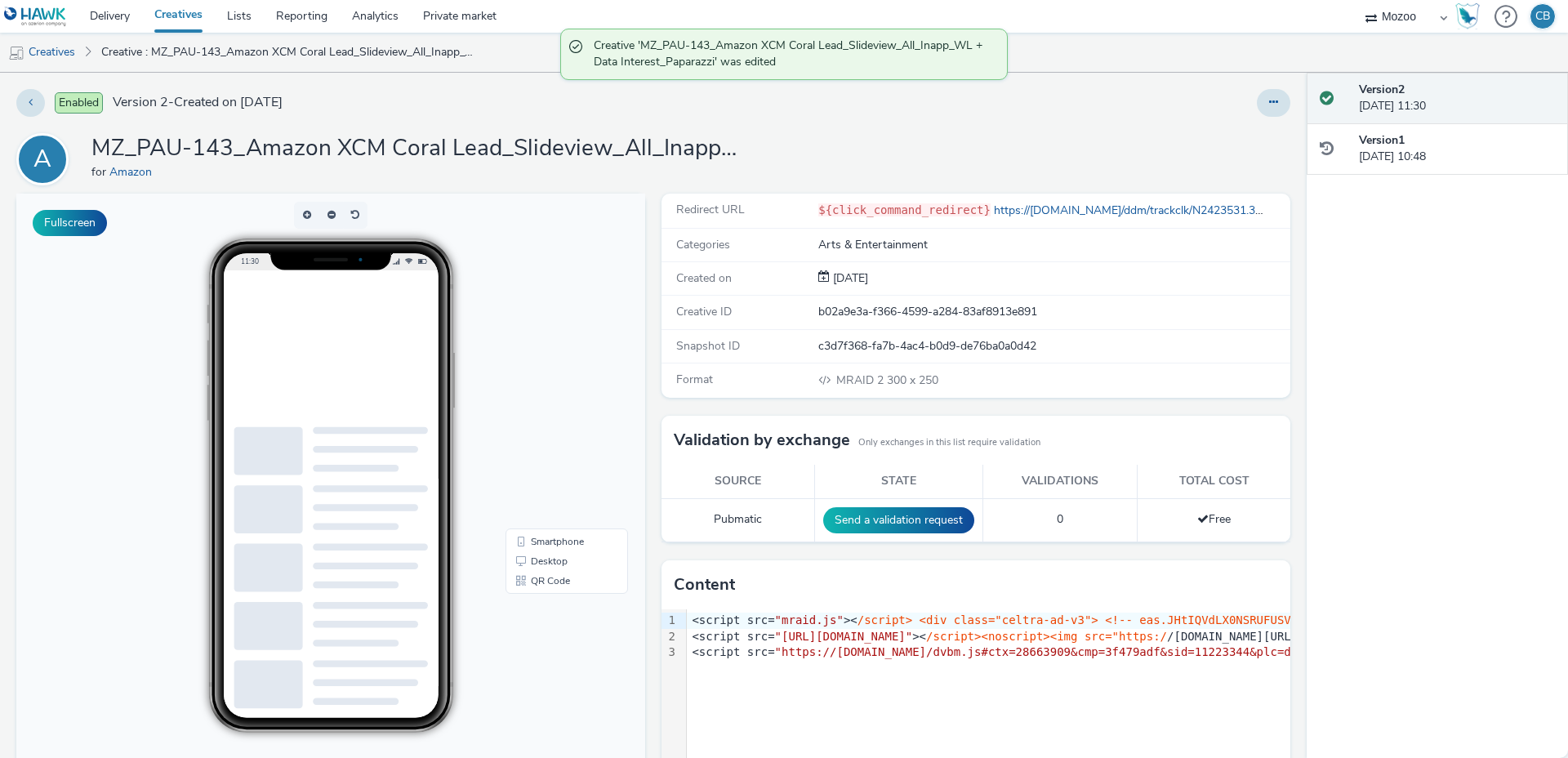
click at [479, 105] on div "Enabled Version 2 - Created on [DATE]" at bounding box center [399, 103] width 764 height 28
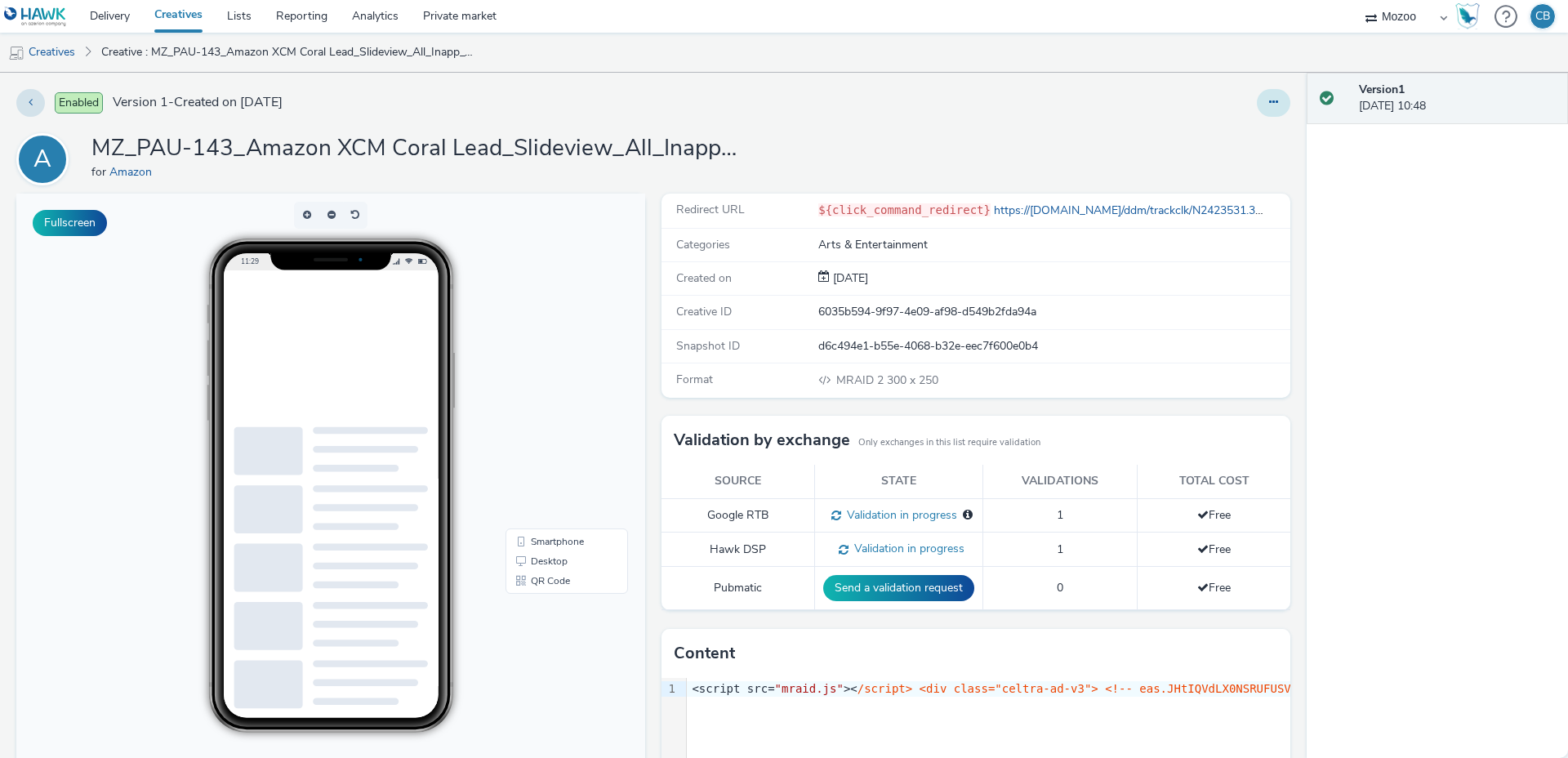
click at [1269, 97] on icon at bounding box center [1274, 102] width 9 height 11
click at [1198, 140] on link "Edit" at bounding box center [1228, 135] width 122 height 32
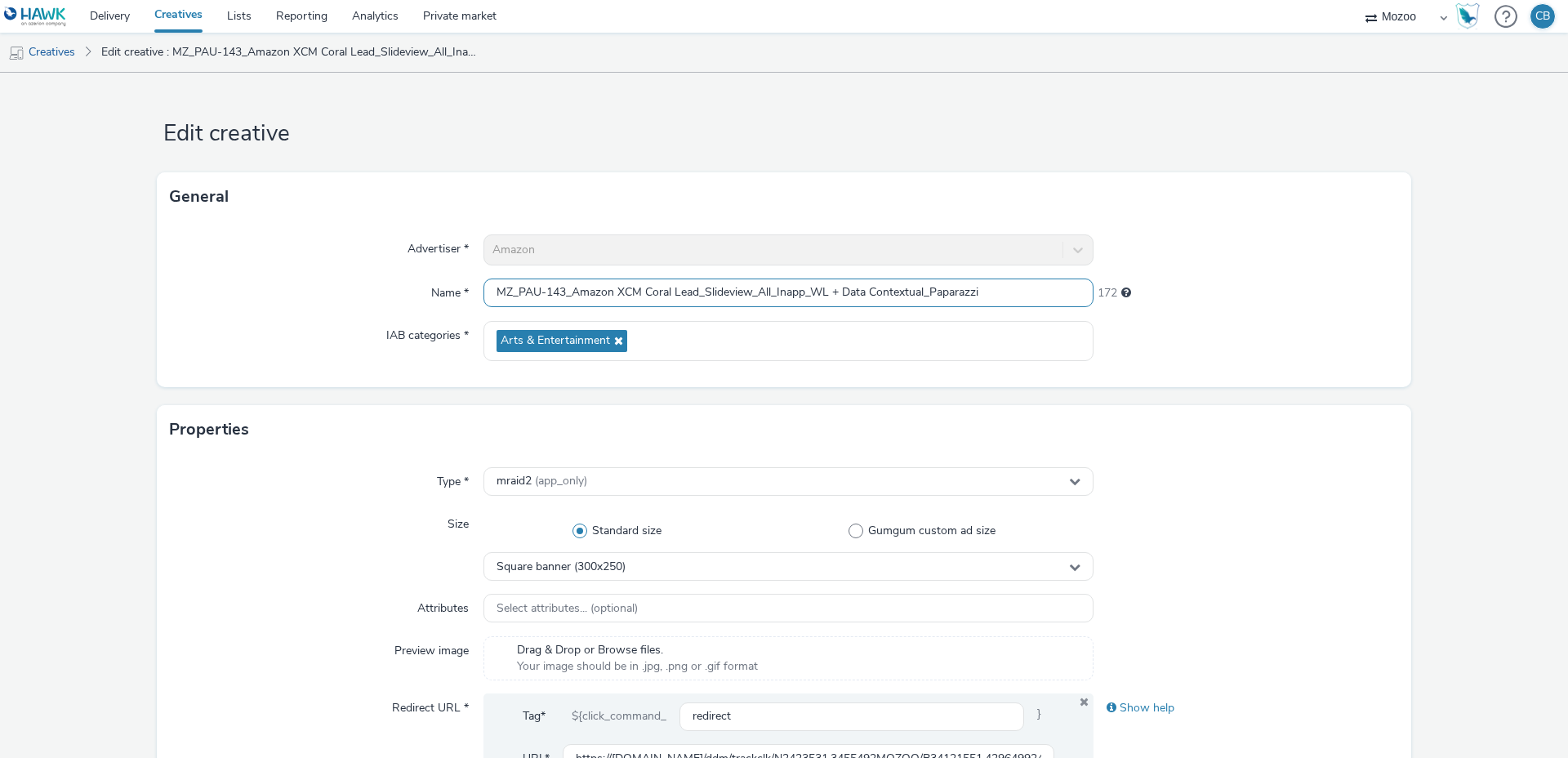
click at [580, 286] on input "MZ_PAU-143_Amazon XCM Coral Lead_Slideview_All_Inapp_WL + Data Contextual_Papar…" at bounding box center [788, 292] width 610 height 29
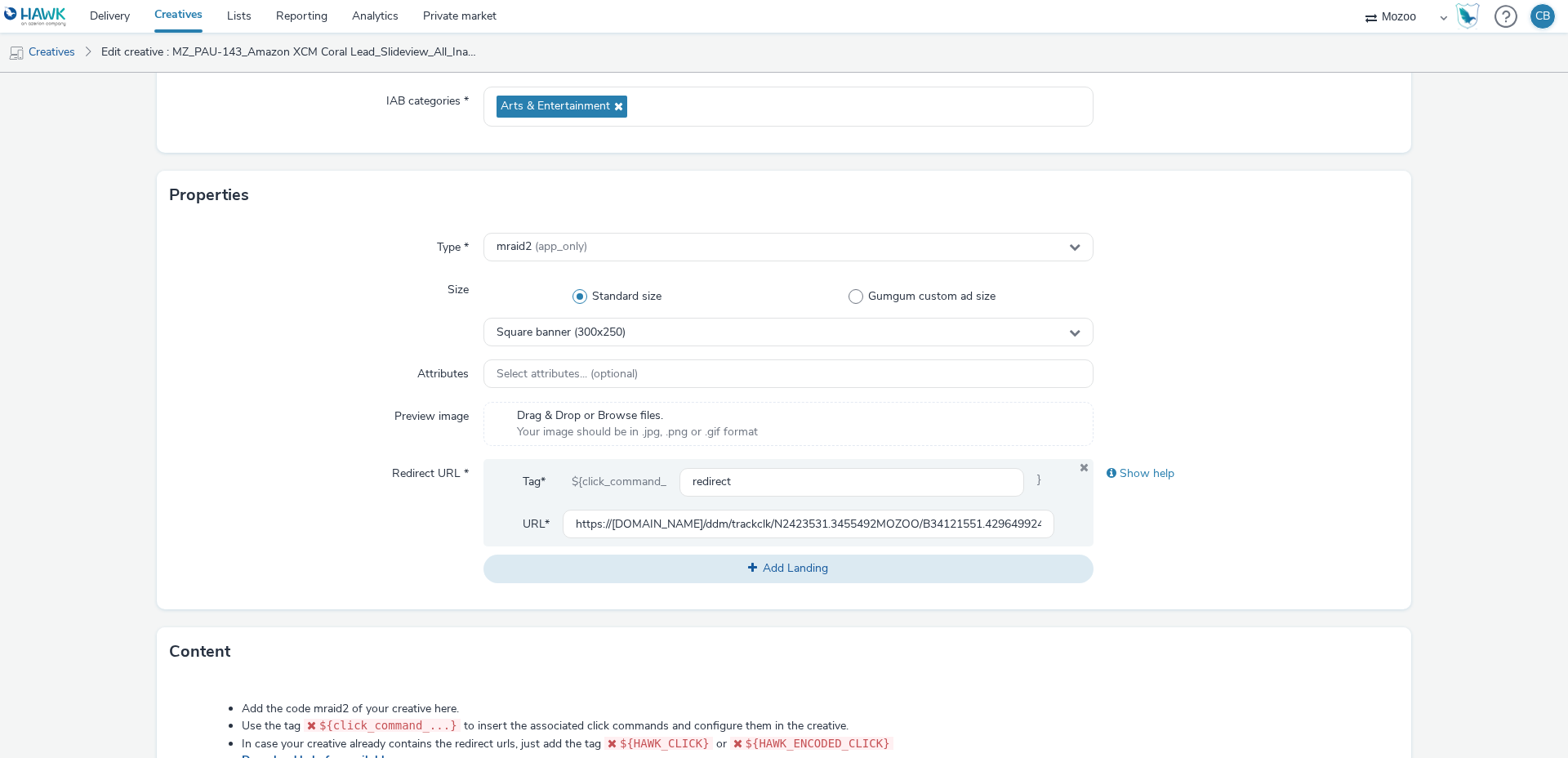
scroll to position [671, 0]
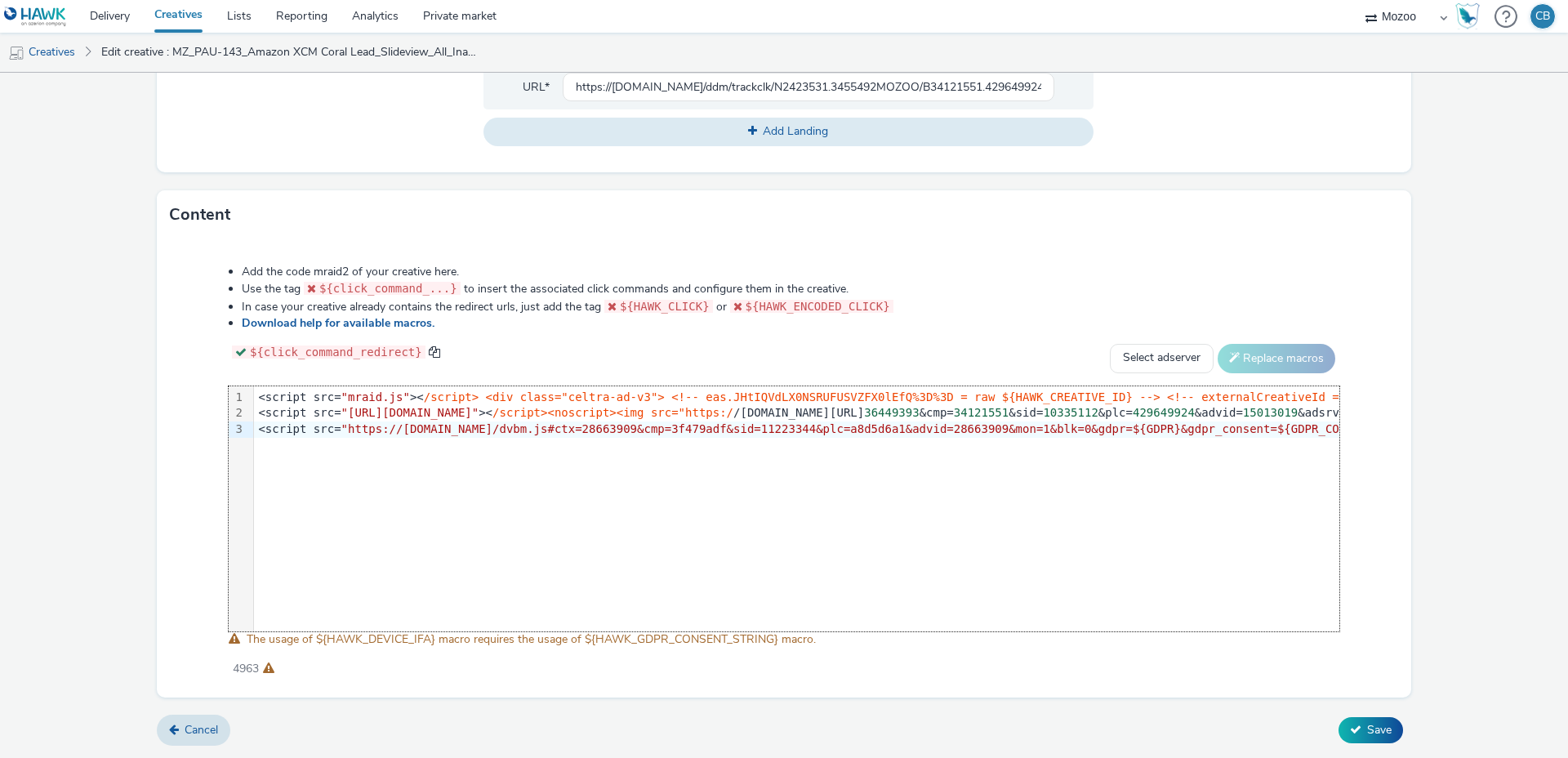
scroll to position [0, 1836]
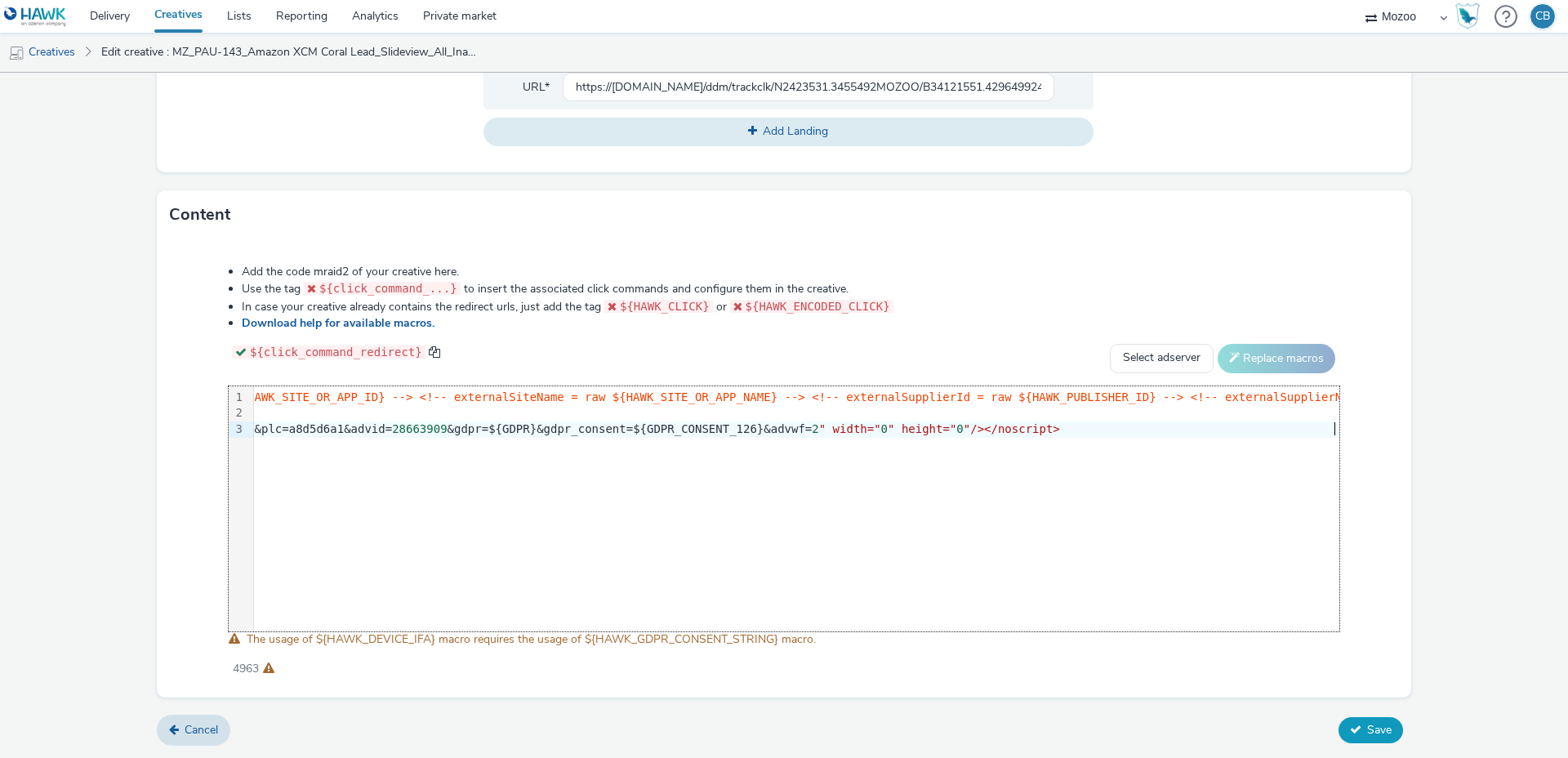
click at [1357, 733] on icon at bounding box center [1355, 729] width 11 height 11
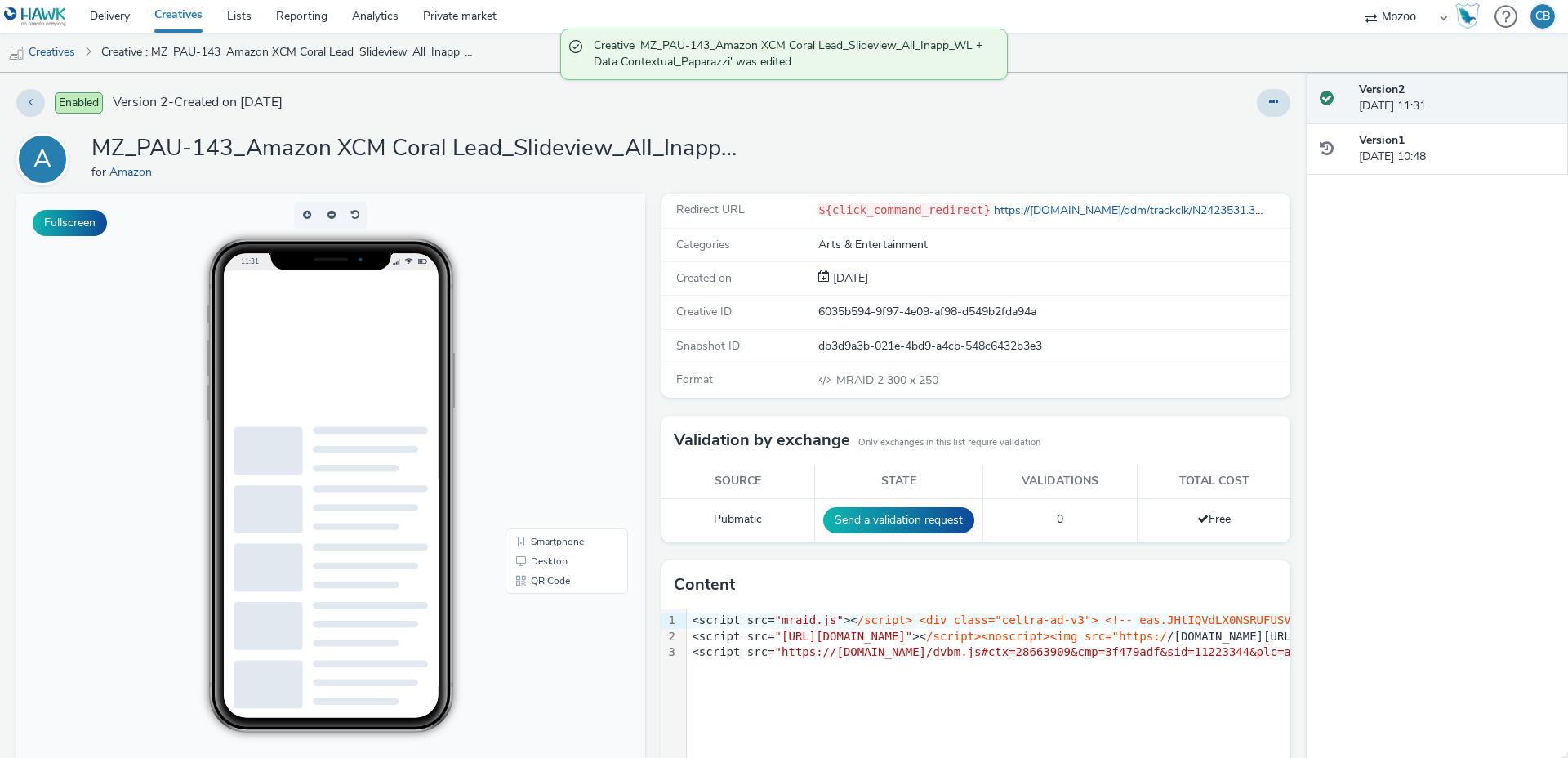
click at [766, 114] on div "Enabled Version 2 - Created on 30 September 2025" at bounding box center [399, 103] width 764 height 28
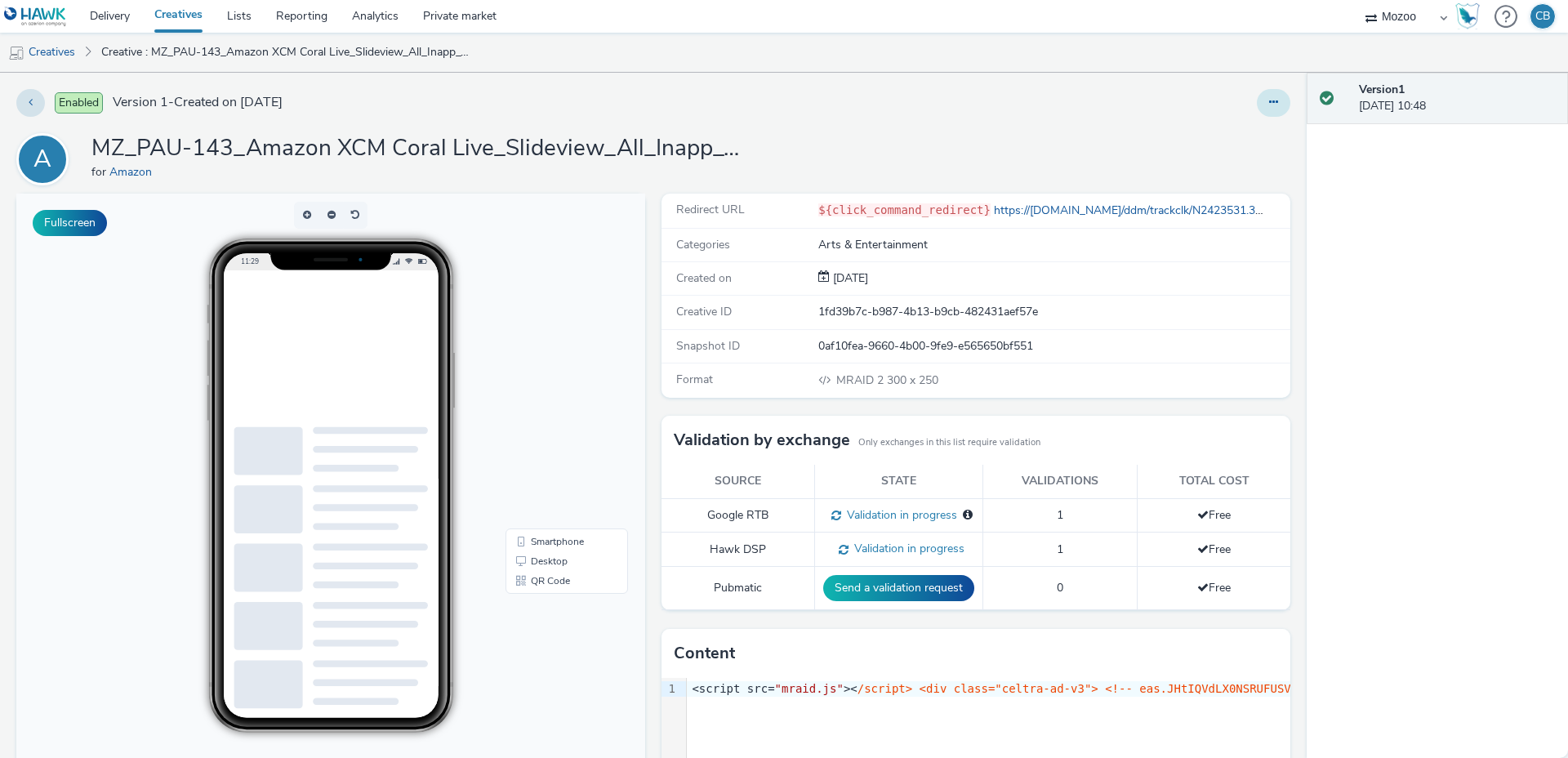
click at [1258, 98] on button at bounding box center [1274, 103] width 33 height 28
click at [1215, 134] on link "Edit" at bounding box center [1228, 135] width 122 height 32
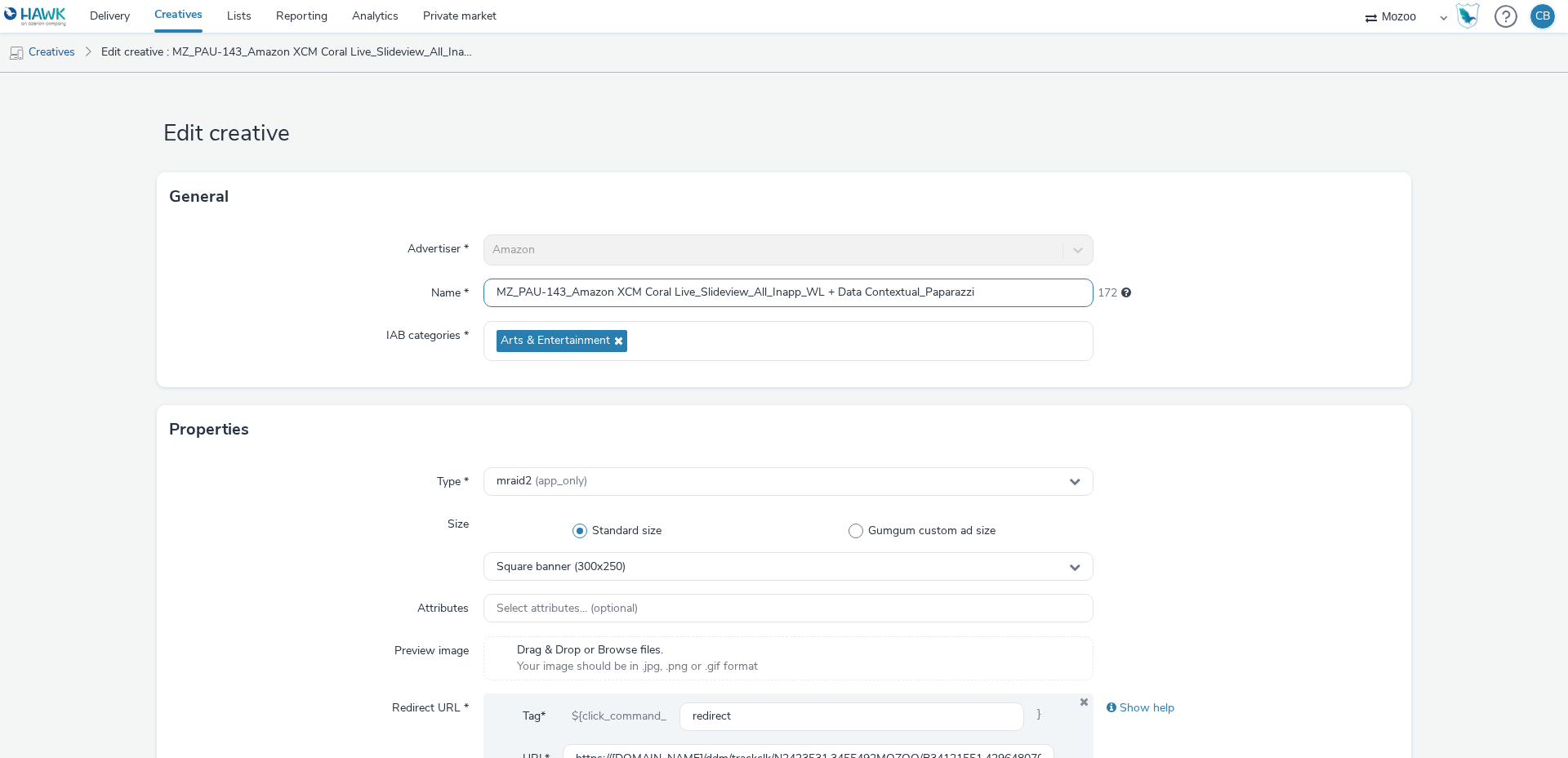
click at [597, 280] on input "MZ_PAU-143_Amazon XCM Coral Live_Slideview_All_Inapp_WL + Data Contextual_Papar…" at bounding box center [788, 292] width 610 height 29
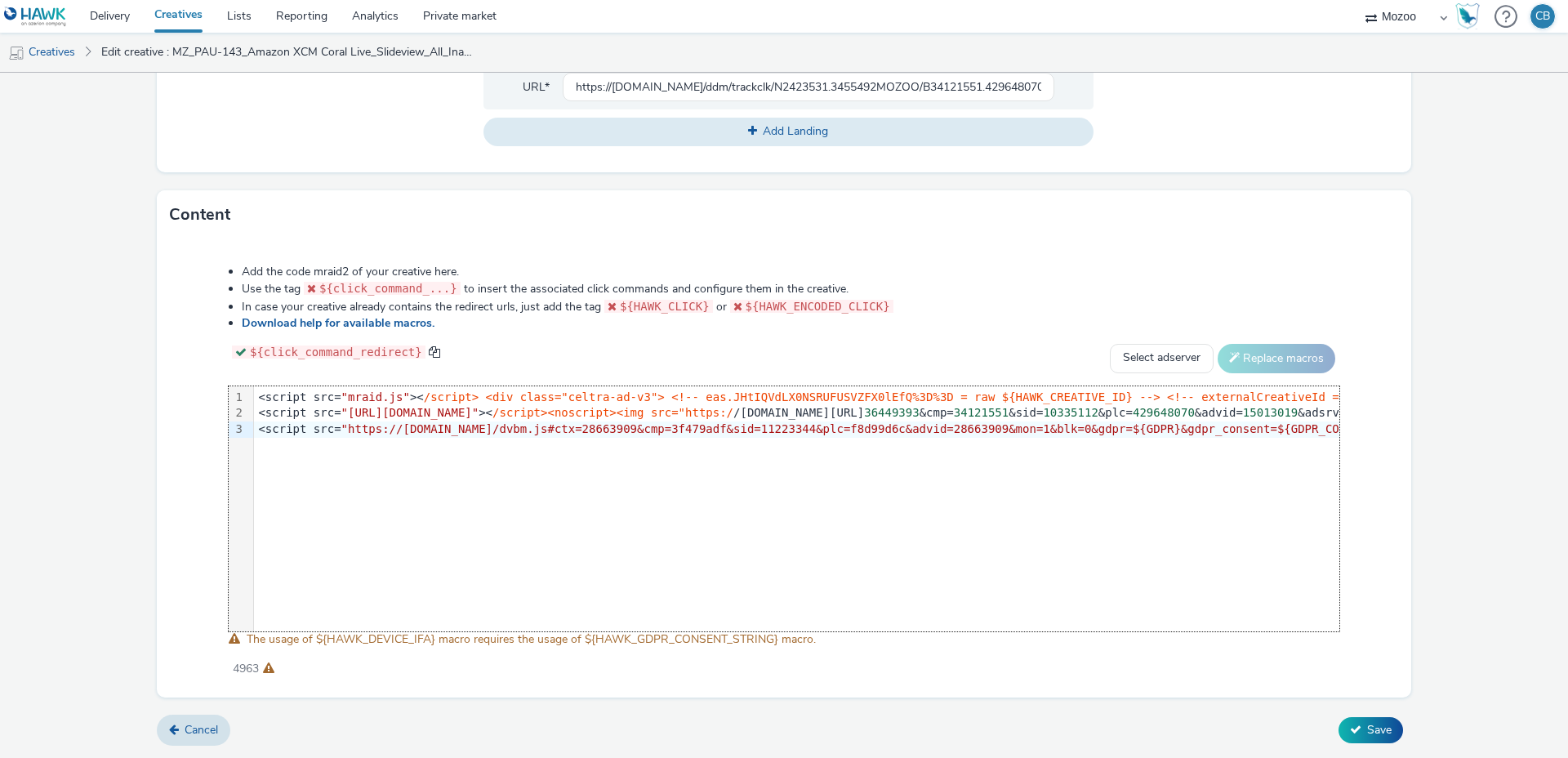
scroll to position [0, 1836]
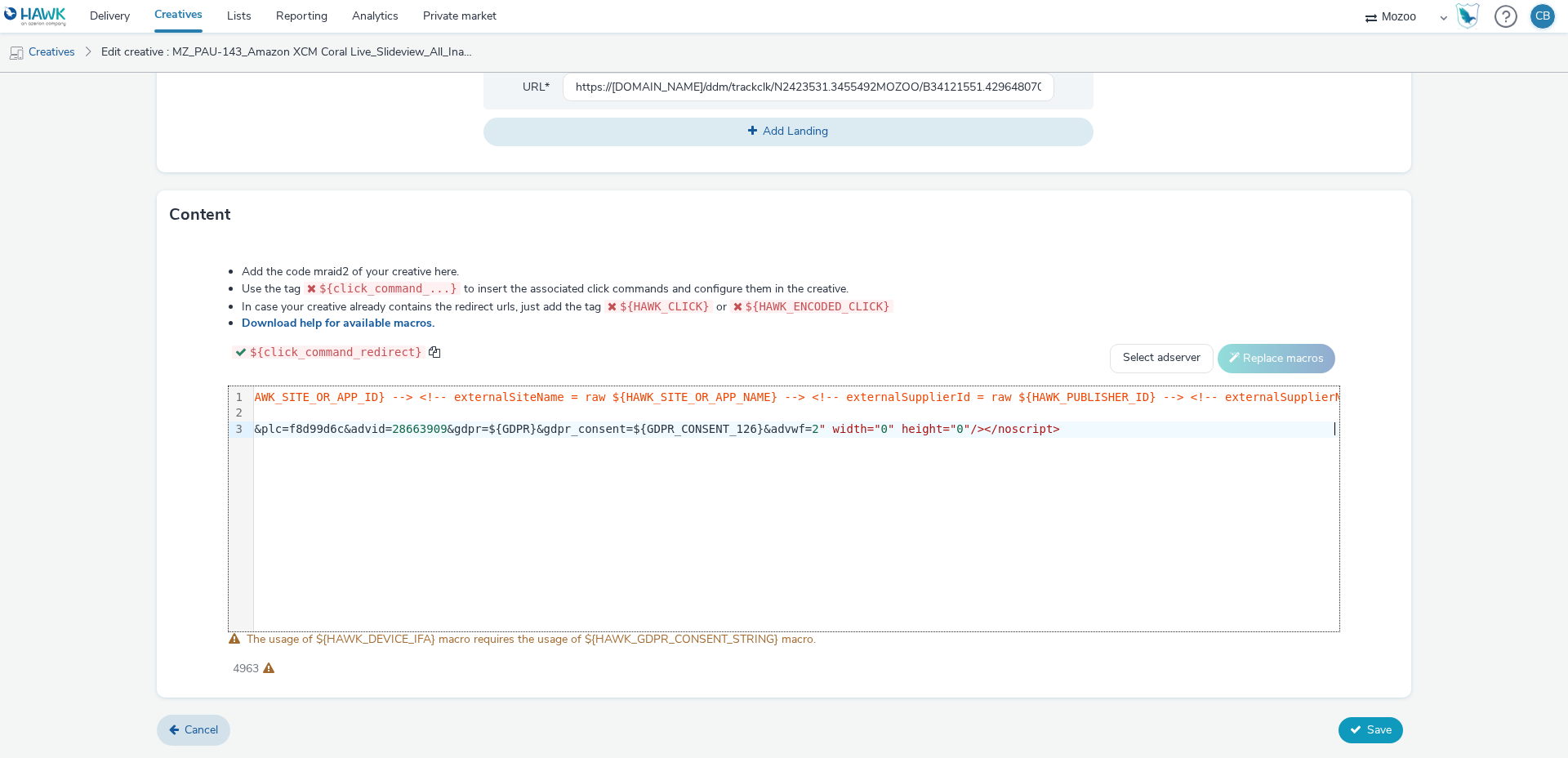
click at [1370, 718] on button "Save" at bounding box center [1370, 730] width 64 height 26
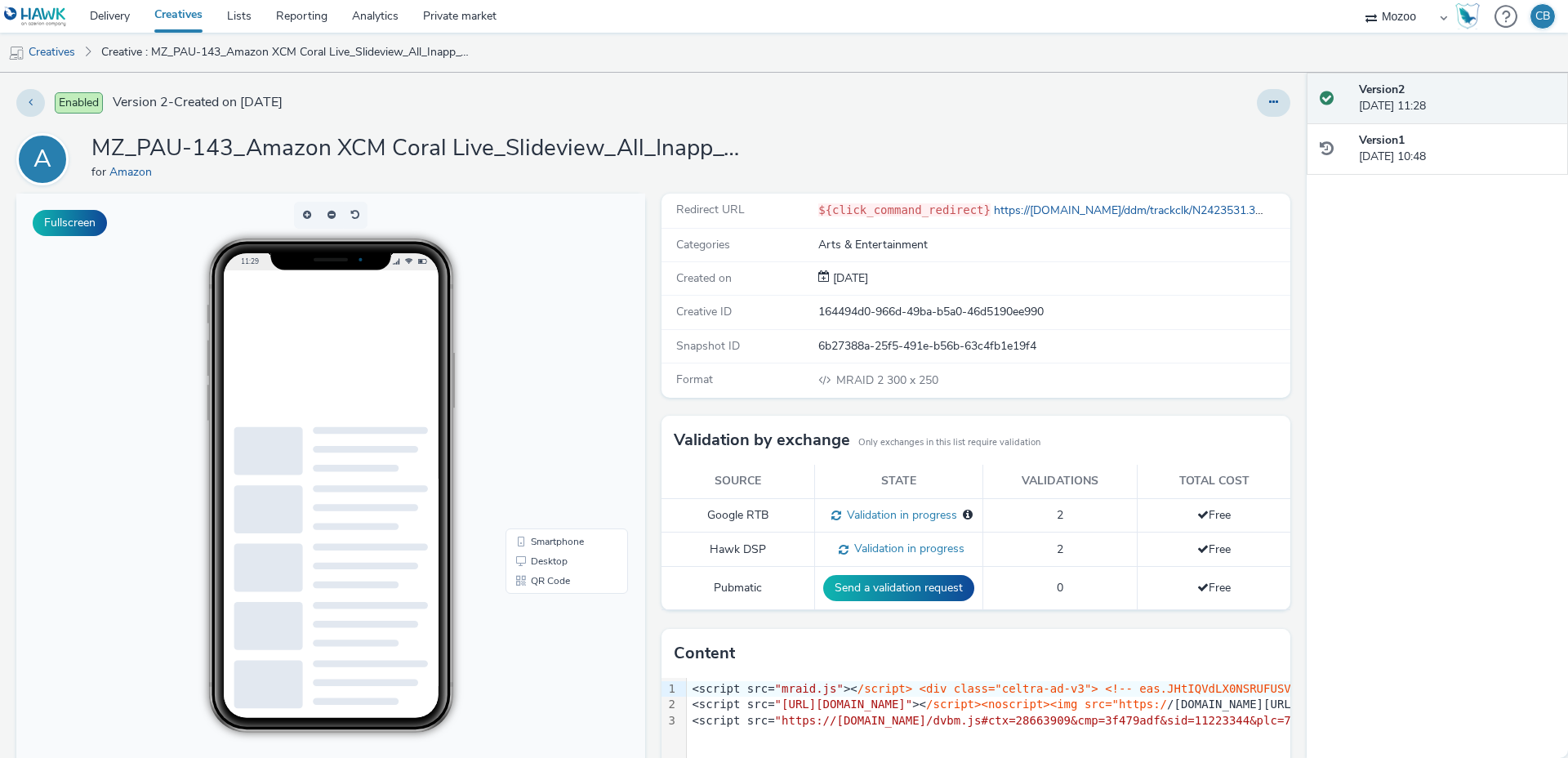
click at [714, 112] on div "Enabled Version 2 - Created on [DATE]" at bounding box center [399, 103] width 764 height 28
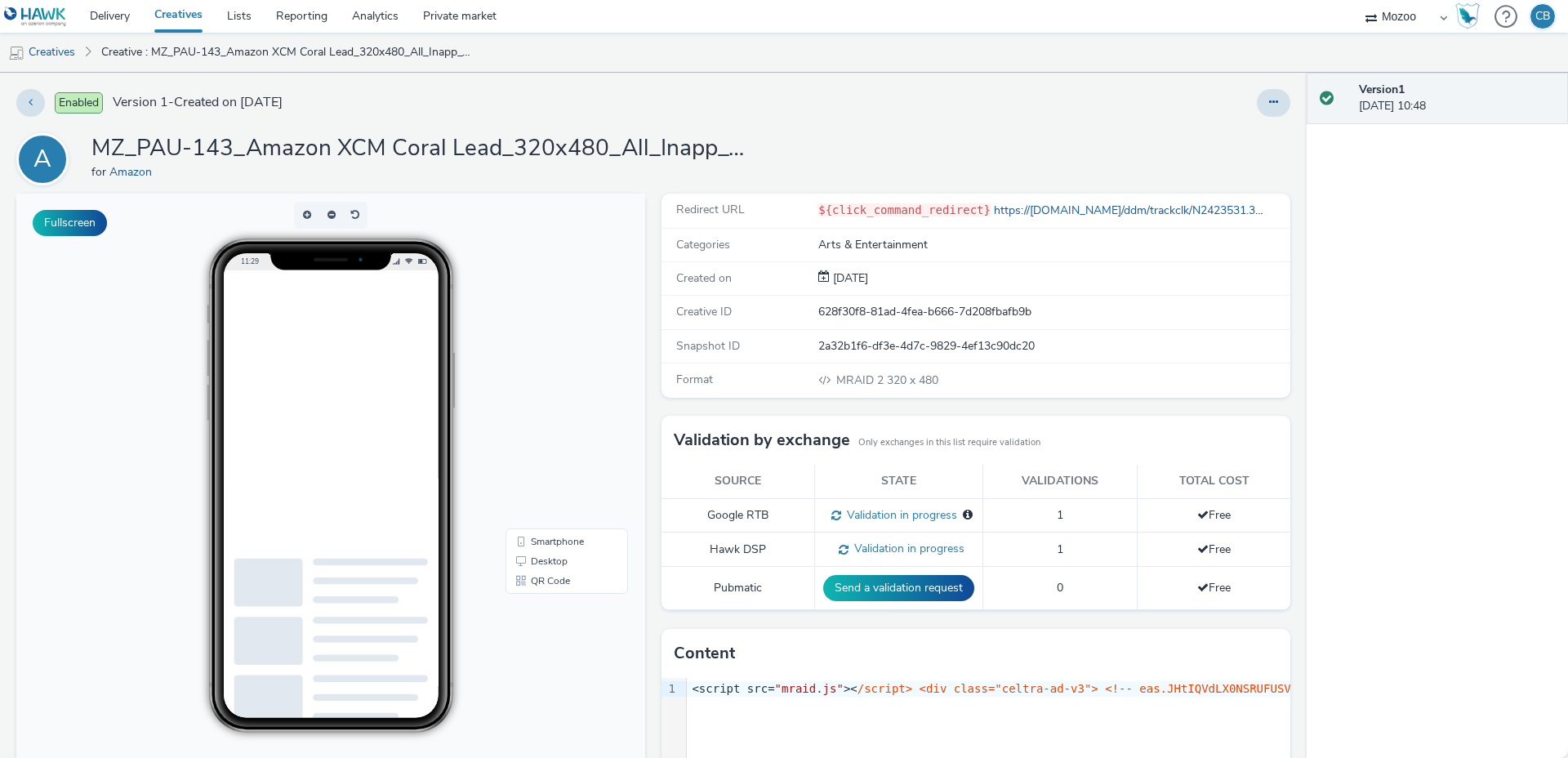
click at [1290, 108] on div at bounding box center [1274, 103] width 33 height 28
click at [1280, 103] on button at bounding box center [1274, 103] width 33 height 28
click at [1221, 129] on link "Edit" at bounding box center [1228, 135] width 122 height 32
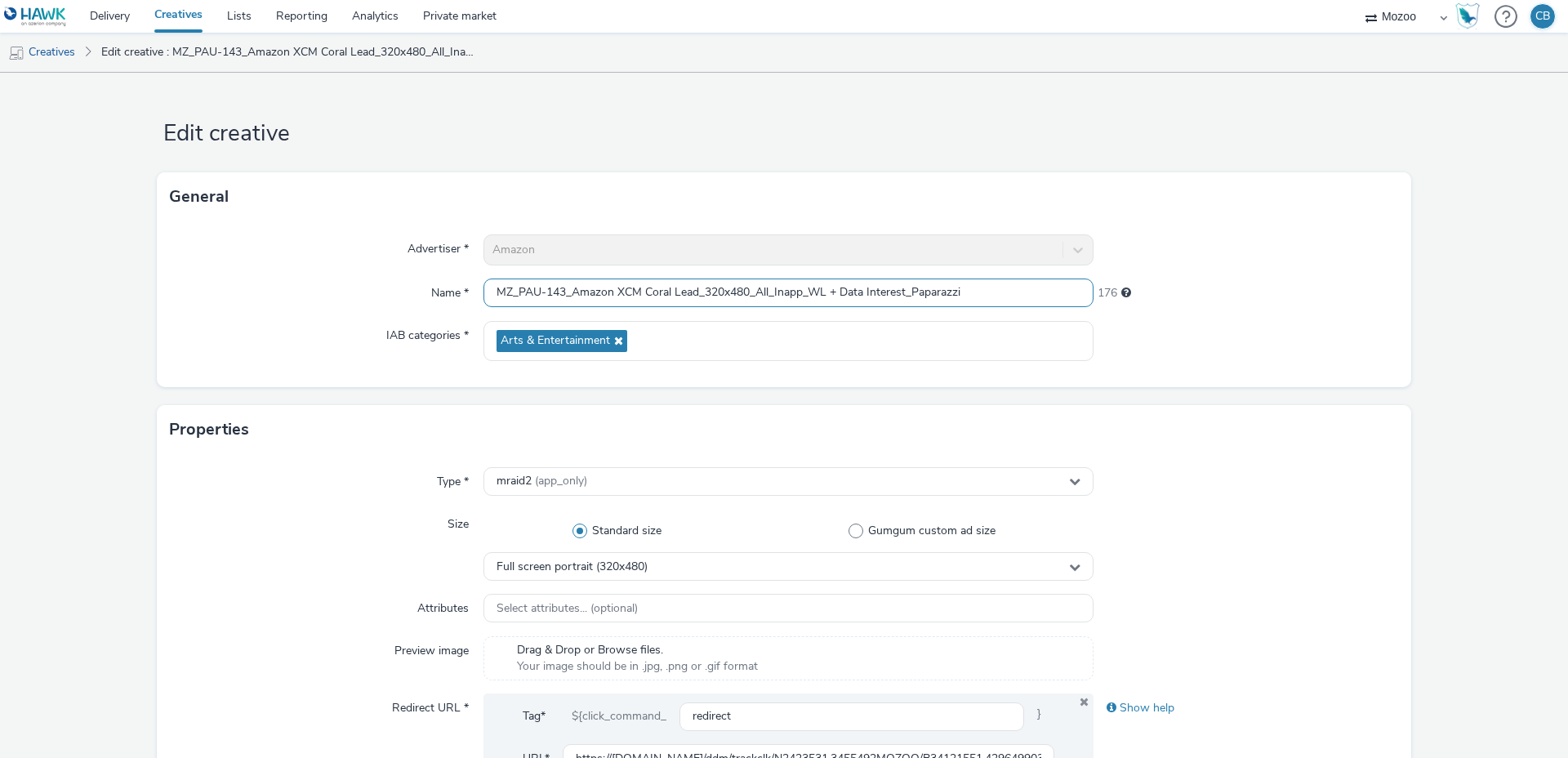
click at [725, 294] on input "MZ_PAU-143_Amazon XCM Coral Lead_320x480_All_Inapp_WL + Data Interest_Paparazzi" at bounding box center [788, 292] width 610 height 29
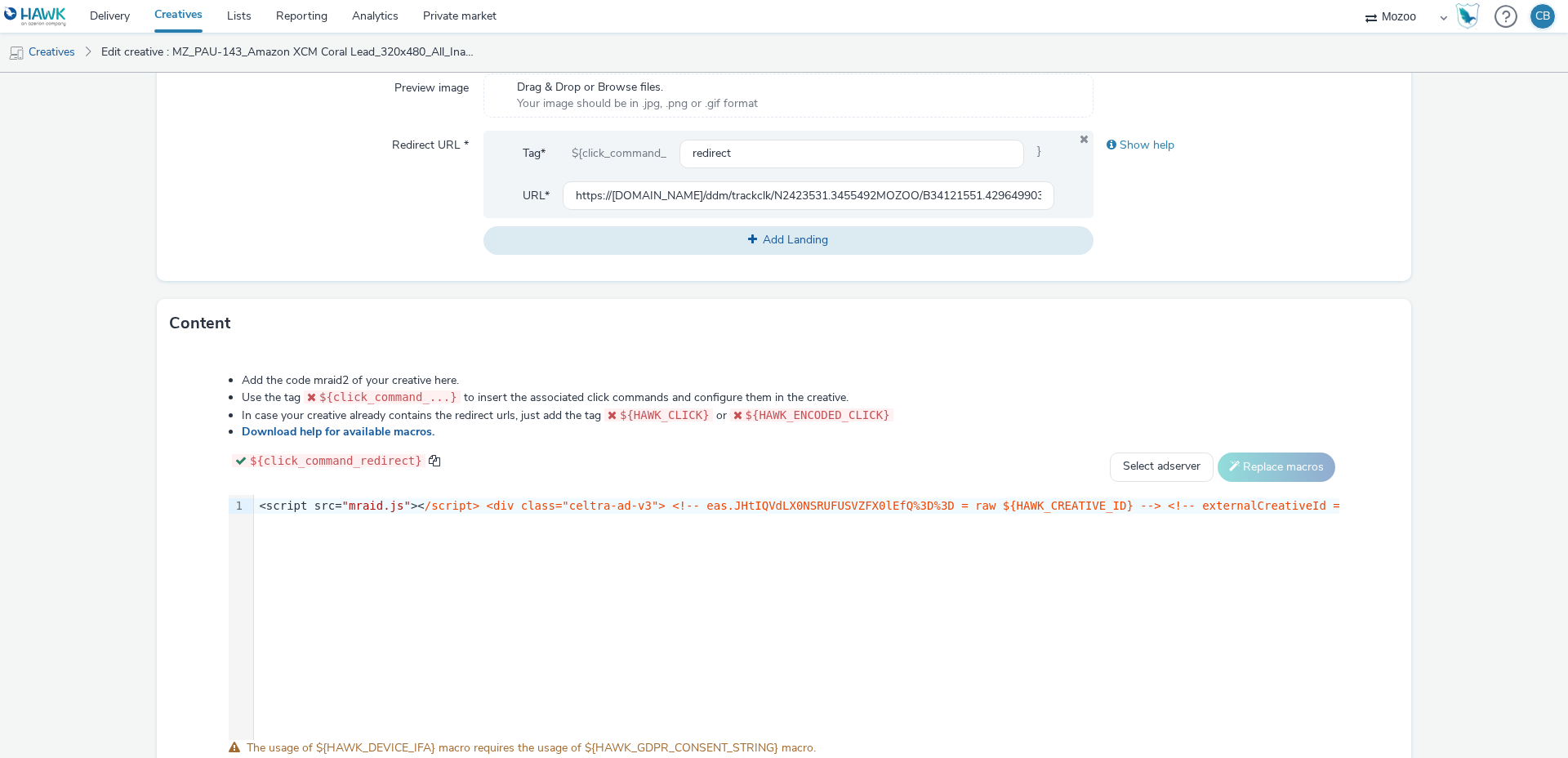
scroll to position [671, 0]
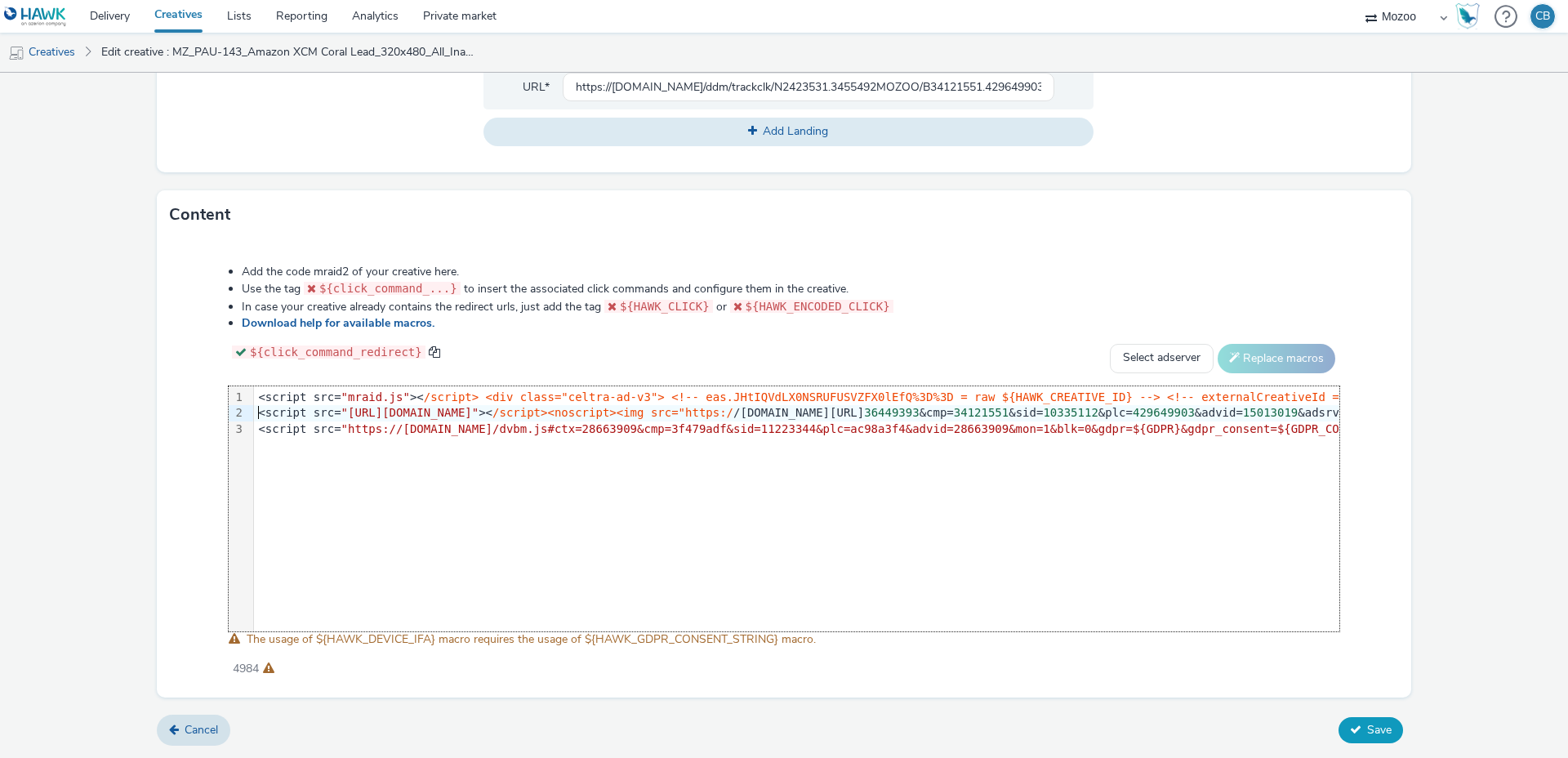
click at [1362, 733] on button "Save" at bounding box center [1370, 730] width 64 height 26
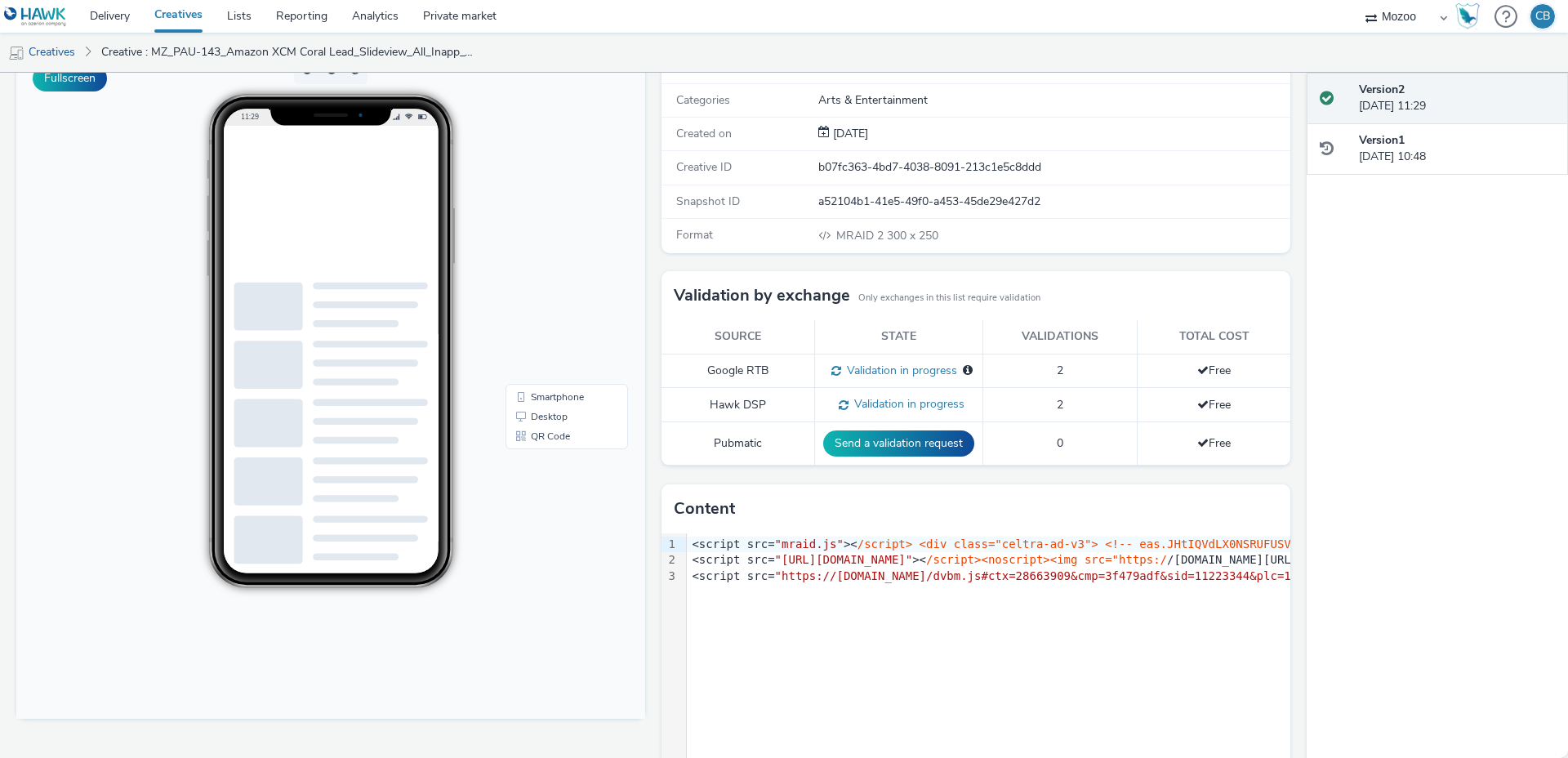
scroll to position [173, 0]
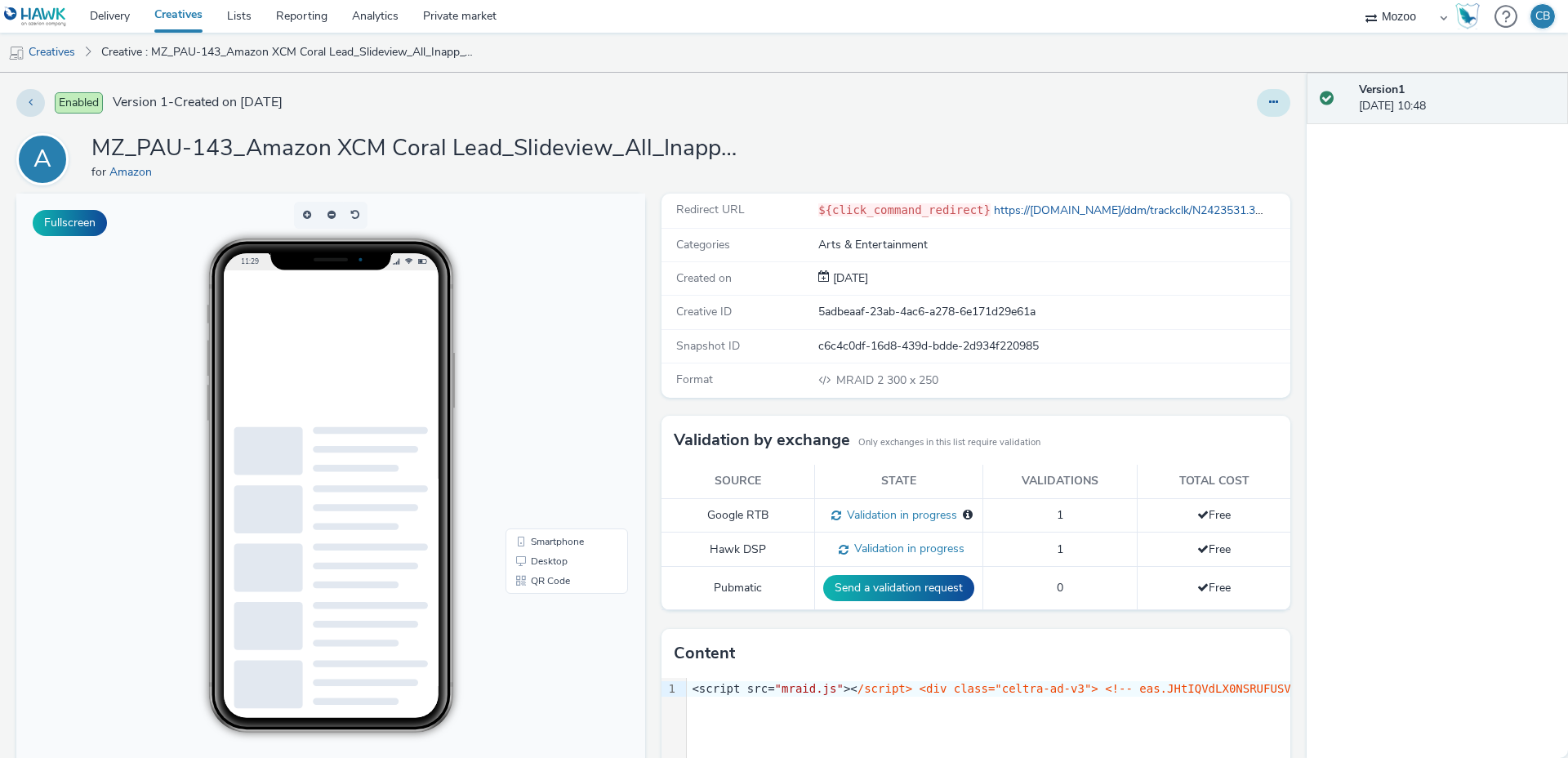
click at [1261, 98] on button at bounding box center [1274, 103] width 33 height 28
click at [1213, 122] on link "Edit" at bounding box center [1228, 135] width 122 height 32
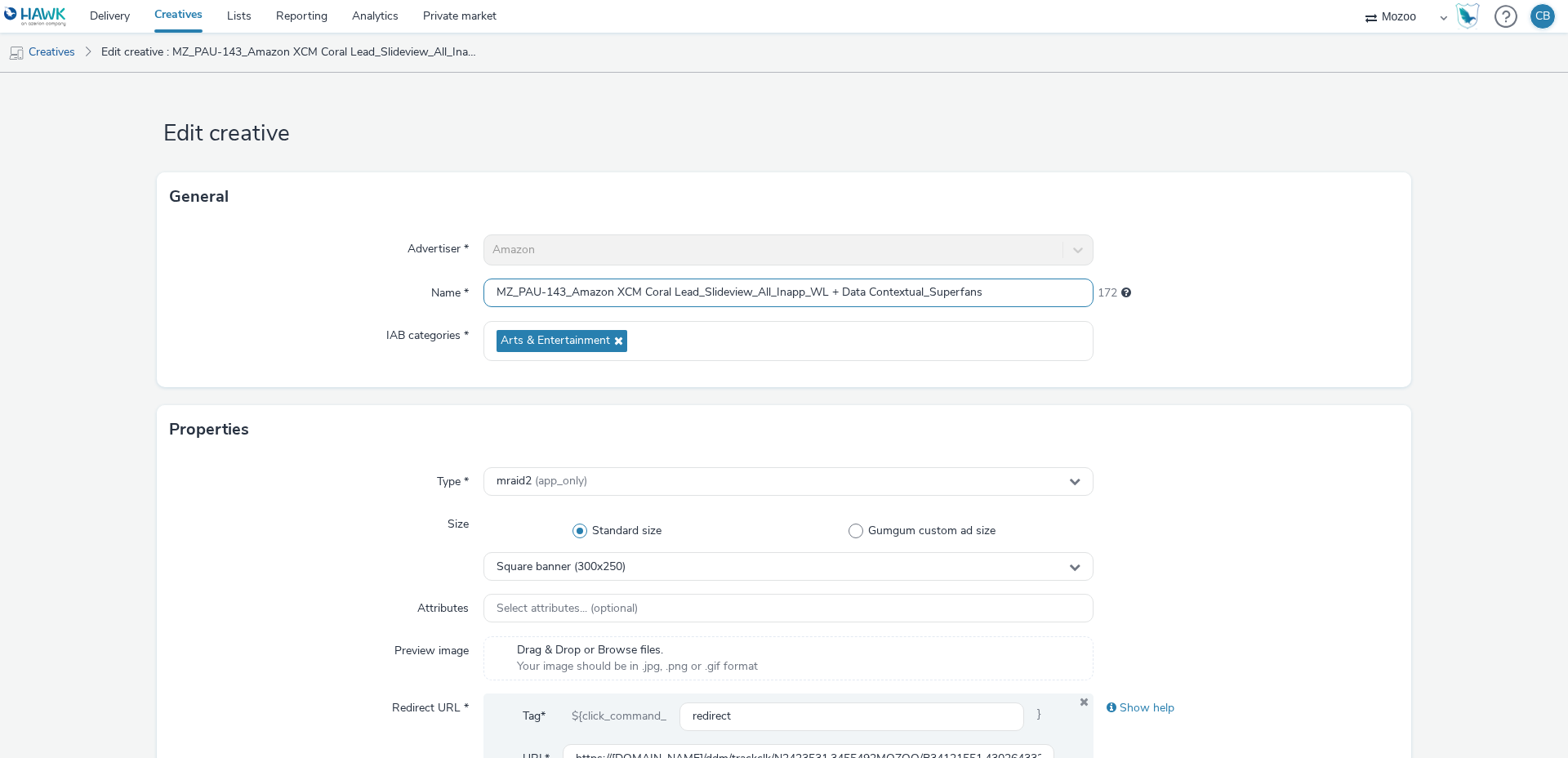
click at [632, 296] on input "MZ_PAU-143_Amazon XCM Coral Lead_Slideview_All_Inapp_WL + Data Contextual_Super…" at bounding box center [788, 292] width 610 height 29
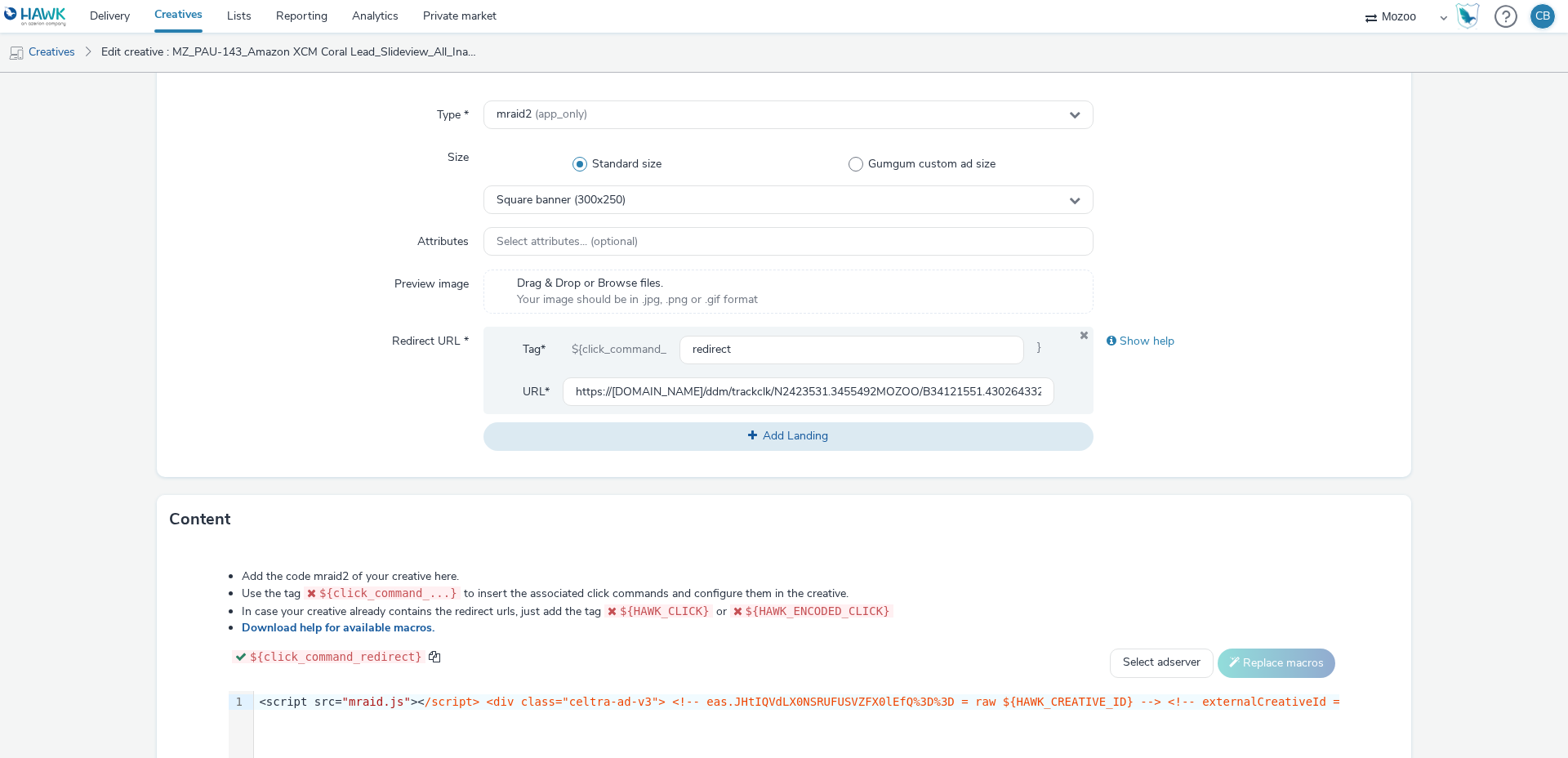
scroll to position [671, 0]
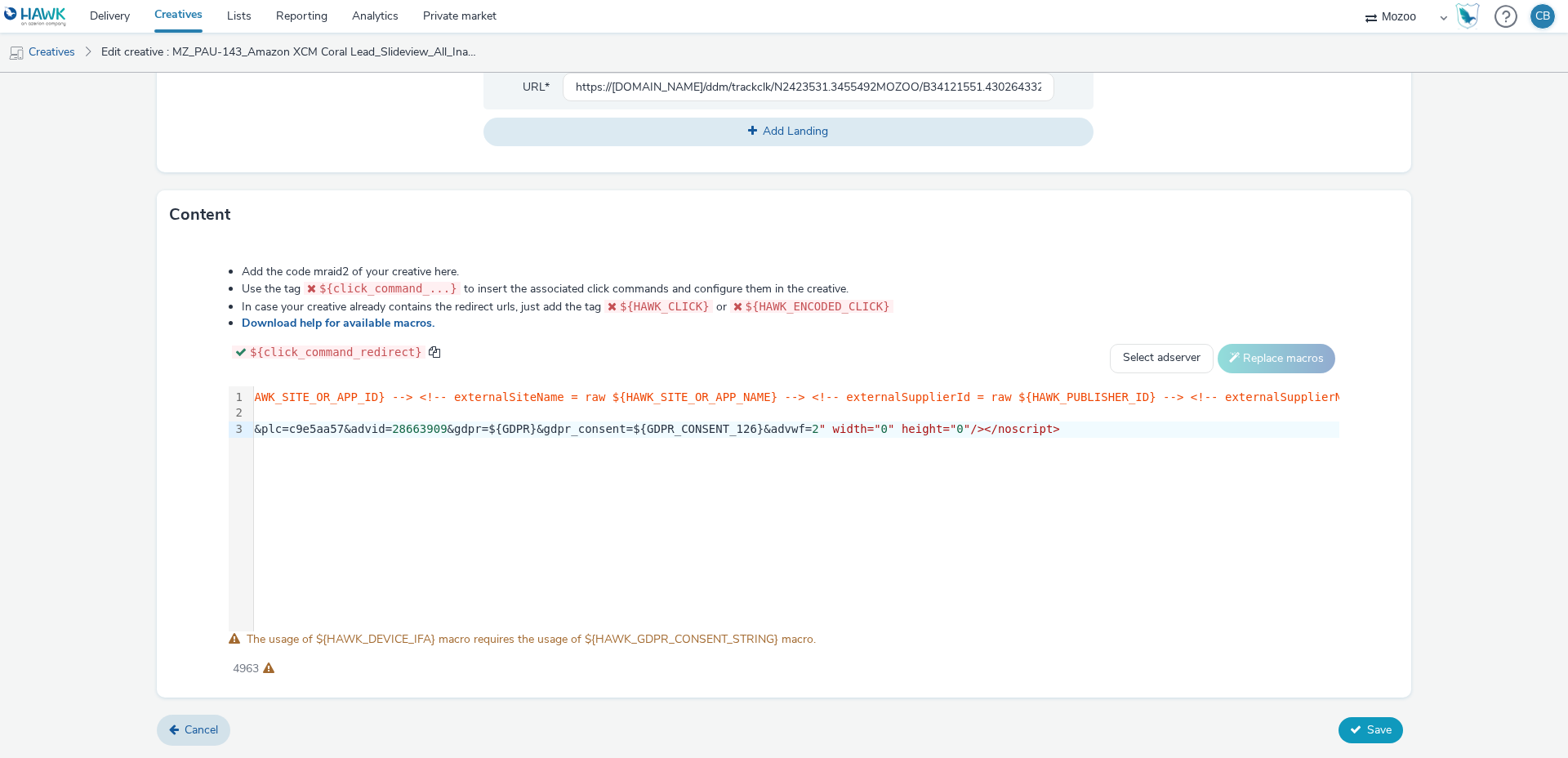
click at [1369, 722] on span "Save" at bounding box center [1379, 730] width 25 height 16
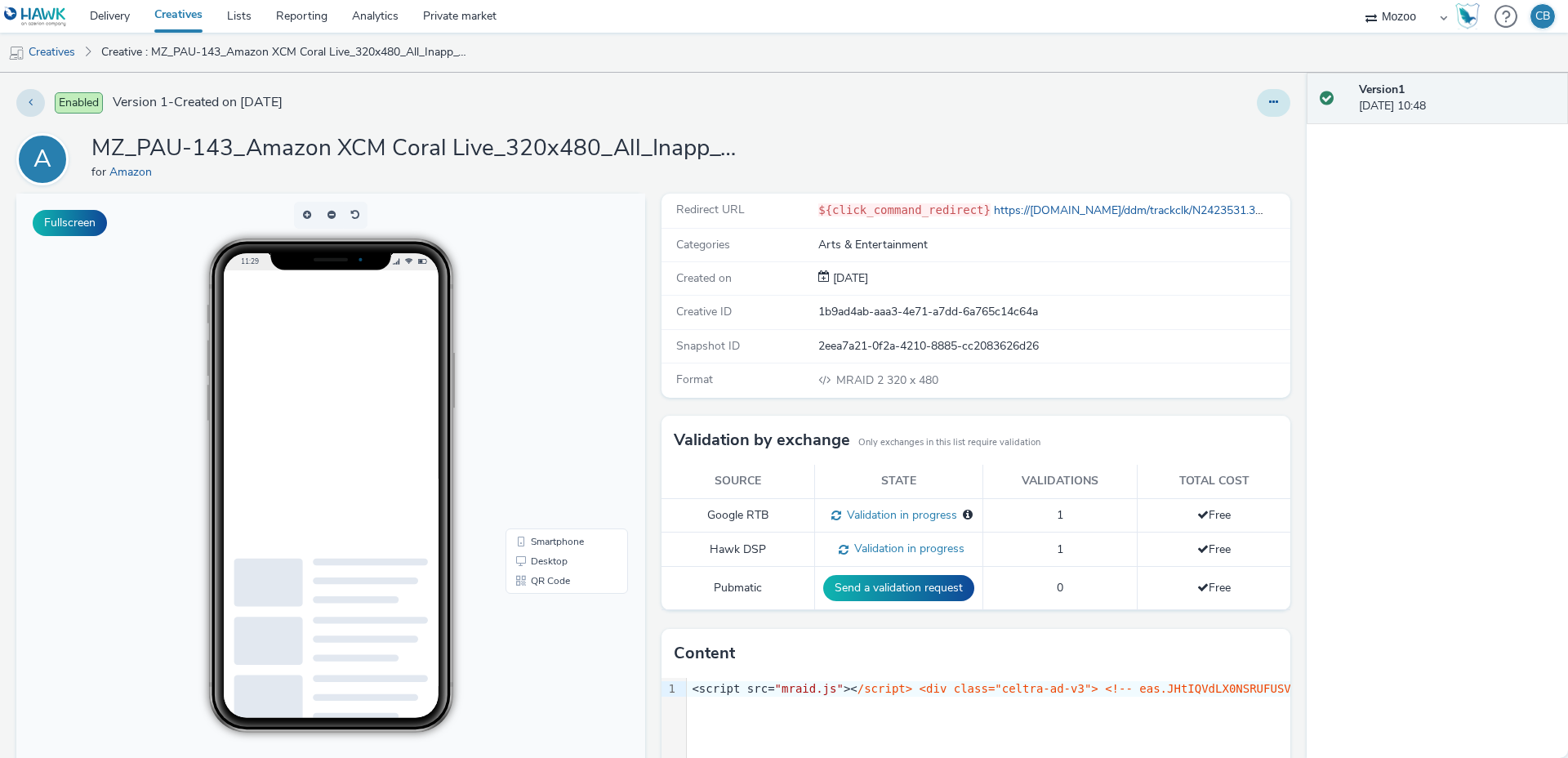
click at [1269, 100] on icon at bounding box center [1274, 102] width 9 height 11
click at [1209, 132] on link "Edit" at bounding box center [1228, 135] width 122 height 32
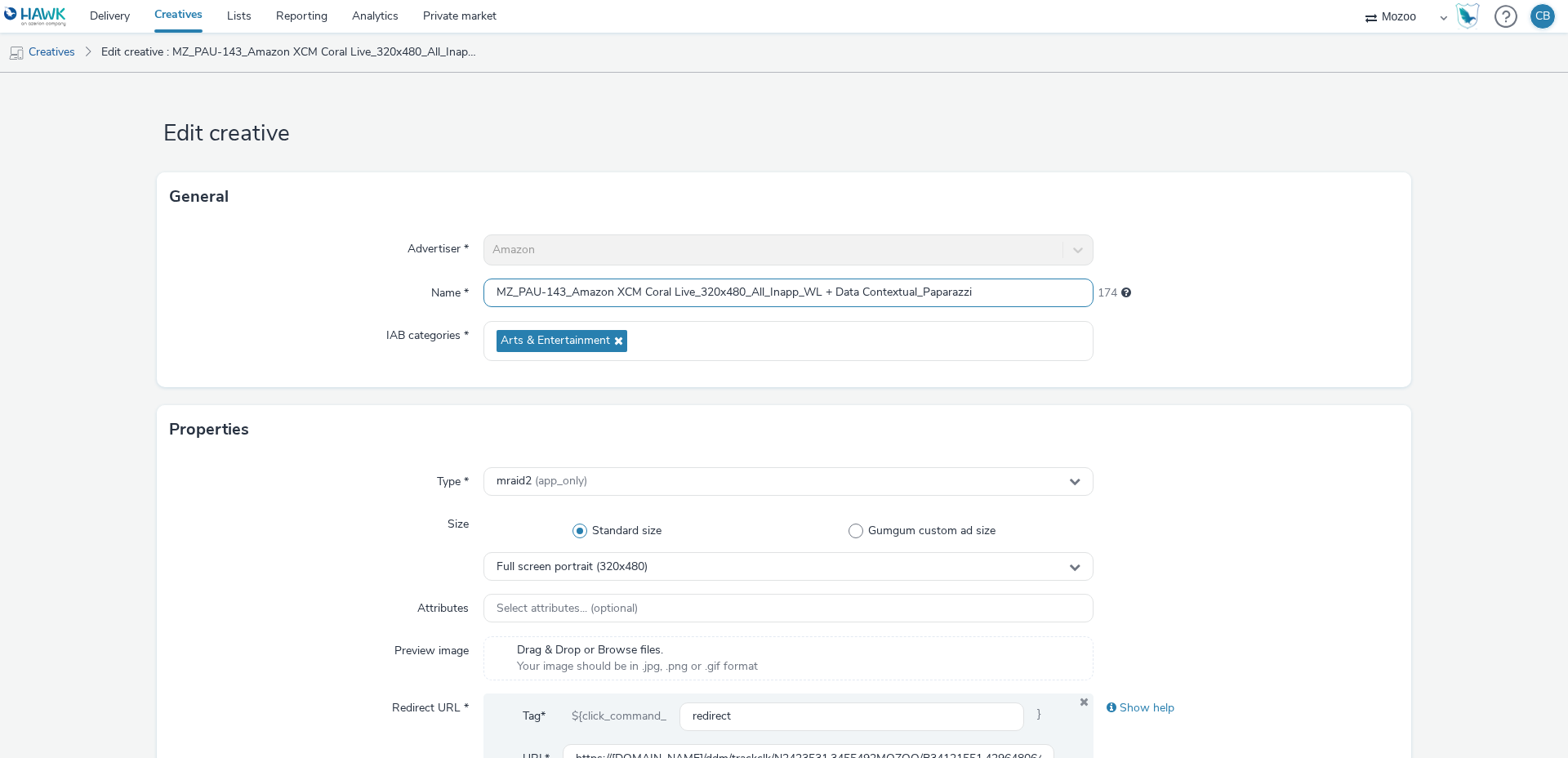
click at [732, 297] on input "MZ_PAU-143_Amazon XCM Coral Live_320x480_All_Inapp_WL + Data Contextual_Paparaz…" at bounding box center [788, 292] width 610 height 29
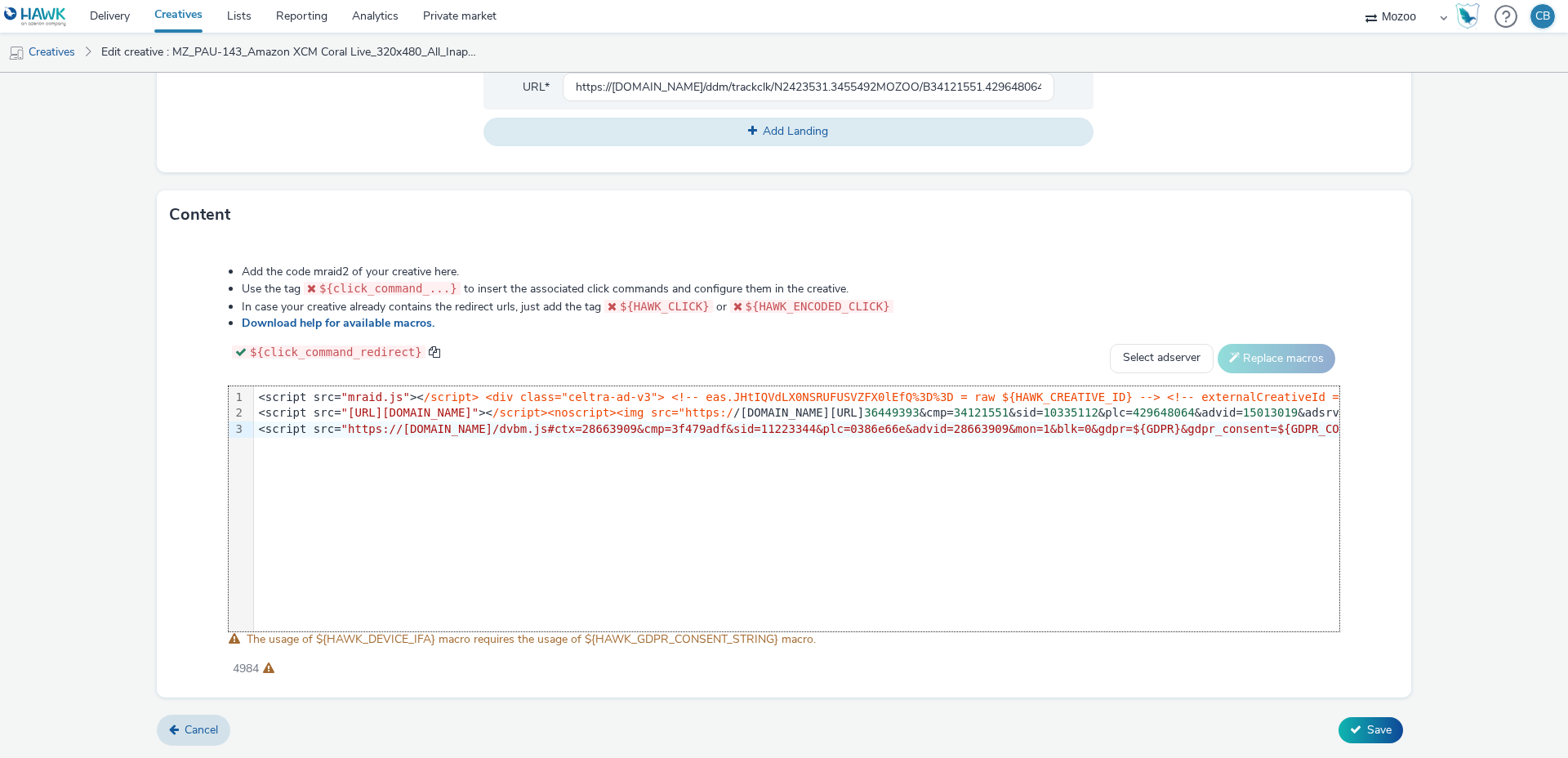
scroll to position [0, 1836]
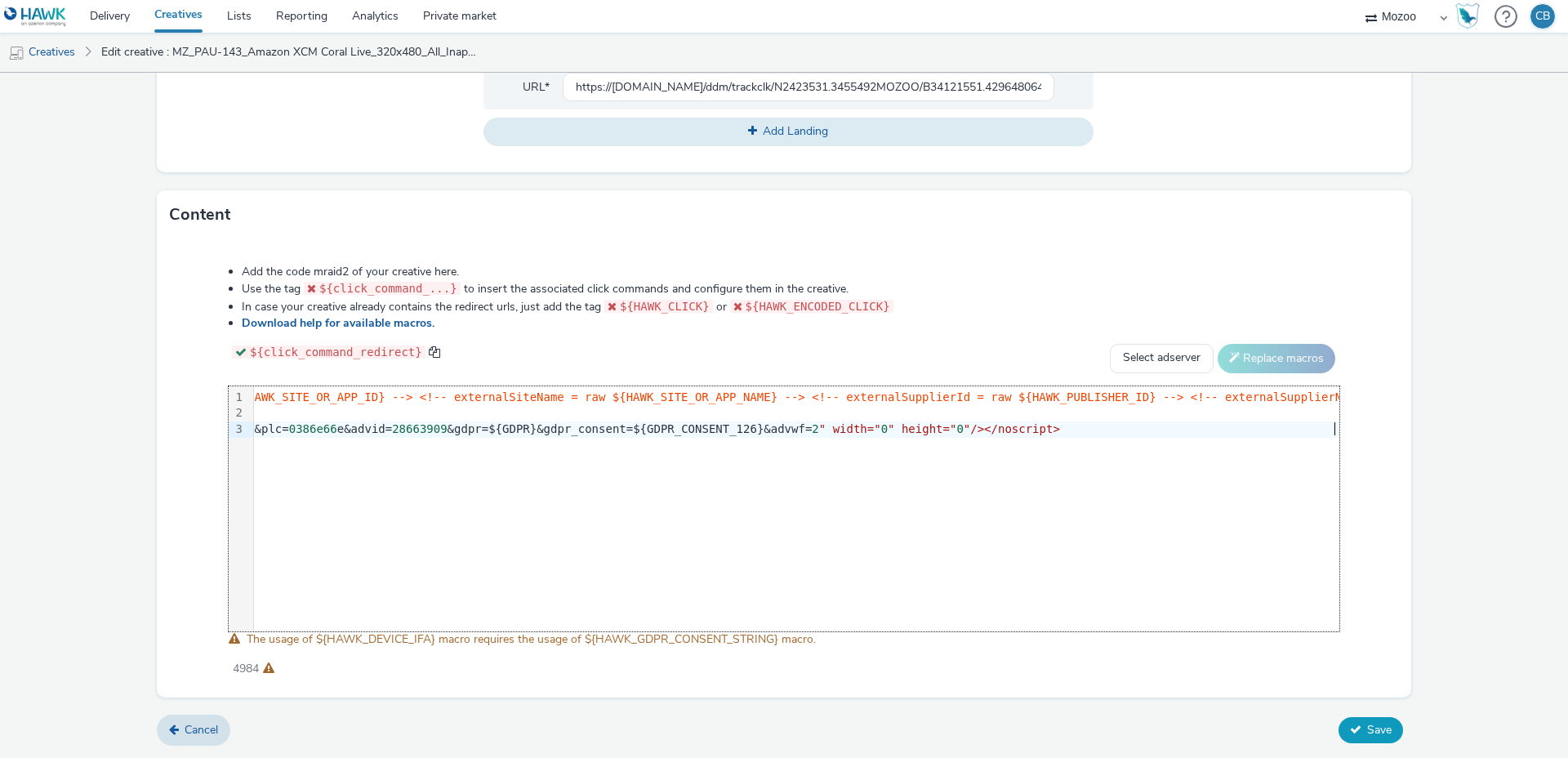
click at [1372, 727] on span "Save" at bounding box center [1379, 730] width 25 height 16
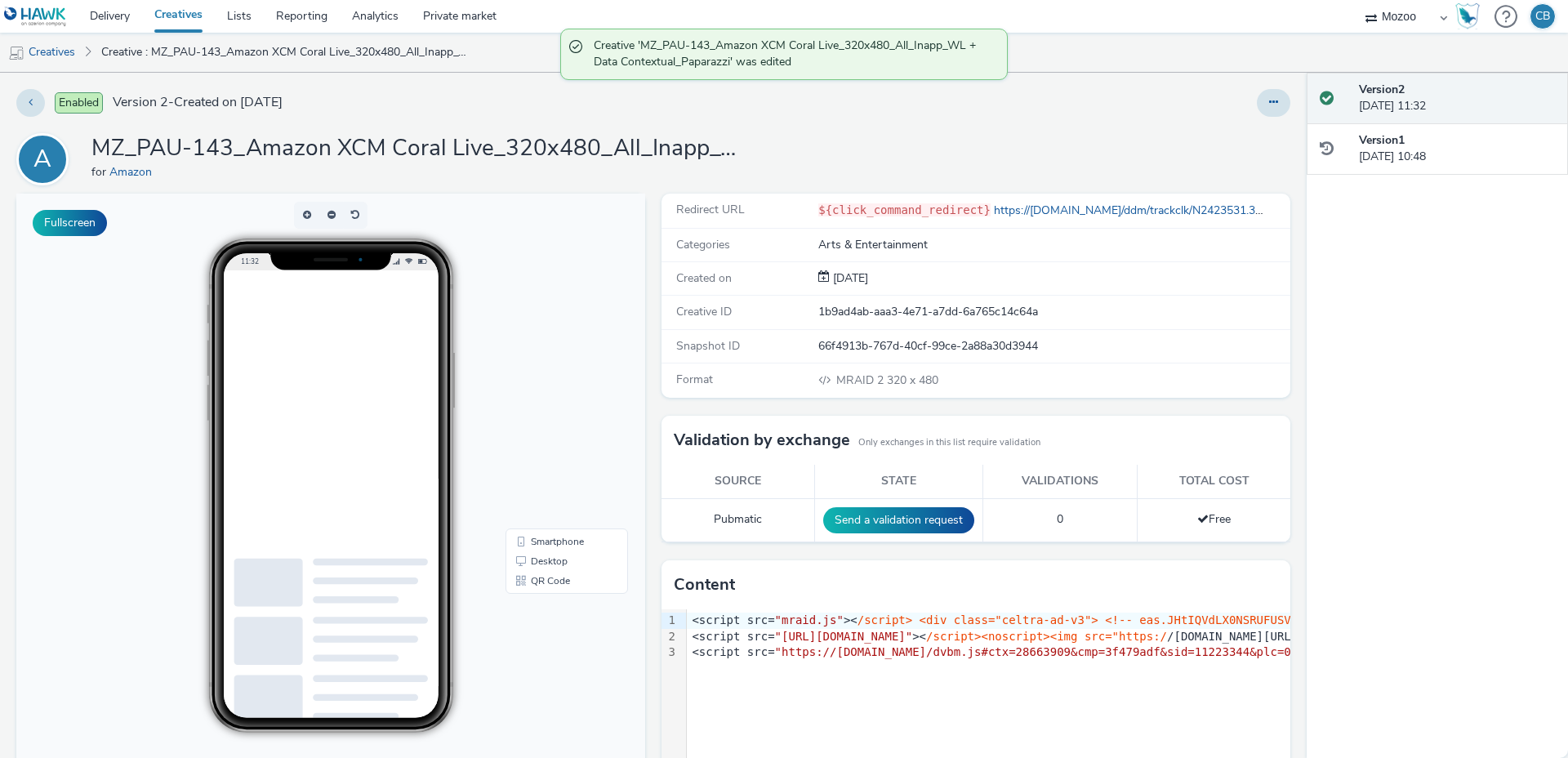
click at [675, 121] on div "Enabled Version 2 - Created on 30 September 2025 A MZ_PAU-143_Amazon XCM Coral …" at bounding box center [653, 415] width 1306 height 685
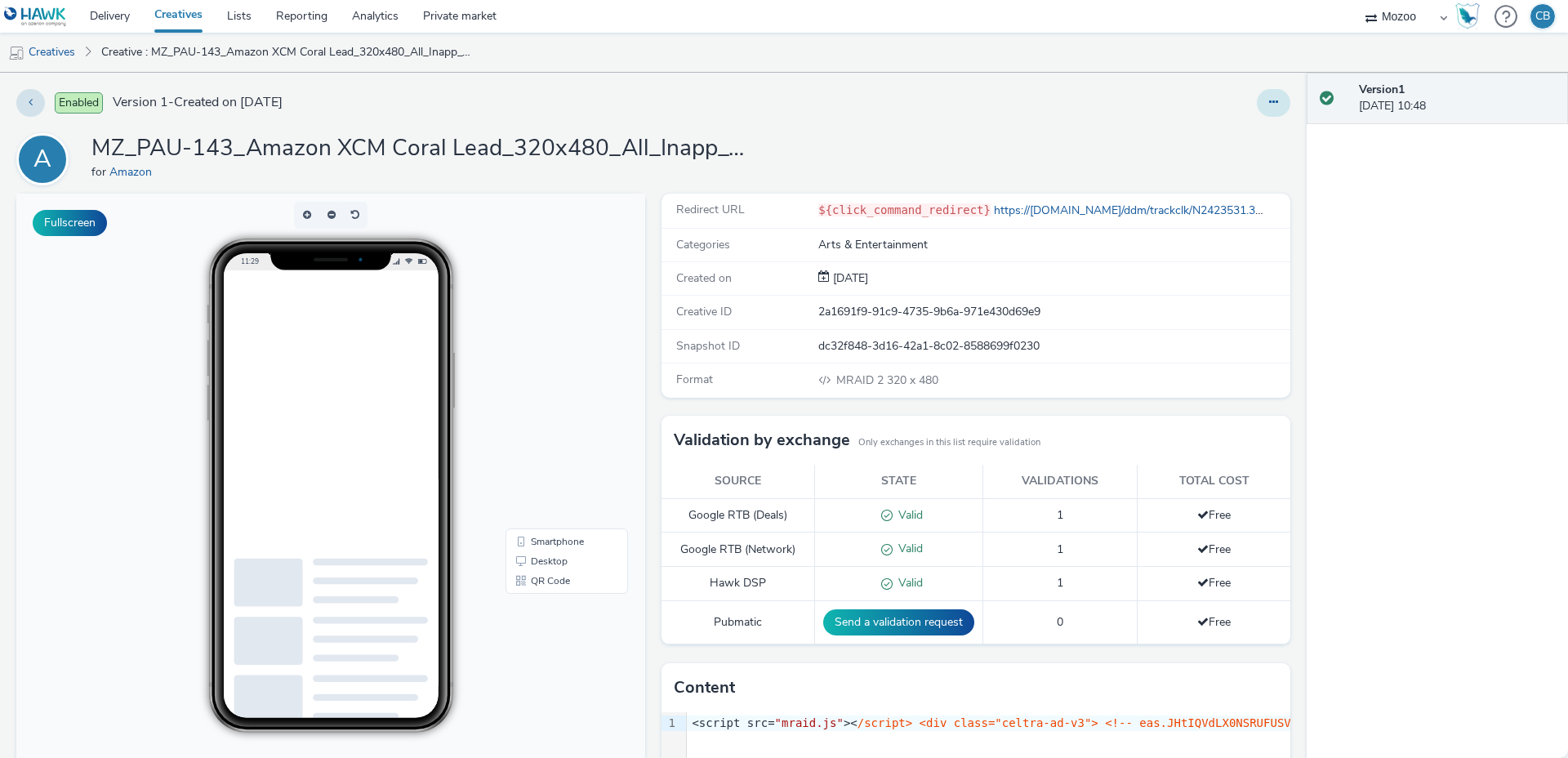
click at [1277, 92] on button at bounding box center [1274, 103] width 33 height 28
click at [1217, 145] on ul "Edit Duplicate Copy ID Archive" at bounding box center [1228, 184] width 122 height 131
click at [1217, 145] on link "Edit" at bounding box center [1228, 135] width 122 height 32
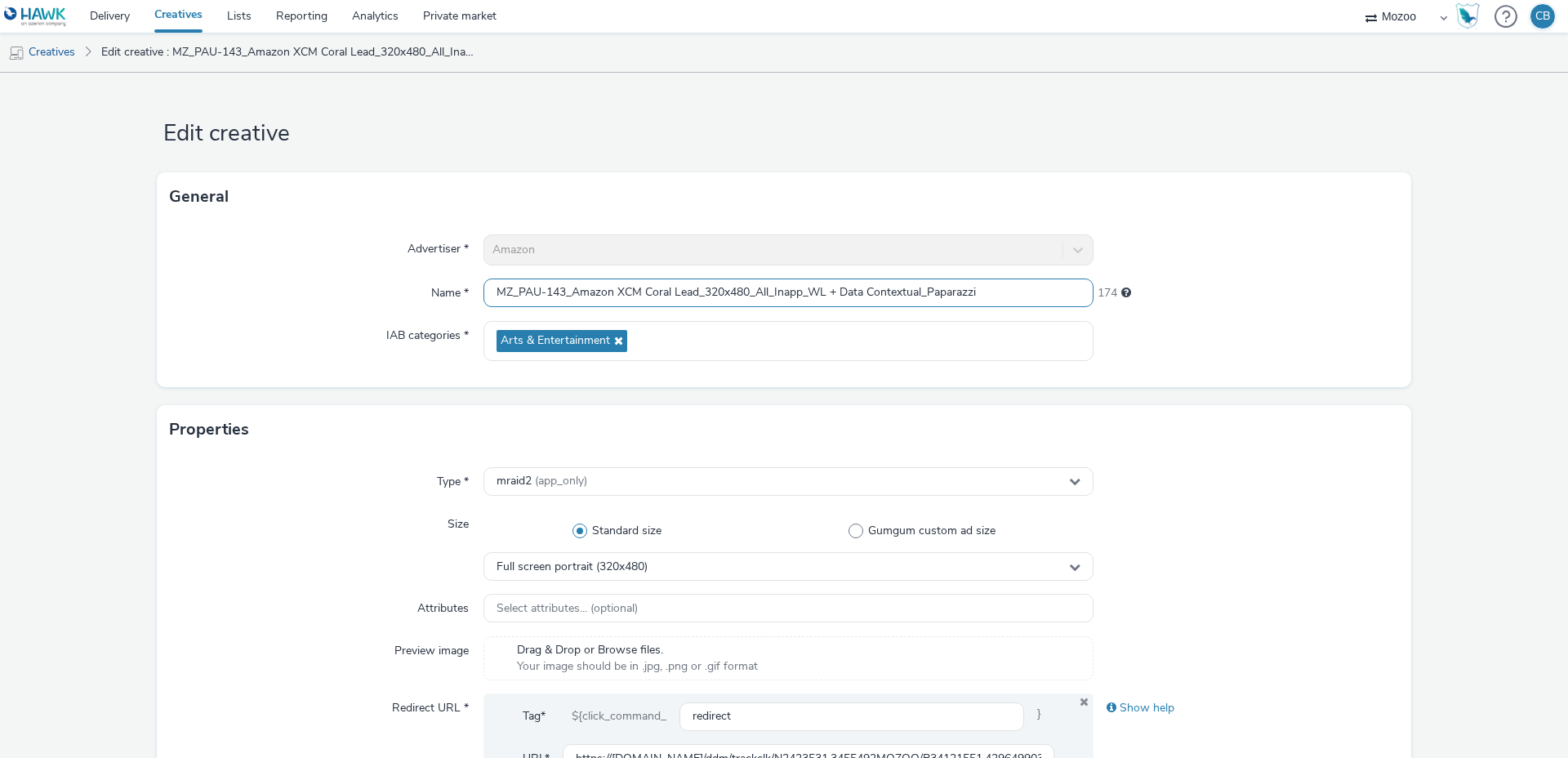
click at [555, 297] on input "MZ_PAU-143_Amazon XCM Coral Lead_320x480_All_Inapp_WL + Data Contextual_Paparaz…" at bounding box center [788, 292] width 610 height 29
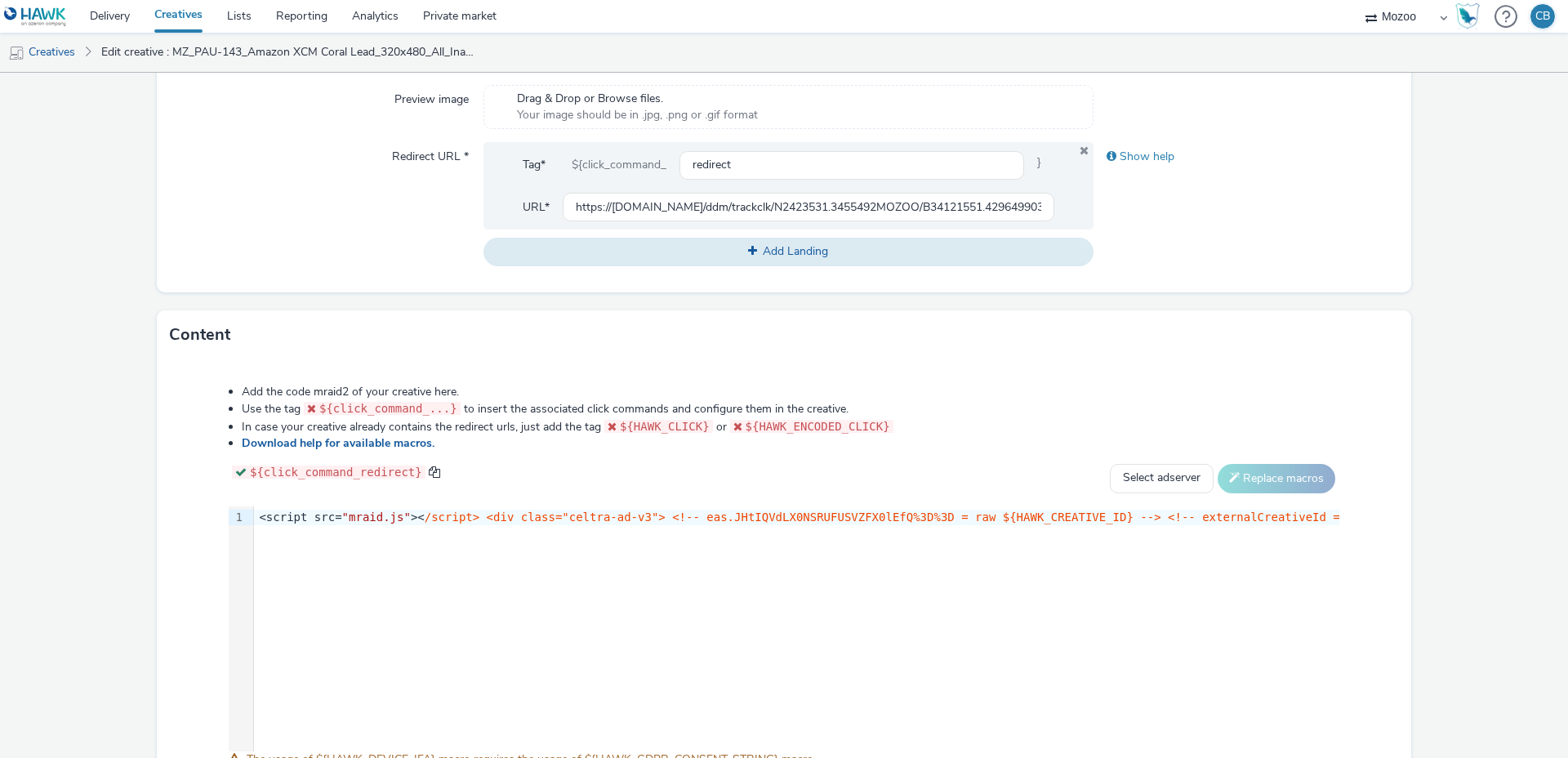
scroll to position [671, 0]
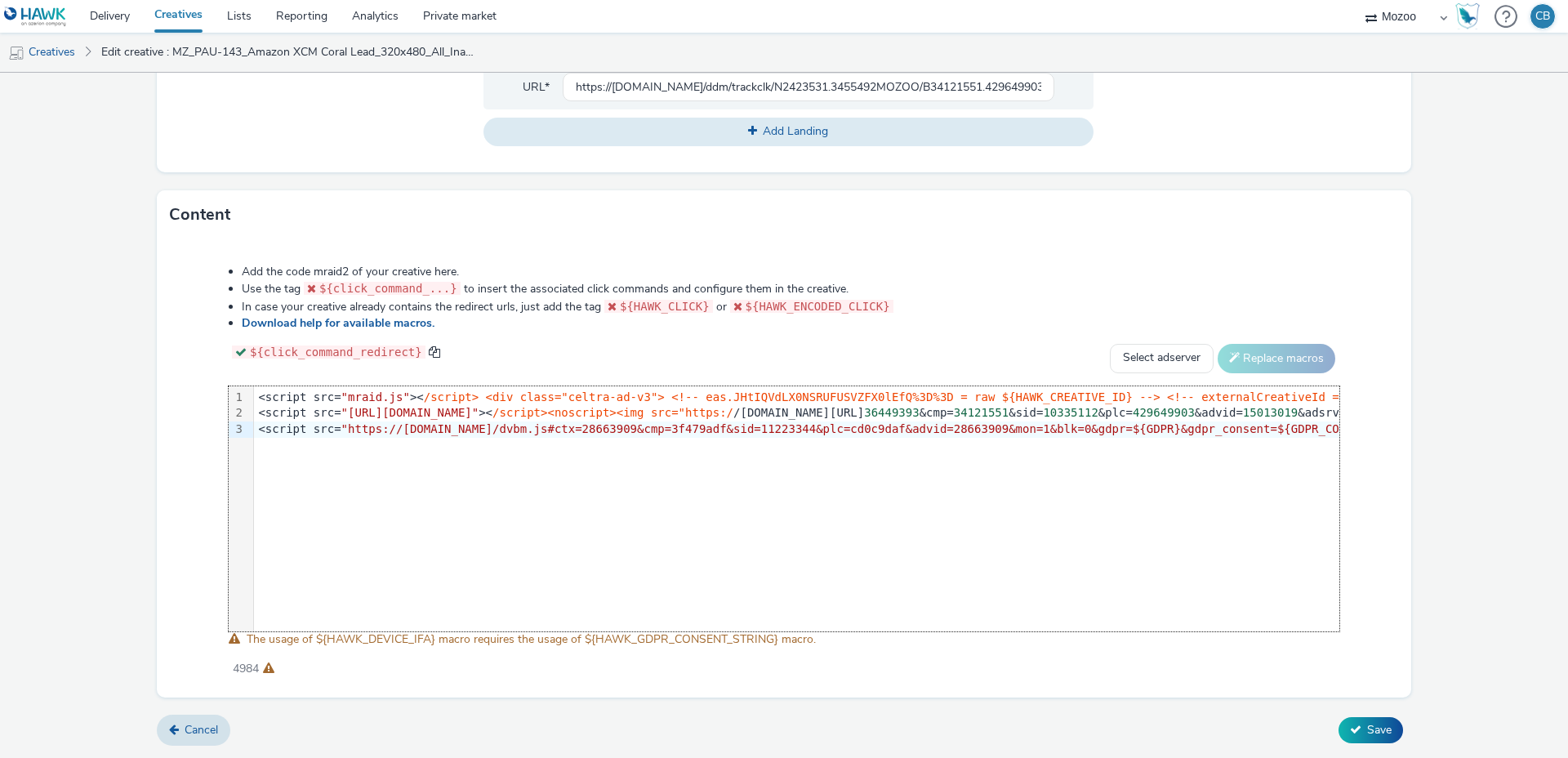
scroll to position [0, 1836]
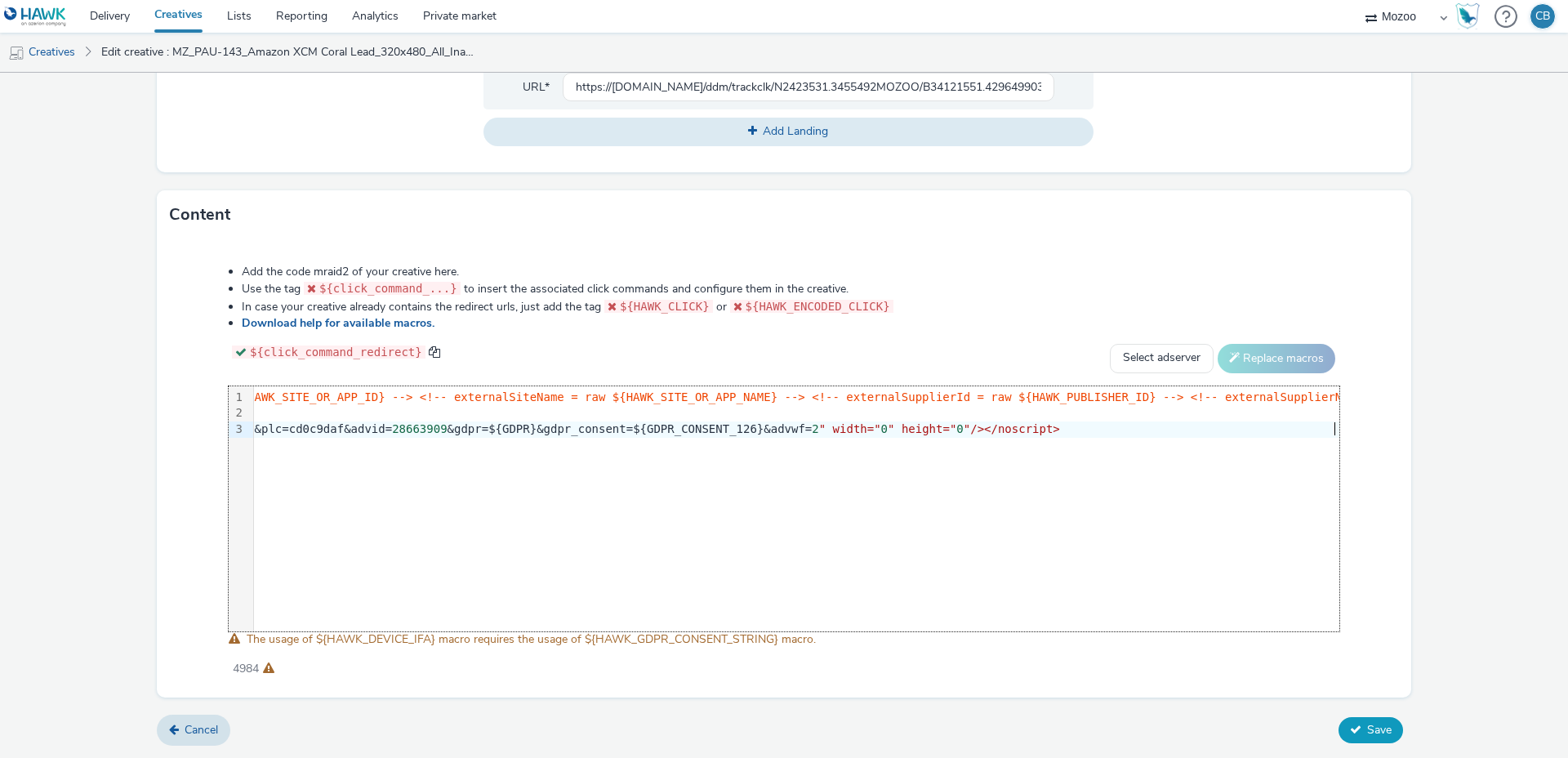
click at [1377, 731] on span "Save" at bounding box center [1379, 730] width 25 height 16
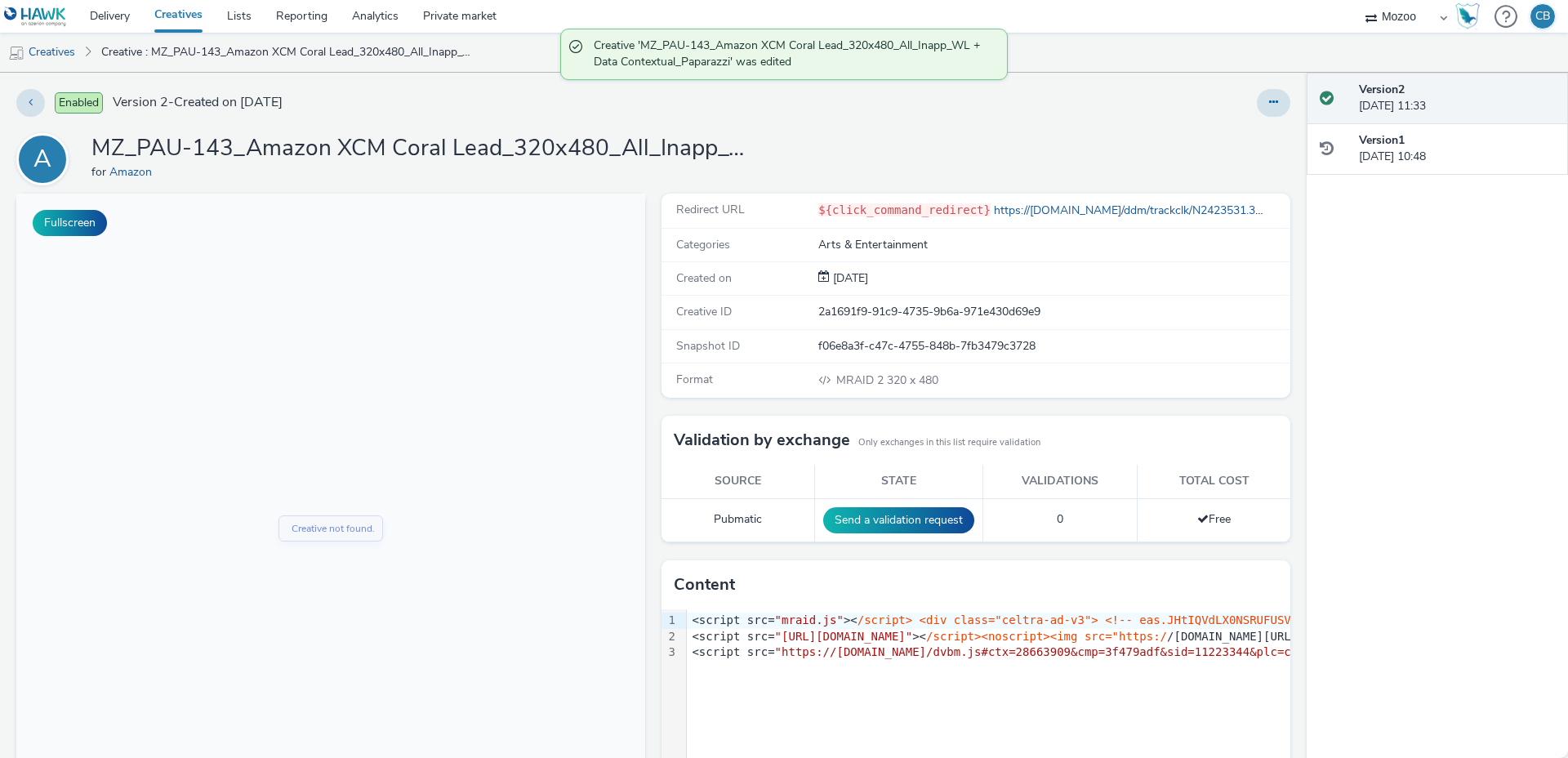
click at [867, 127] on div "Enabled Version 2 - Created on [DATE] A MZ_PAU-143_Amazon XCM Coral Lead_320x48…" at bounding box center [653, 415] width 1306 height 685
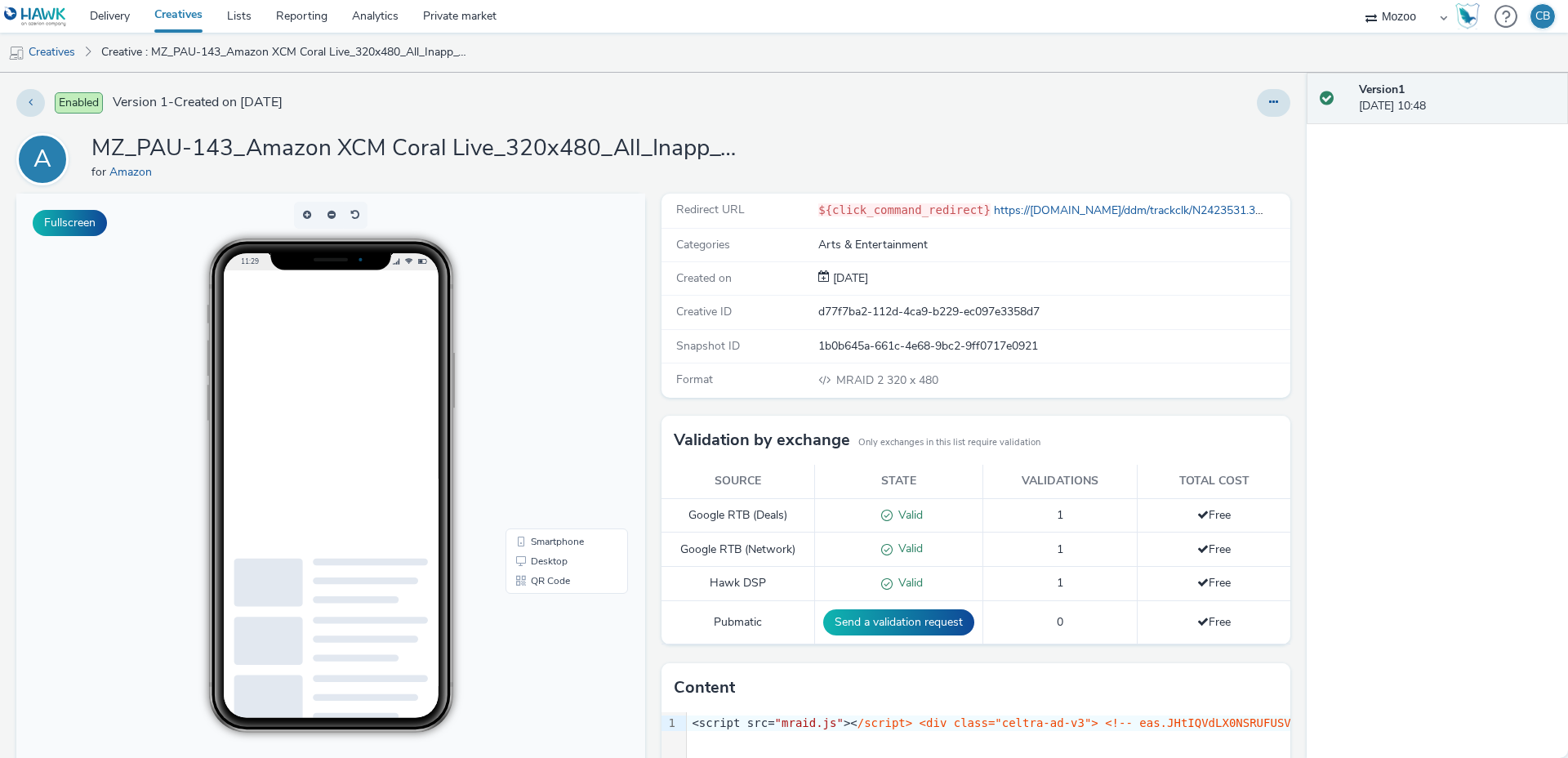
scroll to position [25, 0]
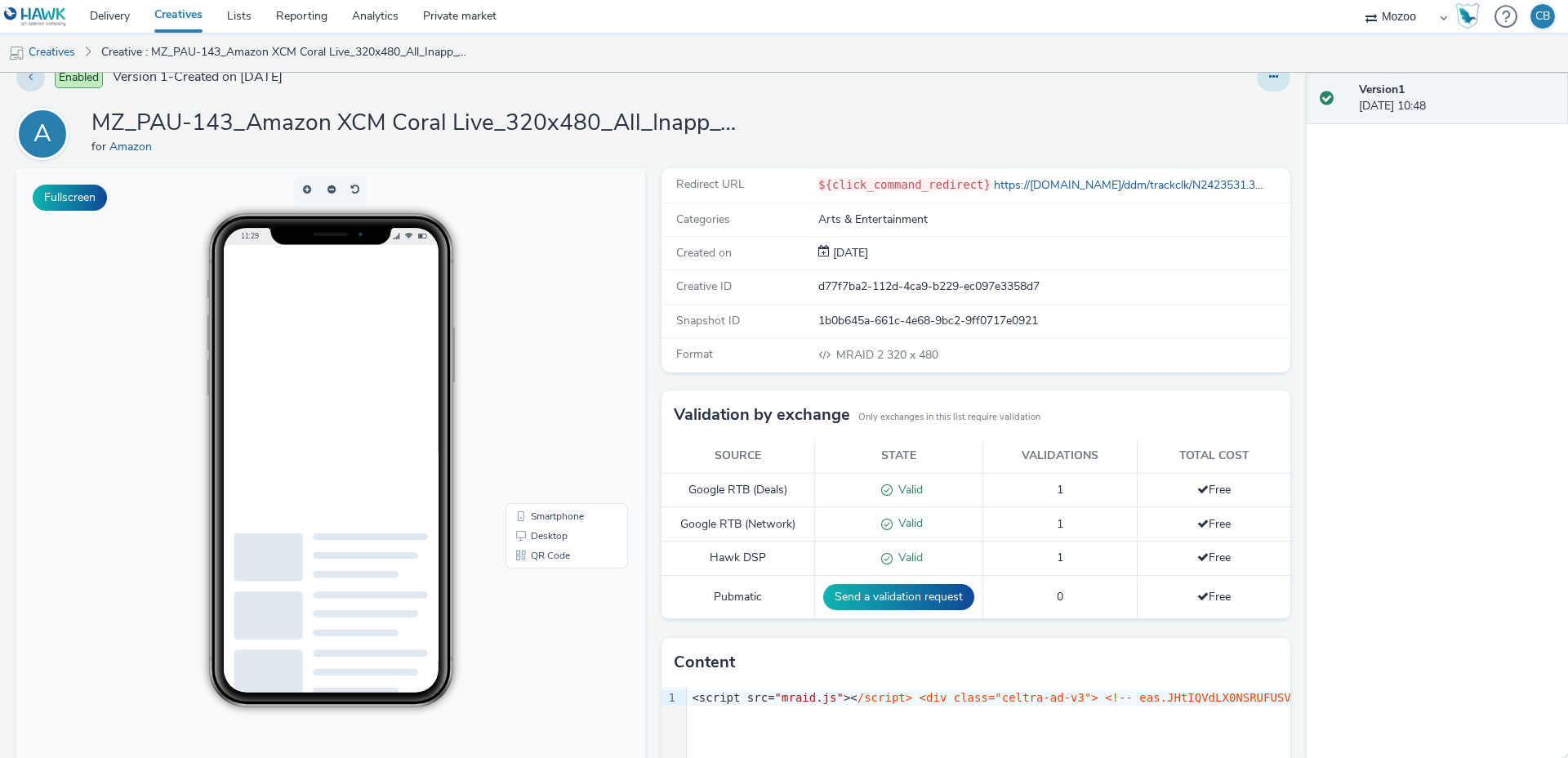
click at [1275, 76] on icon at bounding box center [1274, 76] width 9 height 11
click at [1232, 117] on link "Edit" at bounding box center [1228, 110] width 122 height 32
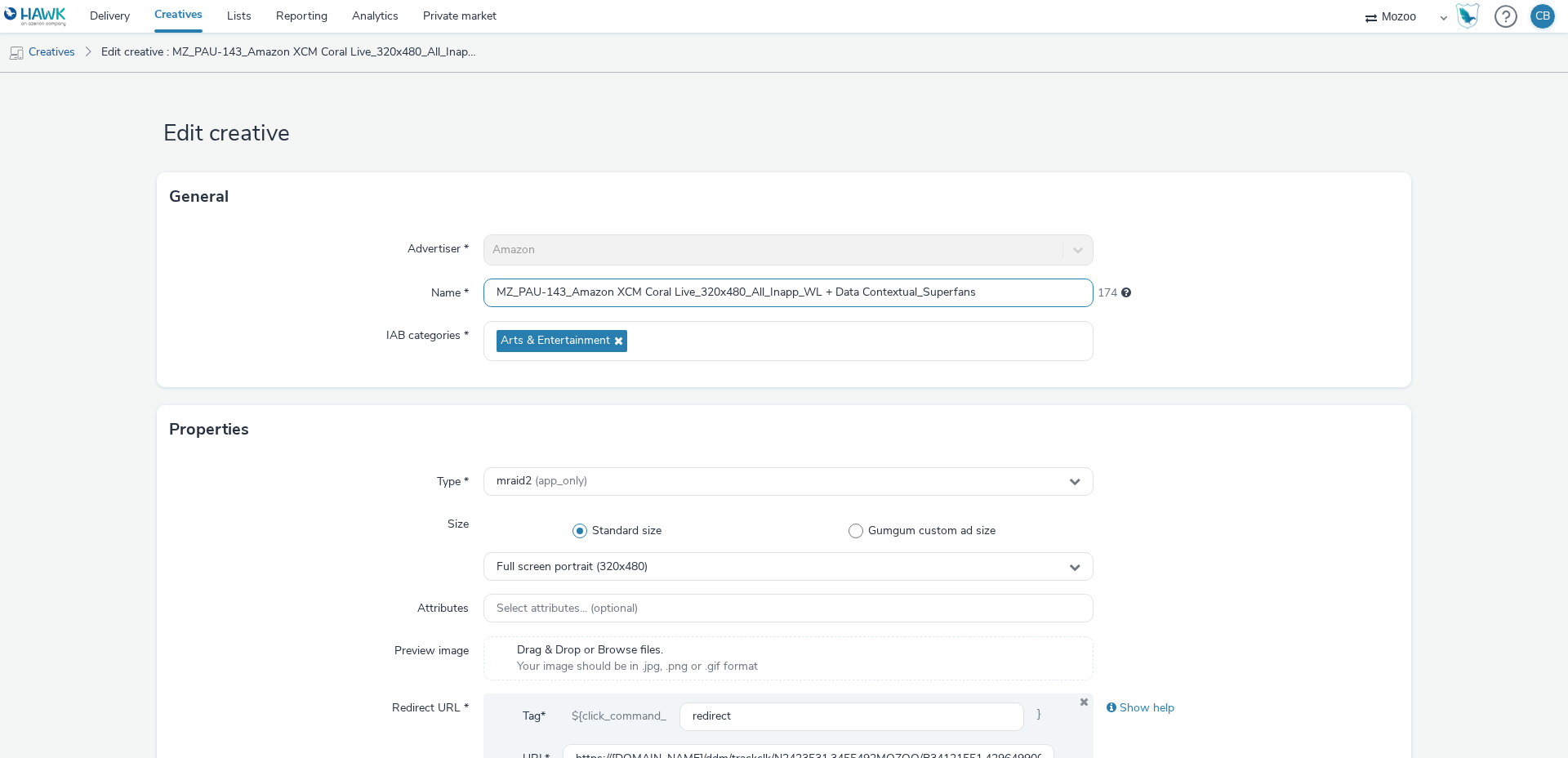
click at [656, 292] on input "MZ_PAU-143_Amazon XCM Coral Live_320x480_All_Inapp_WL + Data Contextual_Superfa…" at bounding box center [788, 292] width 610 height 29
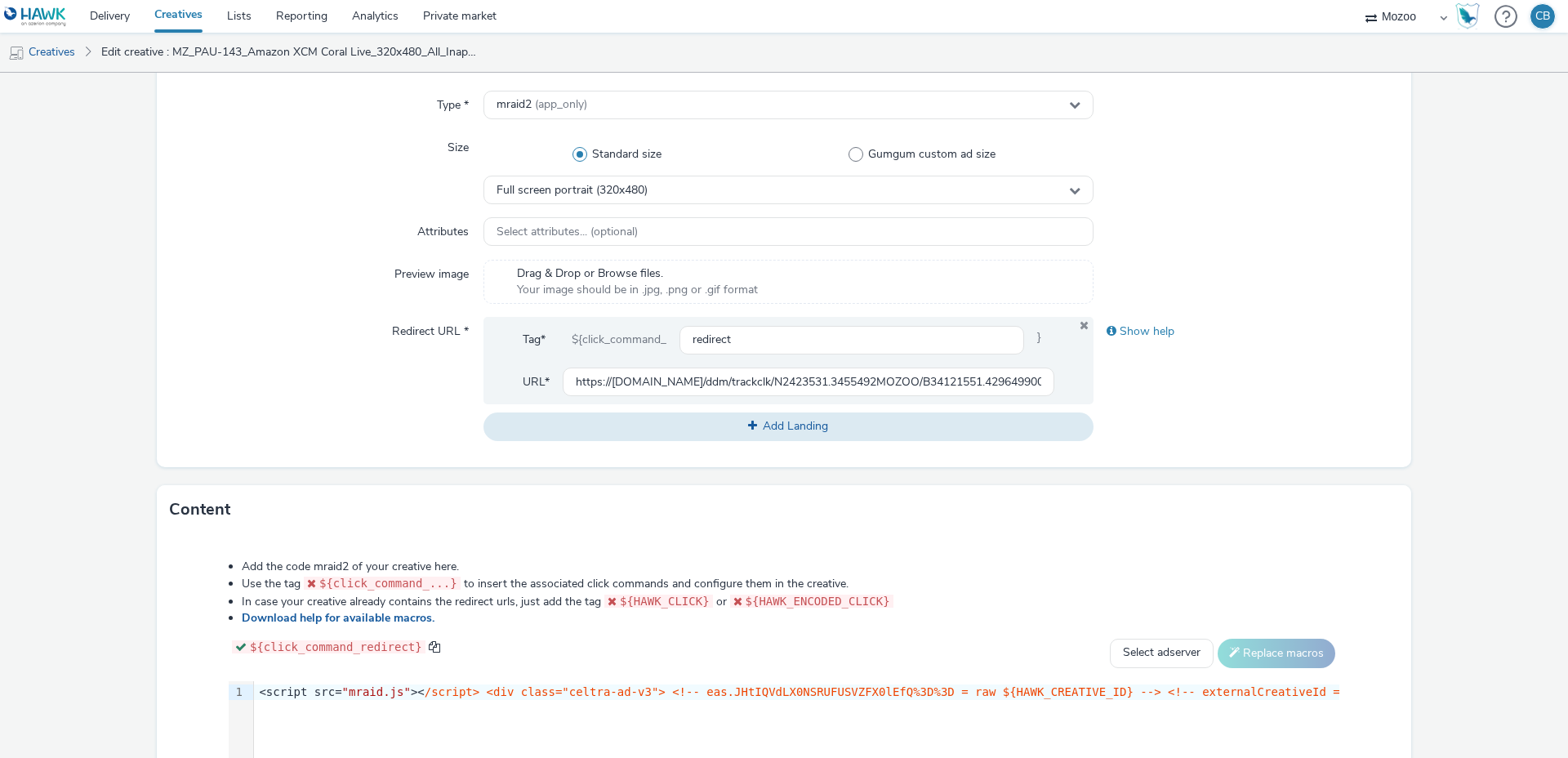
scroll to position [671, 0]
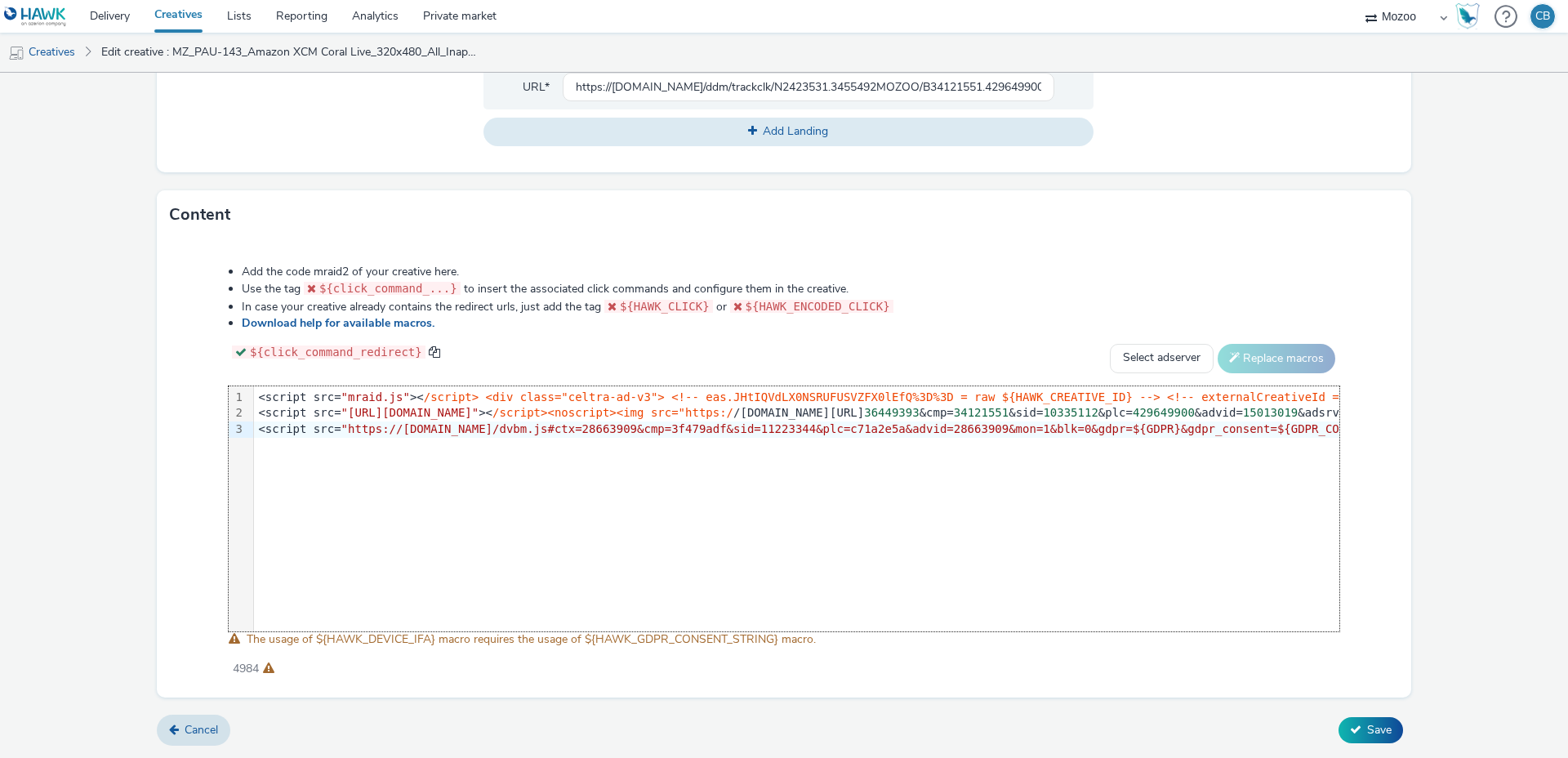
scroll to position [0, 1836]
